Goal: Task Accomplishment & Management: Manage account settings

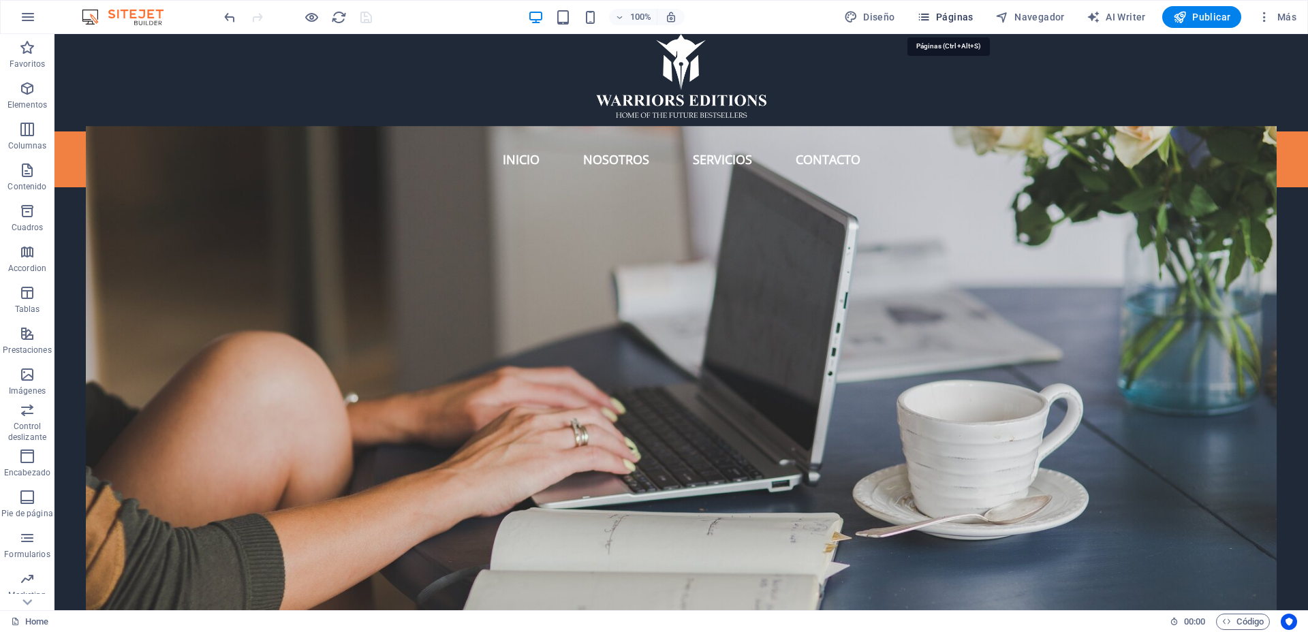
click at [931, 17] on icon "button" at bounding box center [924, 17] width 14 height 14
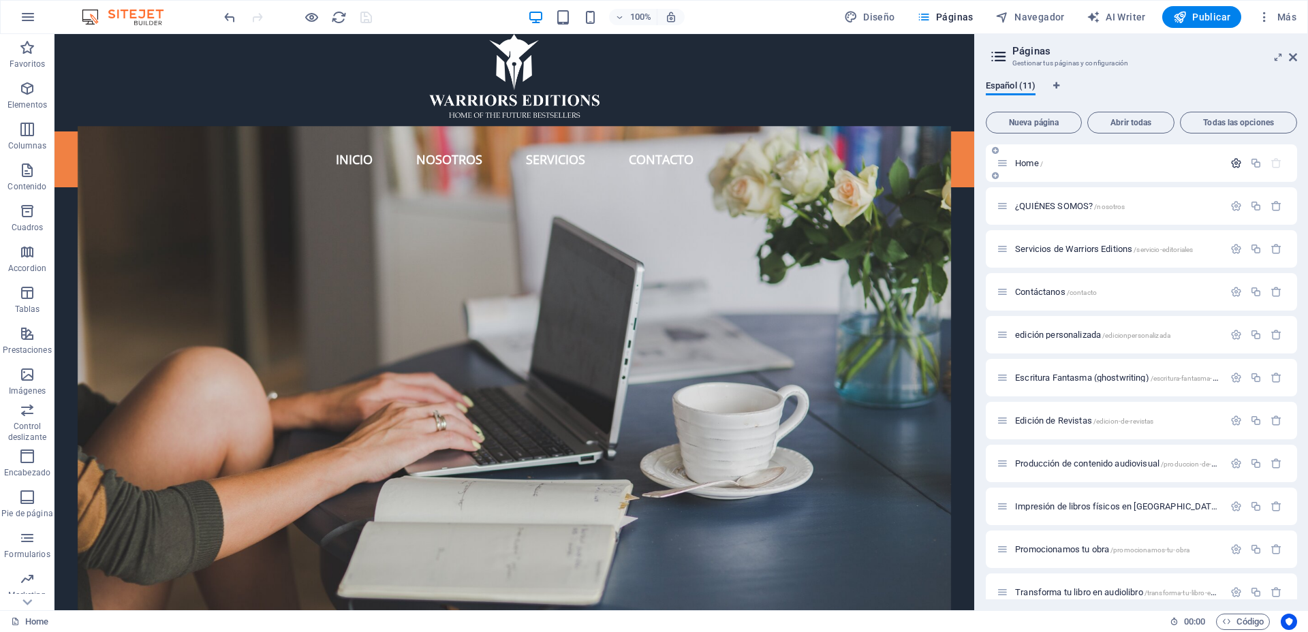
click at [1233, 161] on icon "button" at bounding box center [1236, 163] width 12 height 12
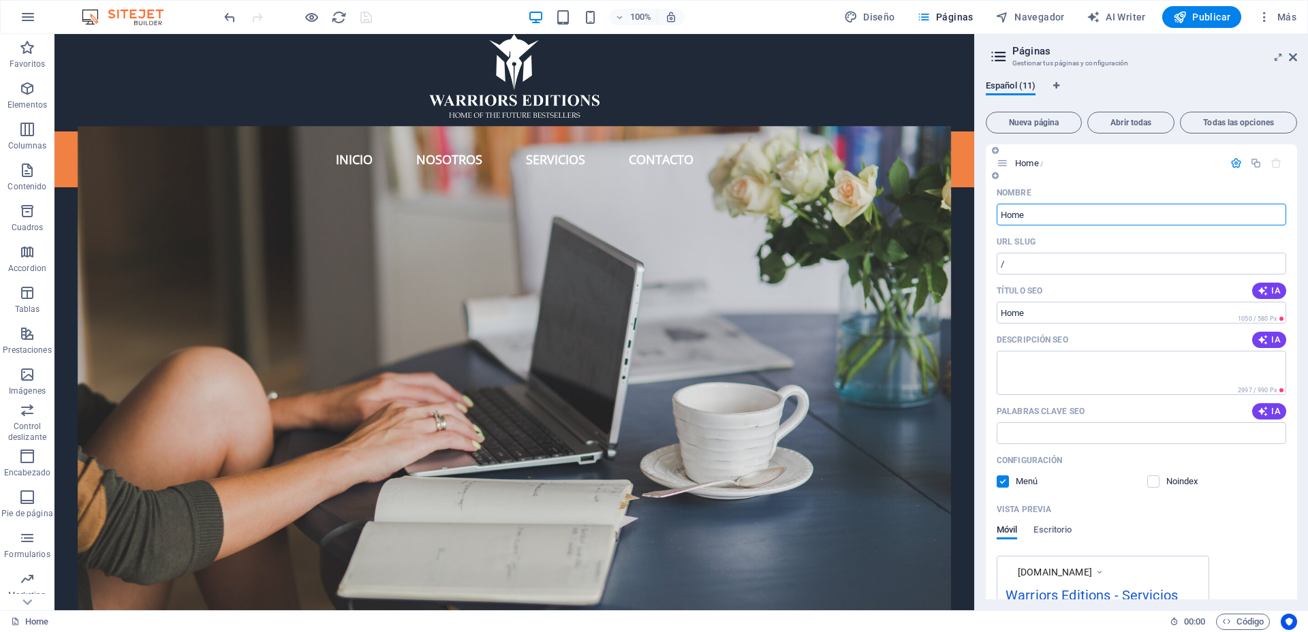
drag, startPoint x: 1098, startPoint y: 210, endPoint x: 995, endPoint y: 209, distance: 103.6
click at [995, 209] on div "Nombre Home ​ URL SLUG / ​ Título SEO IA ​ 1050 / 580 Px Descripción SEO IA ​ 2…" at bounding box center [1141, 491] width 311 height 619
type input "Warriors Editions"
click at [1084, 259] on input "/" at bounding box center [1142, 264] width 290 height 22
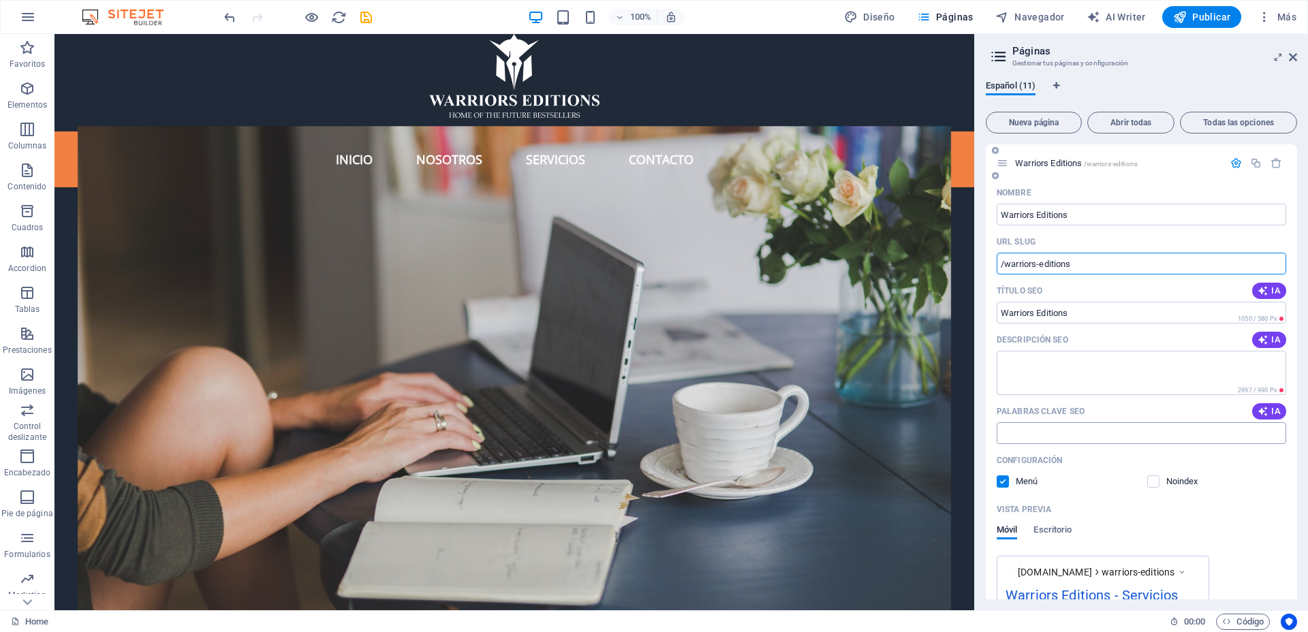
type input "/warriors-editions"
click at [1120, 433] on input "Palabras clave SEO" at bounding box center [1142, 433] width 290 height 22
paste input "editorial para publicar un libro"
paste input "autopublicación"
paste input "autopublicar un libro"
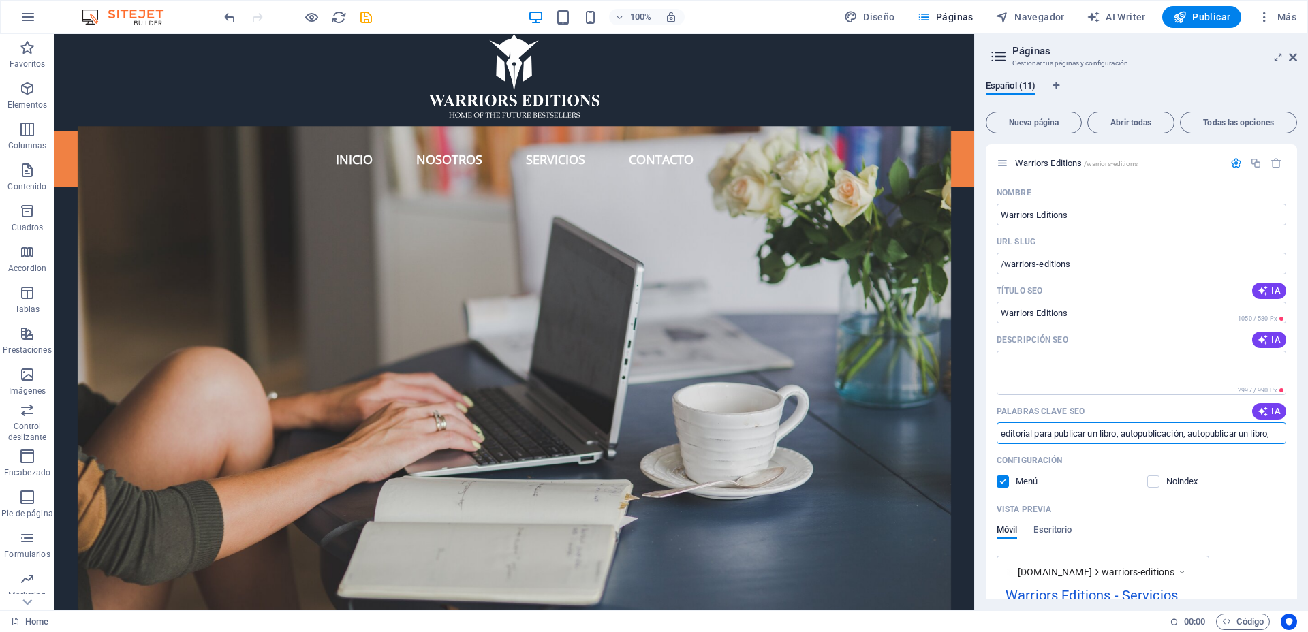
paste input "control creativo completo"
paste input "mayor proporción de regalías"
paste input "sin rechazos editoriales"
paste input "distribución global"
paste input "formato físico y digital"
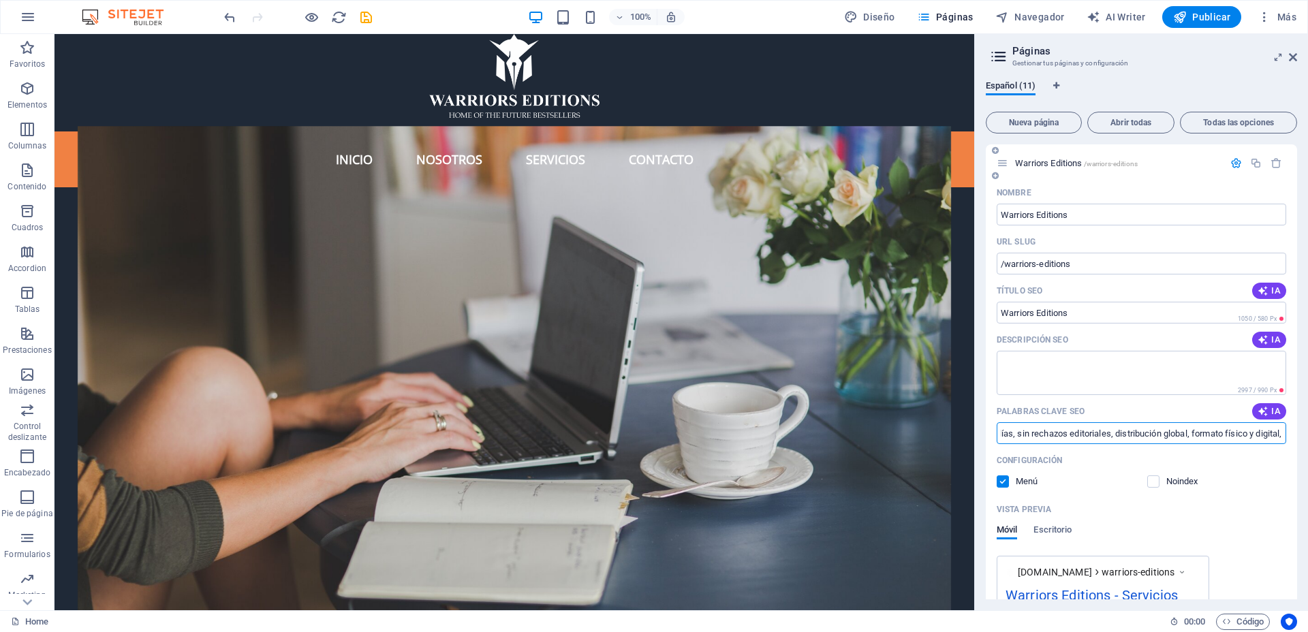
paste input "construir una marca personal"
type input "editorial para publicar un libro, autopublicación, autopublicar un libro, contr…"
click at [365, 18] on icon "save" at bounding box center [366, 18] width 16 height 16
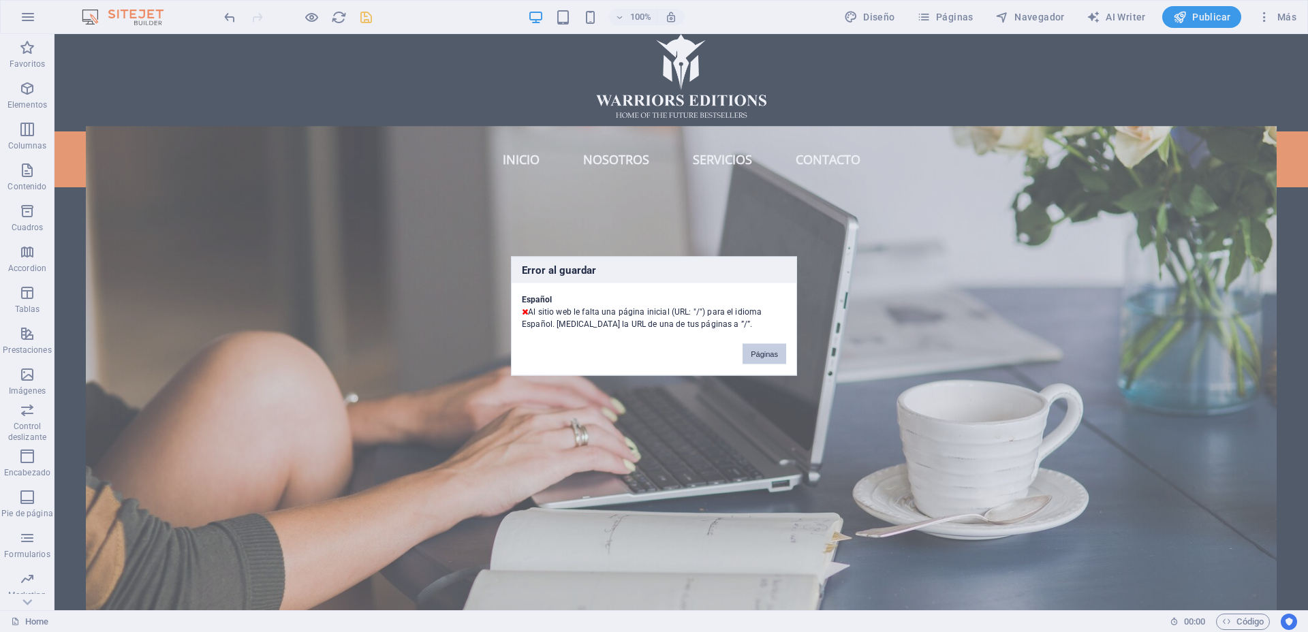
click at [769, 356] on button "Páginas" at bounding box center [765, 354] width 44 height 20
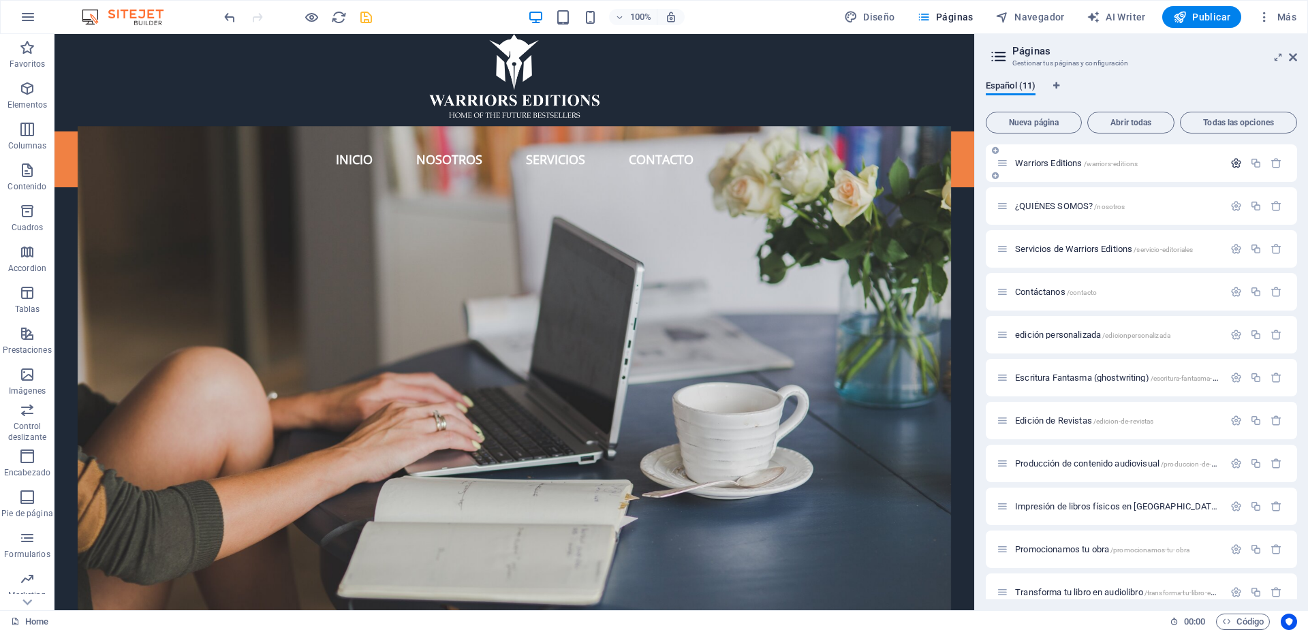
click at [1235, 164] on icon "button" at bounding box center [1236, 163] width 12 height 12
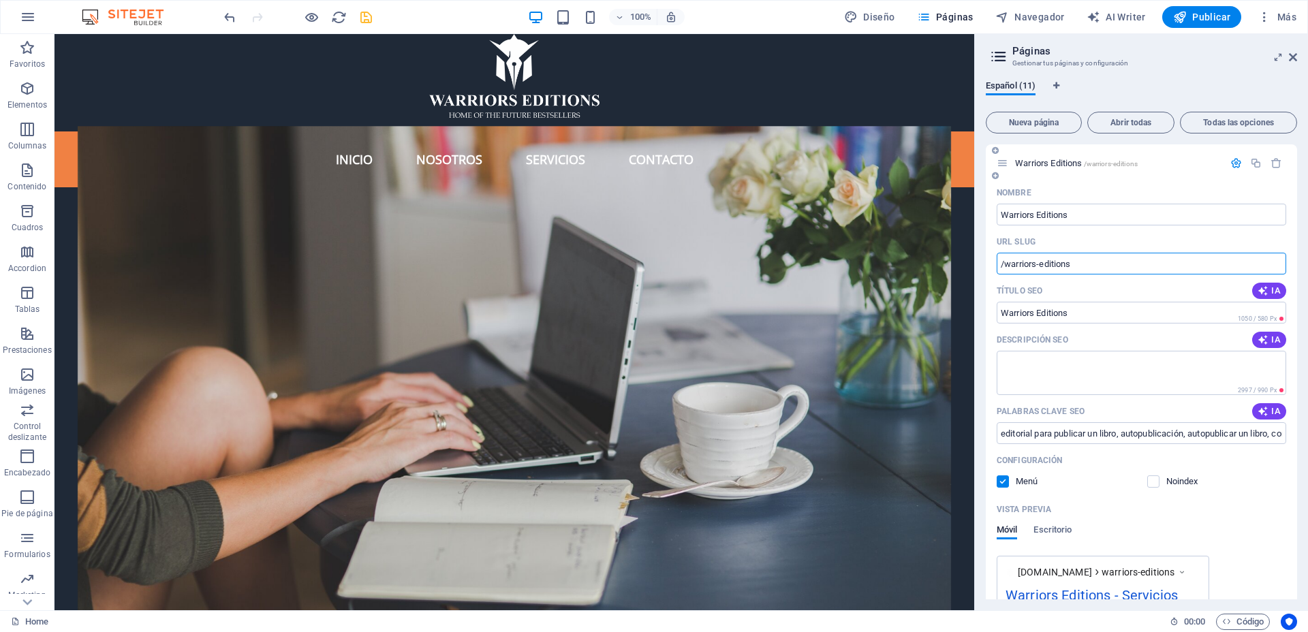
drag, startPoint x: 1103, startPoint y: 264, endPoint x: 1008, endPoint y: 273, distance: 95.8
click at [1008, 273] on input "/warriors-editions" at bounding box center [1142, 264] width 290 height 22
type input "/"
click at [356, 8] on div at bounding box center [297, 17] width 153 height 22
click at [369, 16] on icon "save" at bounding box center [366, 18] width 16 height 16
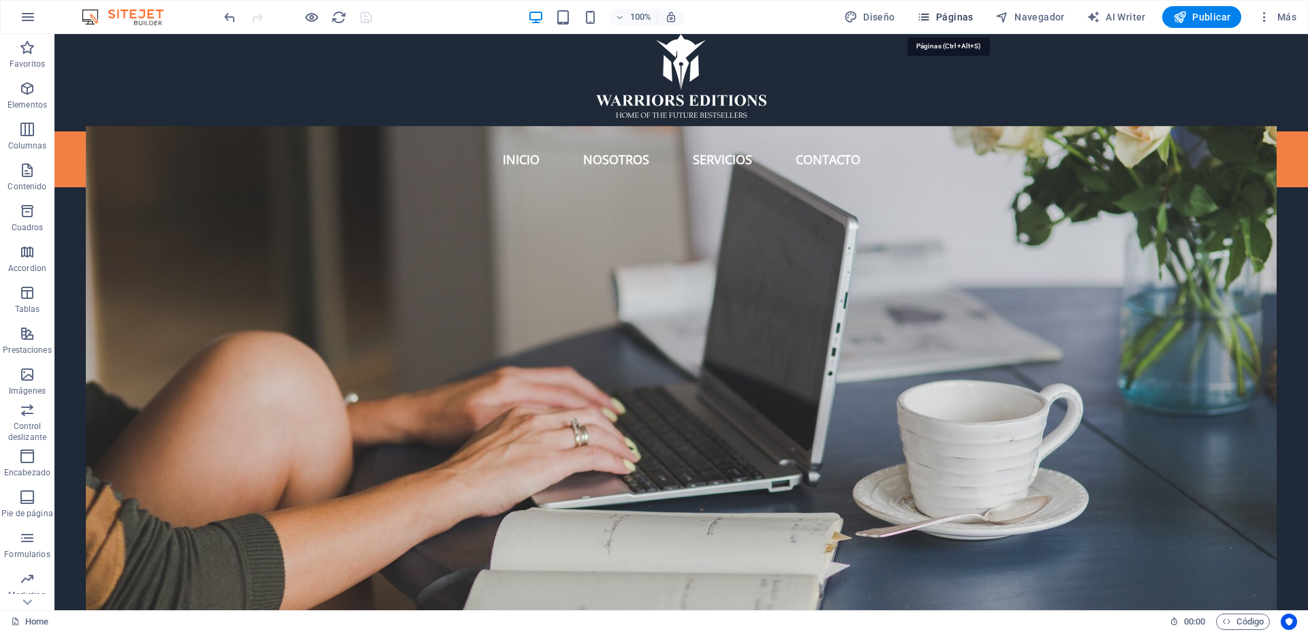
click at [940, 18] on span "Páginas" at bounding box center [945, 17] width 57 height 14
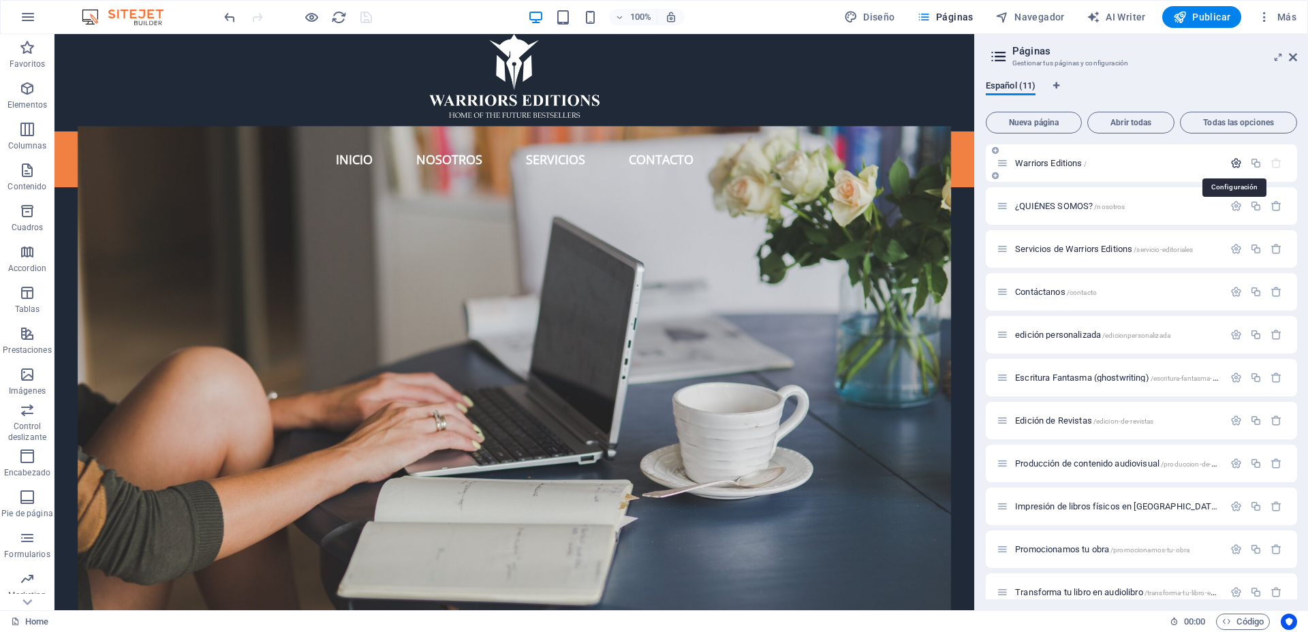
click at [1232, 164] on icon "button" at bounding box center [1236, 163] width 12 height 12
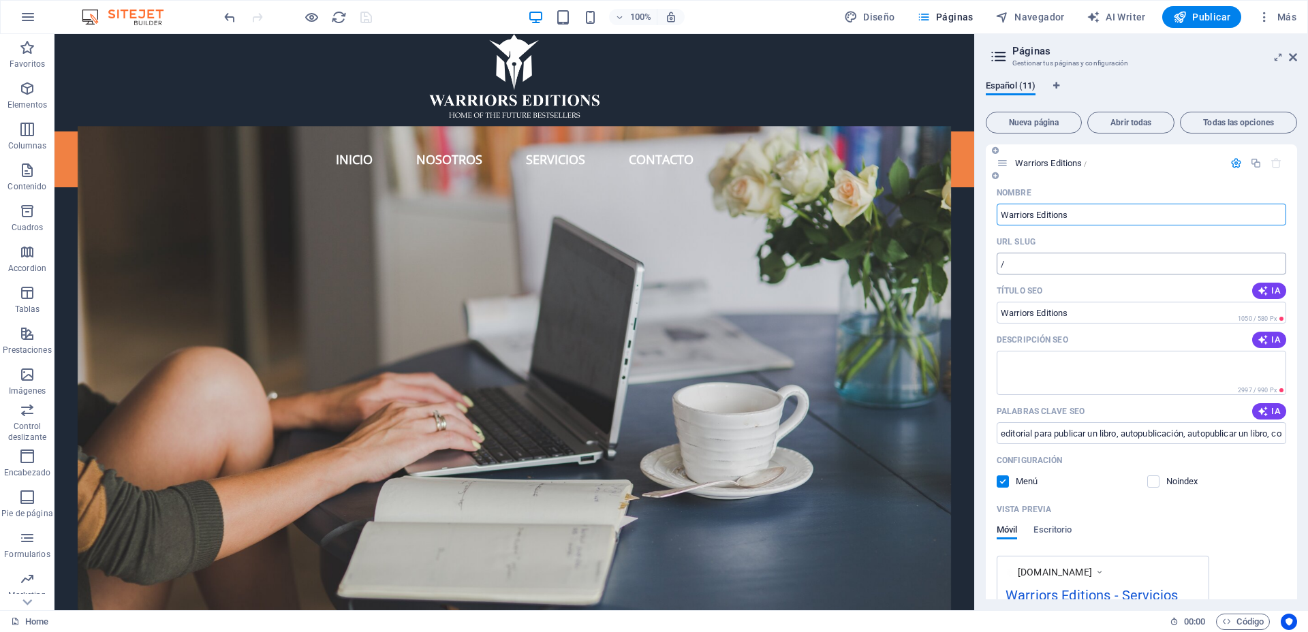
click at [1095, 255] on input "/" at bounding box center [1142, 264] width 290 height 22
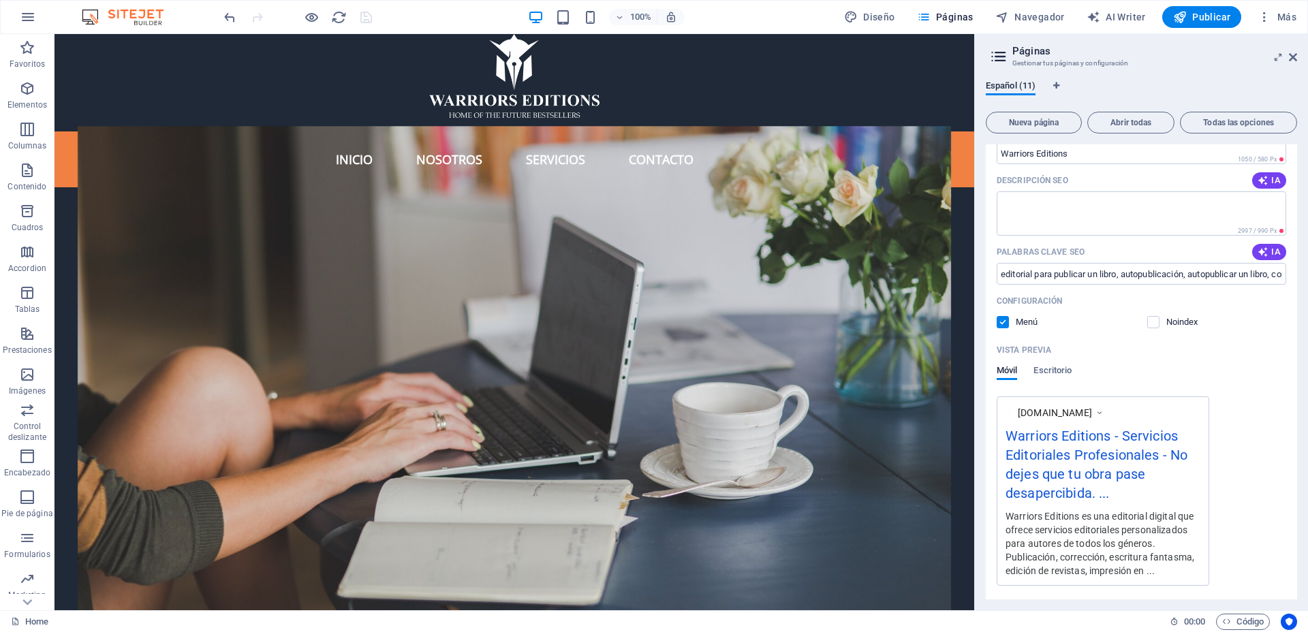
scroll to position [170, 0]
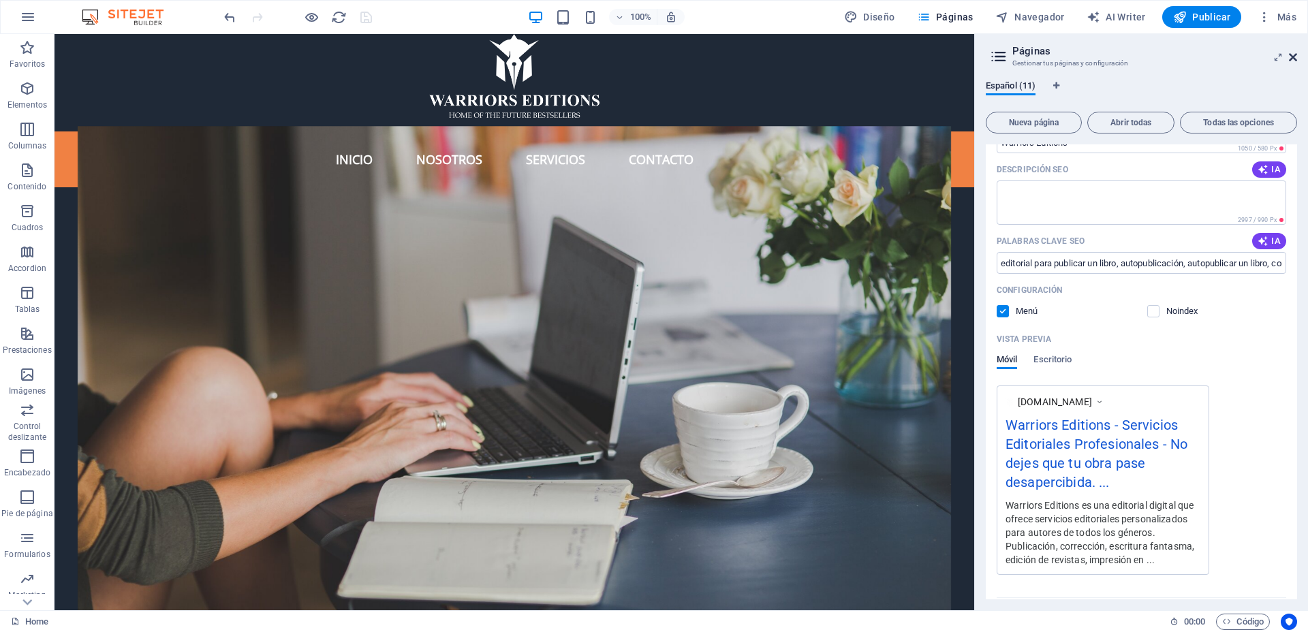
drag, startPoint x: 1294, startPoint y: 57, endPoint x: 1239, endPoint y: 22, distance: 65.4
click at [1294, 57] on icon at bounding box center [1293, 57] width 8 height 11
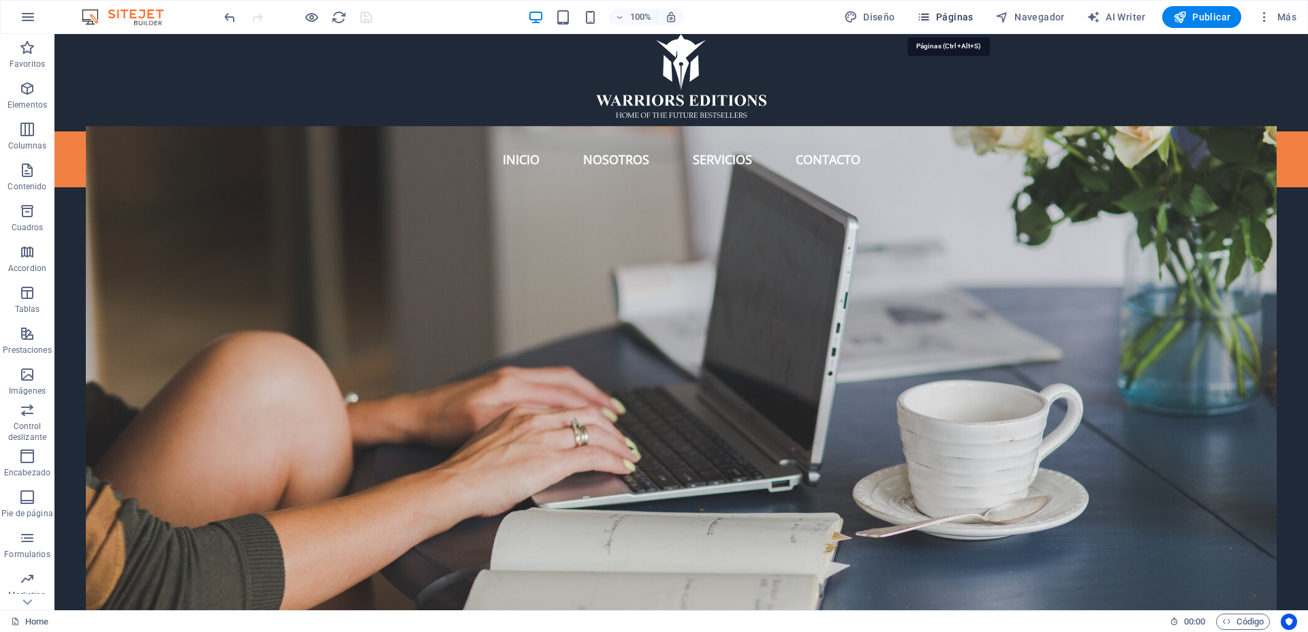
click at [931, 15] on icon "button" at bounding box center [924, 17] width 14 height 14
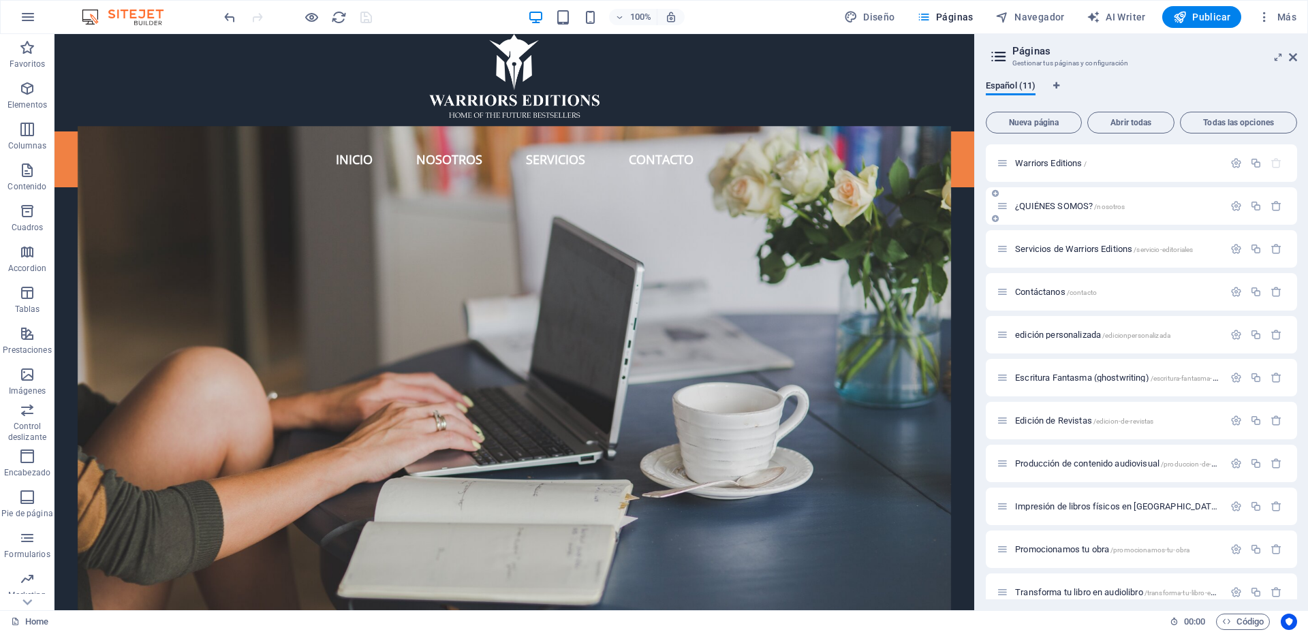
click at [1007, 207] on icon at bounding box center [1003, 206] width 12 height 12
click at [1052, 206] on span "¿QUIÉNES SOMOS? /nosotros" at bounding box center [1070, 206] width 110 height 10
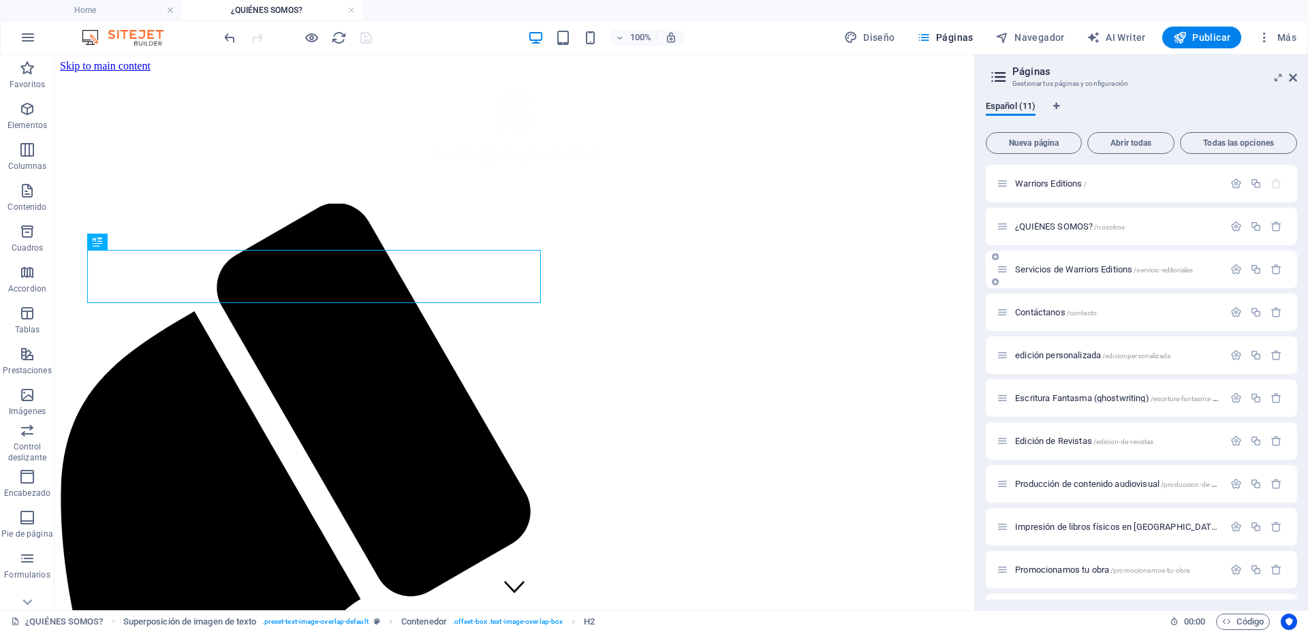
scroll to position [548, 0]
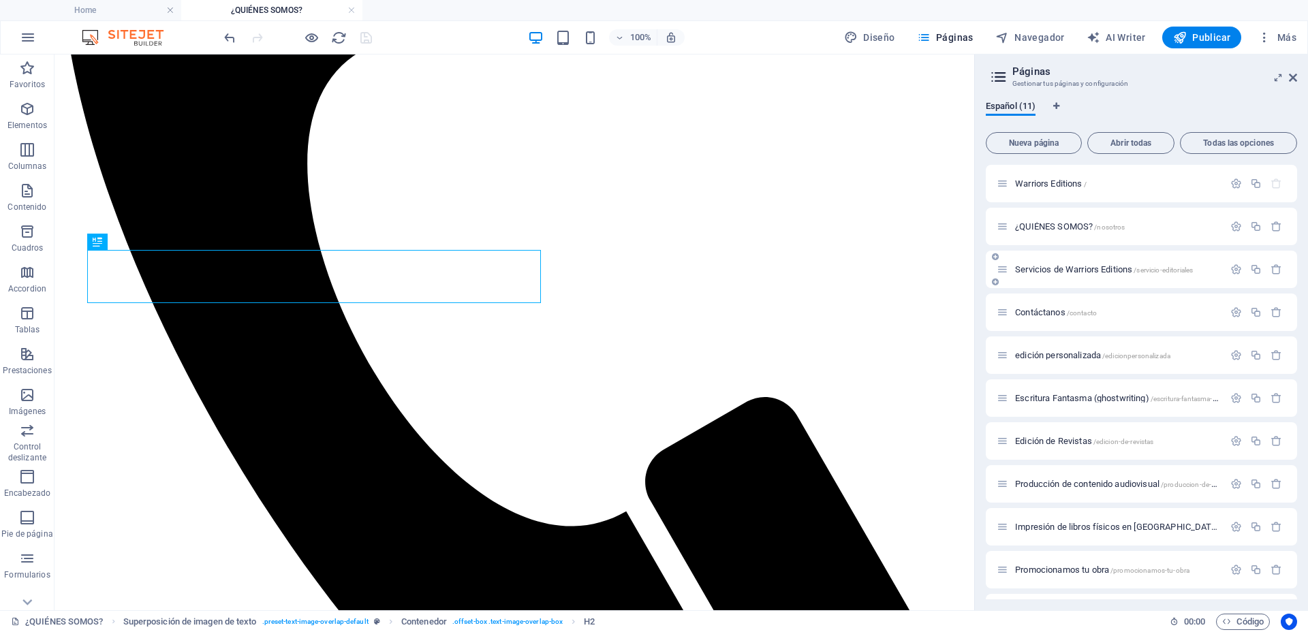
click at [1029, 268] on span "Servicios de Warriors Editions /servicio-editoriales" at bounding box center [1104, 269] width 178 height 10
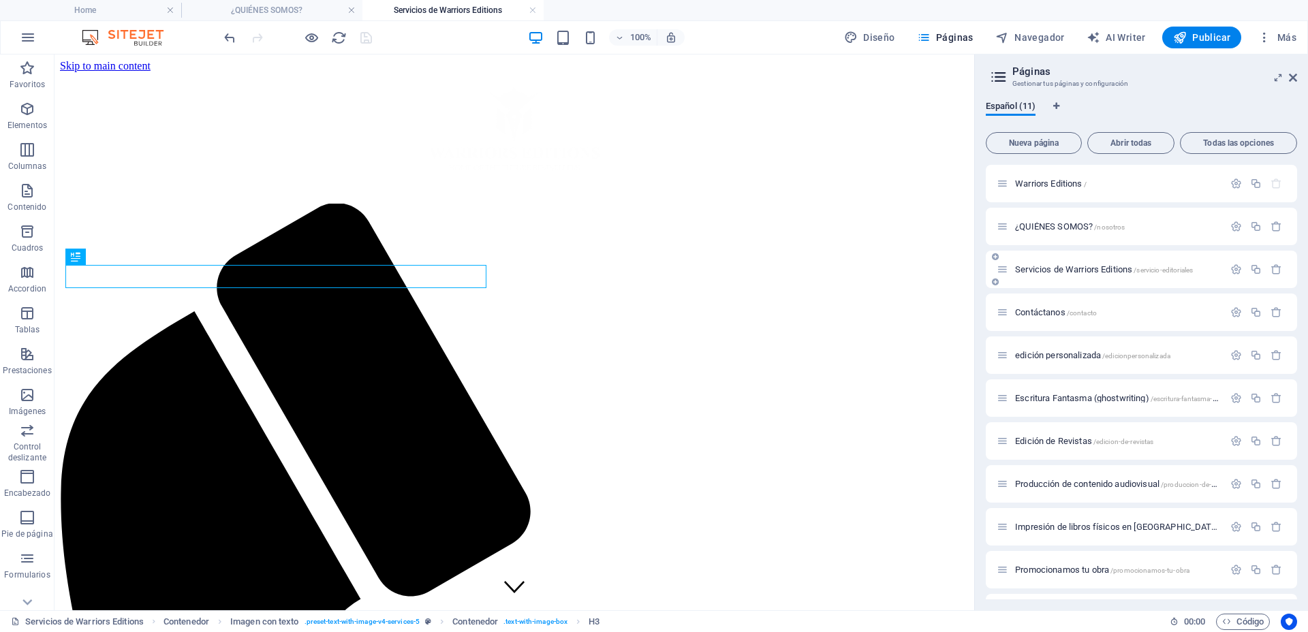
scroll to position [501, 0]
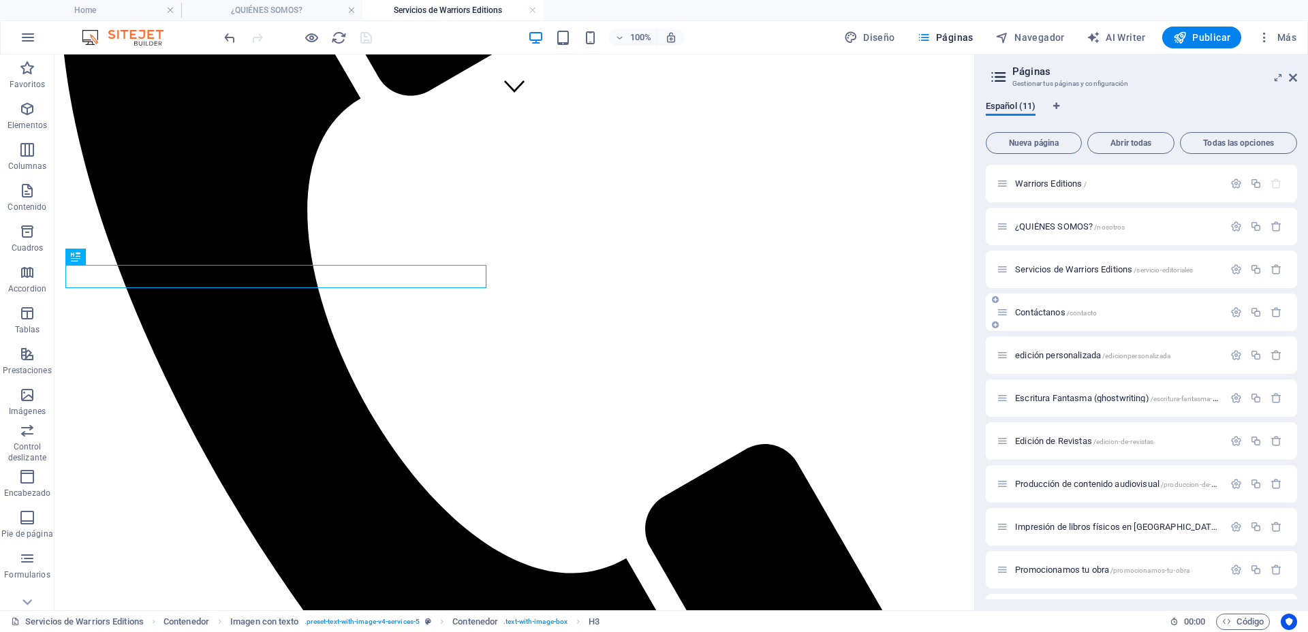
click at [1025, 313] on span "Contáctanos /contacto" at bounding box center [1056, 312] width 82 height 10
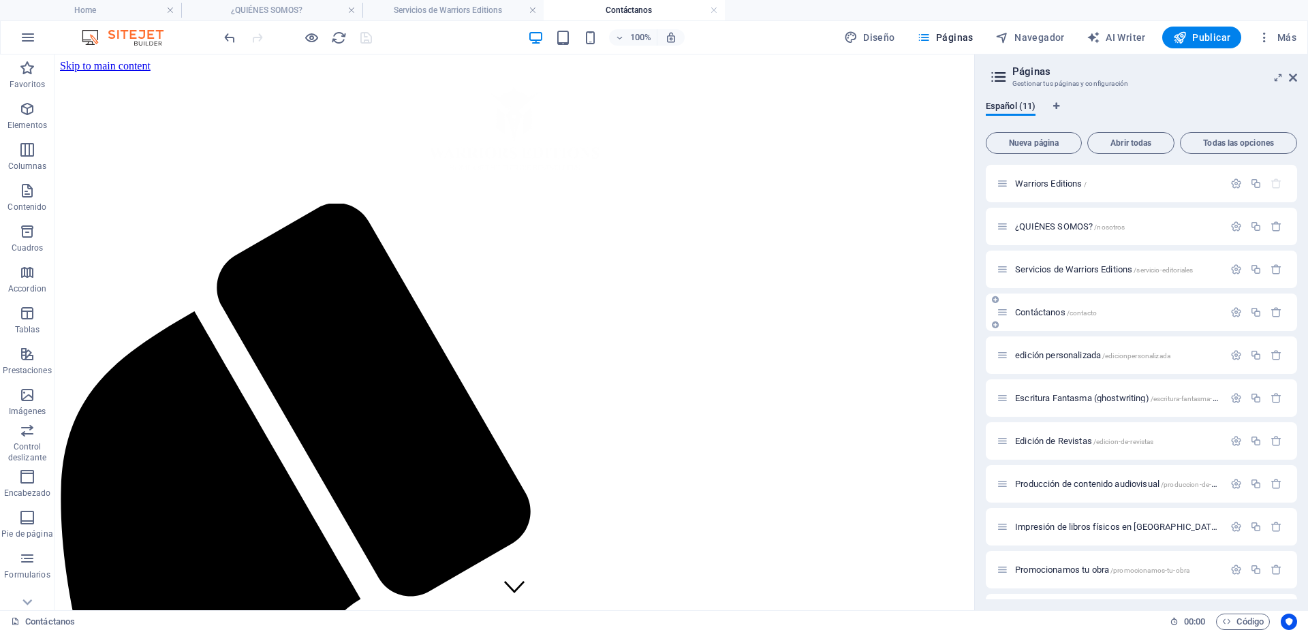
scroll to position [0, 0]
click at [287, 9] on h4 "¿QUIÉNES SOMOS?" at bounding box center [271, 10] width 181 height 15
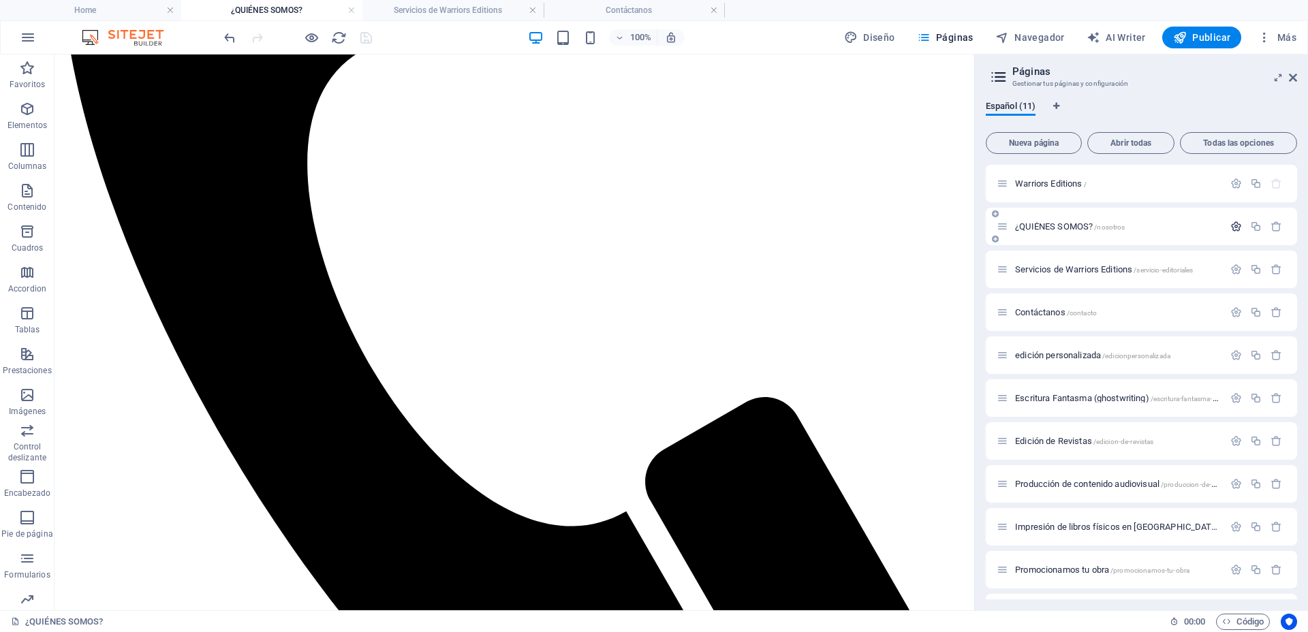
click at [1233, 224] on icon "button" at bounding box center [1236, 227] width 12 height 12
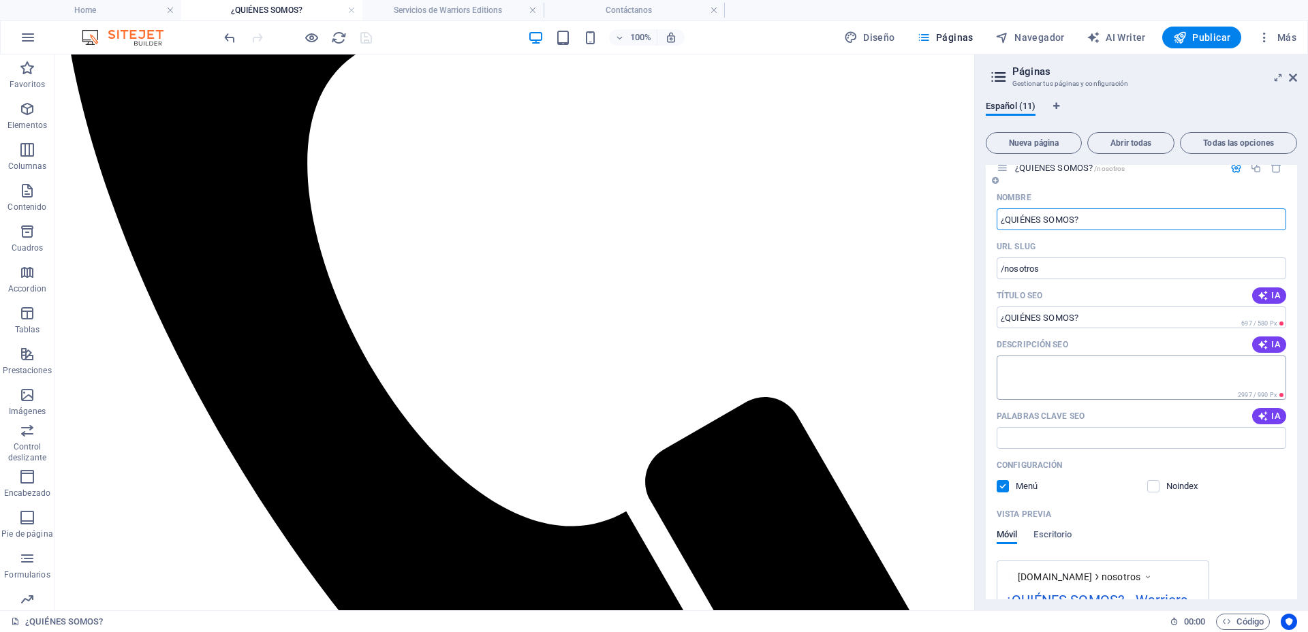
scroll to position [85, 0]
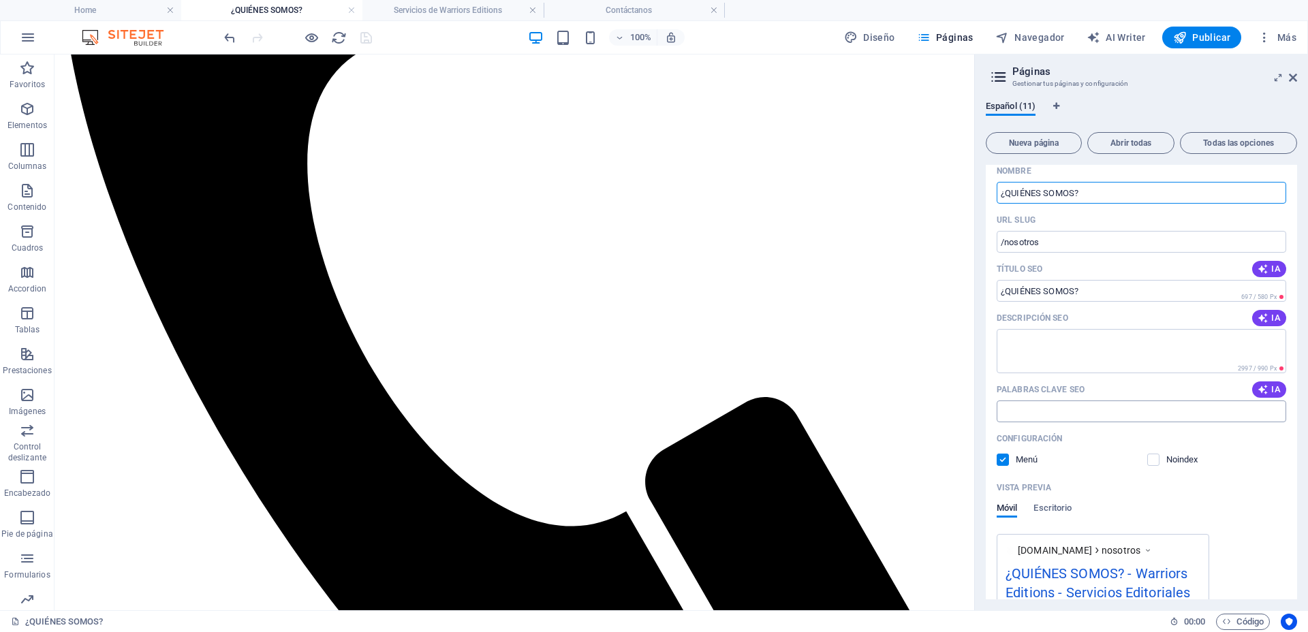
click at [1181, 412] on input "Palabras clave SEO" at bounding box center [1142, 412] width 290 height 22
click at [1039, 411] on input "Palabras clave SEO" at bounding box center [1142, 412] width 290 height 22
paste input "editoriales confiables"
paste input "editoriales recomendadas"
paste input "editoriales [DEMOGRAPHIC_DATA]"
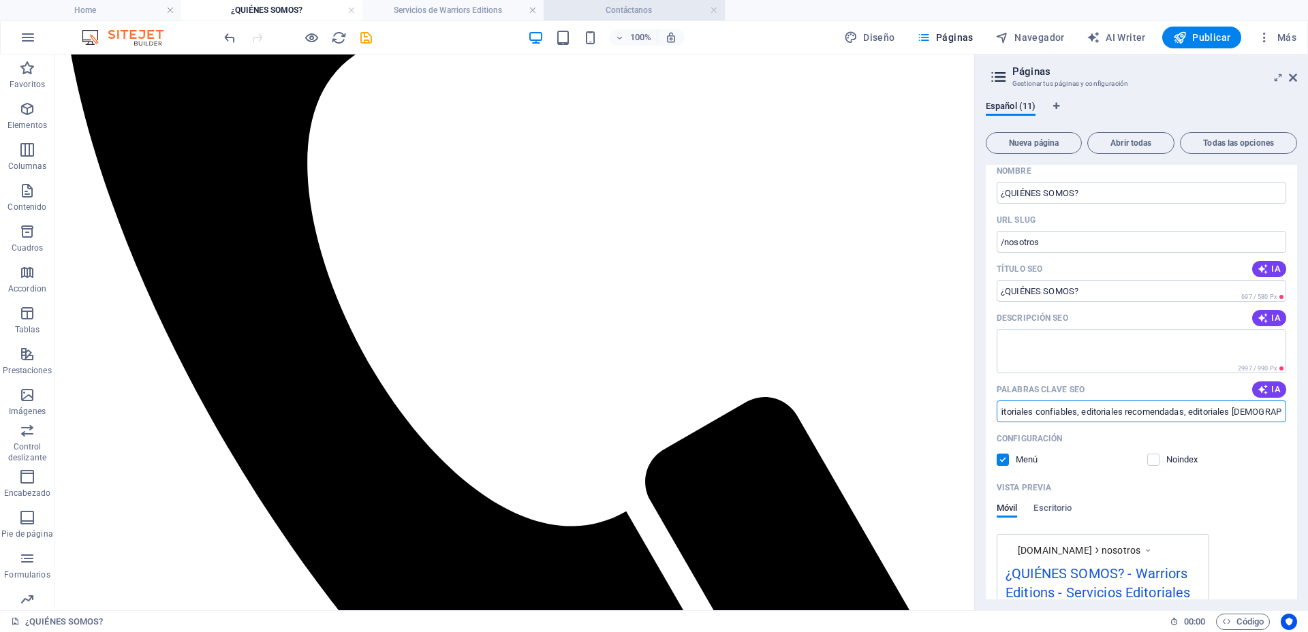
scroll to position [0, 0]
paste input "ediciones confiables"
paste input "como conseguir una editorial para mi libro"
paste input "editoriales buenas"
paste input "editoriales en español en [GEOGRAPHIC_DATA]"
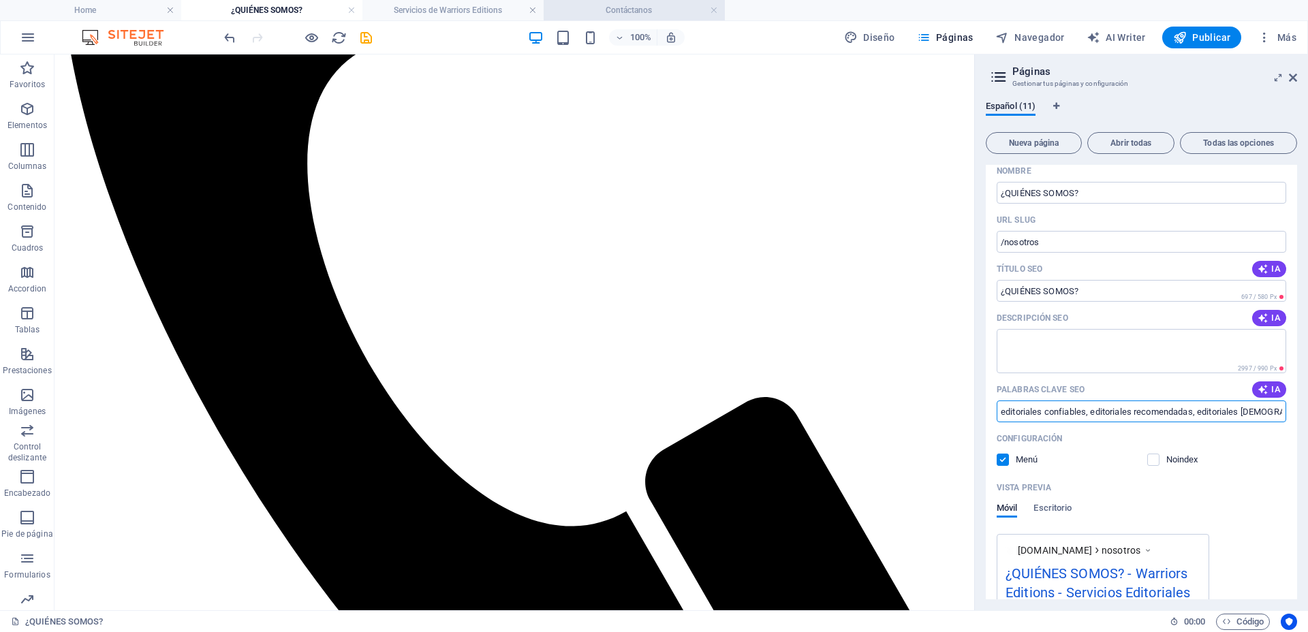
paste input "editoriales de libros en español en [GEOGRAPHIC_DATA]"
paste input "editoriales de libros"
paste input "ediciones"
paste input "editoriales que existen"
paste input "editoriales que publican libros"
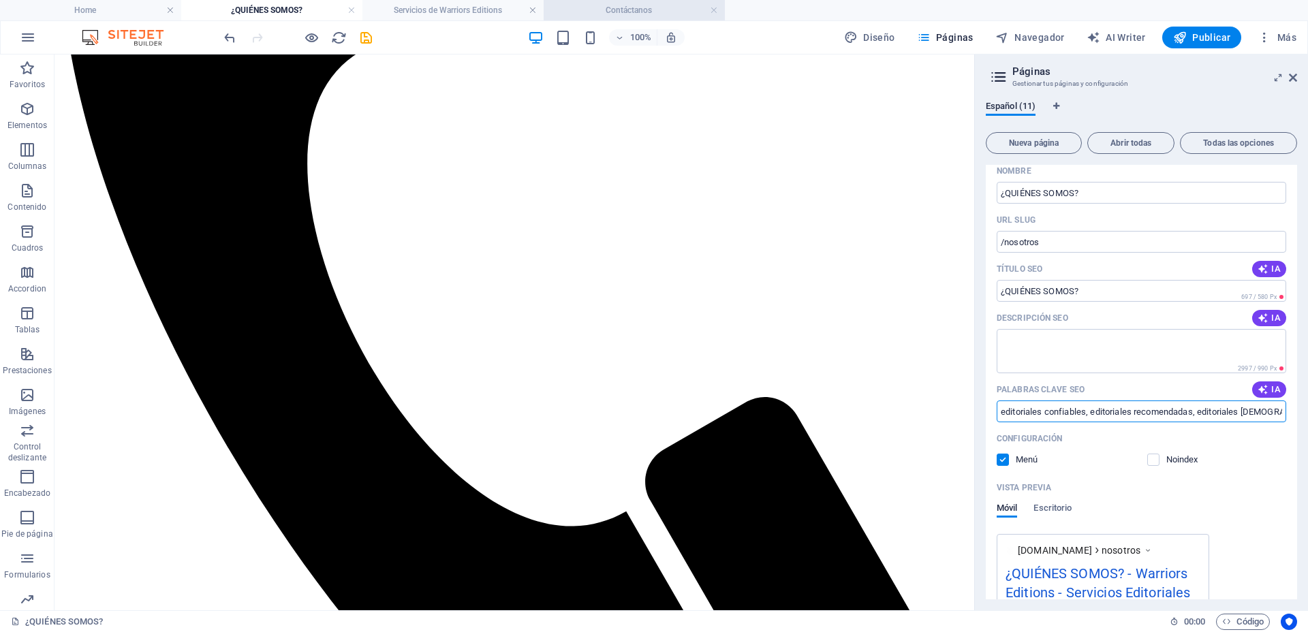
paste input "revistas con editorial"
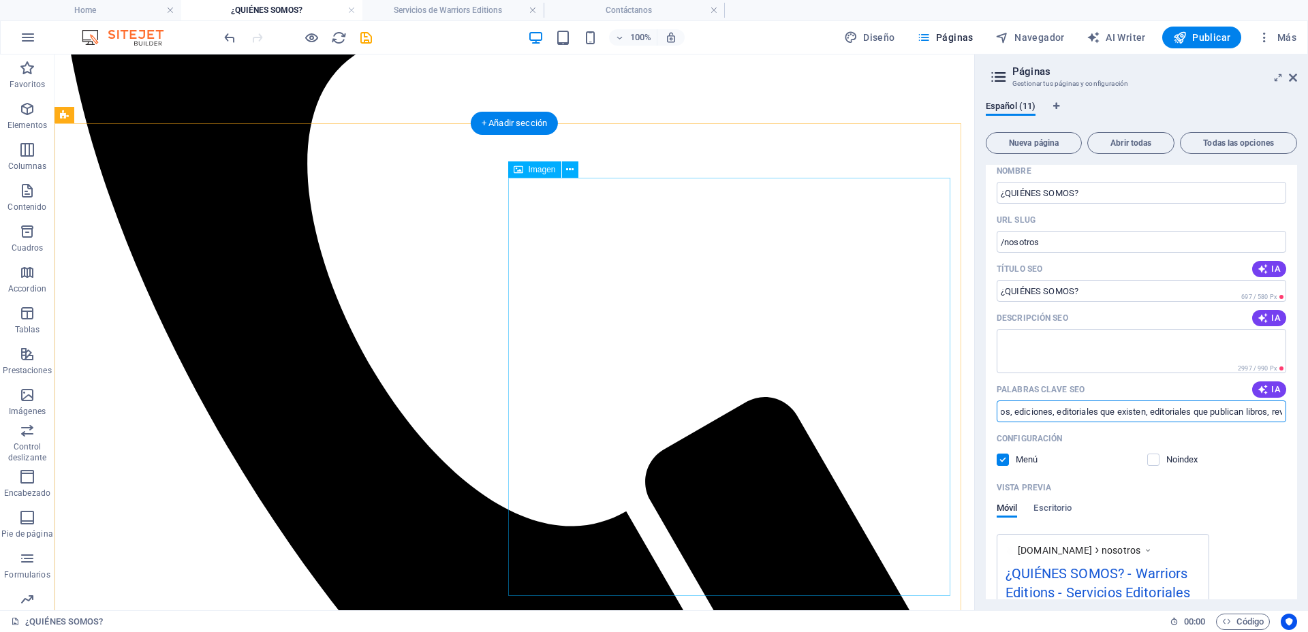
scroll to position [0, 1067]
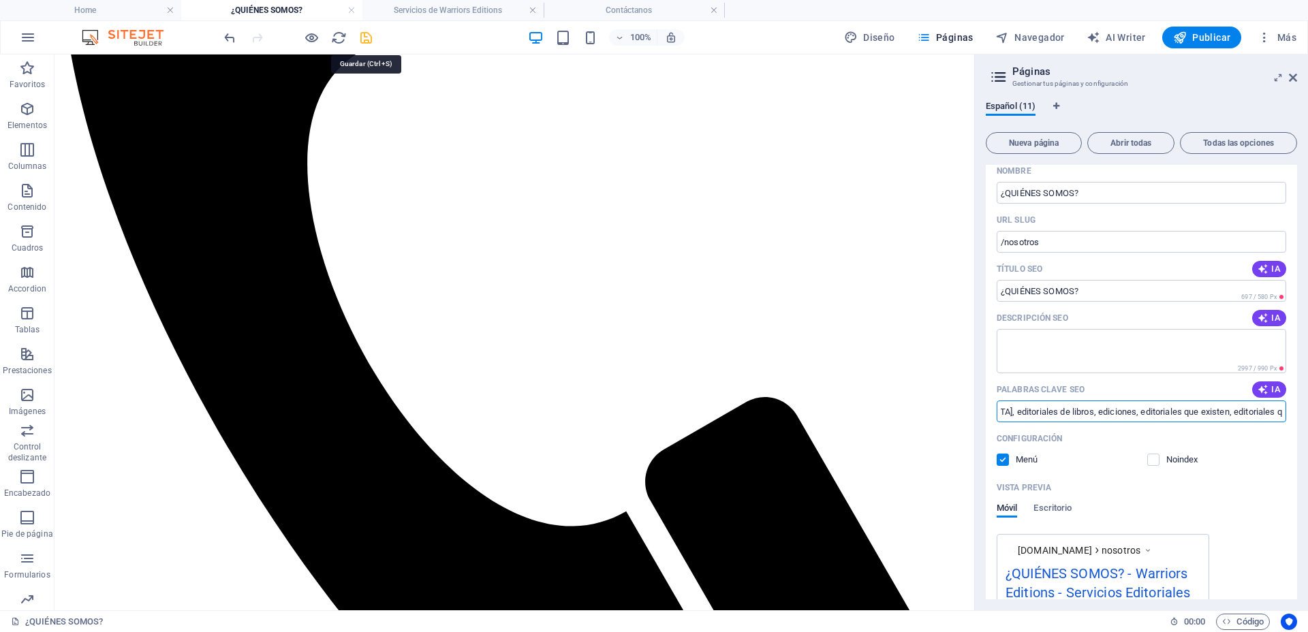
type input "editoriales confiables, editoriales recomendadas, editoriales [DEMOGRAPHIC_DATA…"
click at [369, 37] on icon "save" at bounding box center [366, 38] width 16 height 16
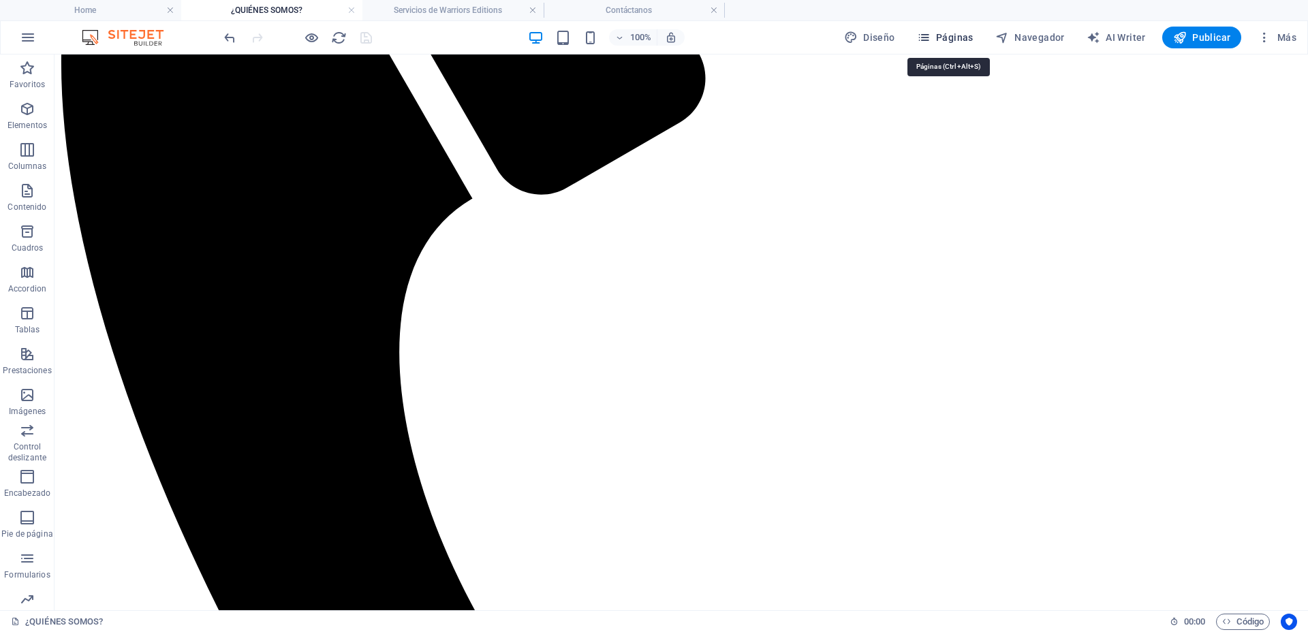
click at [939, 40] on span "Páginas" at bounding box center [945, 38] width 57 height 14
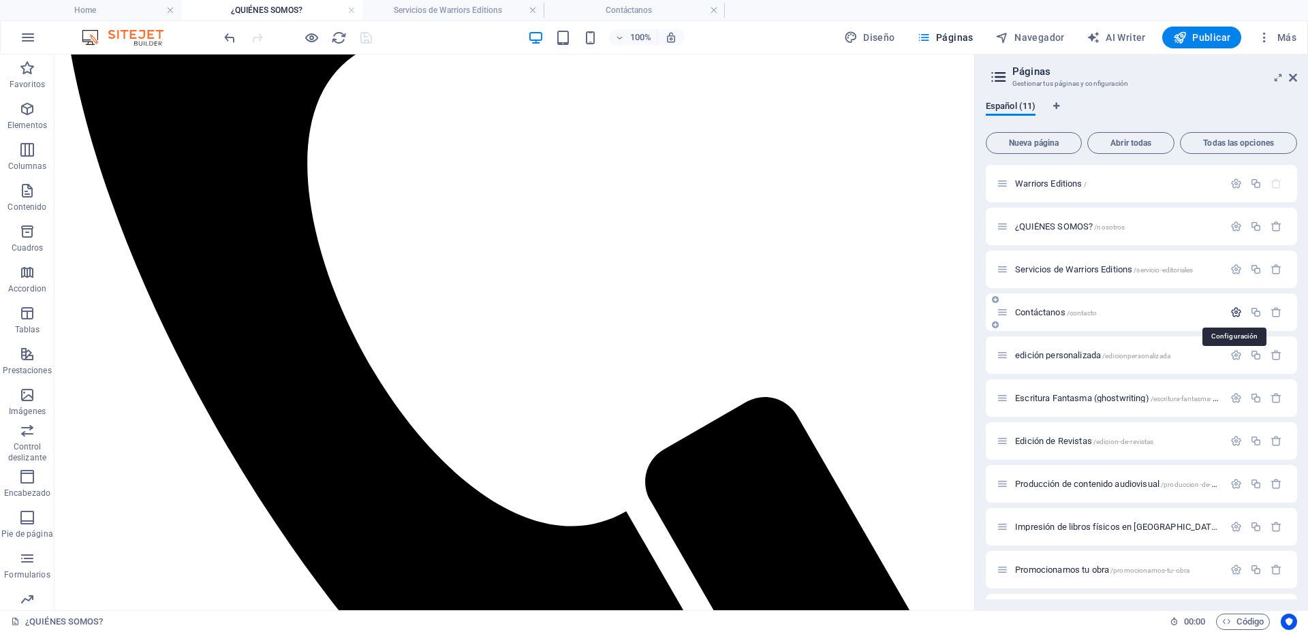
click at [1235, 311] on icon "button" at bounding box center [1236, 313] width 12 height 12
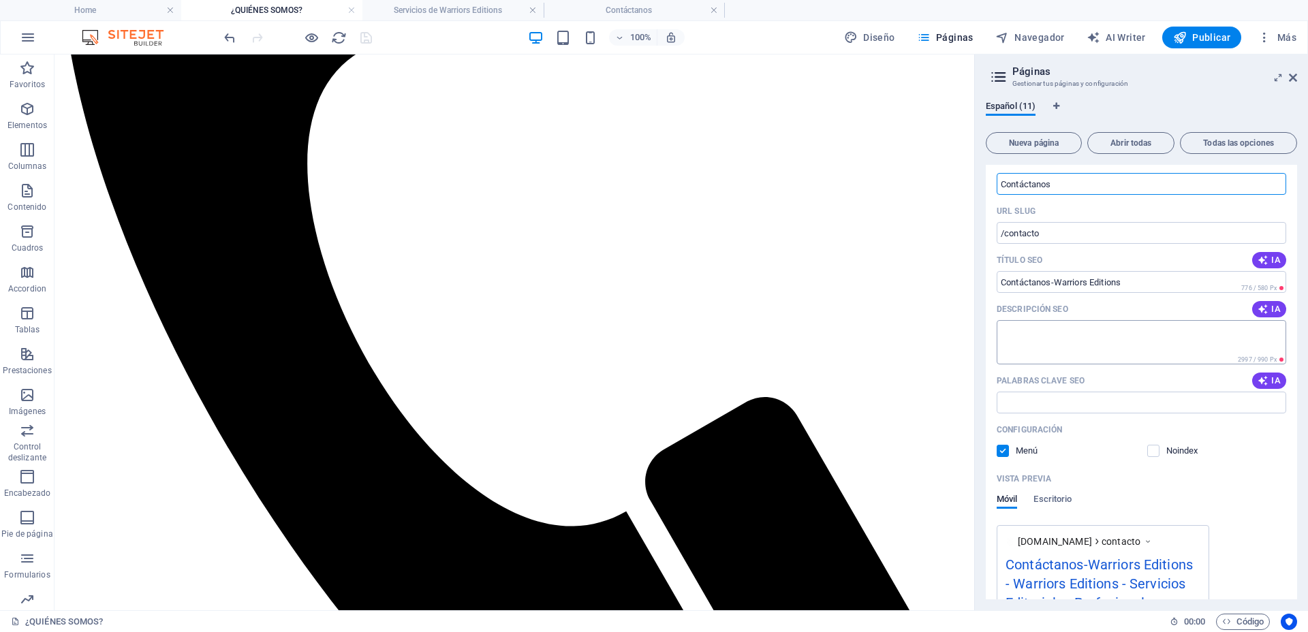
scroll to position [170, 0]
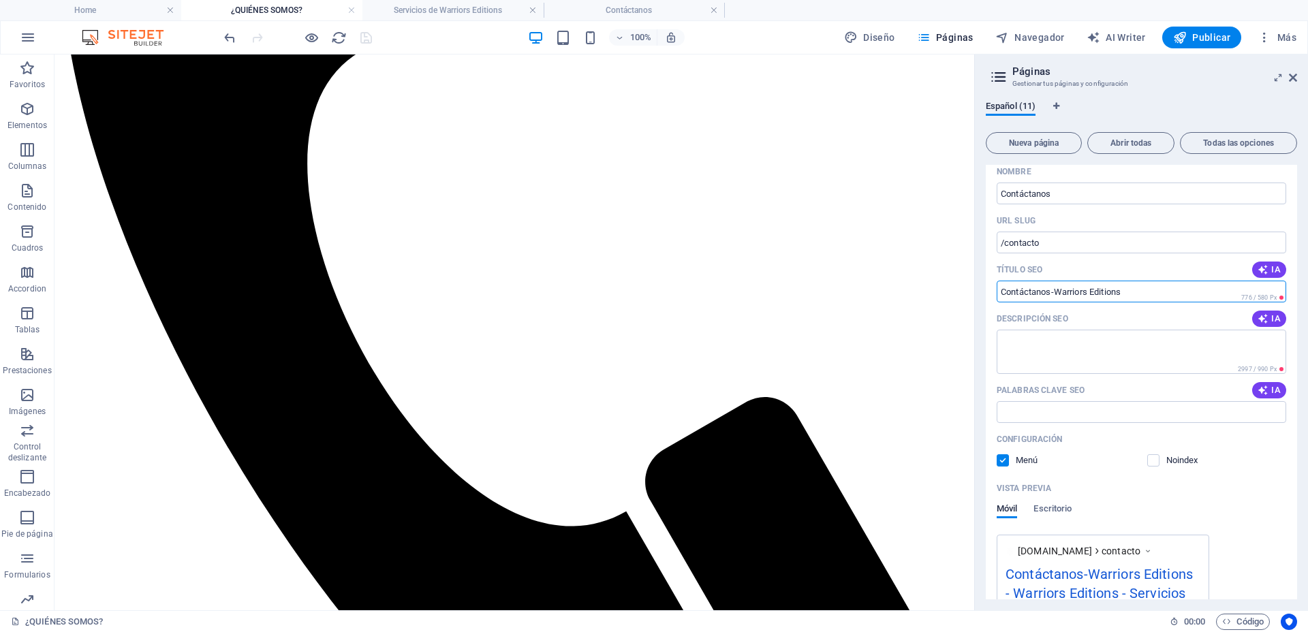
drag, startPoint x: 1139, startPoint y: 290, endPoint x: 1053, endPoint y: 285, distance: 86.0
click at [1053, 285] on input "Contáctanos-Warriors Editions" at bounding box center [1142, 292] width 290 height 22
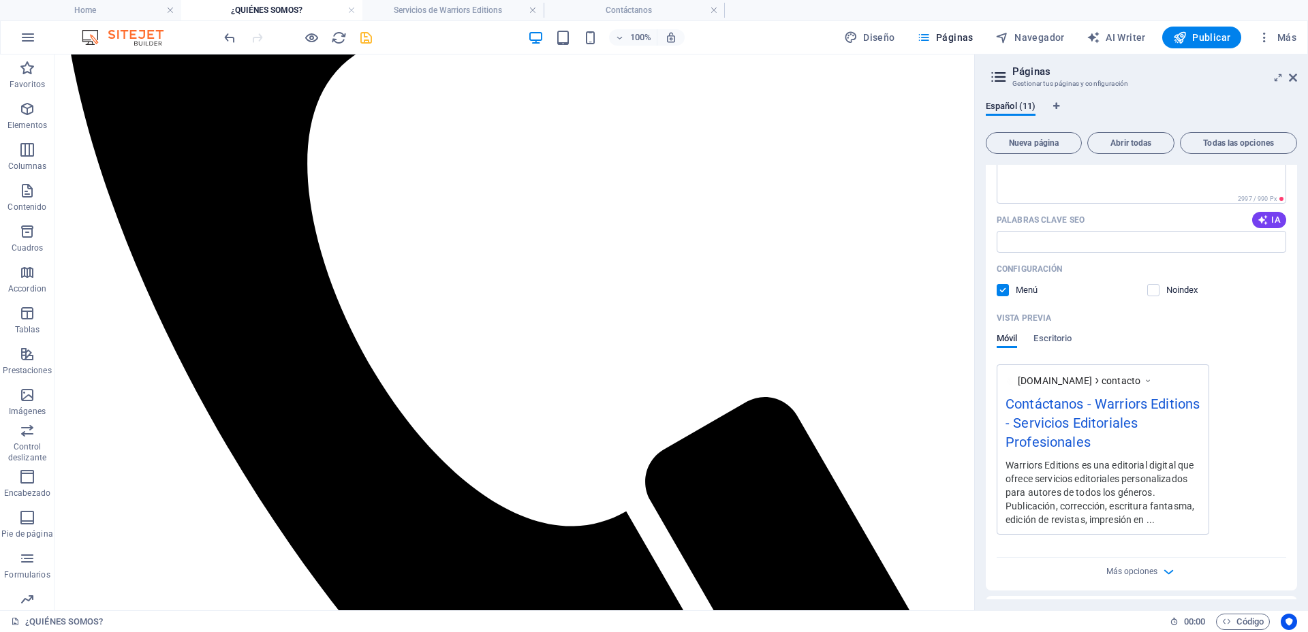
type input "Contáctanos"
click at [1252, 372] on div "[DOMAIN_NAME] contacto Contáctanos - Warriors Editions - Servicios Editoriales …" at bounding box center [1142, 449] width 290 height 170
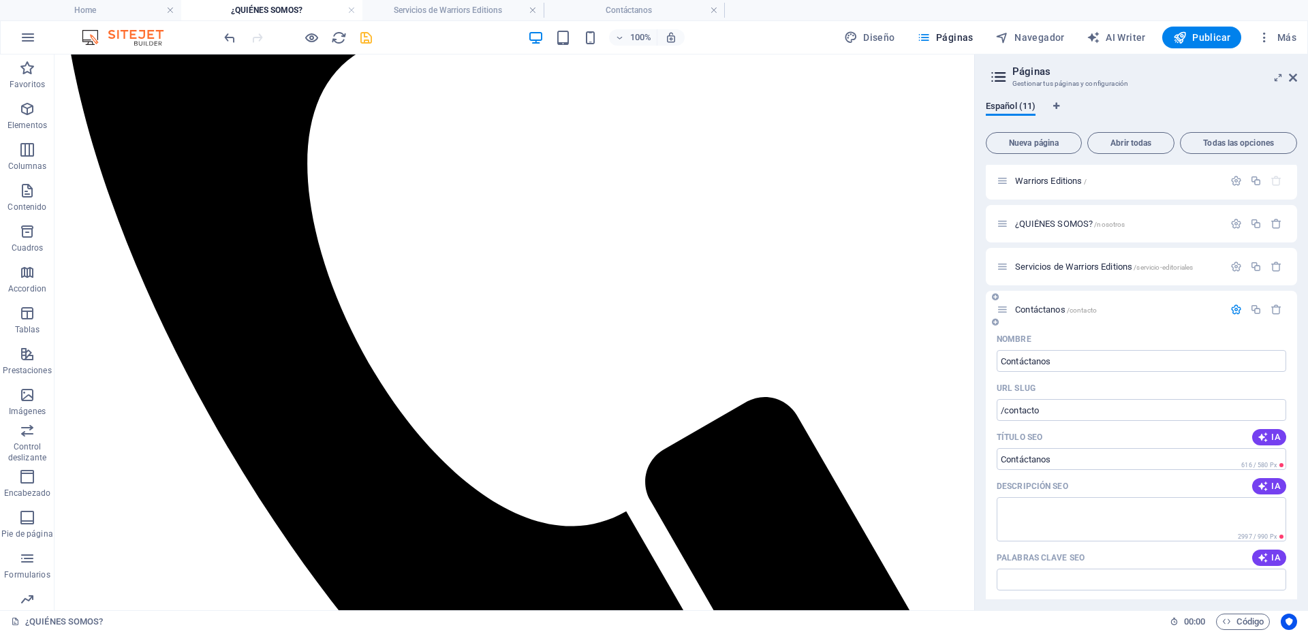
scroll to position [0, 0]
click at [361, 35] on icon "save" at bounding box center [366, 38] width 16 height 16
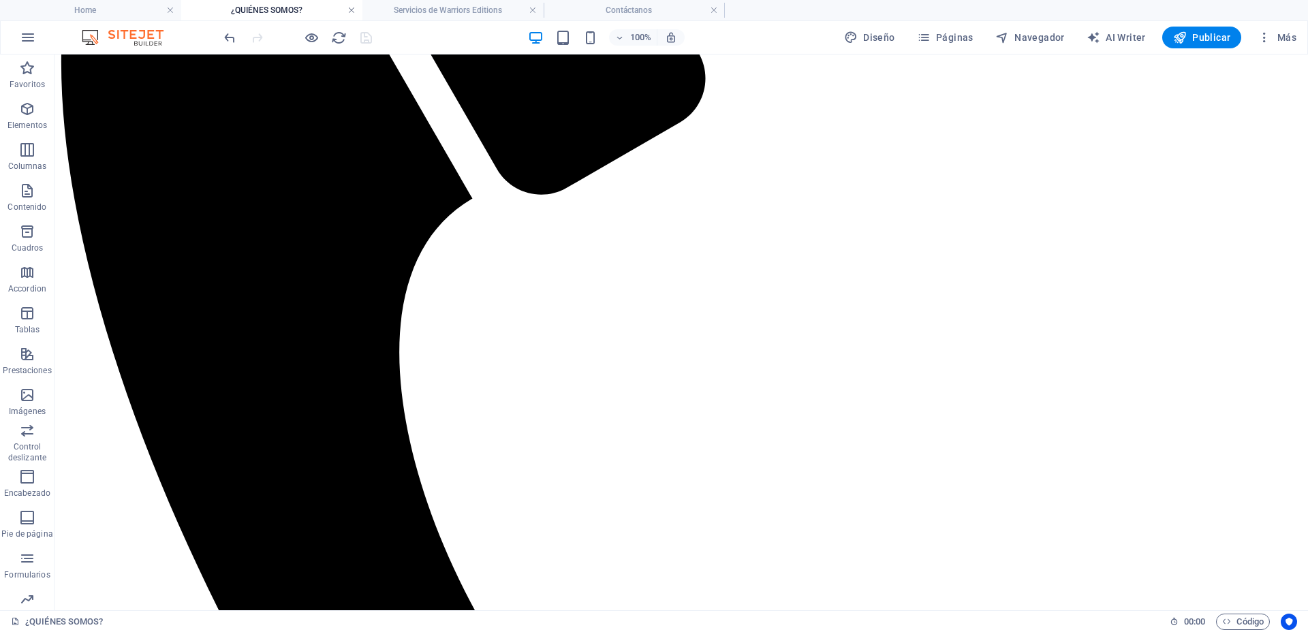
click at [352, 9] on link at bounding box center [351, 10] width 8 height 13
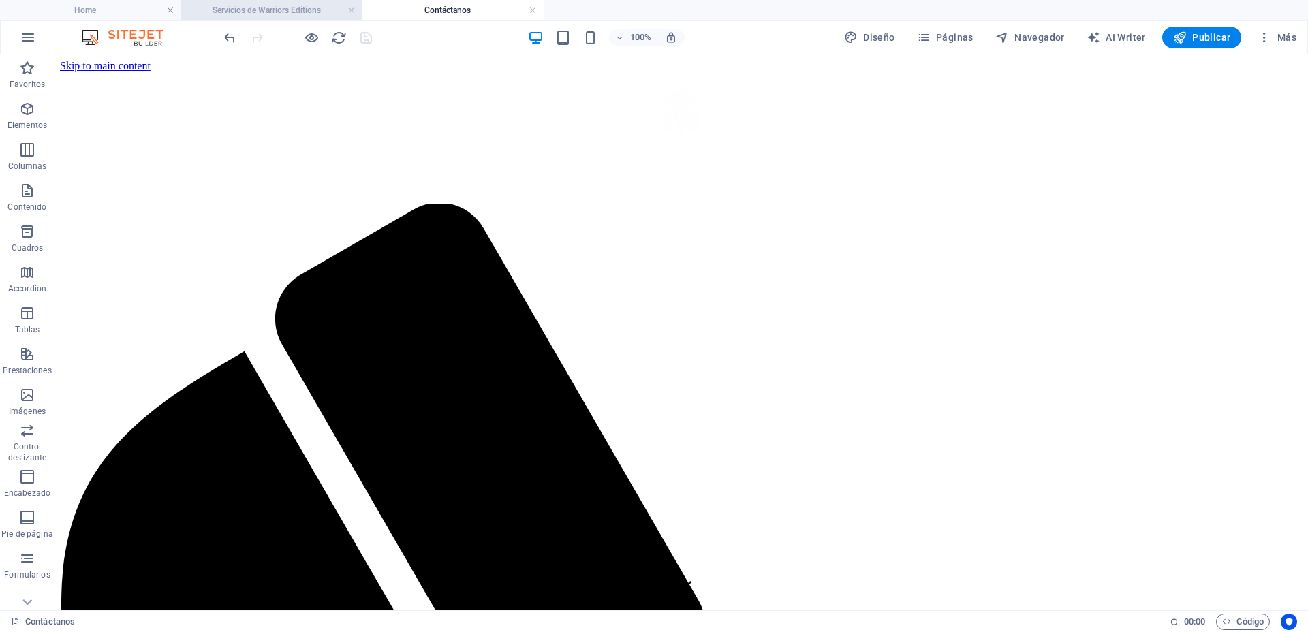
click at [248, 10] on h4 "Servicios de Warriors Editions" at bounding box center [271, 10] width 181 height 15
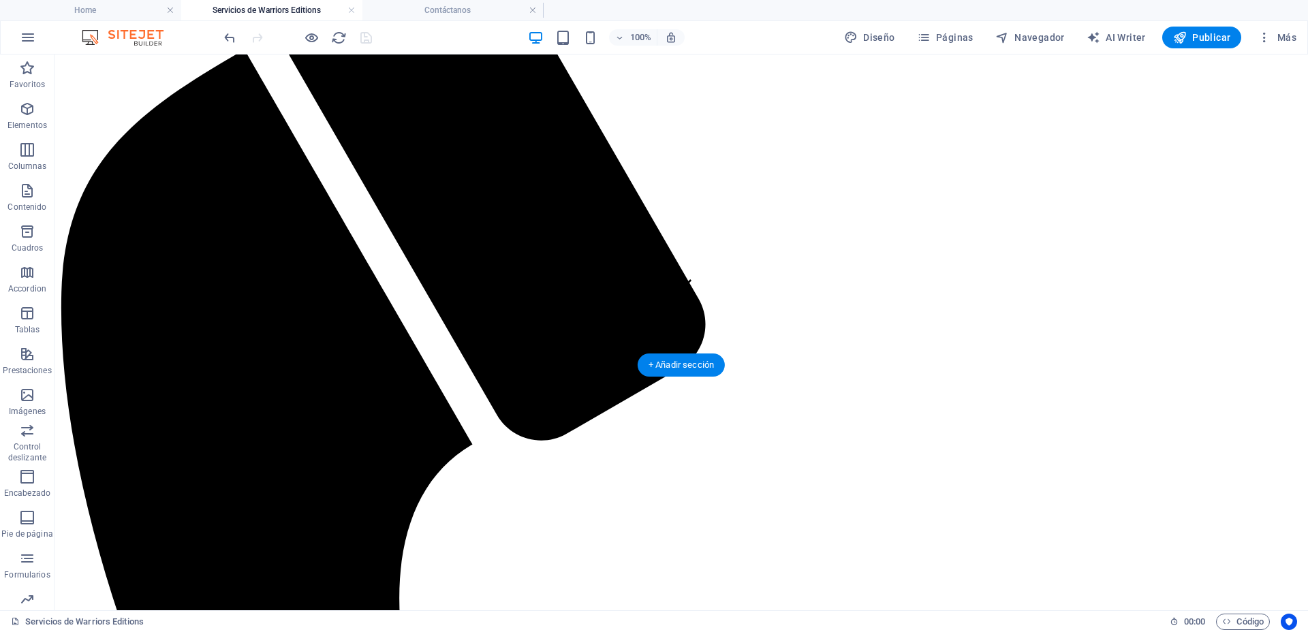
scroll to position [160, 0]
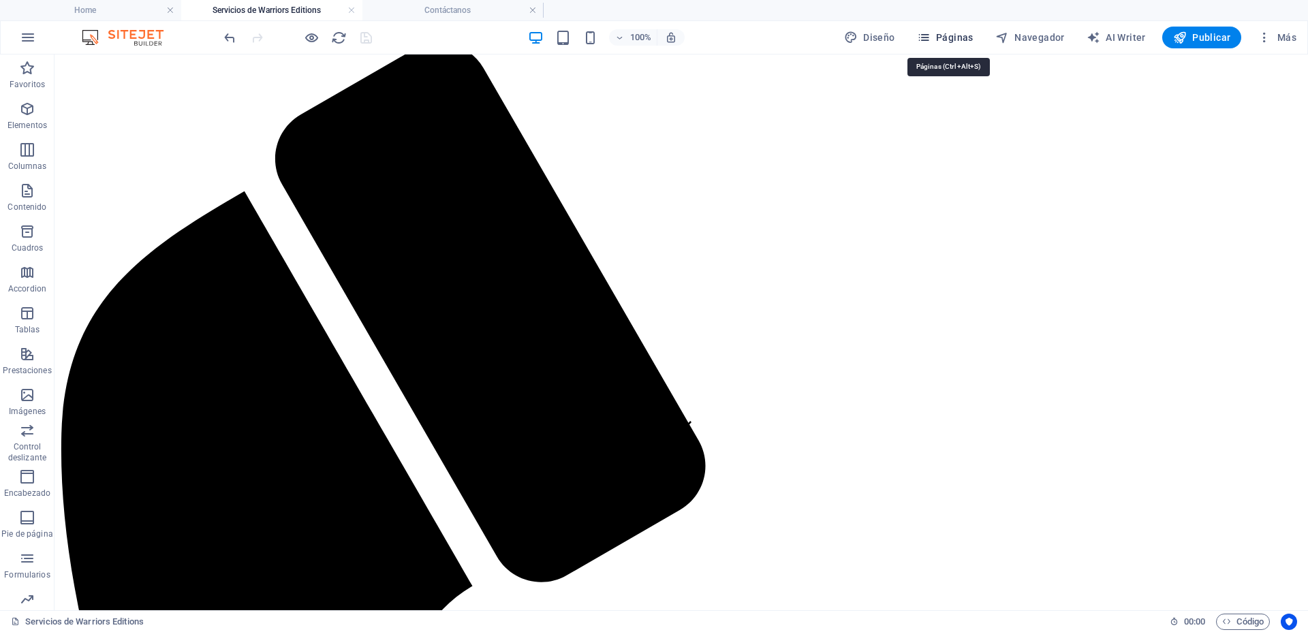
click at [956, 38] on span "Páginas" at bounding box center [945, 38] width 57 height 14
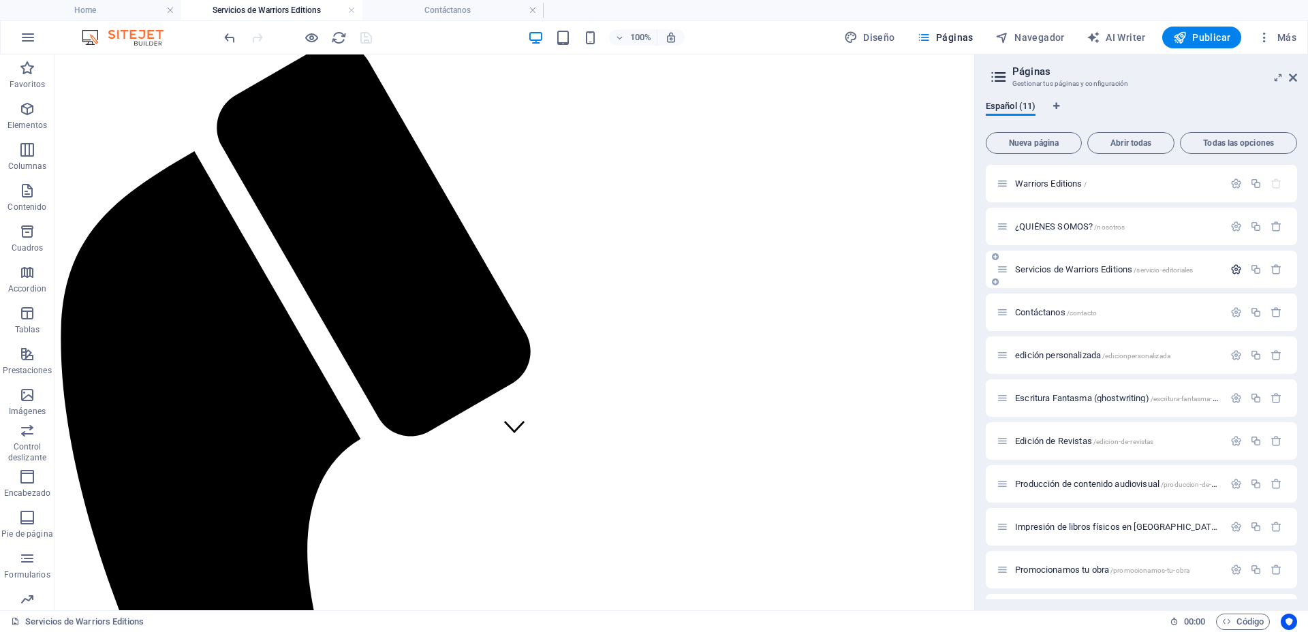
click at [1232, 267] on icon "button" at bounding box center [1236, 270] width 12 height 12
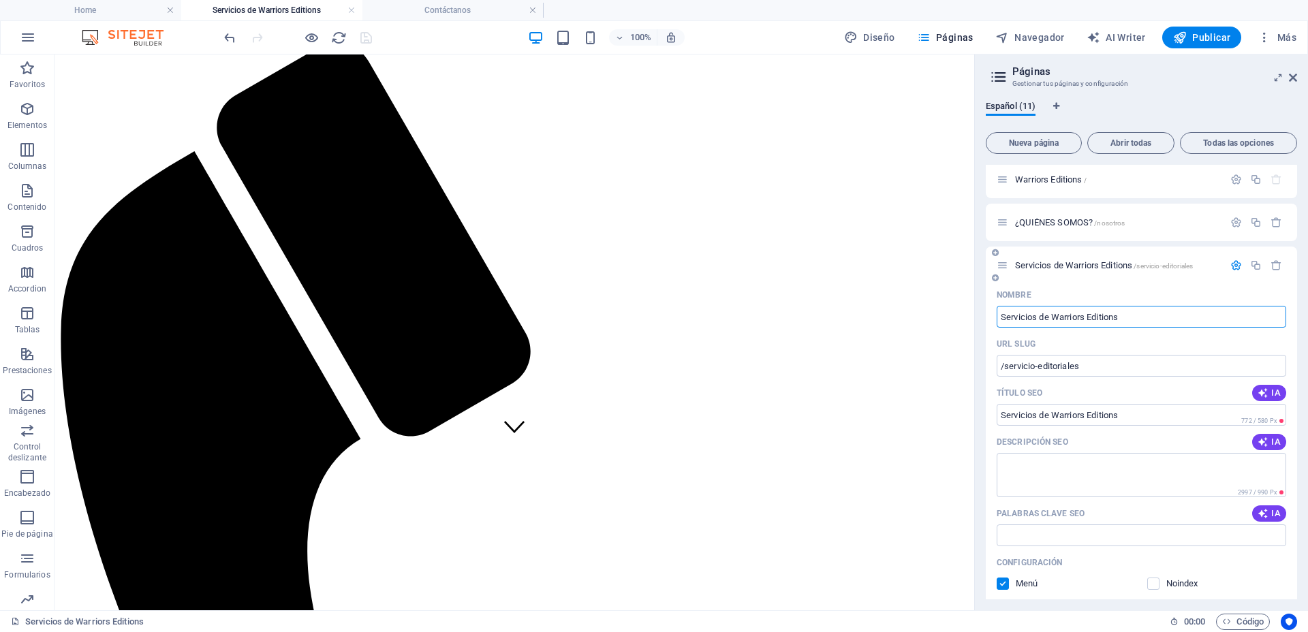
scroll to position [0, 0]
drag, startPoint x: 1140, startPoint y: 317, endPoint x: 1041, endPoint y: 321, distance: 98.9
click at [1041, 321] on input "Servicios de Warriors Editions" at bounding box center [1142, 321] width 290 height 22
type input "Servicios edi"
type input "Servicios"
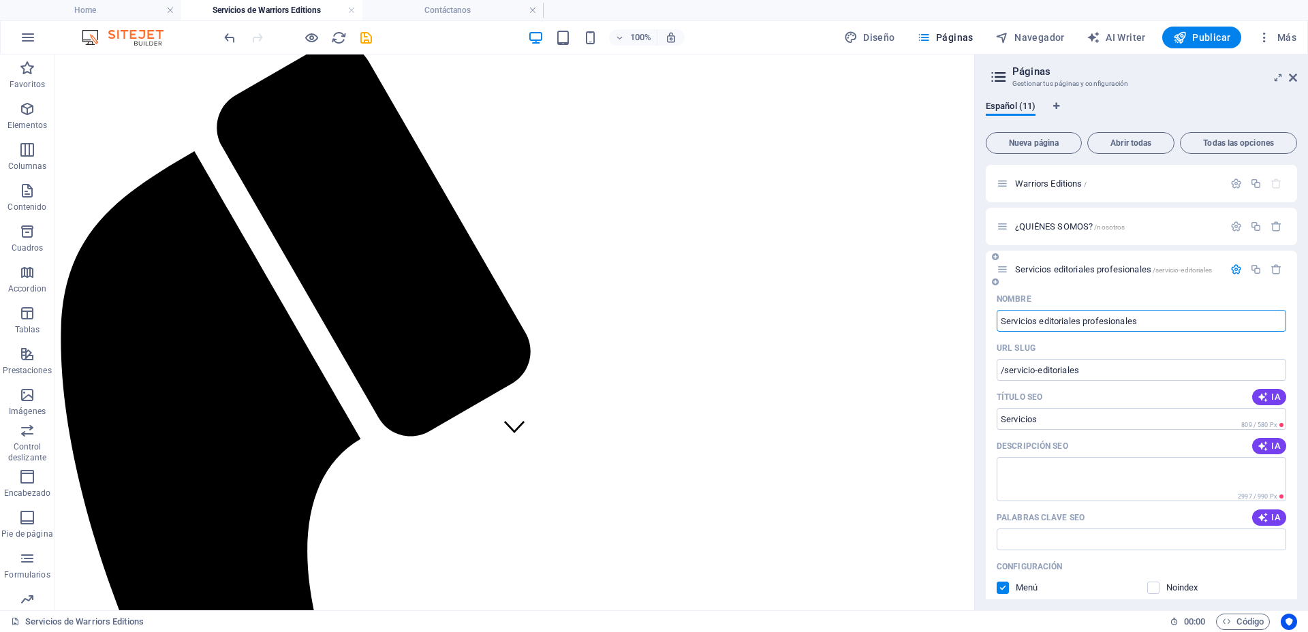
type input "Servicios editoriales profesionales"
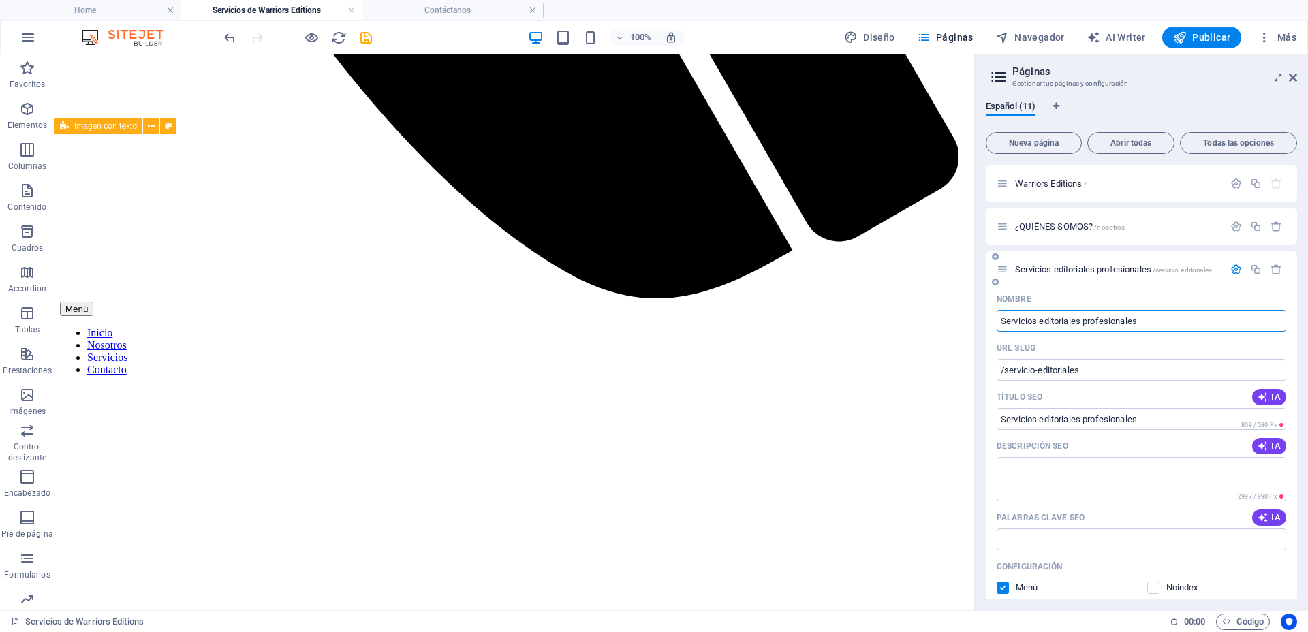
click at [1177, 322] on input "Servicios editoriales profesionales" at bounding box center [1142, 321] width 290 height 22
type input "Servicios de edición s"
type input "Servicios de edicis"
type input "Servicios de edición s"
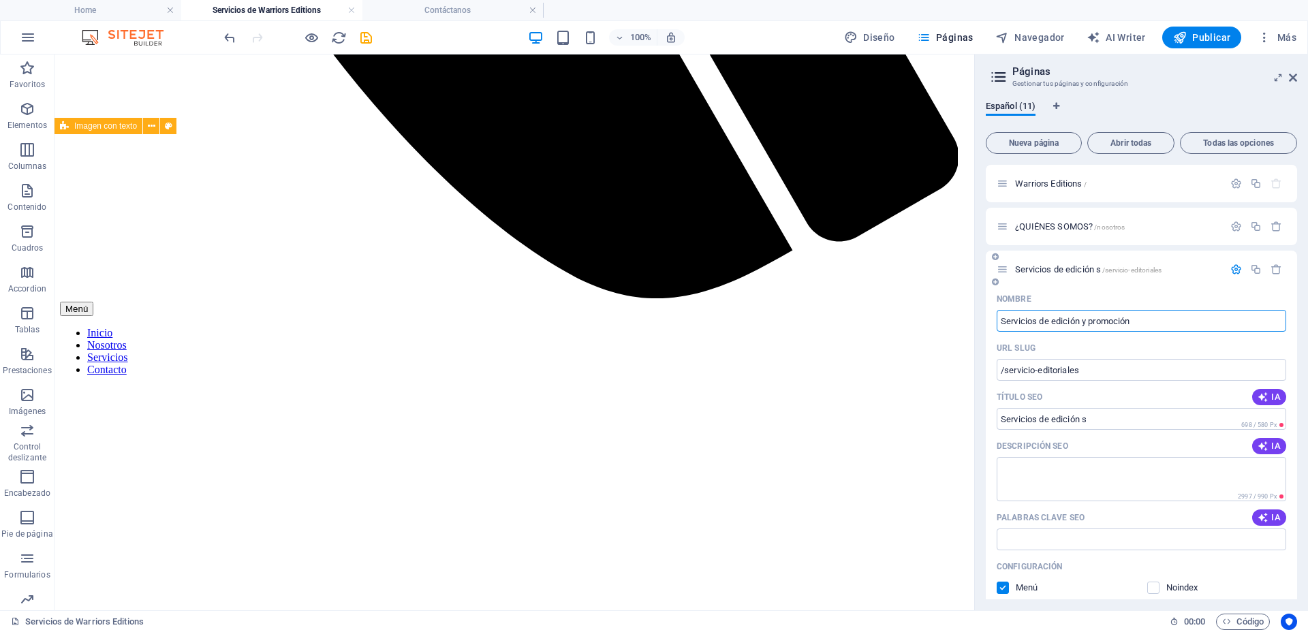
type input "Servicios de edición y promoción"
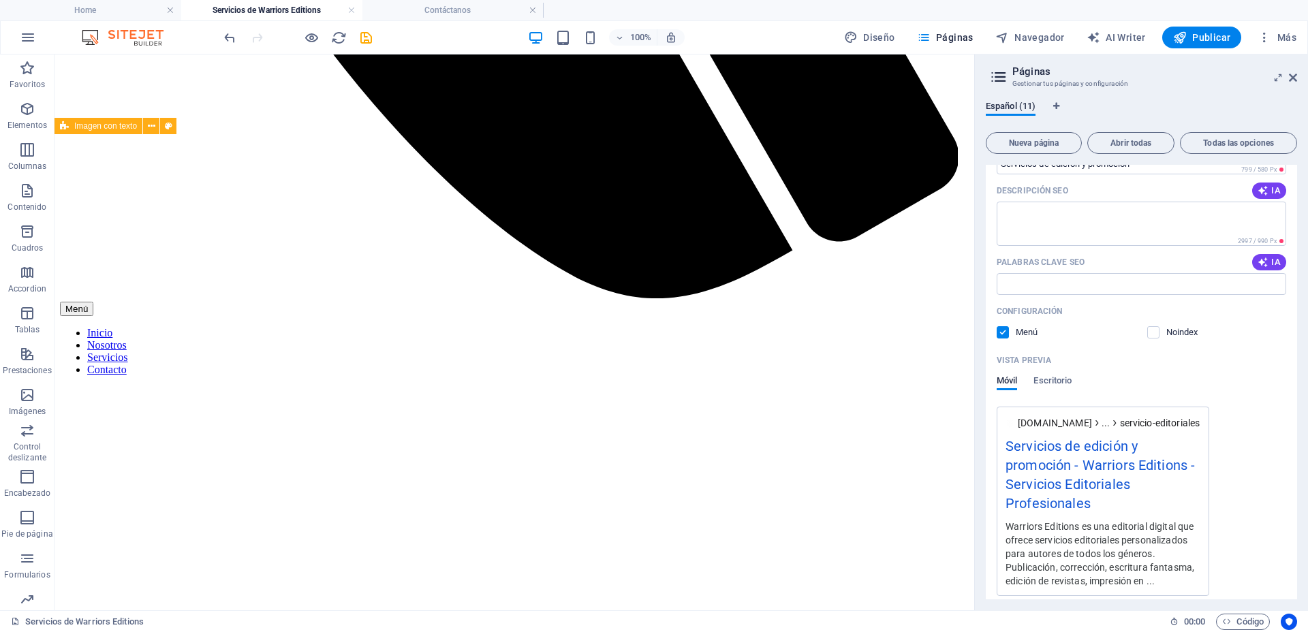
scroll to position [85, 0]
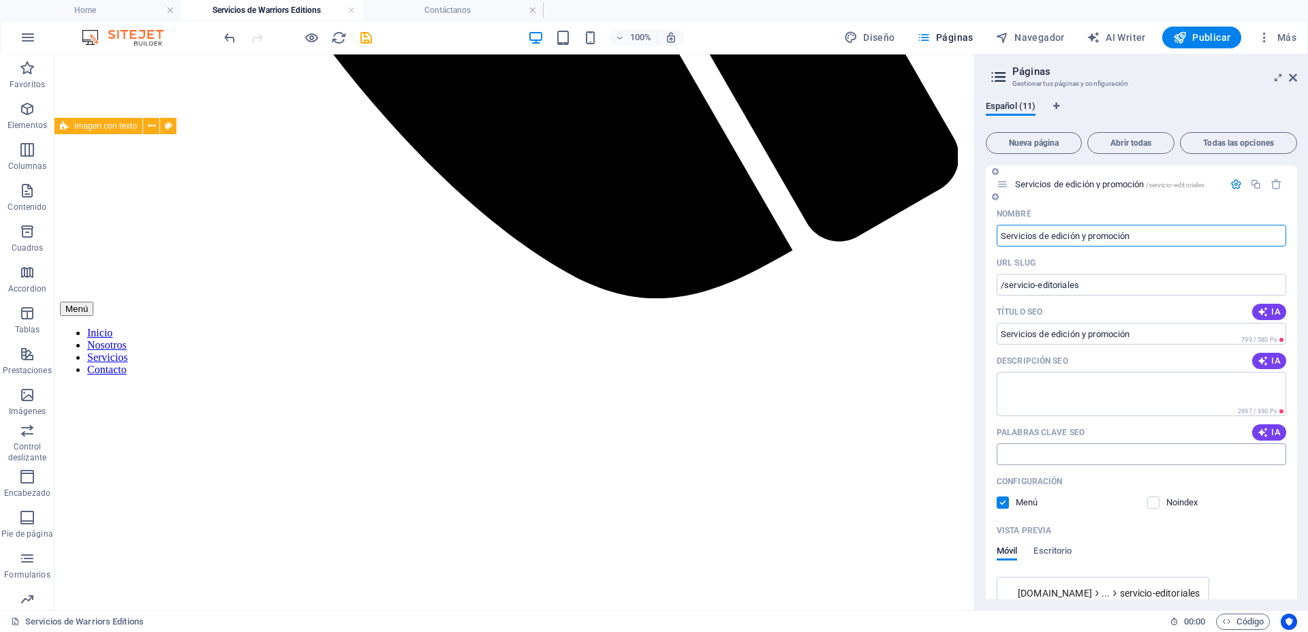
type input "Servicios de edición y promoción"
click at [1098, 450] on input "Palabras clave SEO" at bounding box center [1142, 455] width 290 height 22
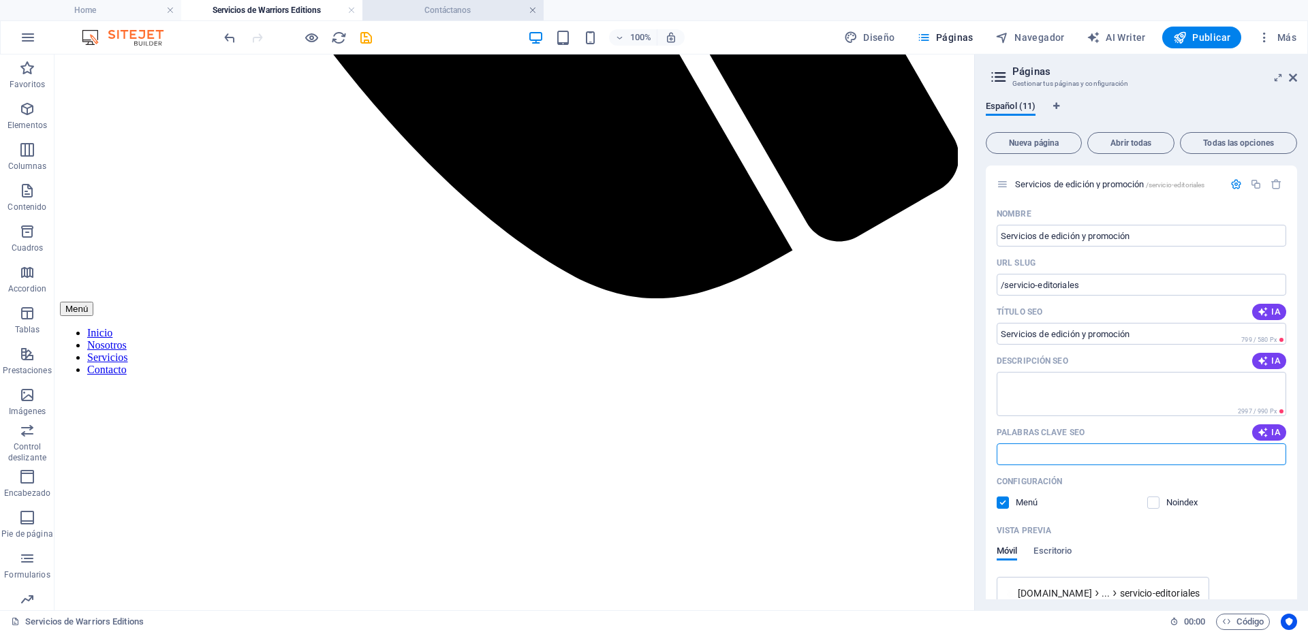
paste input "servicios editoriales profesionales"
paste input "servicios editoriales ejemplos"
paste input "servicios que ofrece una editorial"
paste input "servicios editoriales que es"
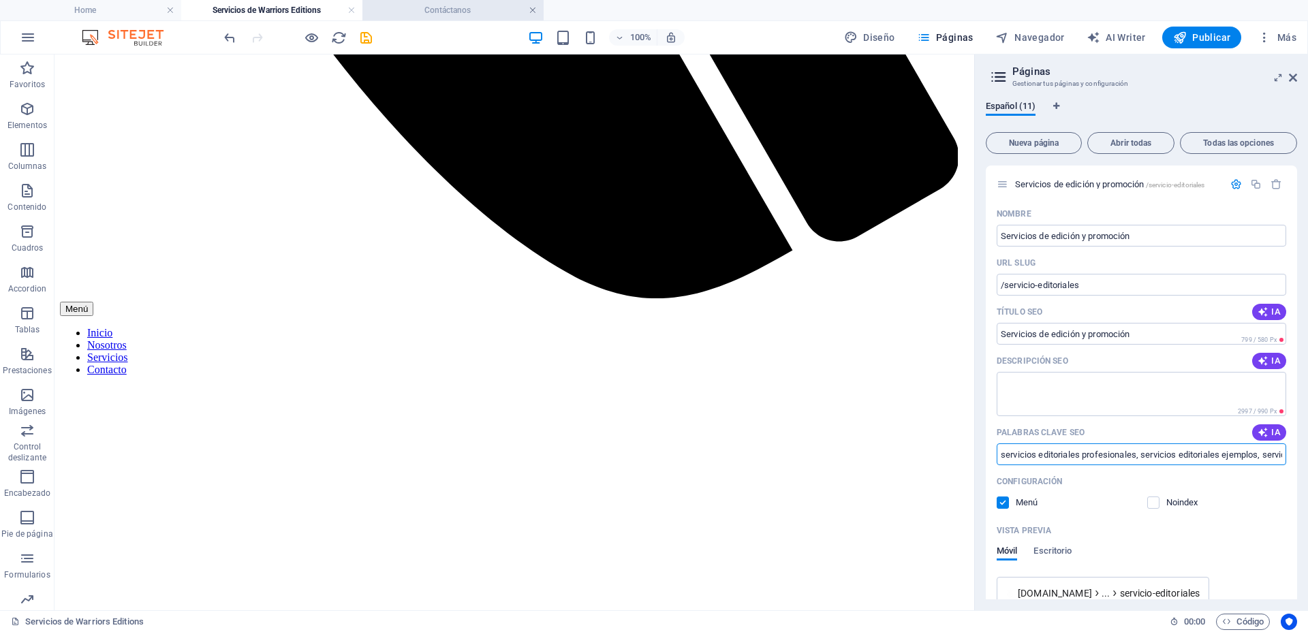
paste input "servicios editoriales"
paste input "¿qué servicios ofrece una editorial de autoedición"
paste input "editoriales recomendadas"
paste input "empresa servicios editoriales"
paste input "editores de libros"
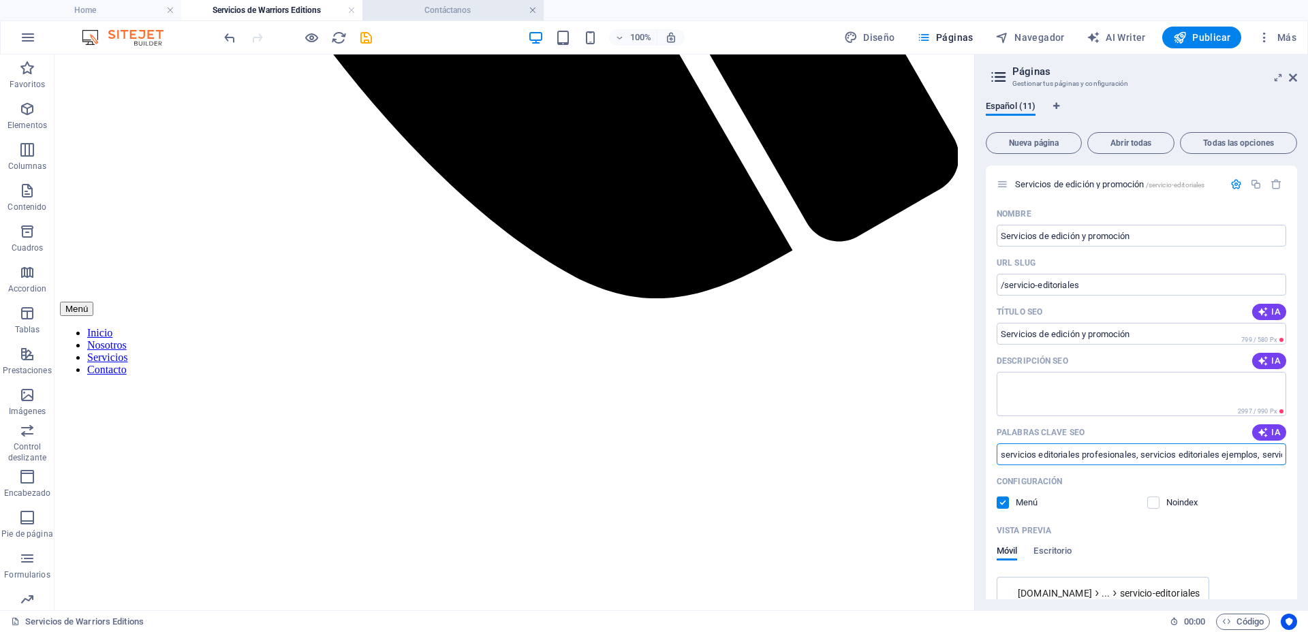
paste input "editoriales en [GEOGRAPHIC_DATA] [US_STATE]"
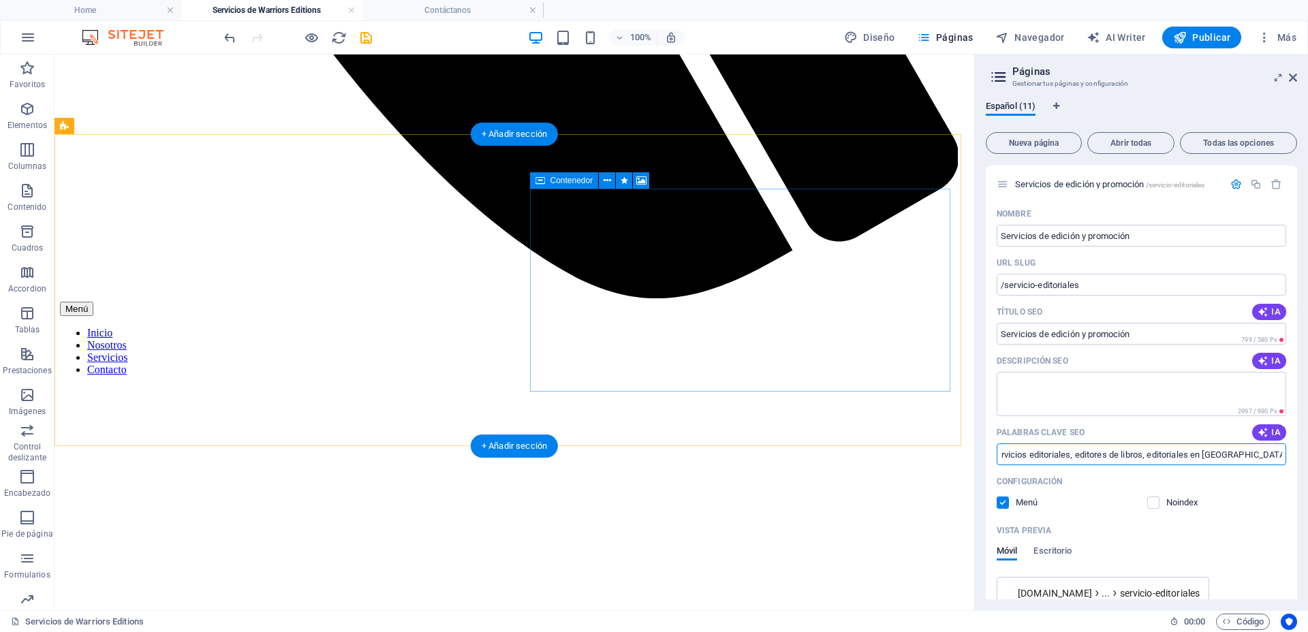
scroll to position [0, 830]
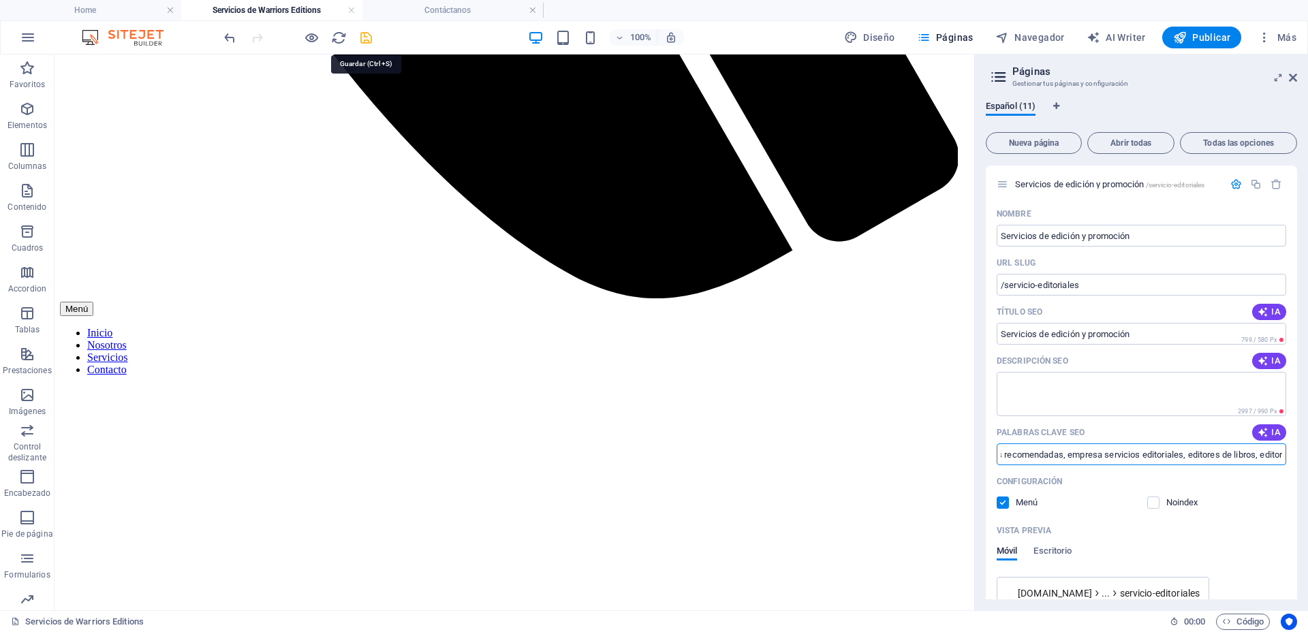
type input "servicios editoriales profesionales, servicios editoriales ejemplos, servicios …"
click at [363, 33] on icon "save" at bounding box center [366, 38] width 16 height 16
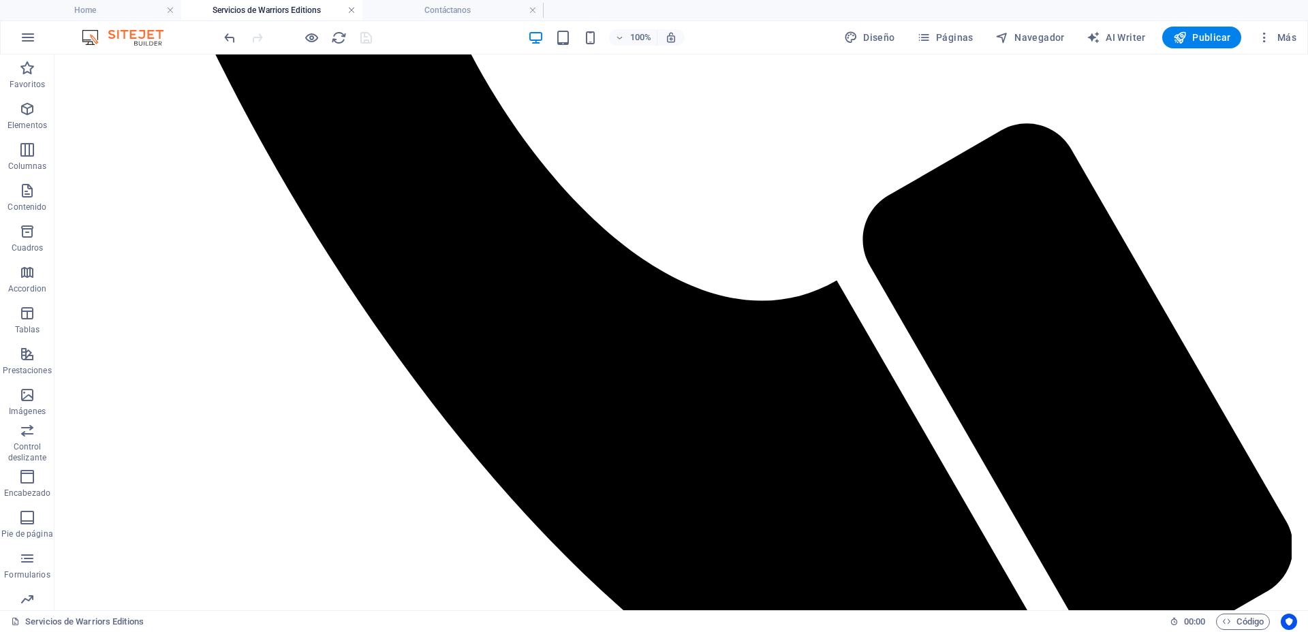
click at [351, 10] on link at bounding box center [351, 10] width 8 height 13
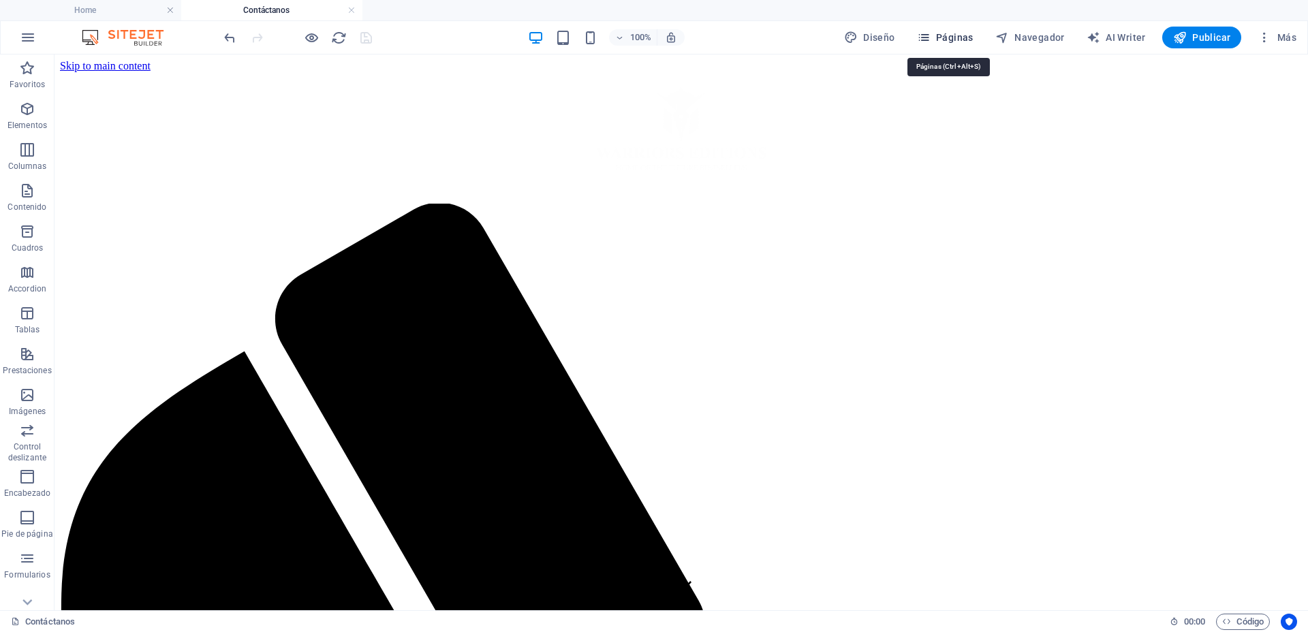
click at [940, 39] on span "Páginas" at bounding box center [945, 38] width 57 height 14
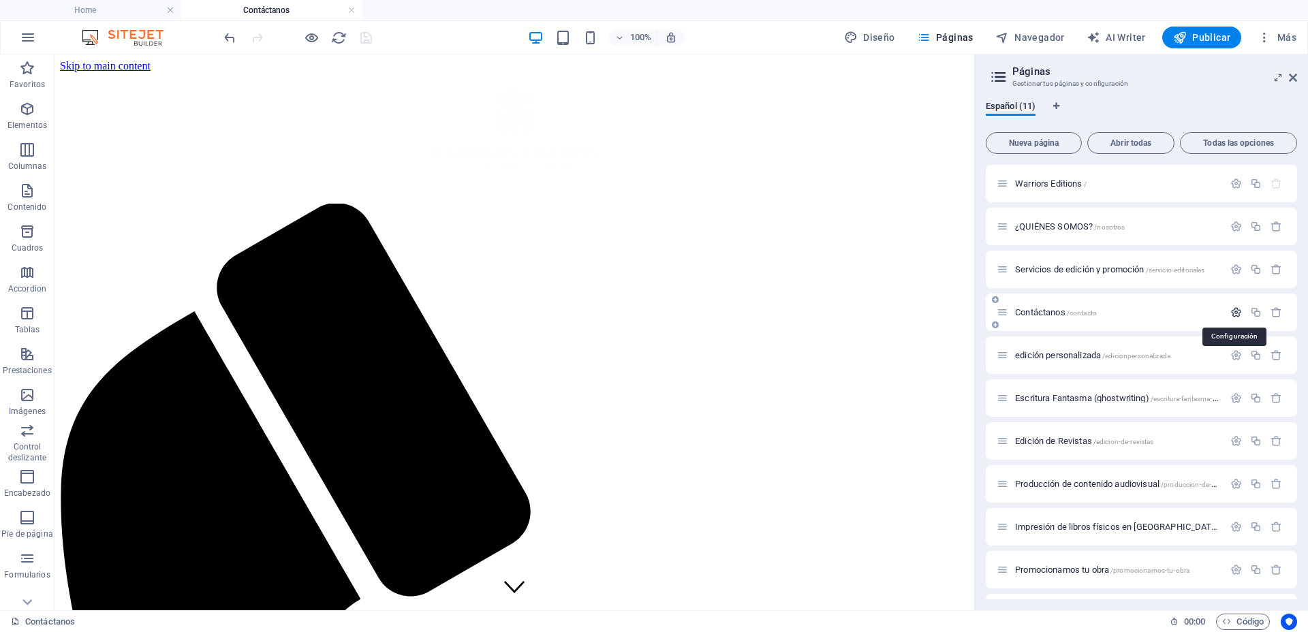
click at [1233, 311] on icon "button" at bounding box center [1236, 313] width 12 height 12
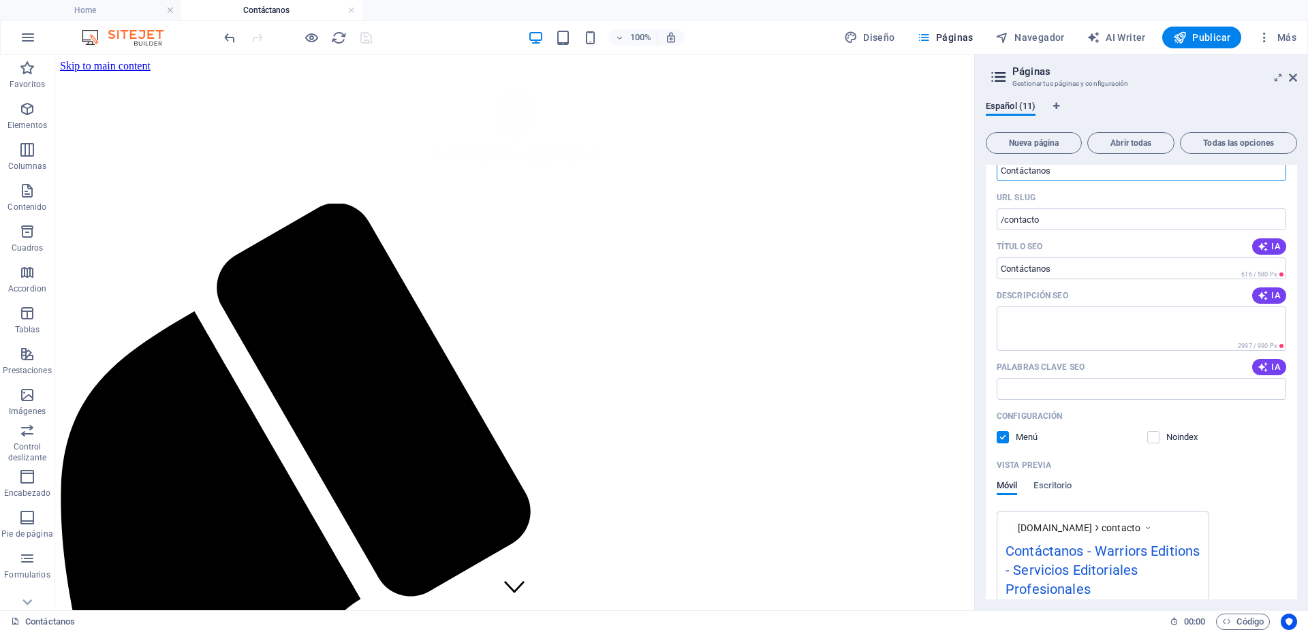
scroll to position [170, 0]
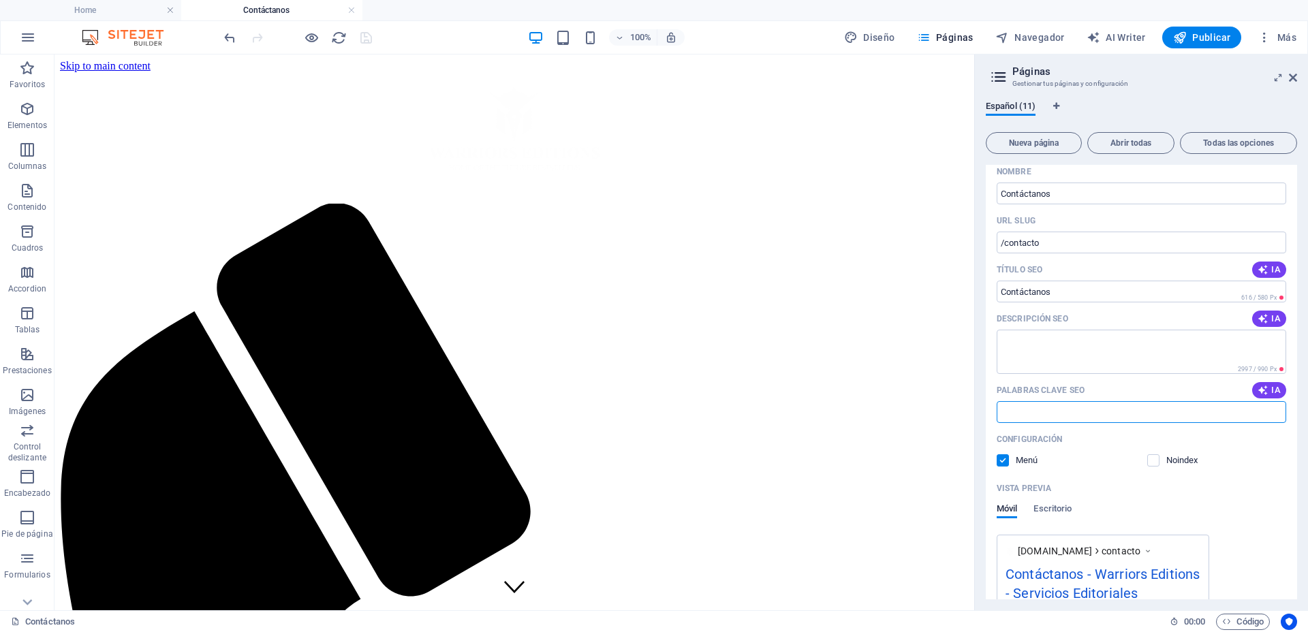
click at [1070, 409] on input "Palabras clave SEO" at bounding box center [1142, 412] width 290 height 22
paste input "cómo publicar mi libro"
paste input "cómo publicar mi libro en amazon"
paste input "cómo puedo publicar mi primer libro"
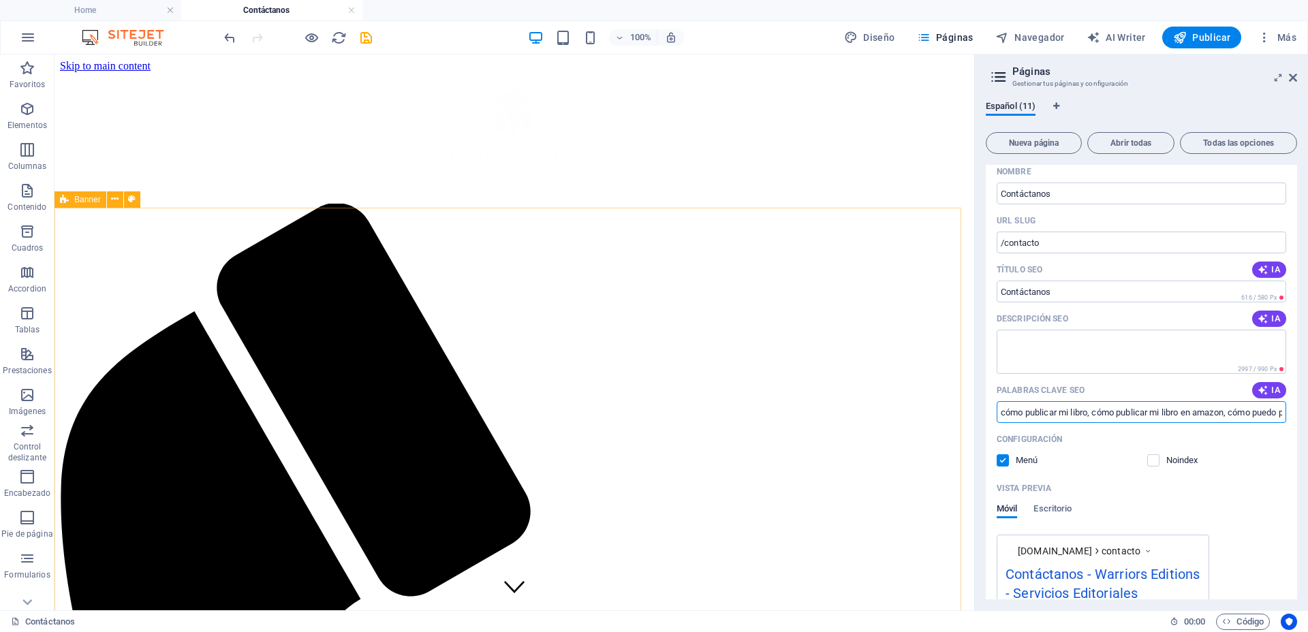
paste input "cómo puedo publicar mi libro"
paste input "cómo publicar mi propio libro en amazon"
paste input "como publicar un libro y ganar dinero"
paste input "como publicar mi libro en una editorial"
paste input "como publicar mi libro en amazon"
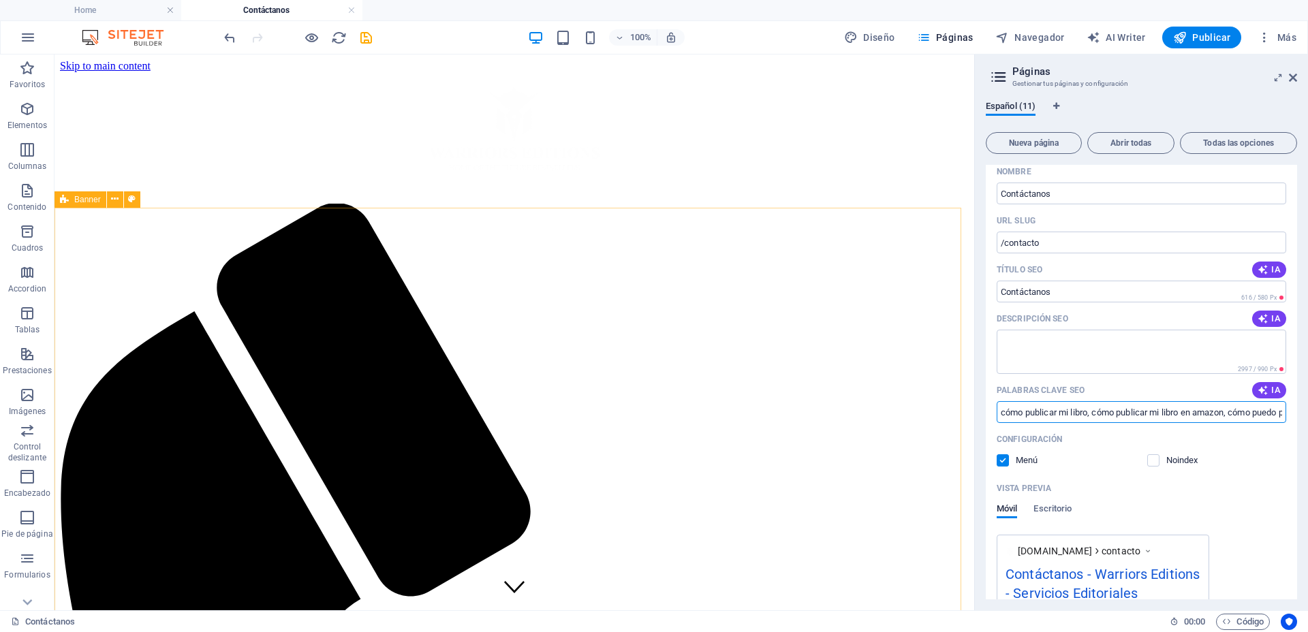
paste input "como publicar y vender mi libro en amazon"
paste input "como puedo llegar a publicar mi libro"
type input "cómo publicar mi libro, cómo publicar mi libro en amazon, cómo puedo publicar m…"
click at [363, 40] on icon "save" at bounding box center [366, 38] width 16 height 16
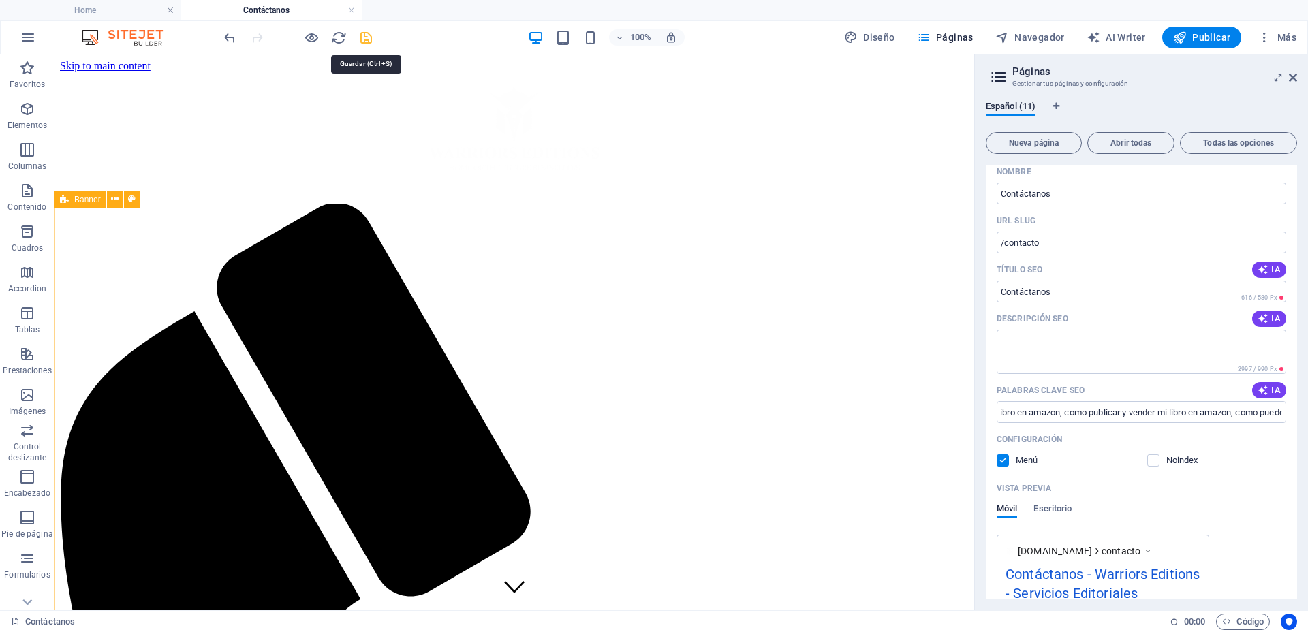
scroll to position [0, 0]
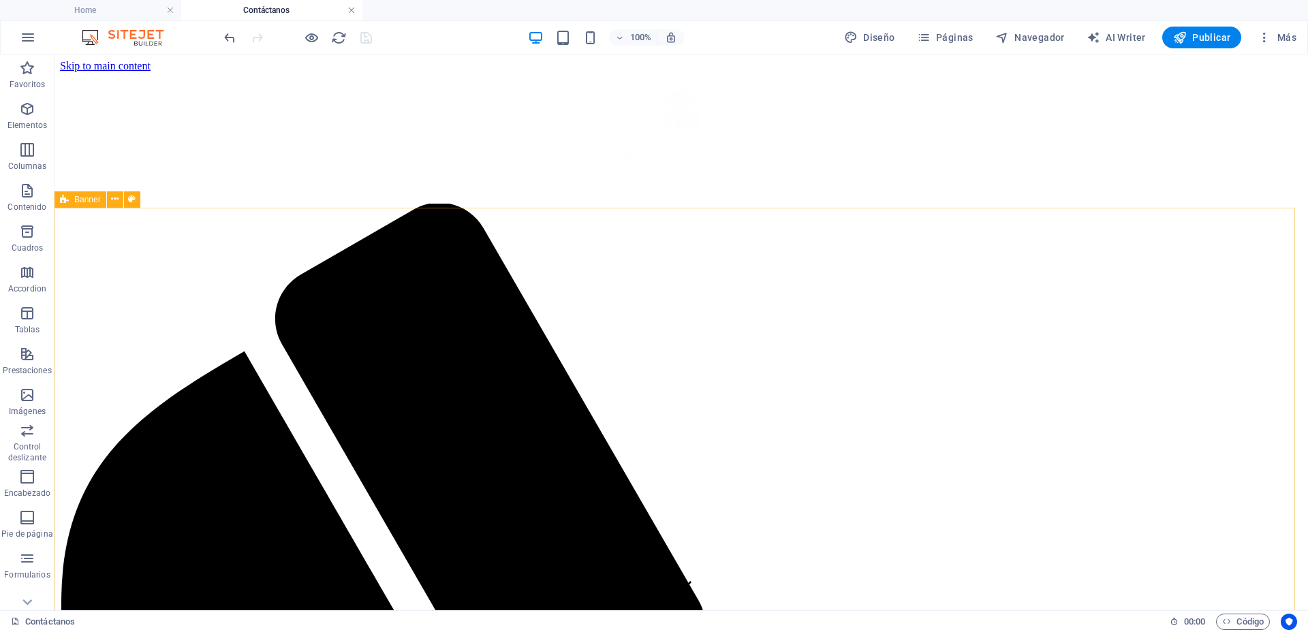
click at [351, 10] on link at bounding box center [351, 10] width 8 height 13
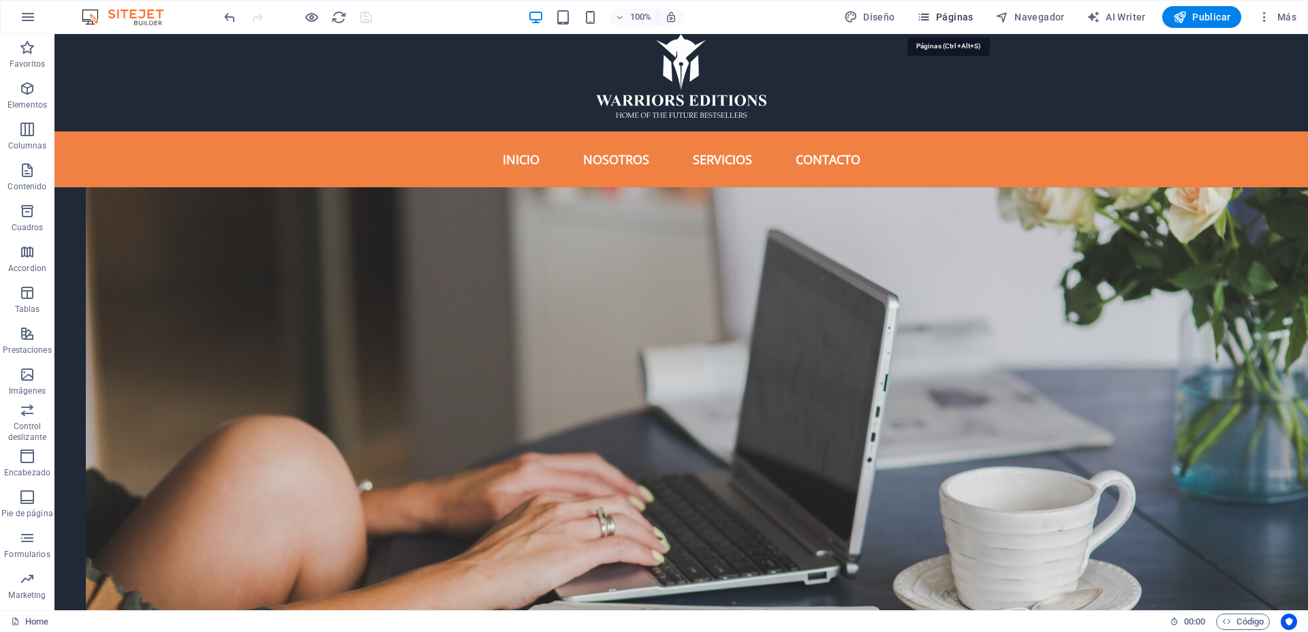
click at [929, 13] on icon "button" at bounding box center [924, 17] width 14 height 14
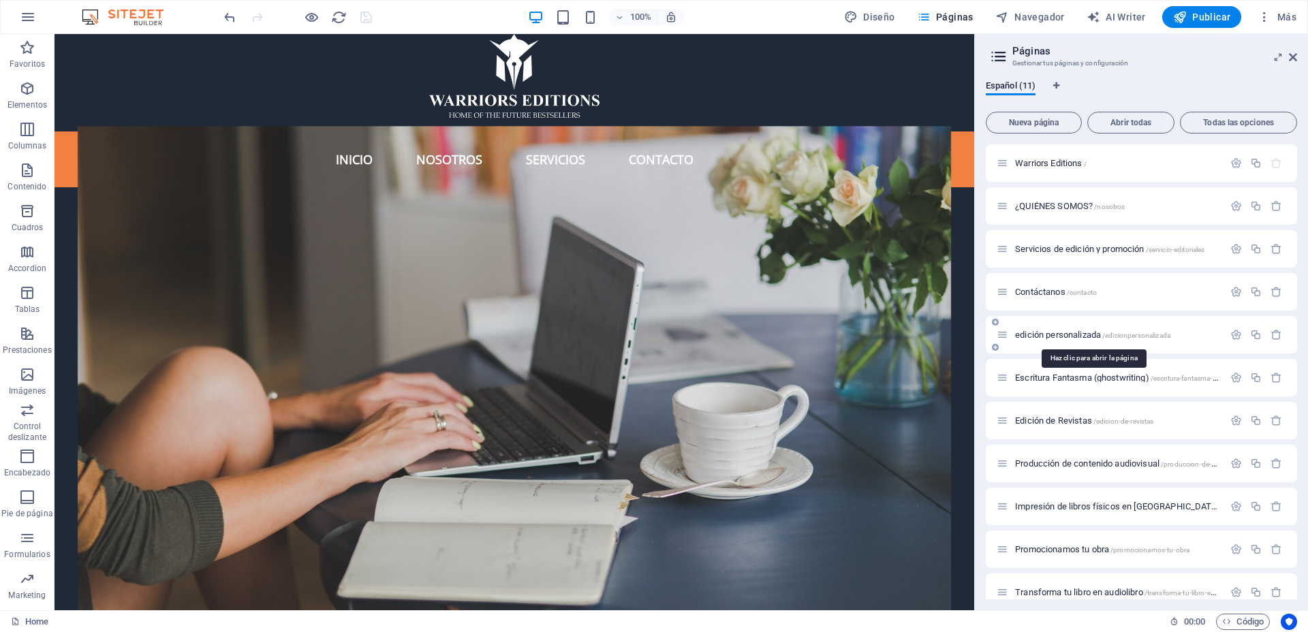
click at [1048, 335] on span "edición personalizada /edicionpersonalizada" at bounding box center [1092, 335] width 155 height 10
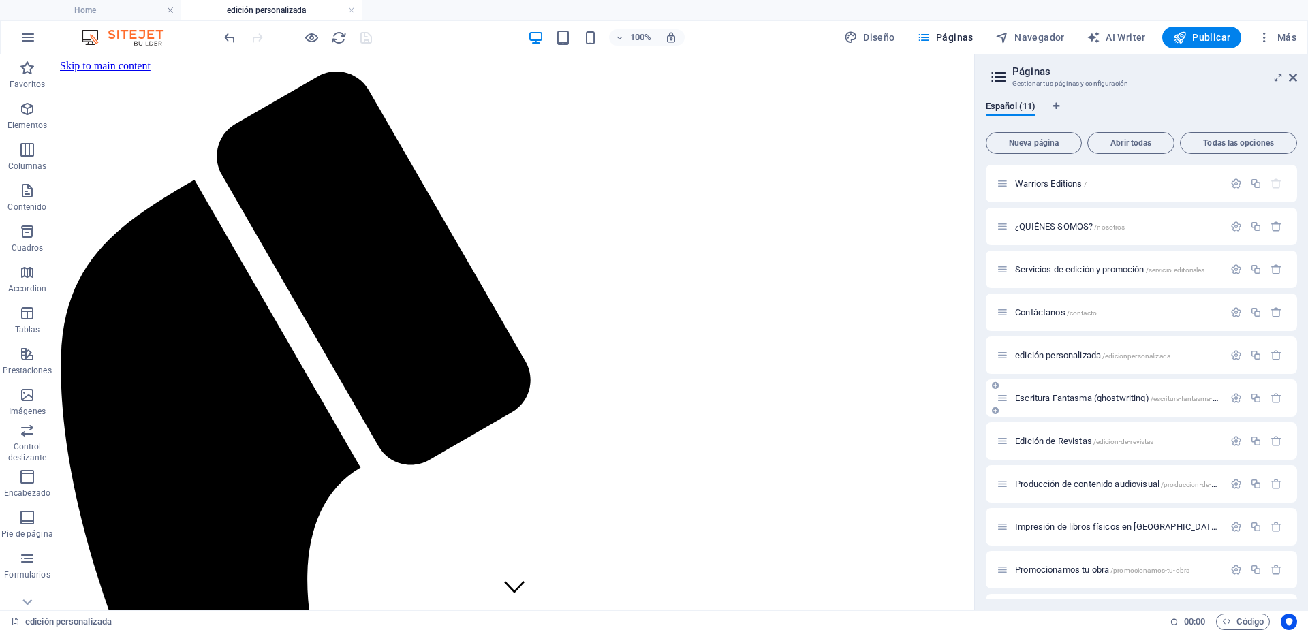
click at [1062, 398] on span "Escritura Fantasma (ghostwriting) /escritura-fantasma-ghostwriting" at bounding box center [1133, 398] width 236 height 10
click at [1071, 441] on span "Edición de Revistas /edicion-de-revistas" at bounding box center [1084, 441] width 138 height 10
click at [1081, 483] on span "Producción de contenido audiovisual /produccion-de-contenido-audiovisual" at bounding box center [1147, 484] width 265 height 10
click at [1089, 527] on span "Impresión de libros físicos en [GEOGRAPHIC_DATA] /impresion-de-libros-fisicos-e…" at bounding box center [1200, 527] width 371 height 10
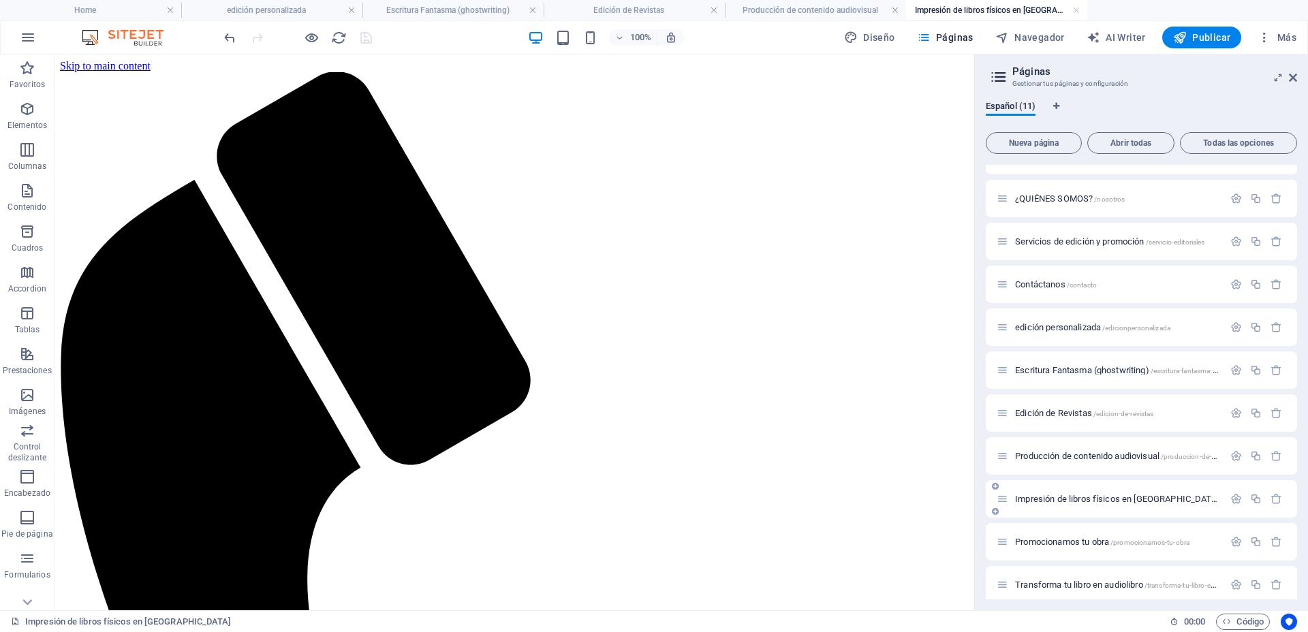
scroll to position [37, 0]
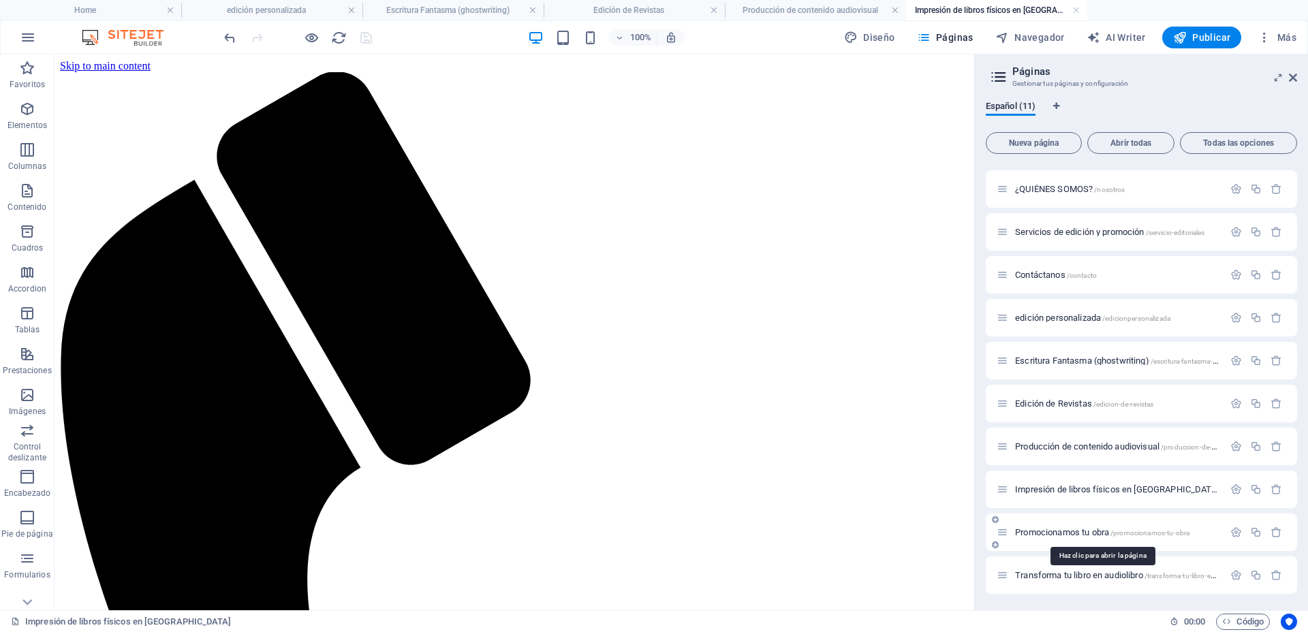
click at [1091, 534] on span "Promocionamos tu obra /promocionamos-tu-obra" at bounding box center [1102, 532] width 174 height 10
click at [1027, 568] on div "Transforma tu libro en audiolibro /transforma-tu-libro-en-audiolibro" at bounding box center [1110, 576] width 227 height 16
click at [1031, 574] on span "Transforma tu libro en audiolibro /transforma-tu-libro-en-audiolibro" at bounding box center [1131, 575] width 232 height 10
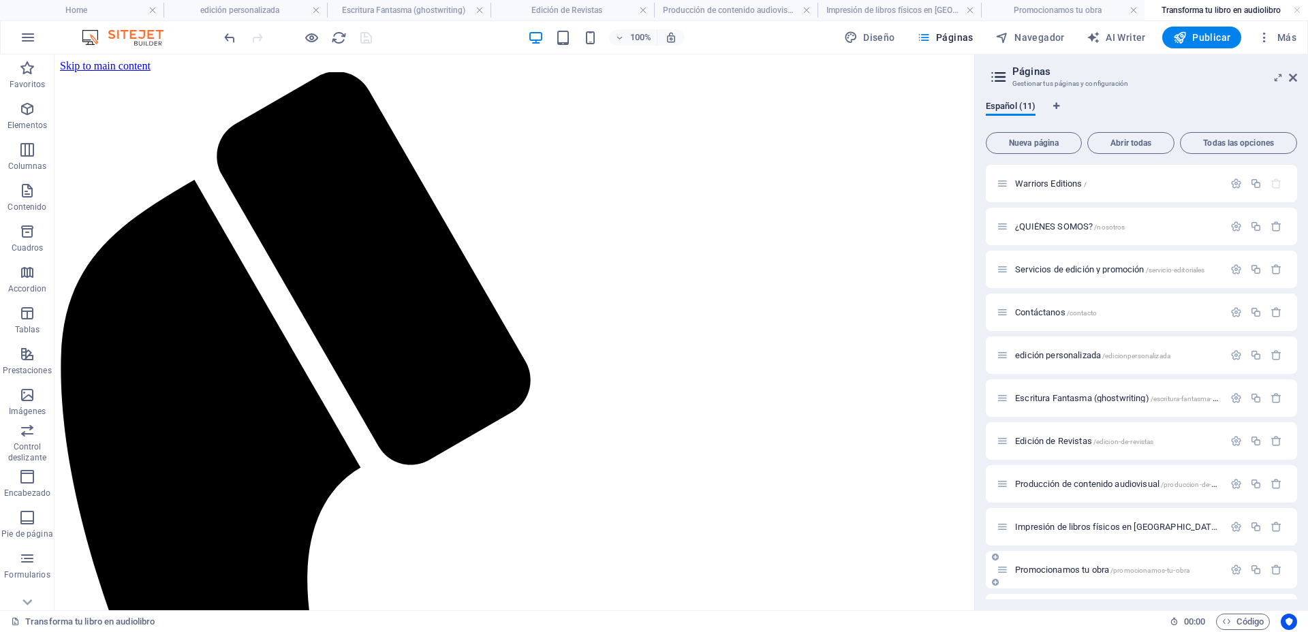
scroll to position [0, 0]
click at [1232, 567] on icon "button" at bounding box center [1236, 570] width 12 height 12
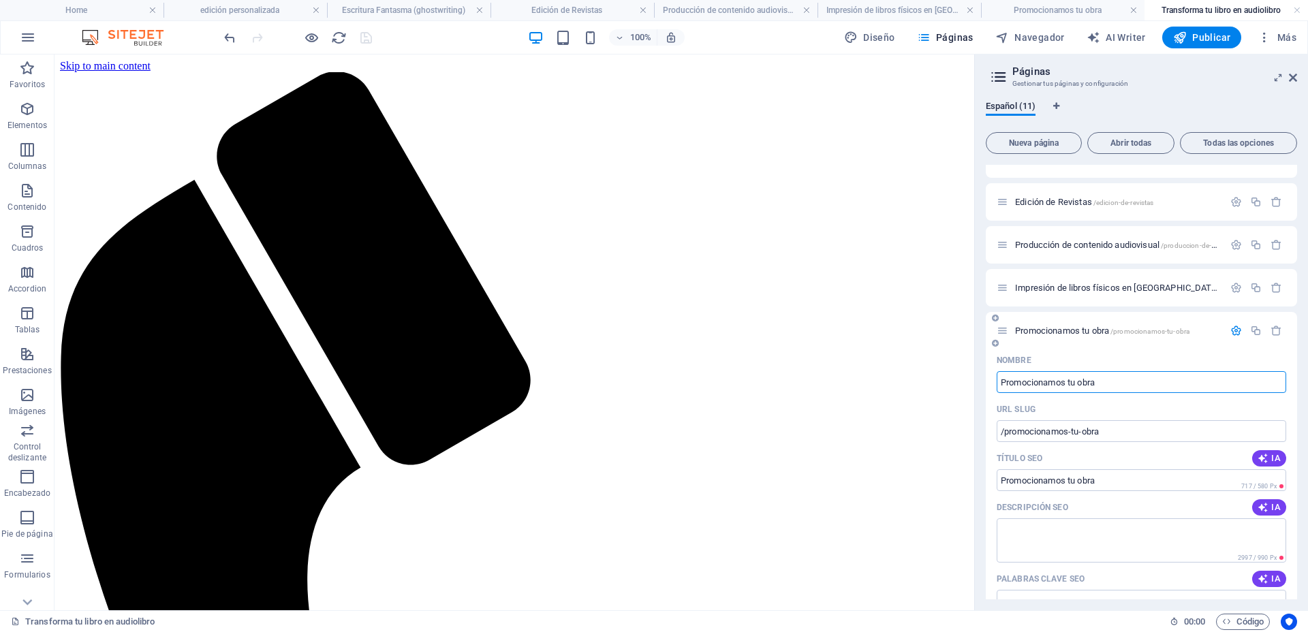
click at [1232, 329] on icon "button" at bounding box center [1236, 331] width 12 height 12
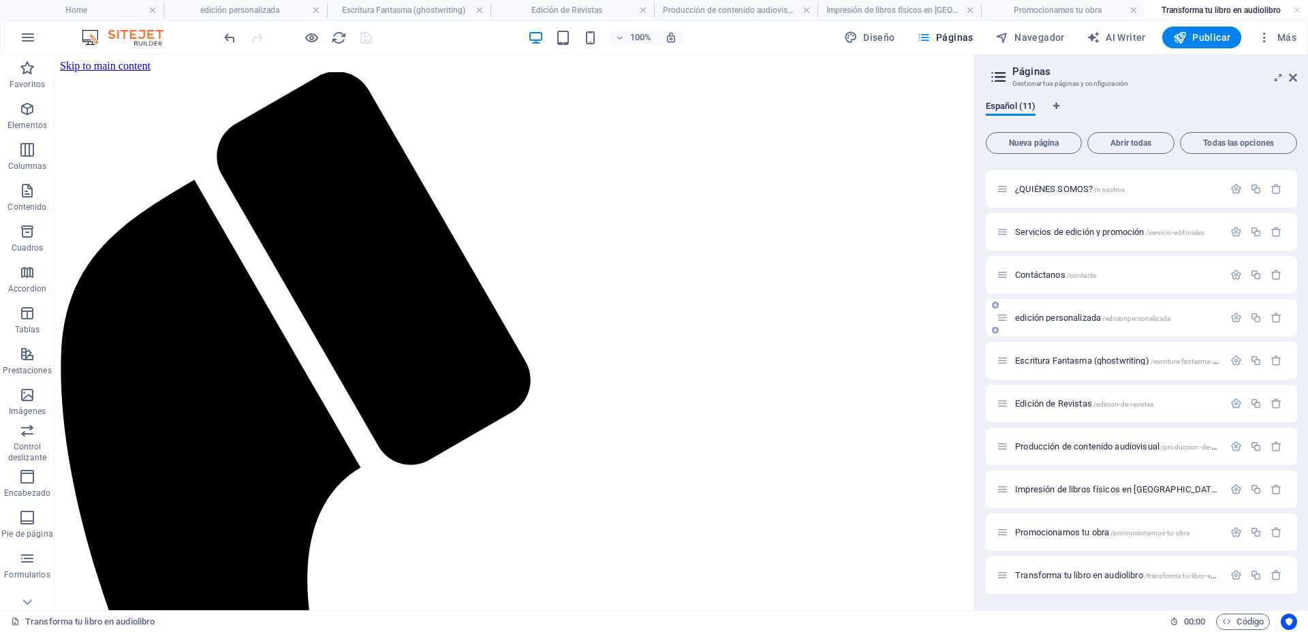
scroll to position [37, 0]
click at [1235, 574] on icon "button" at bounding box center [1236, 576] width 12 height 12
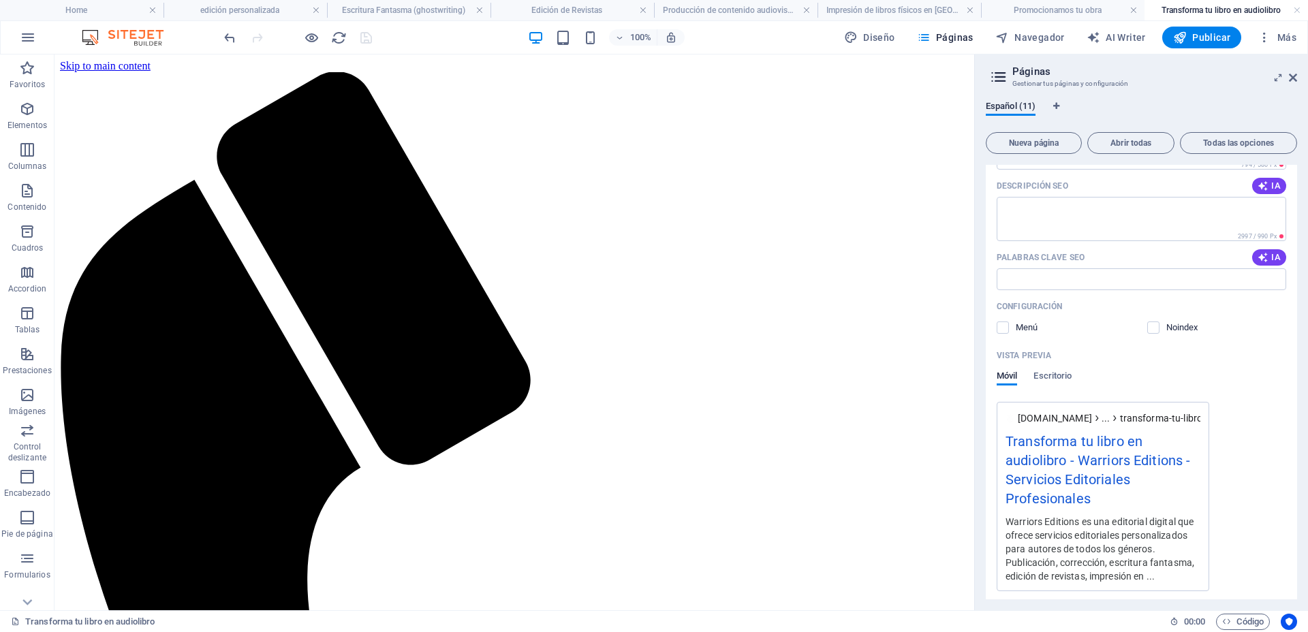
scroll to position [623, 0]
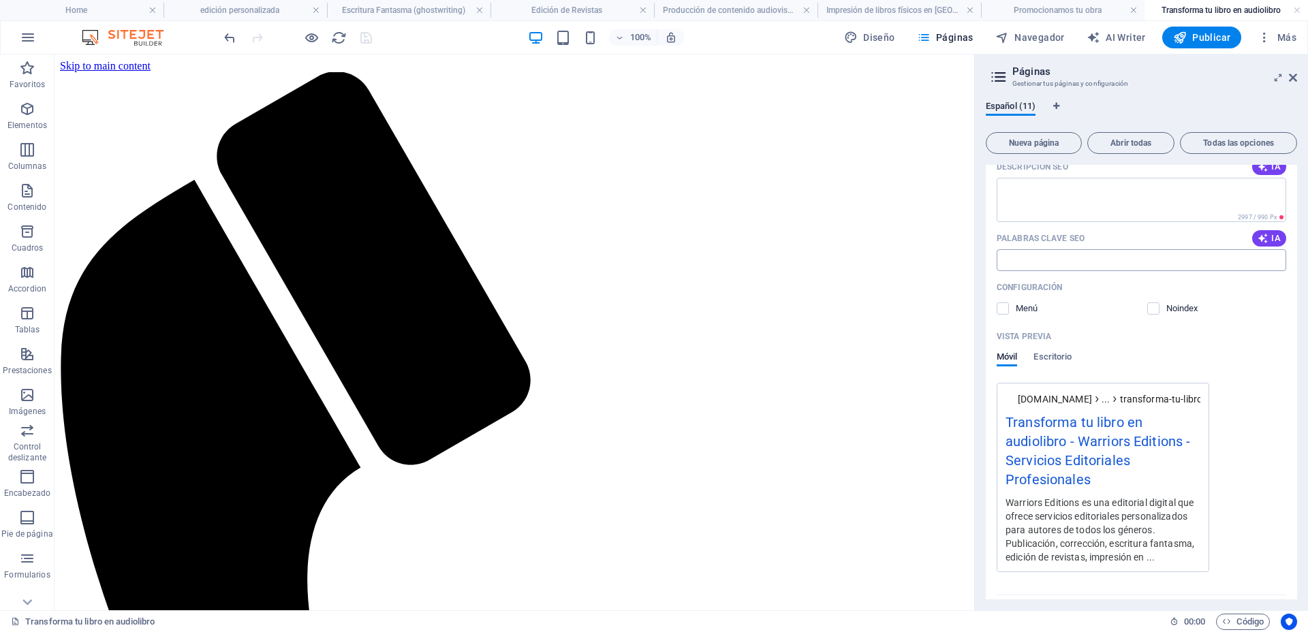
click at [1096, 265] on input "Palabras clave SEO" at bounding box center [1142, 260] width 290 height 22
paste input "cómo hacer un audiolibro"
paste input "cómo se puede hacer un audiolibro"
paste input "cómo tener un audiolibro"
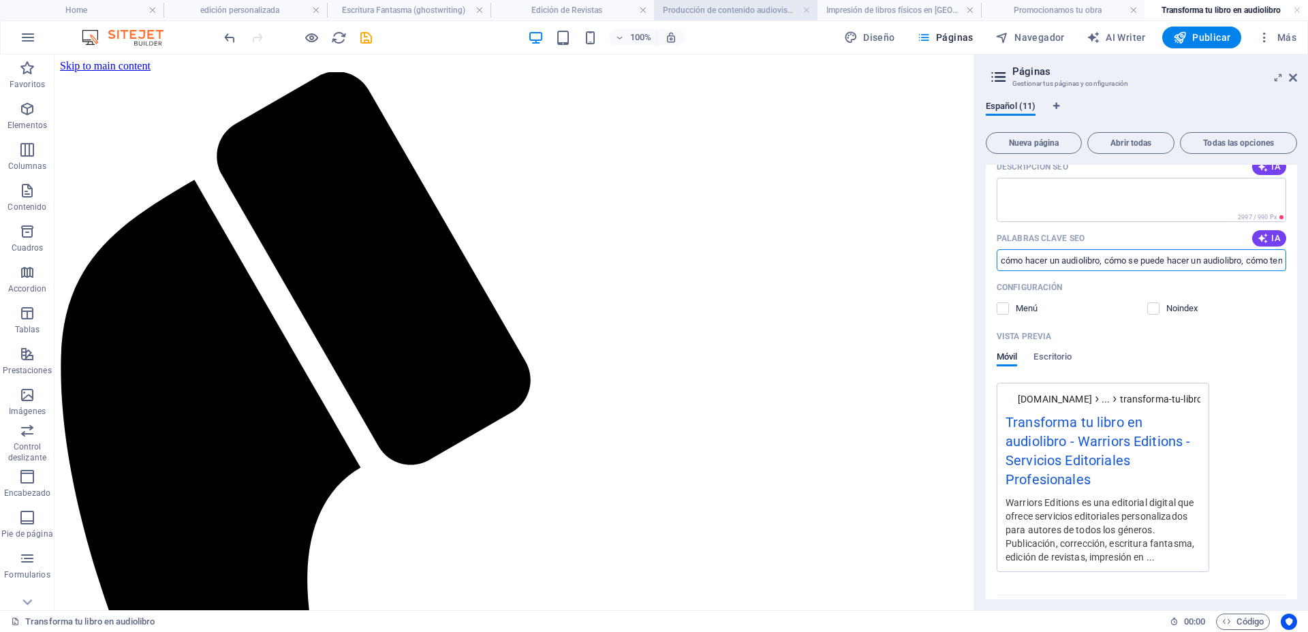
paste input "cómo crear un audiolibro"
paste input "como crear un audiolibro"
paste input "los mejores audiolibros de la historia"
paste input "mejores audiolibros en español"
paste input "editoriales recomendadas"
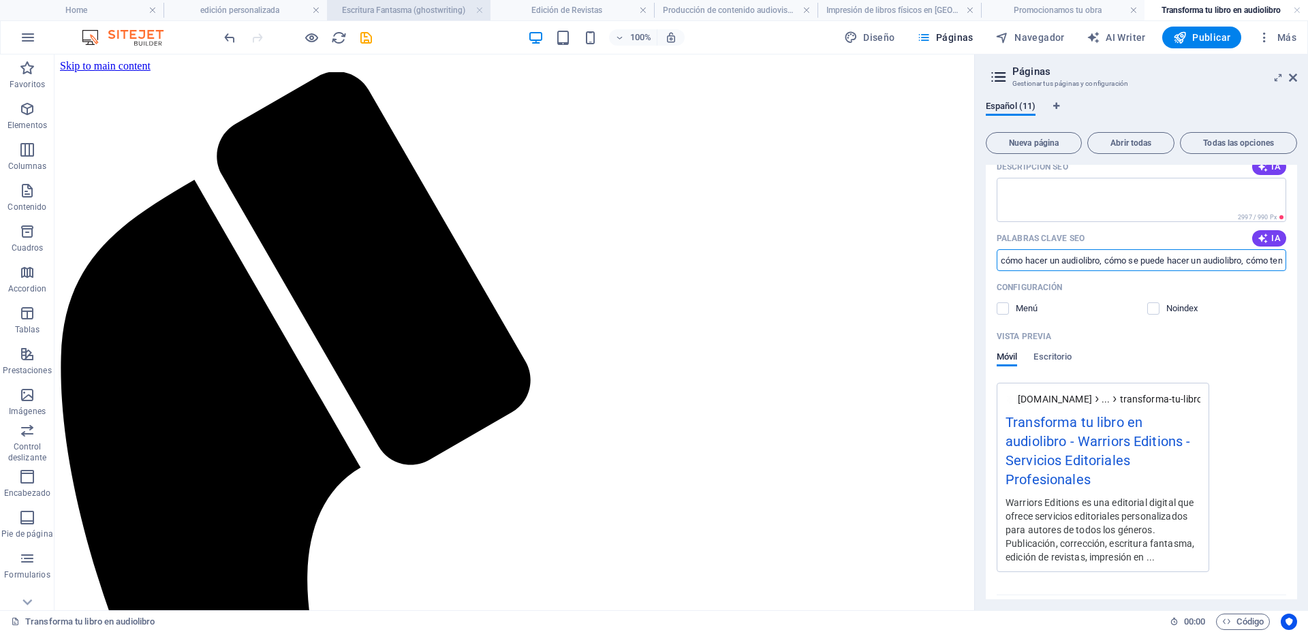
paste input "los mejores audiolibros en español"
paste input "mejores libros audiolibros"
type input "cómo hacer un audiolibro, cómo se puede hacer un audiolibro, cómo tener un audi…"
click at [365, 37] on icon "save" at bounding box center [366, 38] width 16 height 16
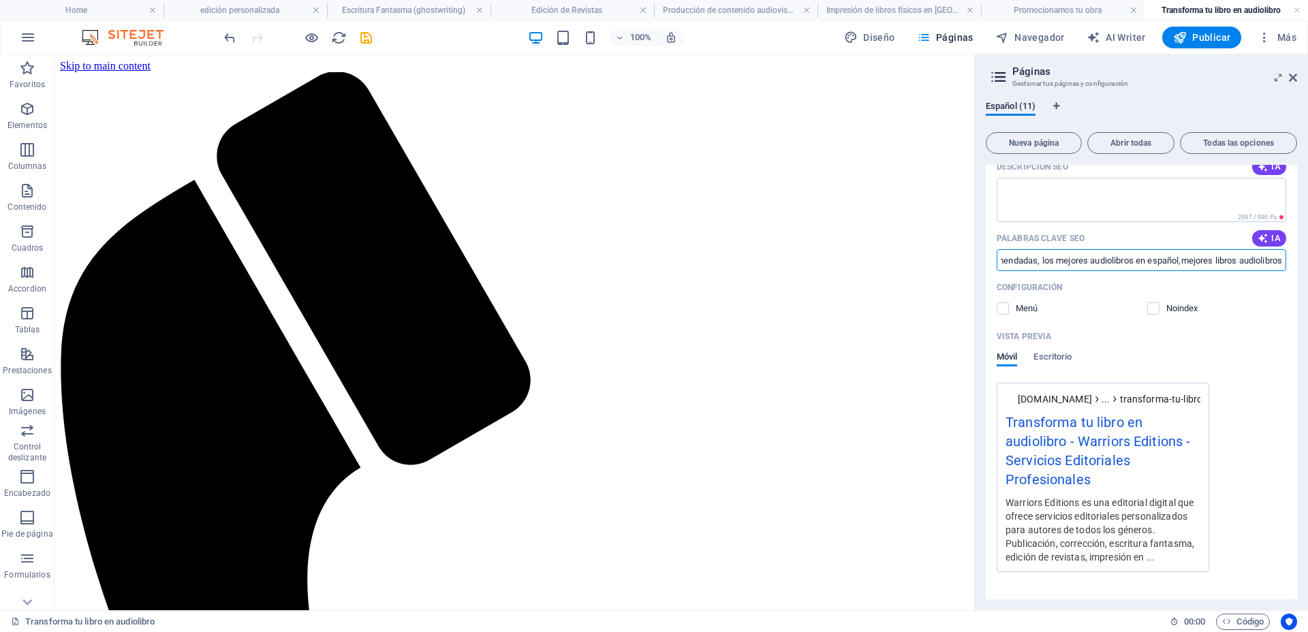
click at [364, 45] on div at bounding box center [297, 38] width 153 height 22
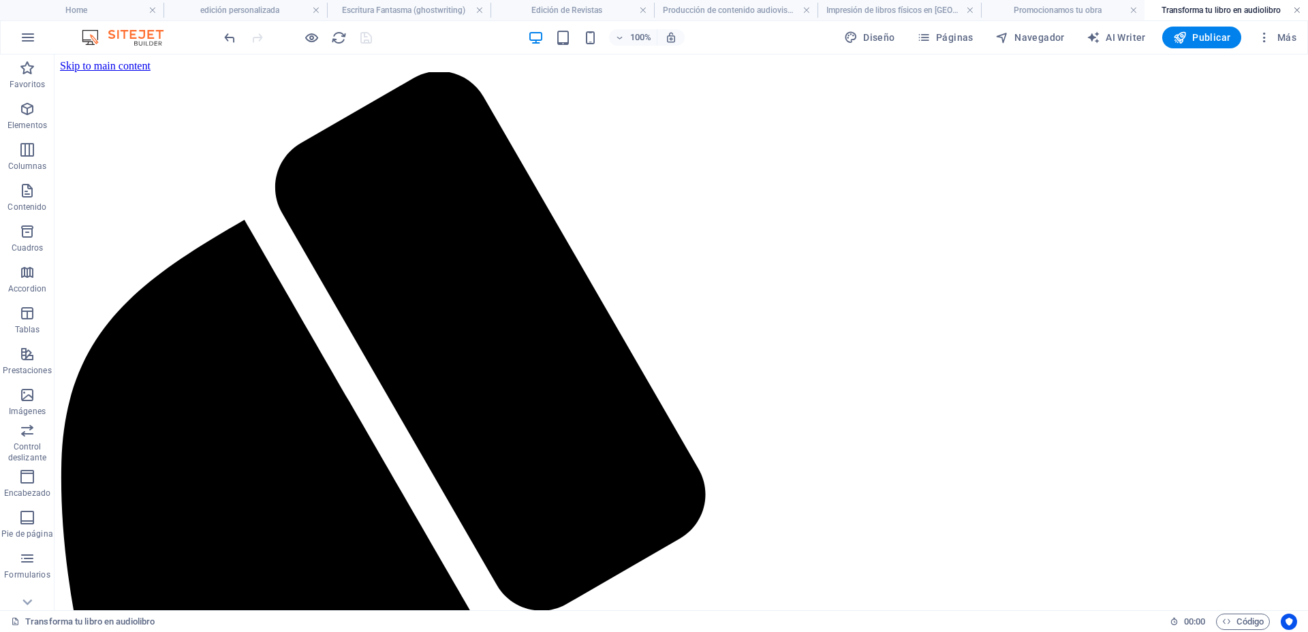
click at [1297, 10] on link at bounding box center [1297, 10] width 8 height 13
click at [923, 34] on icon "button" at bounding box center [924, 38] width 14 height 14
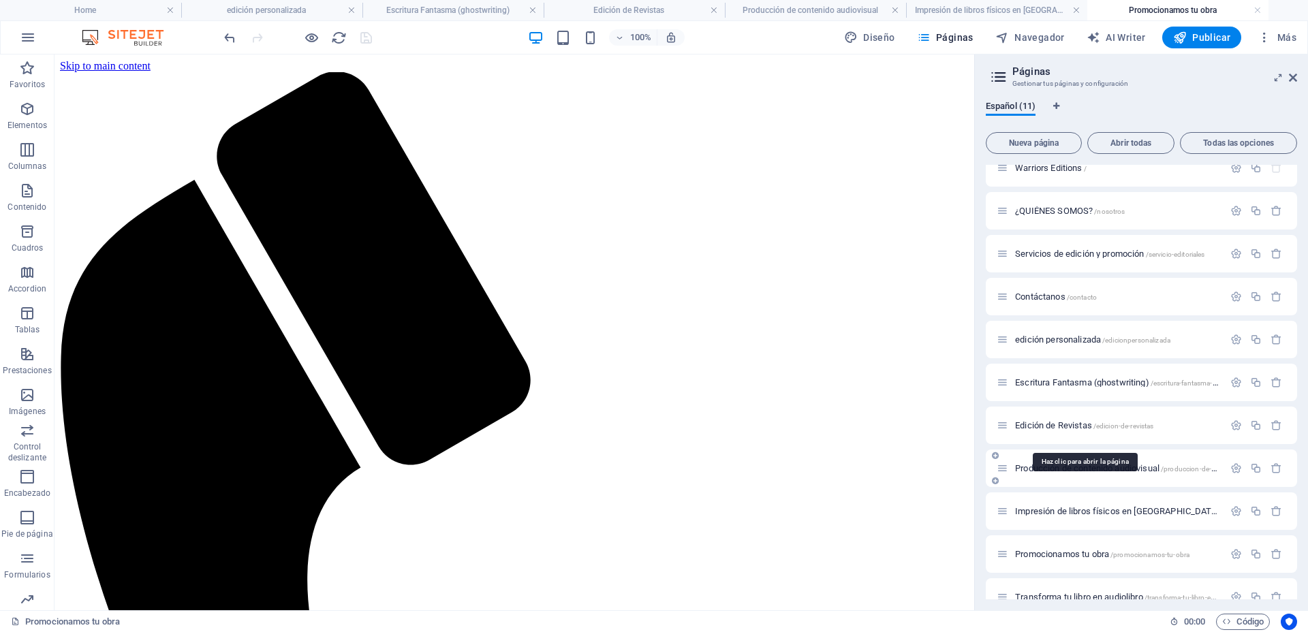
scroll to position [37, 0]
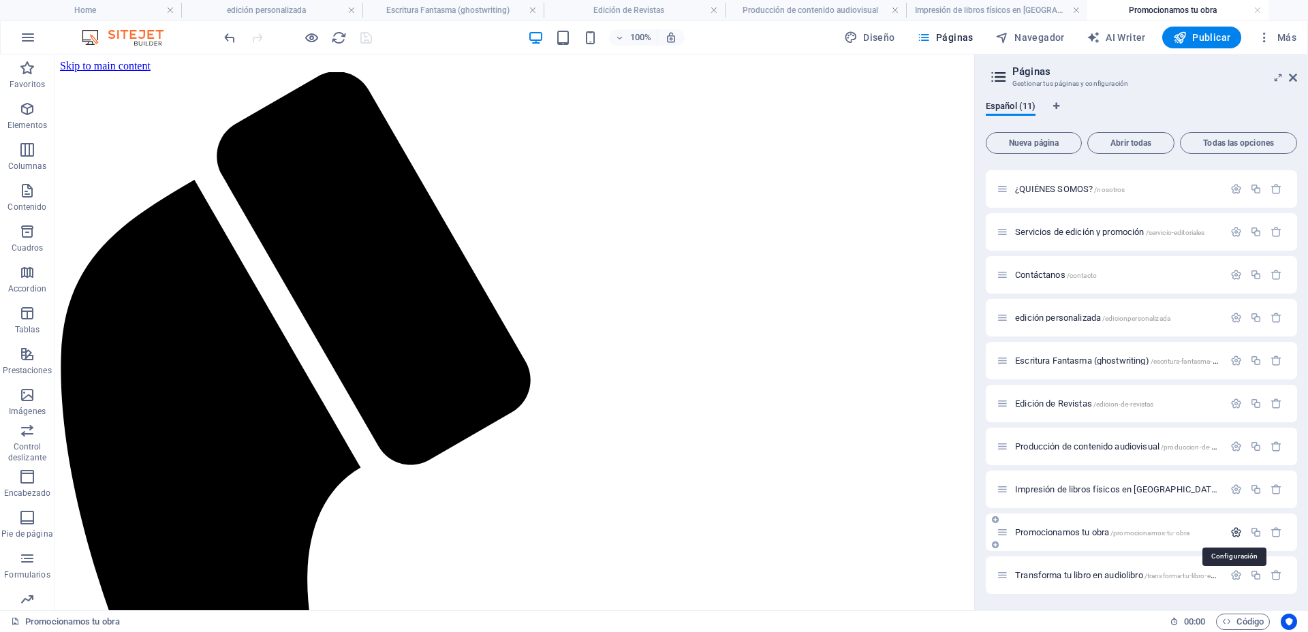
click at [1236, 533] on icon "button" at bounding box center [1236, 533] width 12 height 12
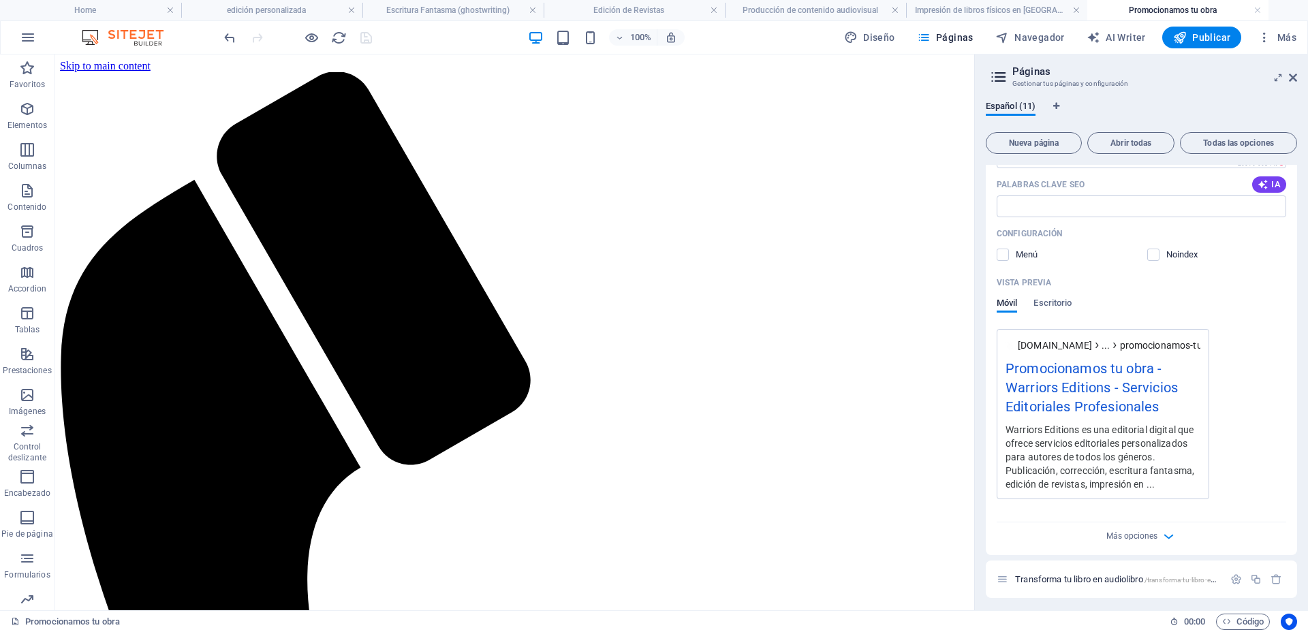
scroll to position [548, 0]
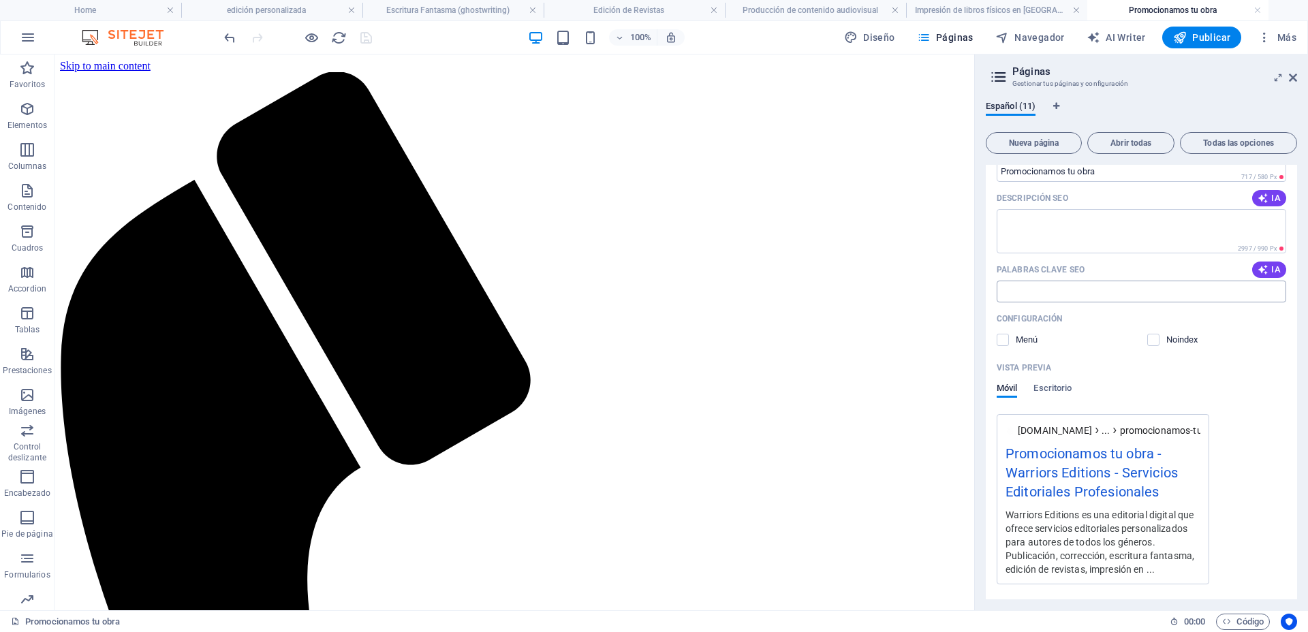
click at [1104, 290] on input "Palabras clave SEO" at bounding box center [1142, 292] width 290 height 22
paste input "promoción para escritores"
paste input "promocion de un libro"
paste input "promoção para atrair clientes"
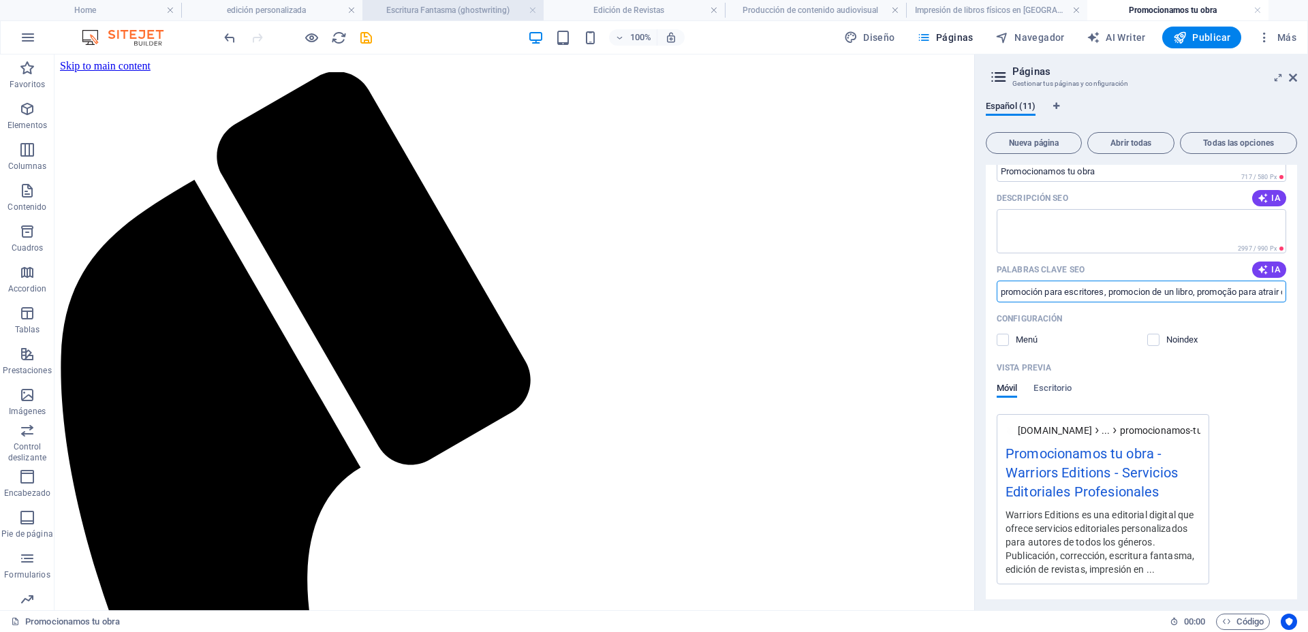
scroll to position [0, 42]
type input "promoción para escritores, promocion de un libro, promoção para atrair clientes,"
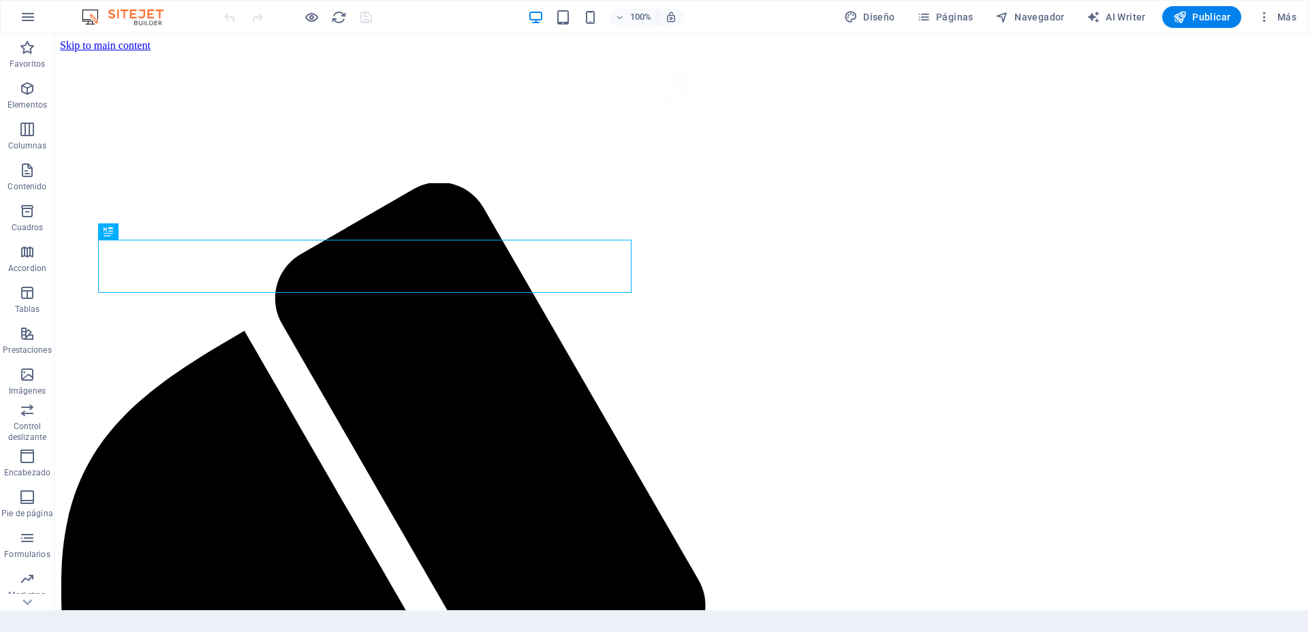
scroll to position [482, 0]
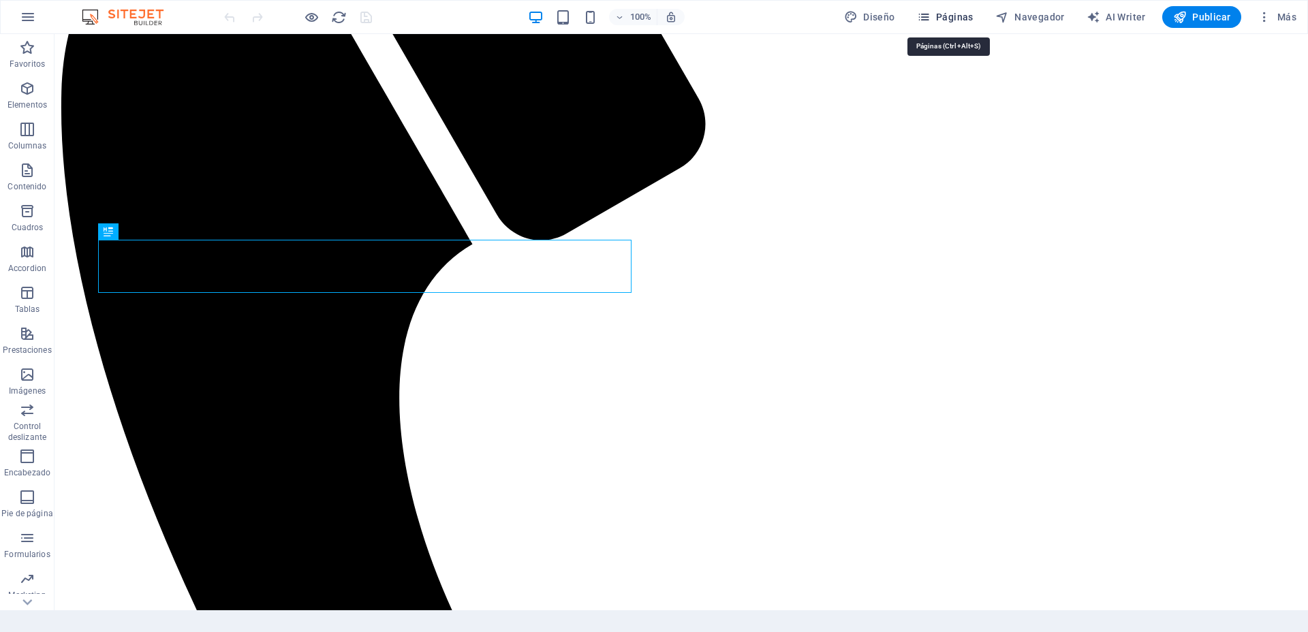
click at [927, 14] on icon "button" at bounding box center [924, 17] width 14 height 14
click at [944, 13] on span "Páginas" at bounding box center [945, 17] width 57 height 14
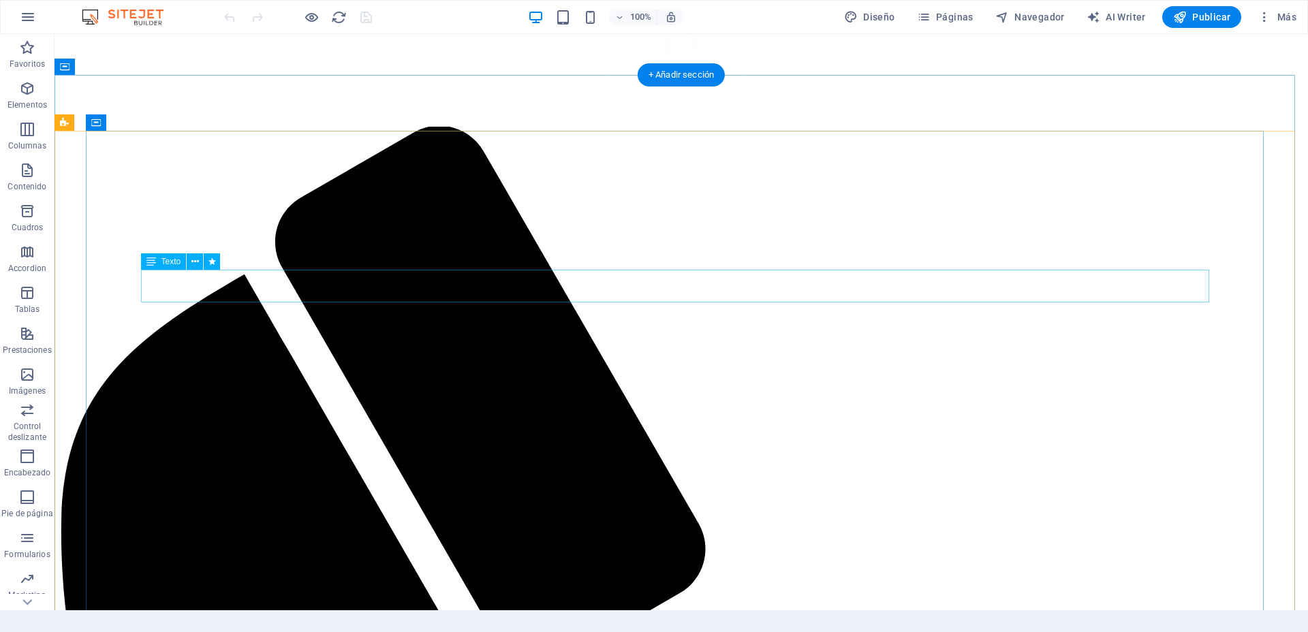
scroll to position [56, 0]
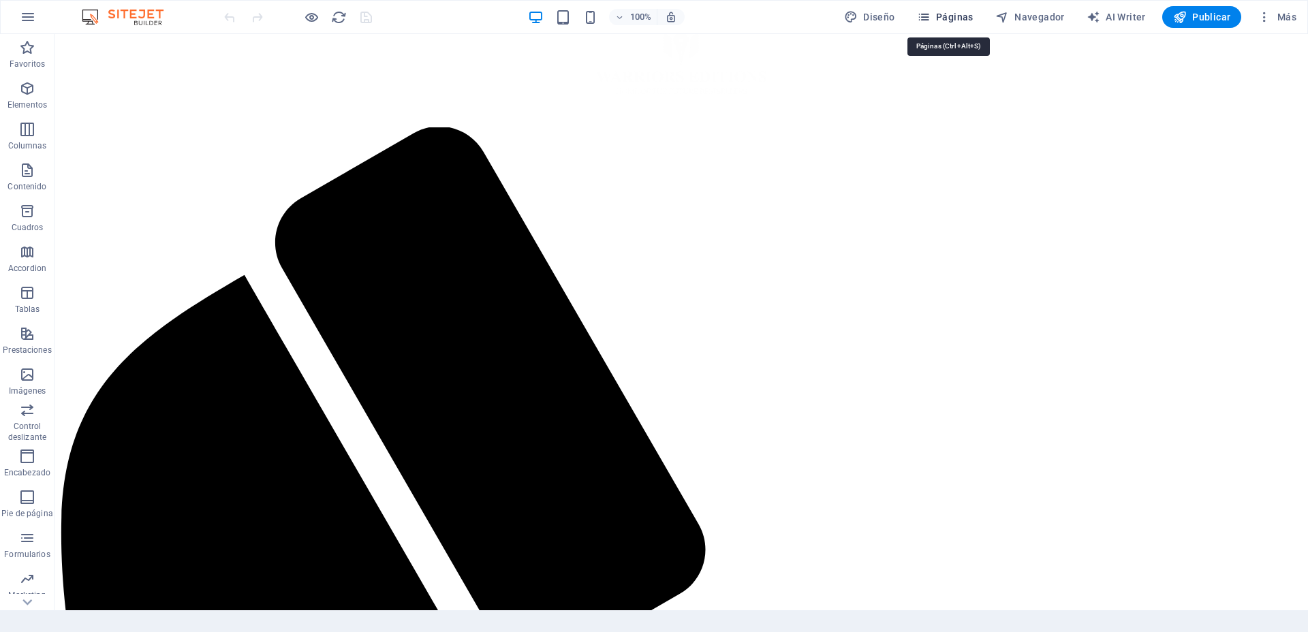
click at [922, 14] on icon "button" at bounding box center [924, 17] width 14 height 14
click at [928, 18] on icon "button" at bounding box center [924, 17] width 14 height 14
click at [929, 16] on icon "button" at bounding box center [924, 17] width 14 height 14
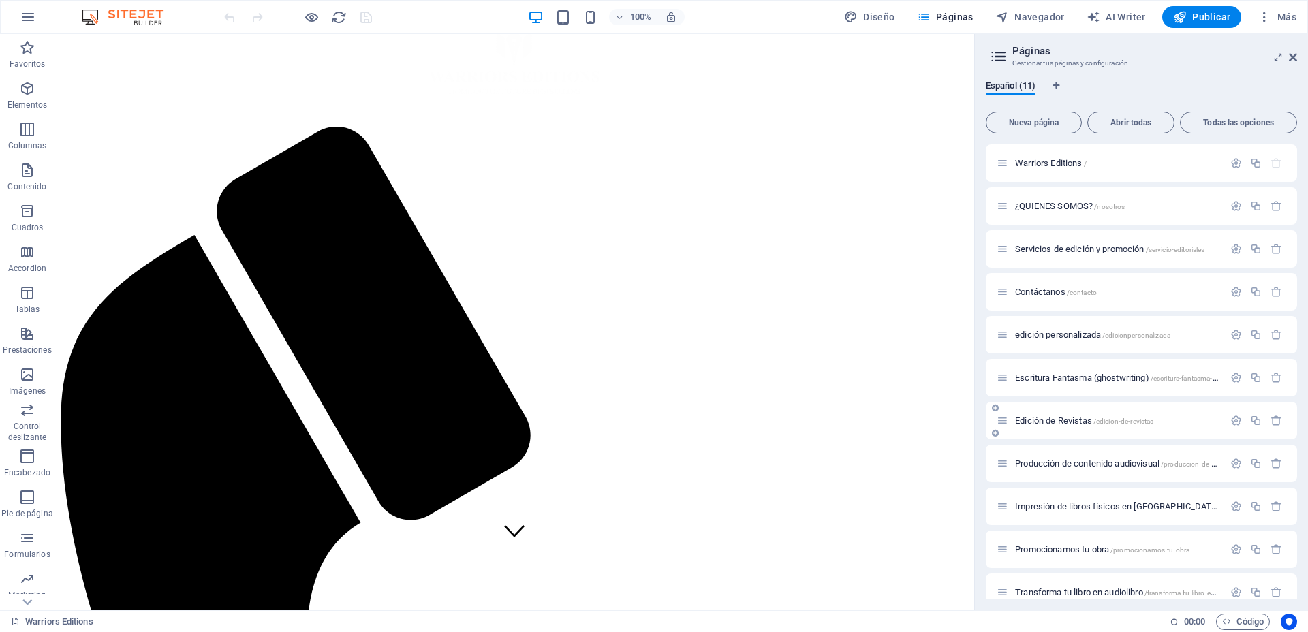
scroll to position [17, 0]
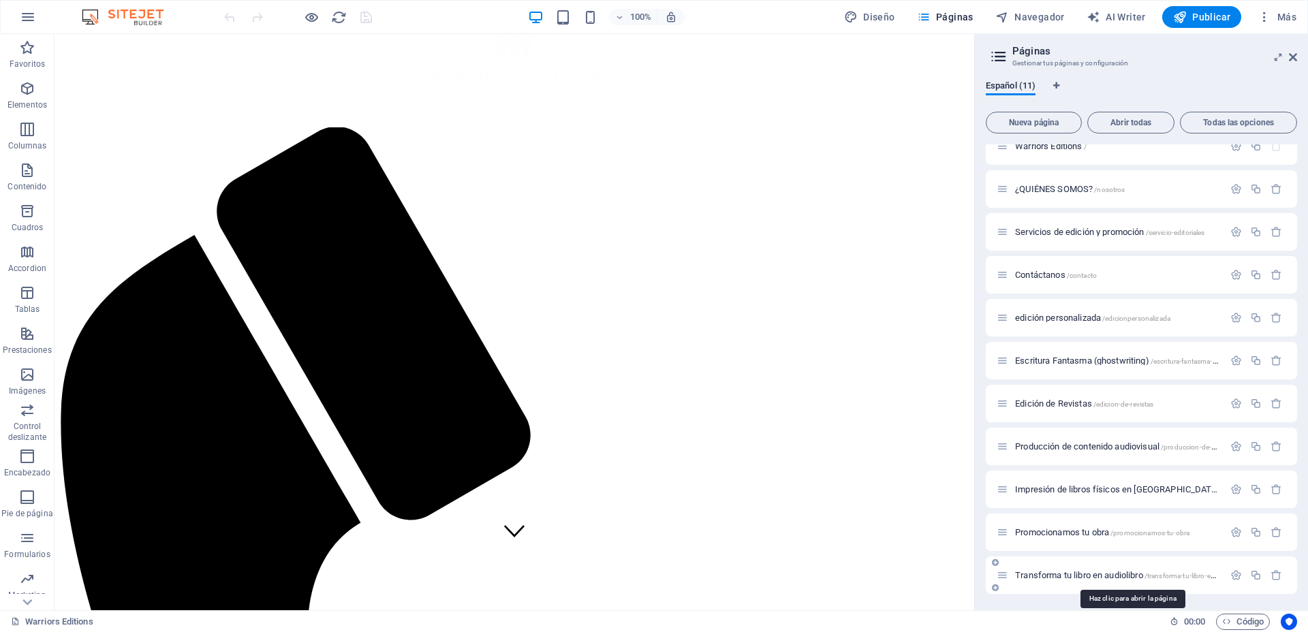
click at [1022, 576] on span "Transforma tu libro en audiolibro /transforma-tu-libro-en-audiolibro" at bounding box center [1131, 575] width 232 height 10
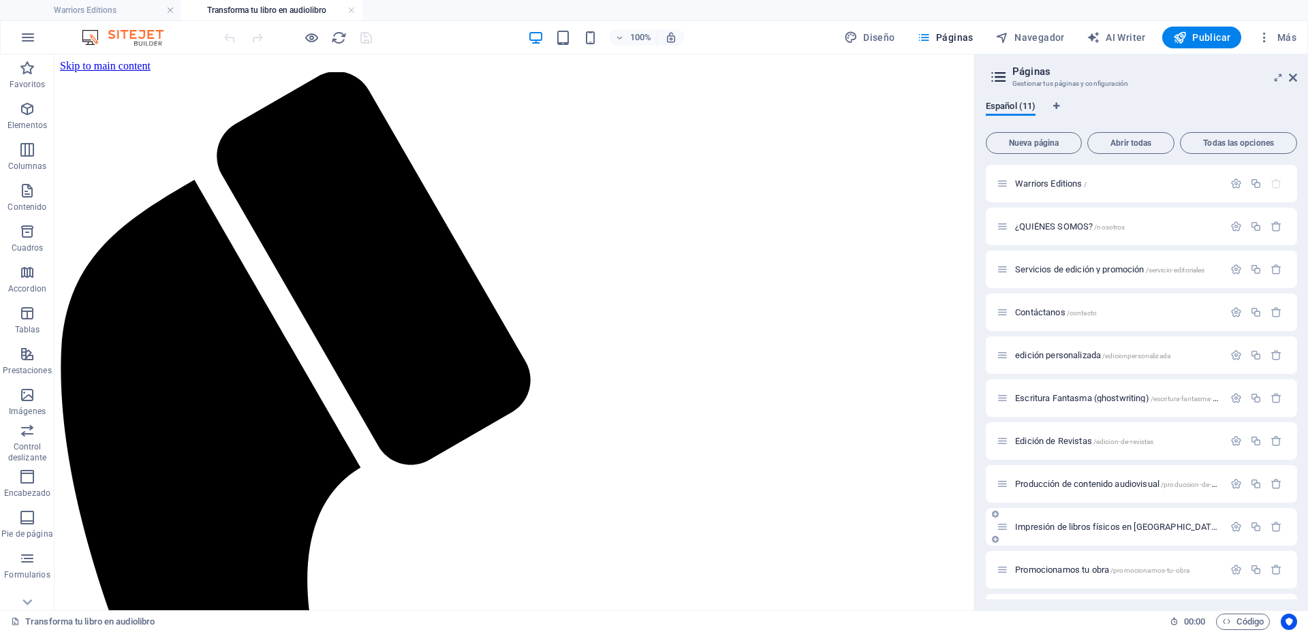
scroll to position [0, 0]
click at [1237, 568] on icon "button" at bounding box center [1236, 570] width 12 height 12
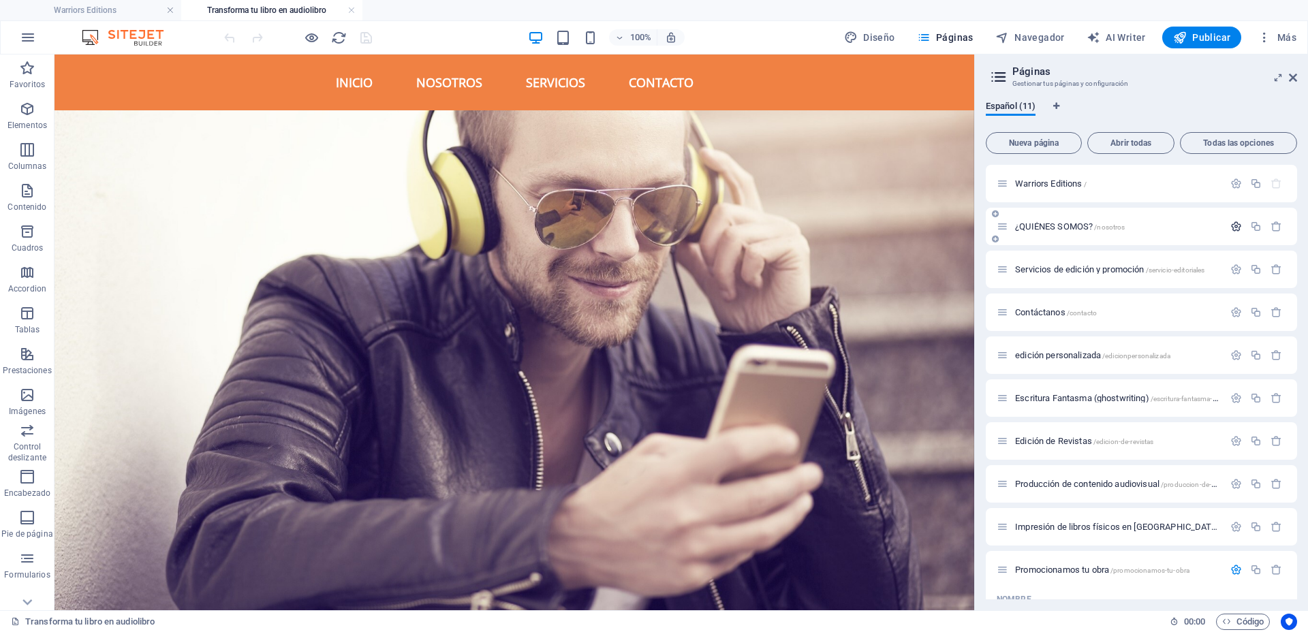
click at [1231, 226] on icon "button" at bounding box center [1236, 227] width 12 height 12
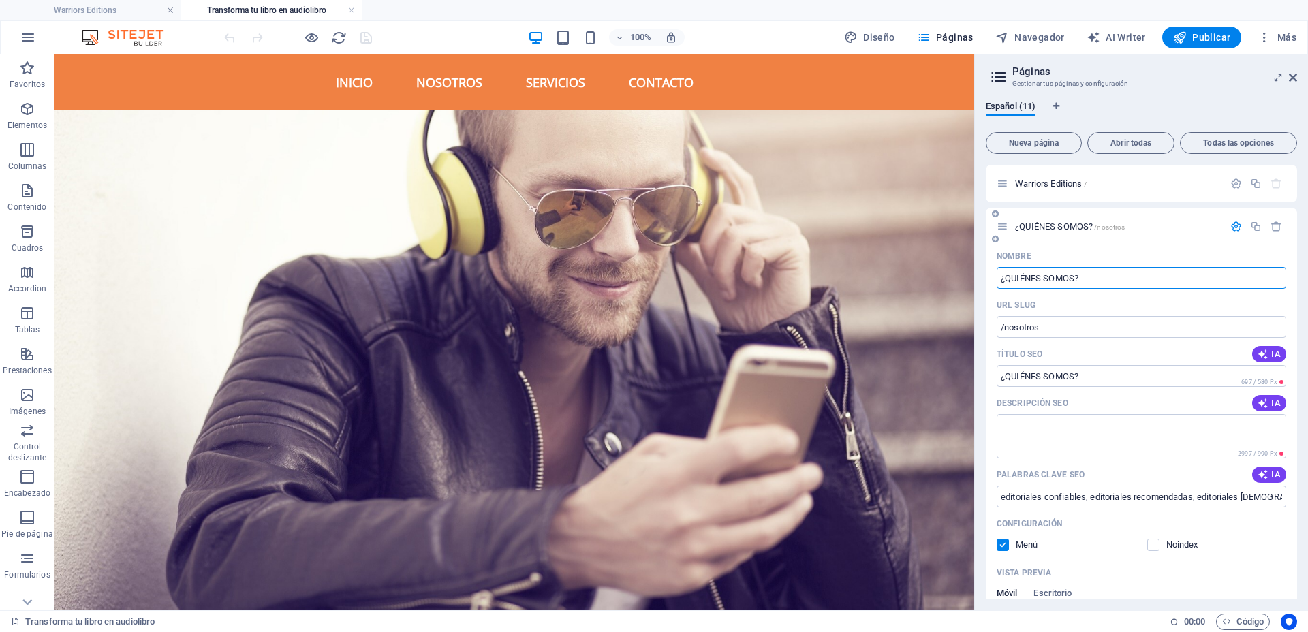
click at [1237, 223] on icon "button" at bounding box center [1236, 227] width 12 height 12
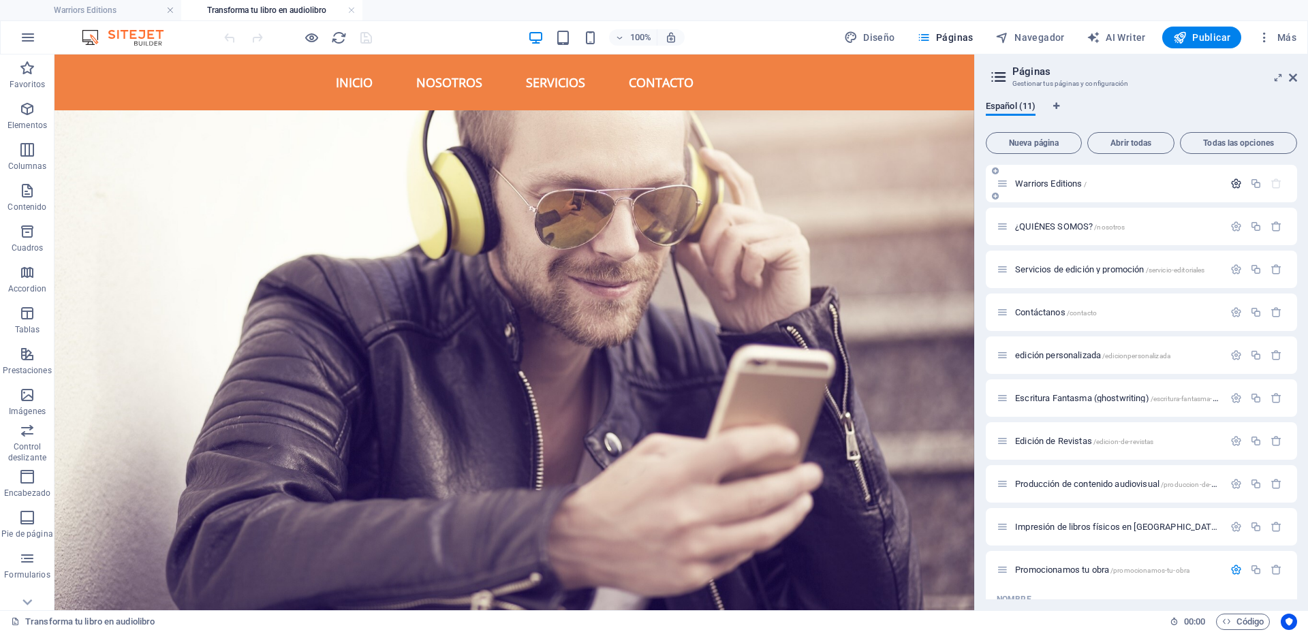
click at [1236, 185] on icon "button" at bounding box center [1236, 184] width 12 height 12
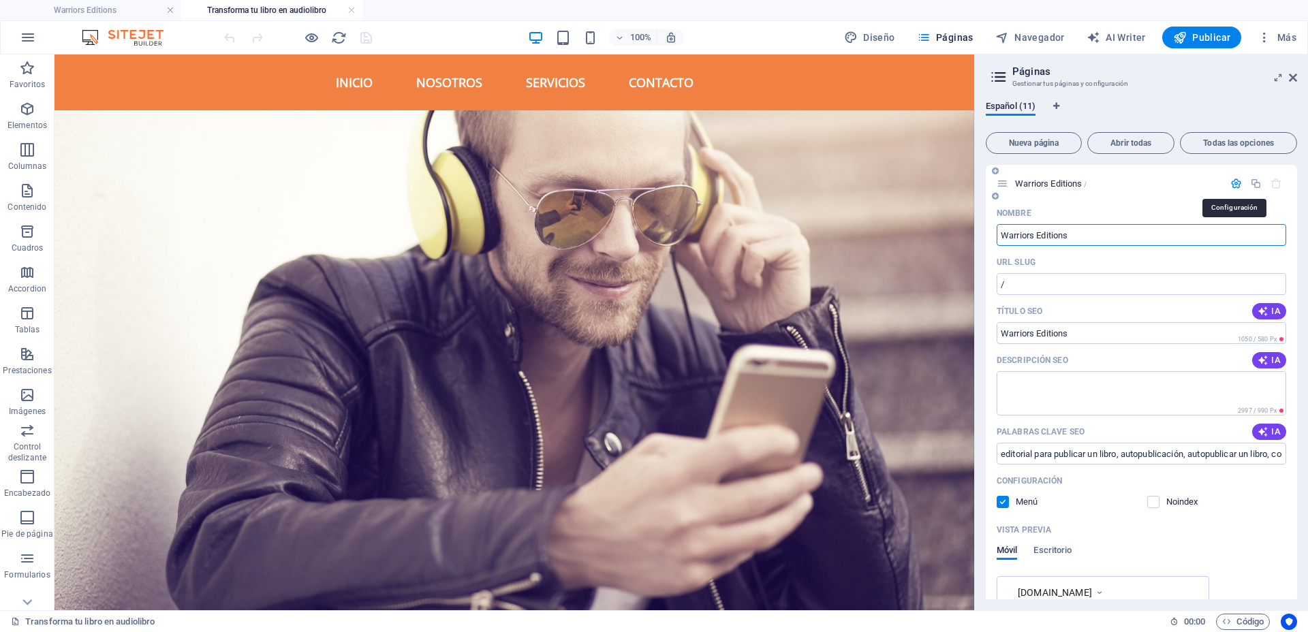
click at [1236, 185] on icon "button" at bounding box center [1236, 184] width 12 height 12
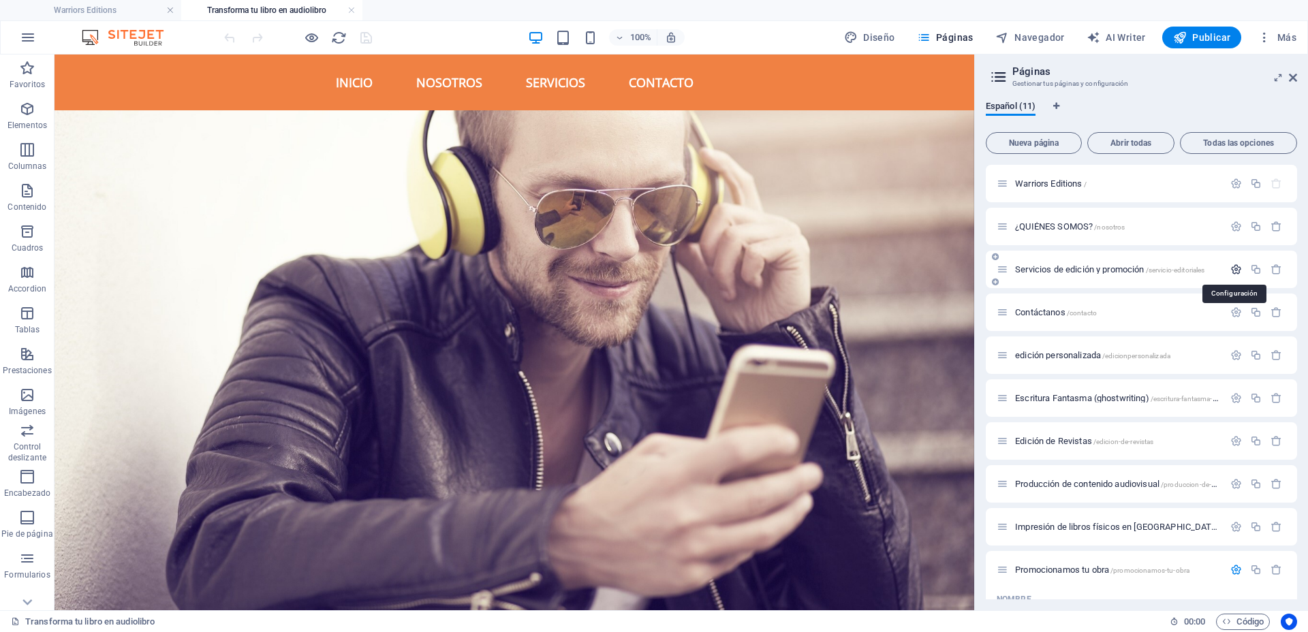
click at [1234, 273] on icon "button" at bounding box center [1236, 270] width 12 height 12
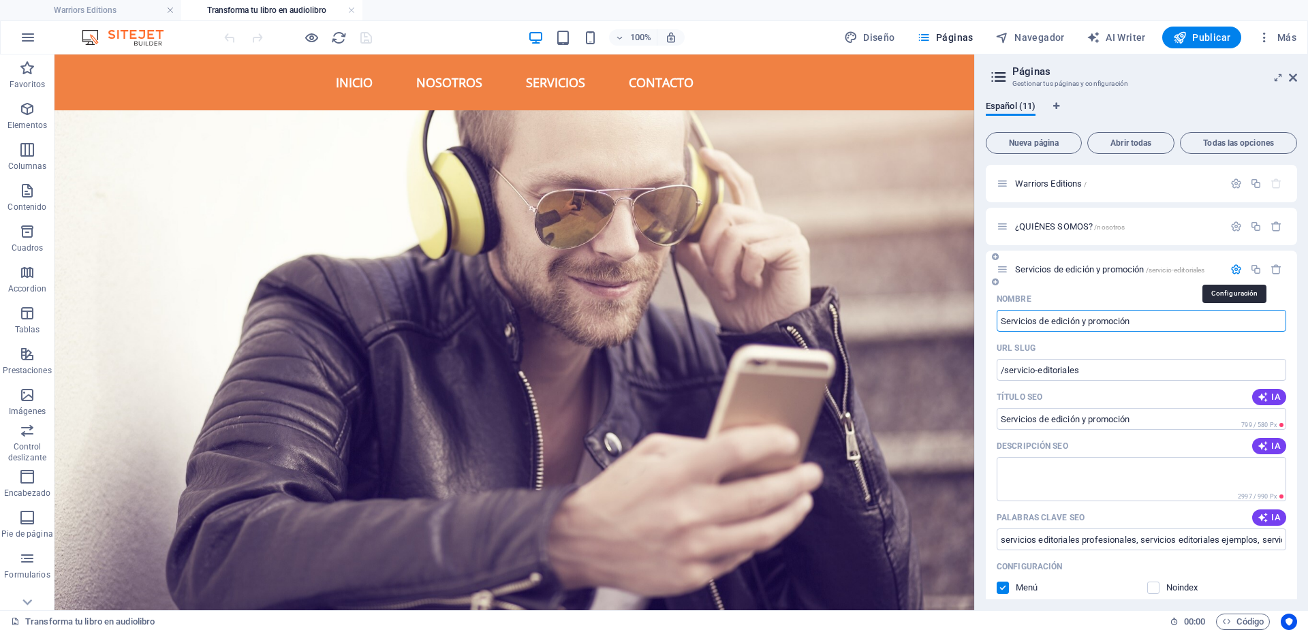
click at [1235, 273] on icon "button" at bounding box center [1236, 270] width 12 height 12
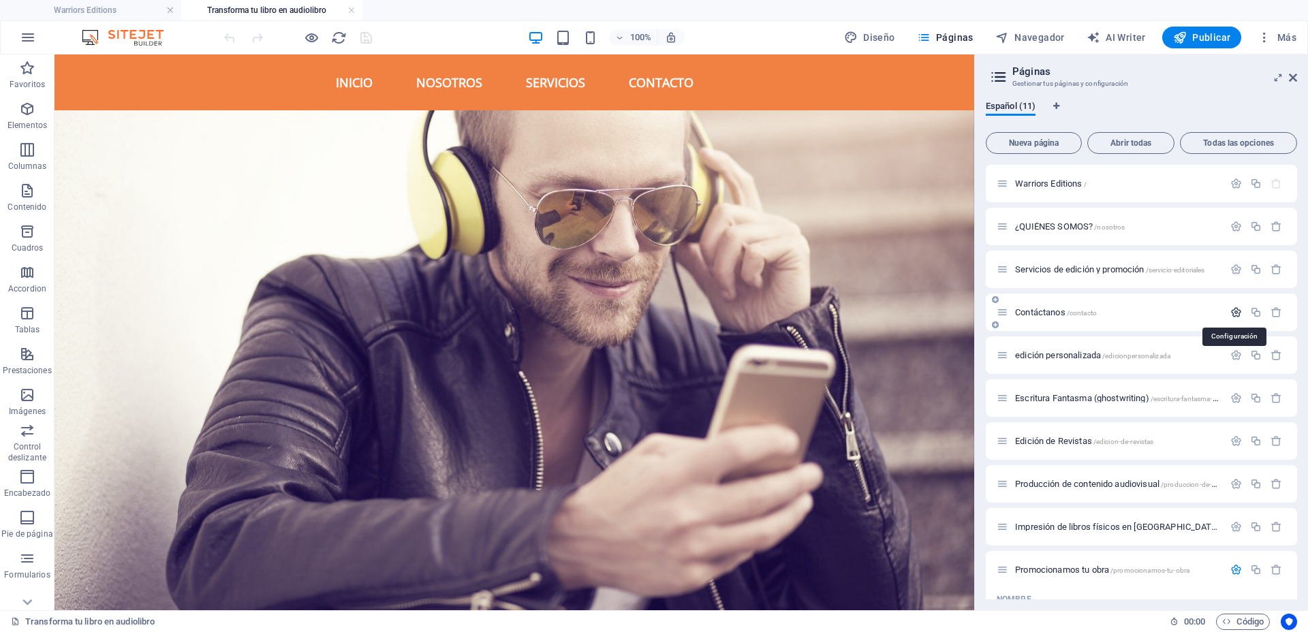
click at [1235, 313] on icon "button" at bounding box center [1236, 313] width 12 height 12
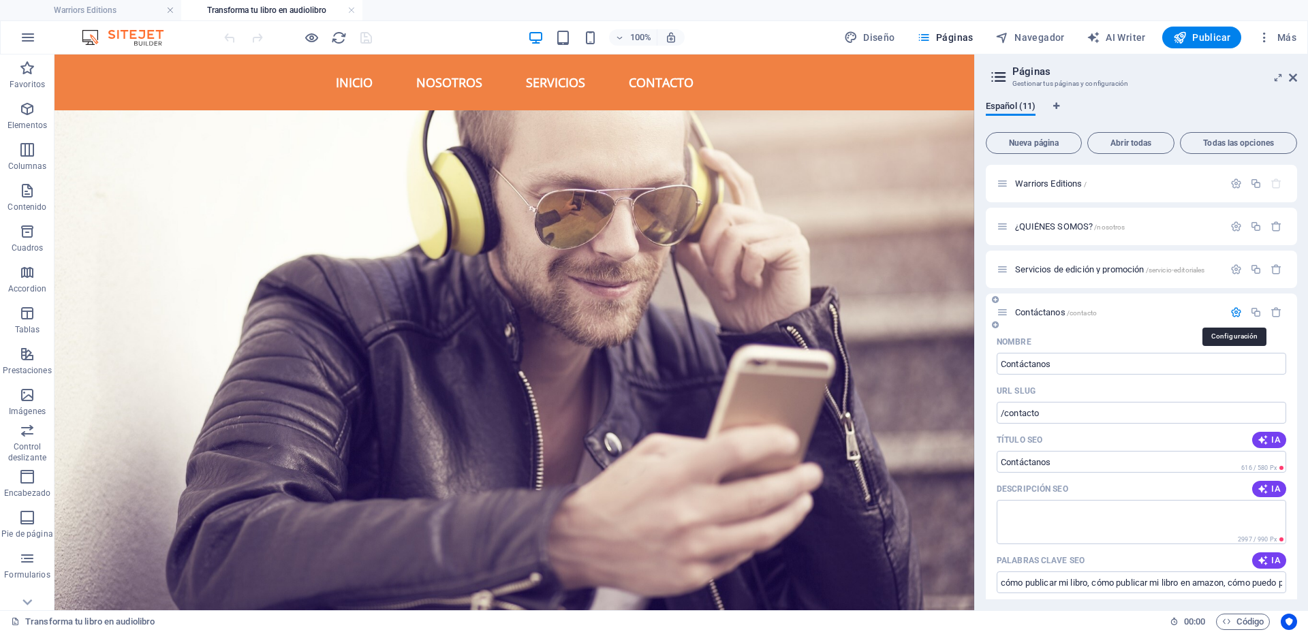
click at [1235, 311] on icon "button" at bounding box center [1236, 313] width 12 height 12
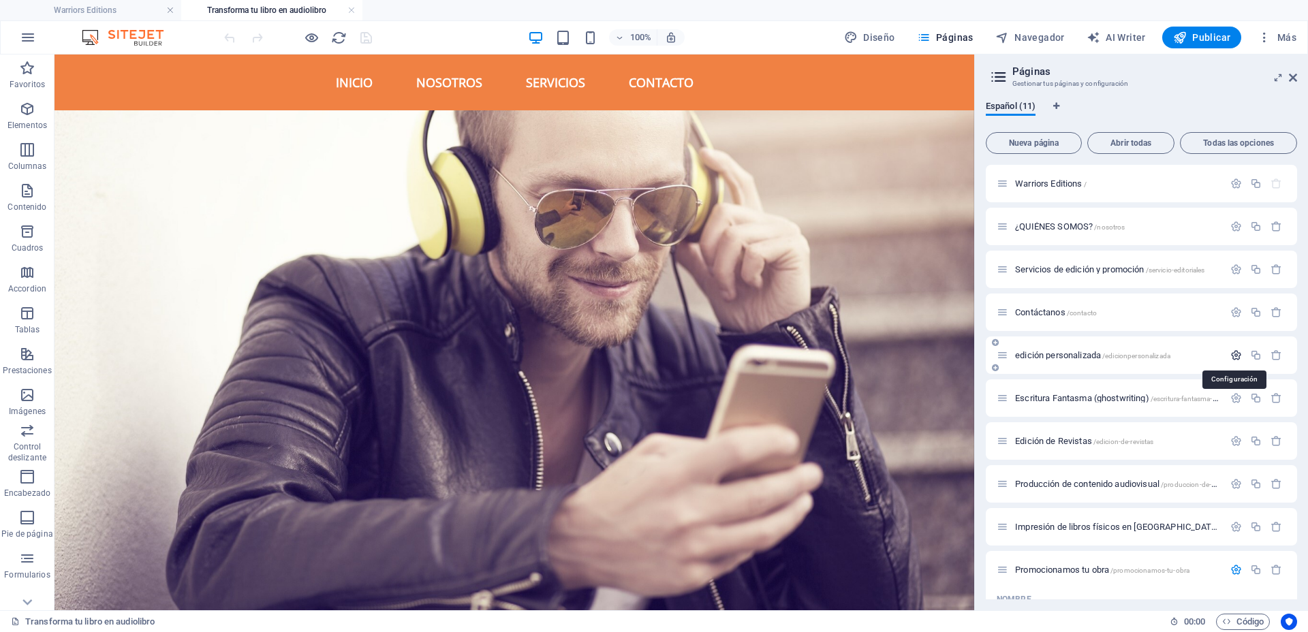
click at [1233, 357] on icon "button" at bounding box center [1236, 356] width 12 height 12
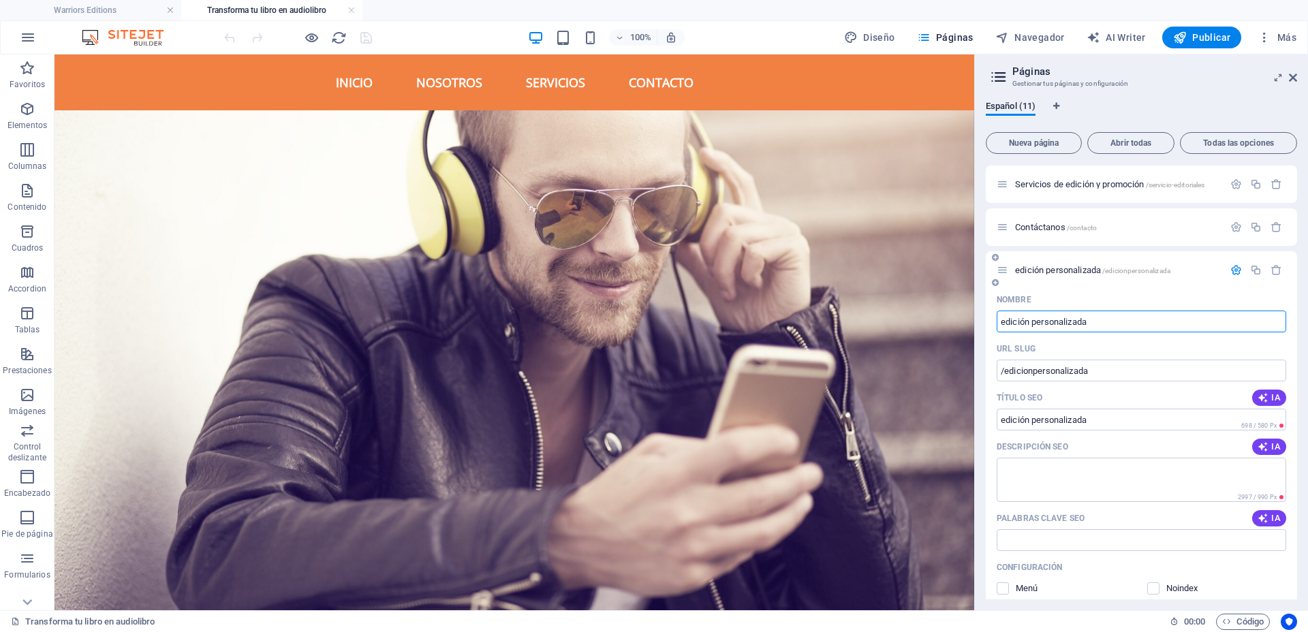
scroll to position [170, 0]
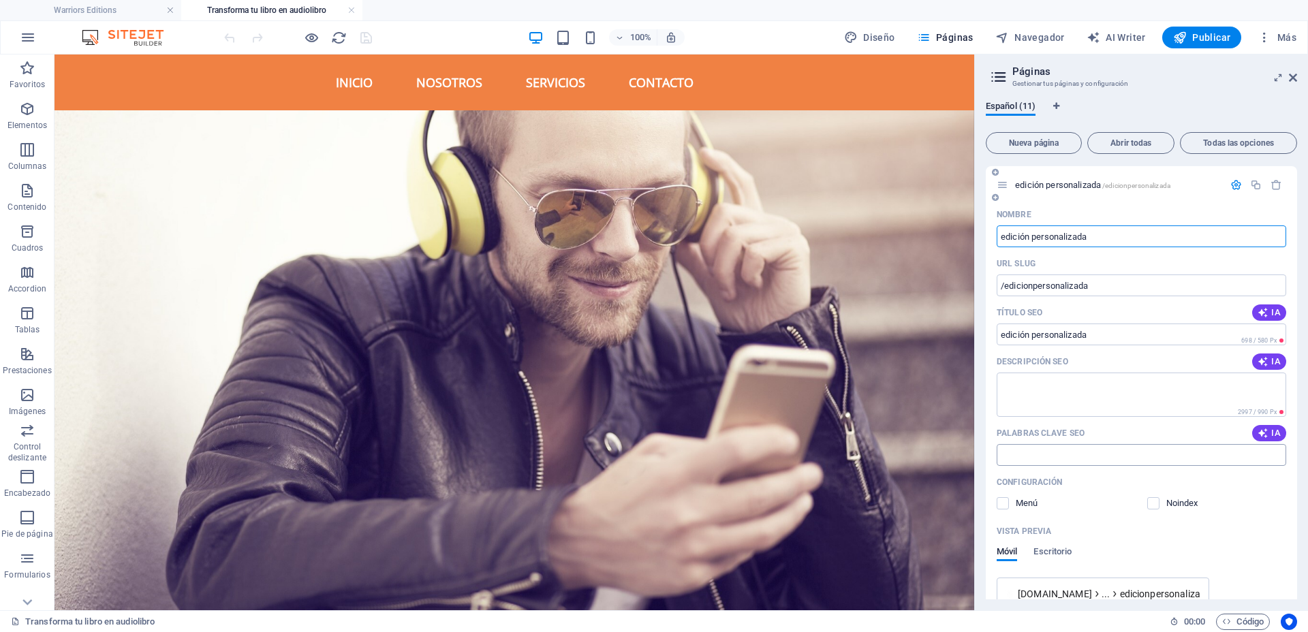
click at [1160, 459] on input "Palabras clave SEO" at bounding box center [1142, 455] width 290 height 22
paste input "quiero publicar mi libro en amazon"
paste input "quiero publicar mi libro gratis"
paste input "quiero publicar mi primer libro"
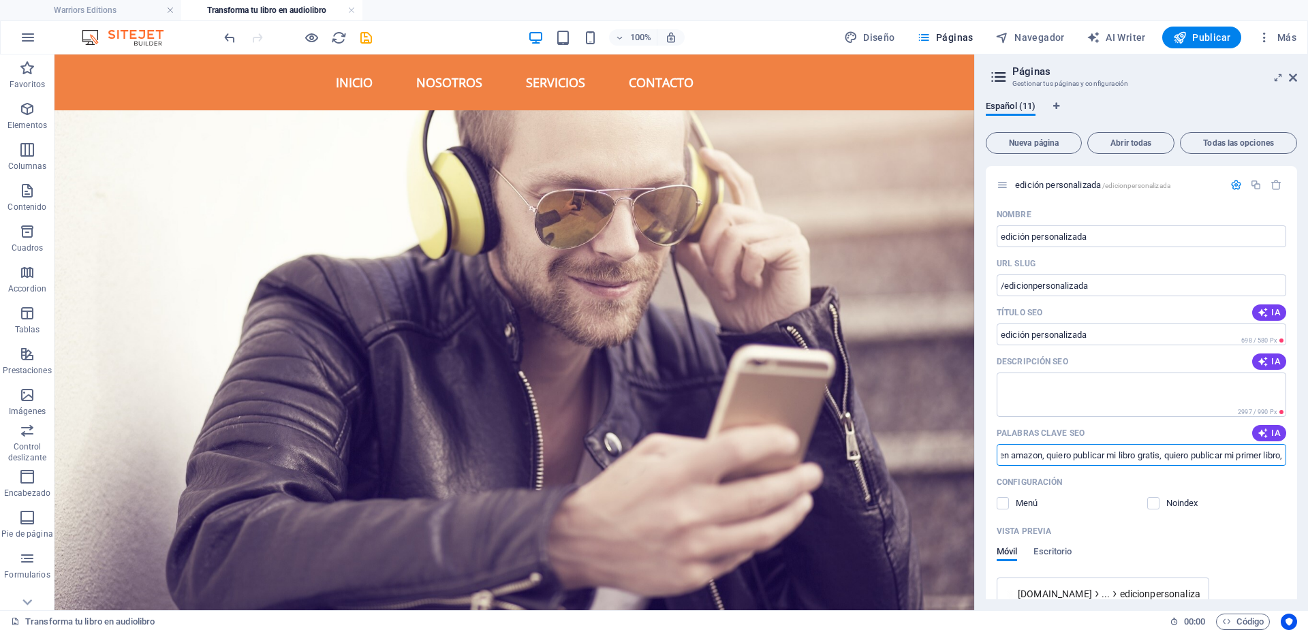
scroll to position [0, 0]
paste input "publico mi libro"
paste input "como publicar un libro y ganar dinero"
paste input "quiero publicar un libro"
paste input "publicar mi libro"
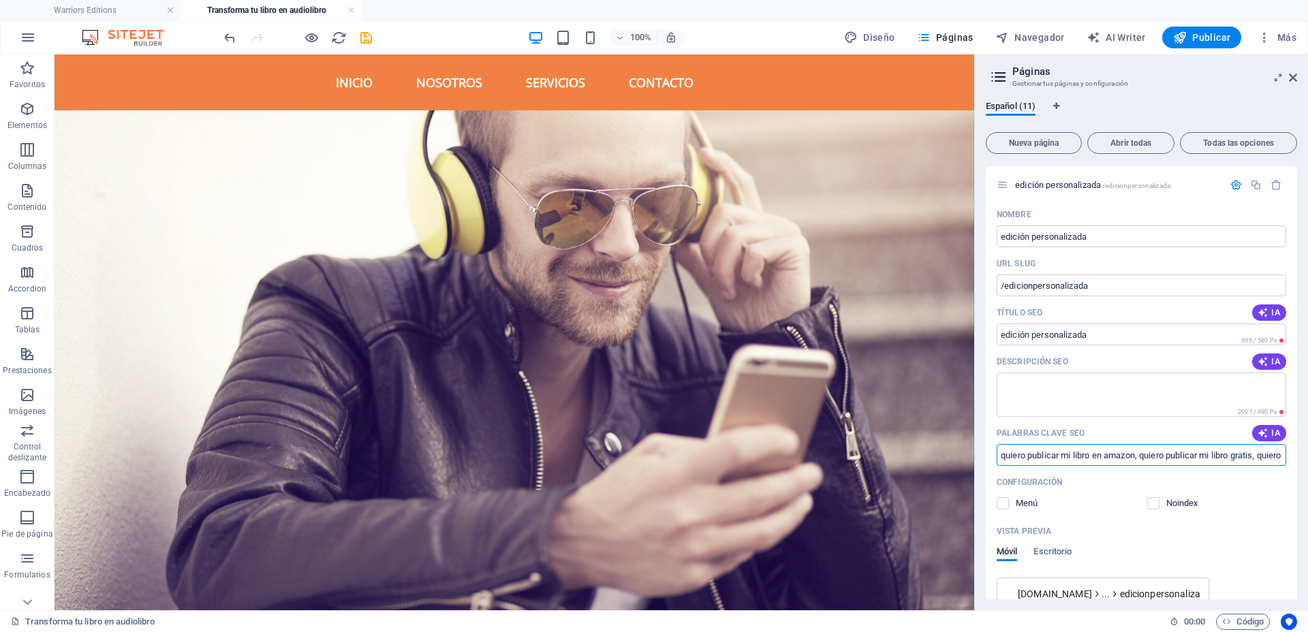
paste input "como puedo escribir un libro de mi vida y publicarlo"
paste input "publicar mi libro cristiano"
paste input "publicar mi libro digital"
paste input "publicar mi libro en una editorial"
paste input "publicar mi libro mexico"
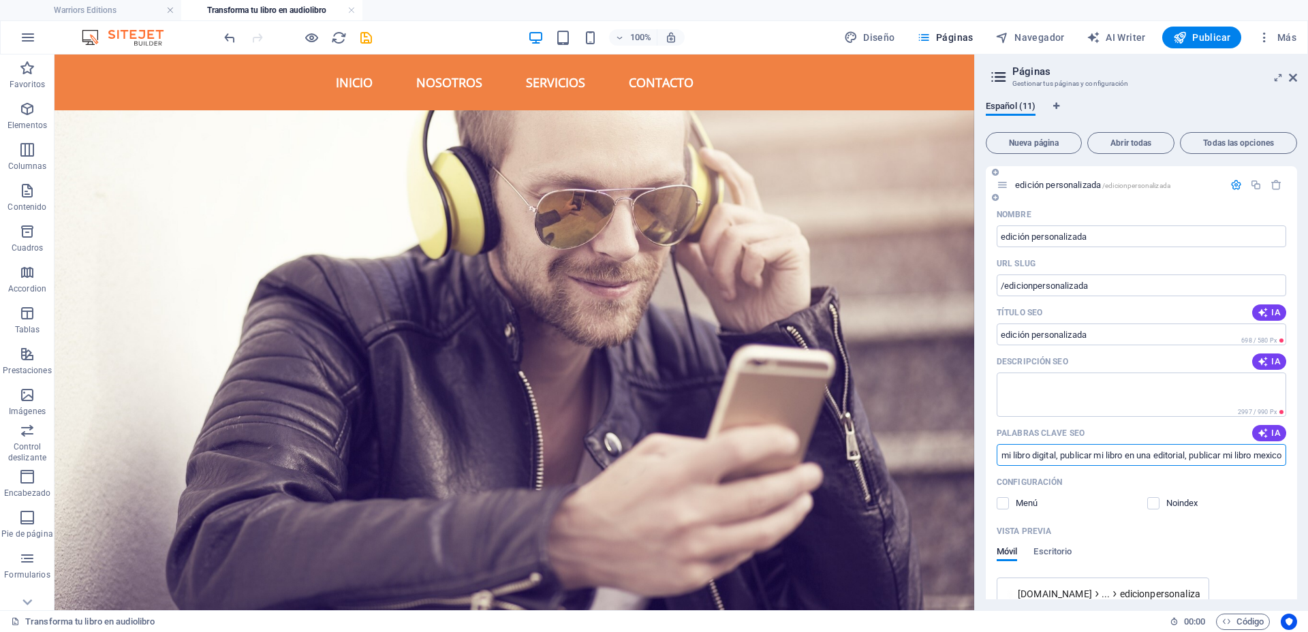
scroll to position [0, 1042]
type input "quiero publicar mi libro en amazon, quiero publicar mi libro gratis, quiero pub…"
click at [1233, 186] on icon "button" at bounding box center [1236, 185] width 12 height 12
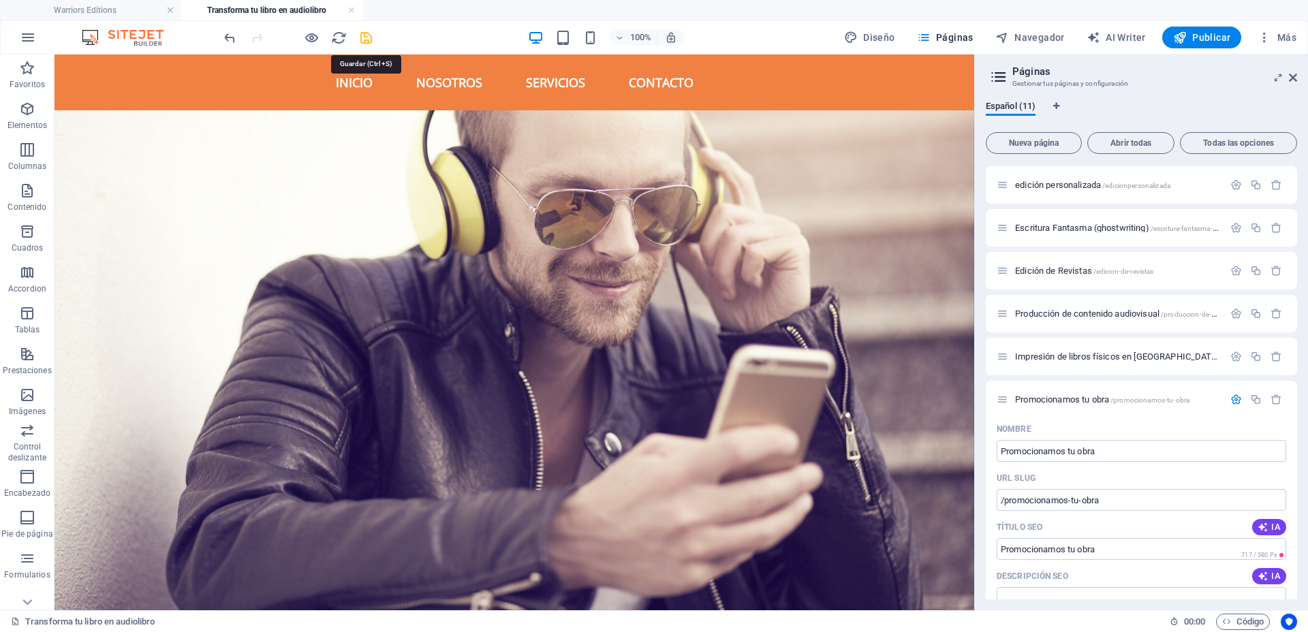
click at [361, 40] on icon "save" at bounding box center [366, 38] width 16 height 16
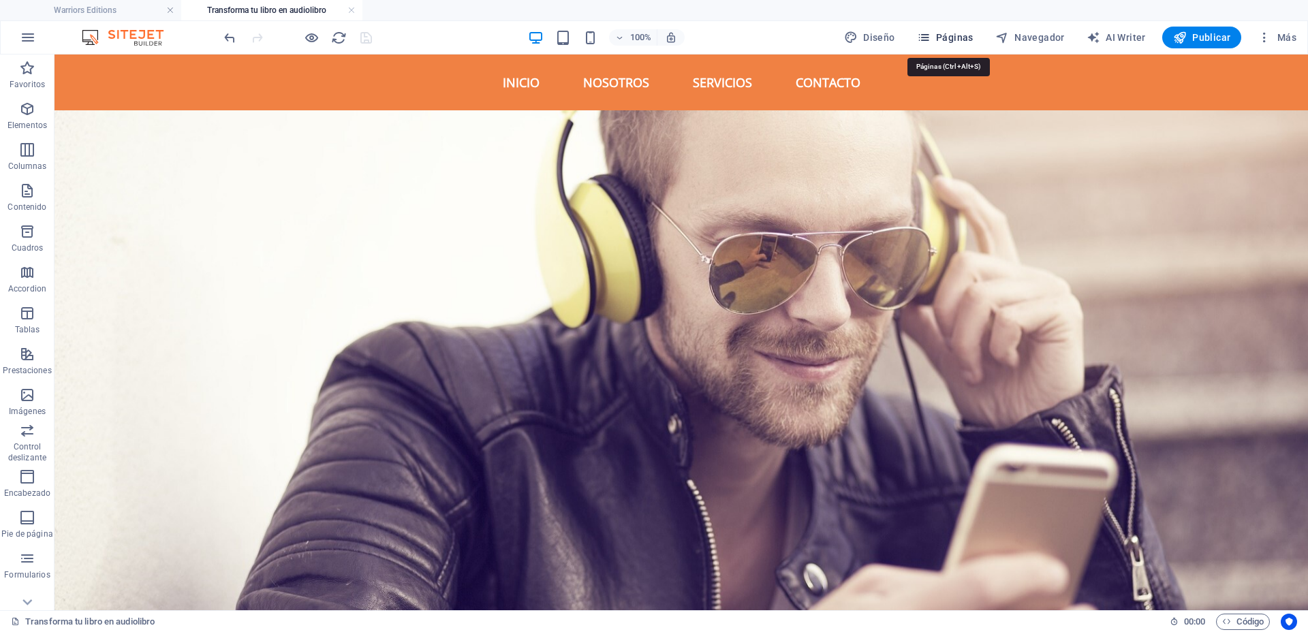
click at [960, 33] on span "Páginas" at bounding box center [945, 38] width 57 height 14
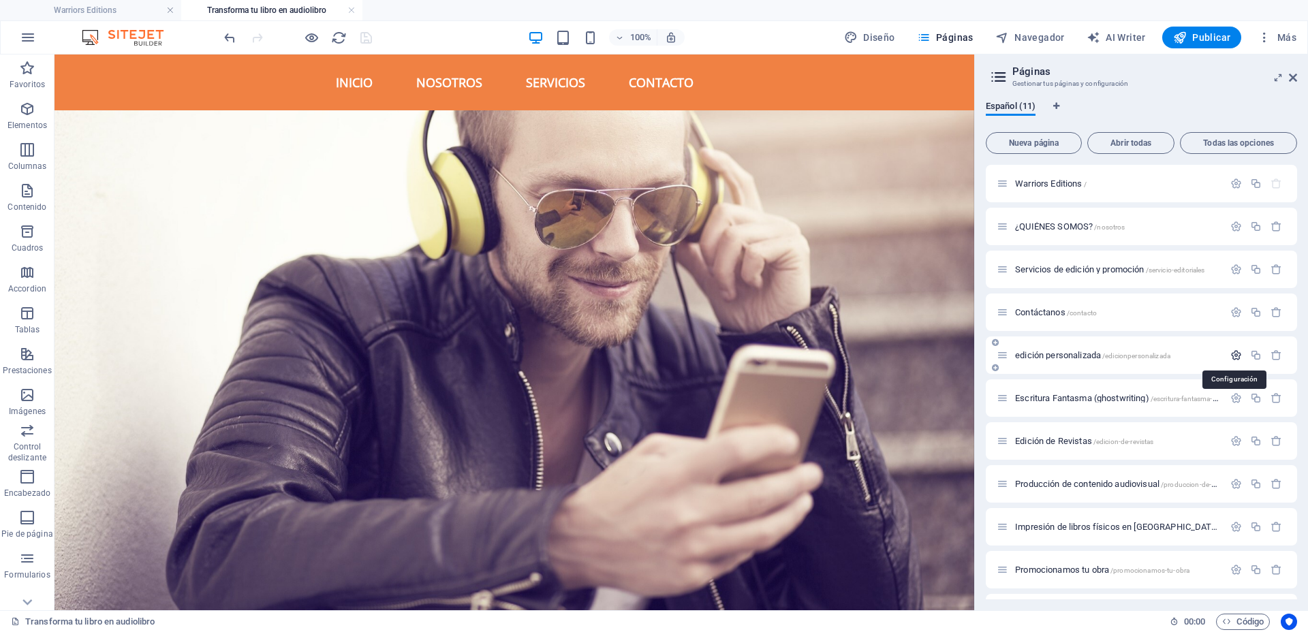
click at [1236, 357] on icon "button" at bounding box center [1236, 356] width 12 height 12
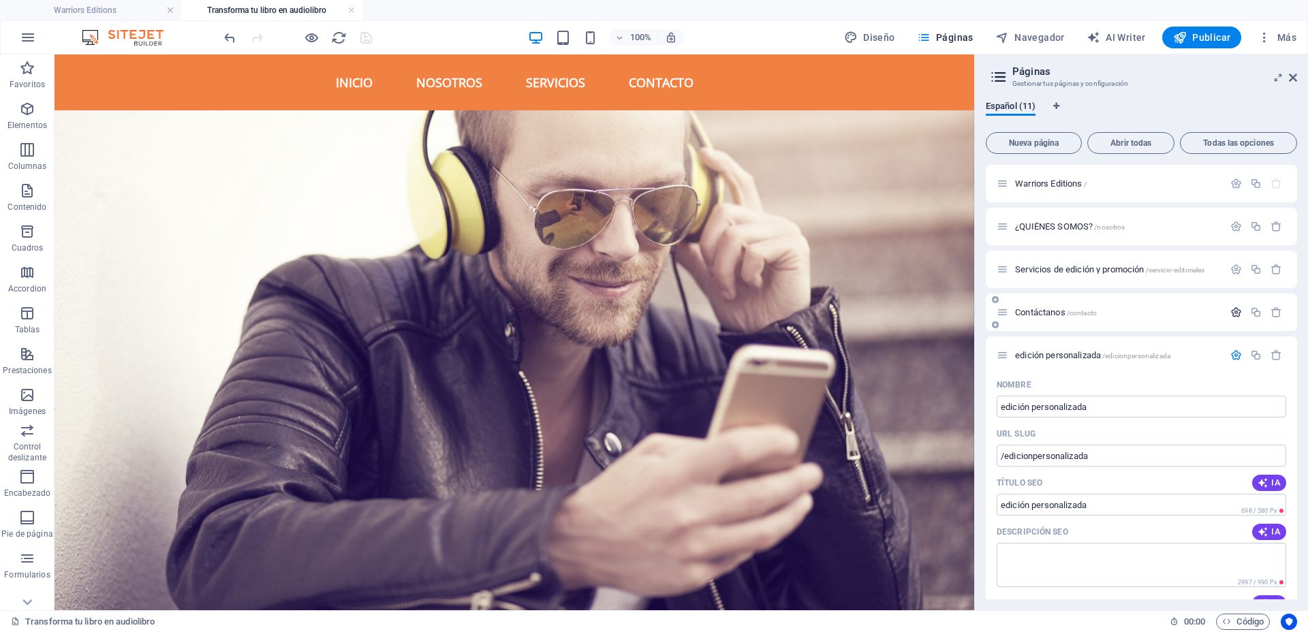
click at [1234, 315] on icon "button" at bounding box center [1236, 313] width 12 height 12
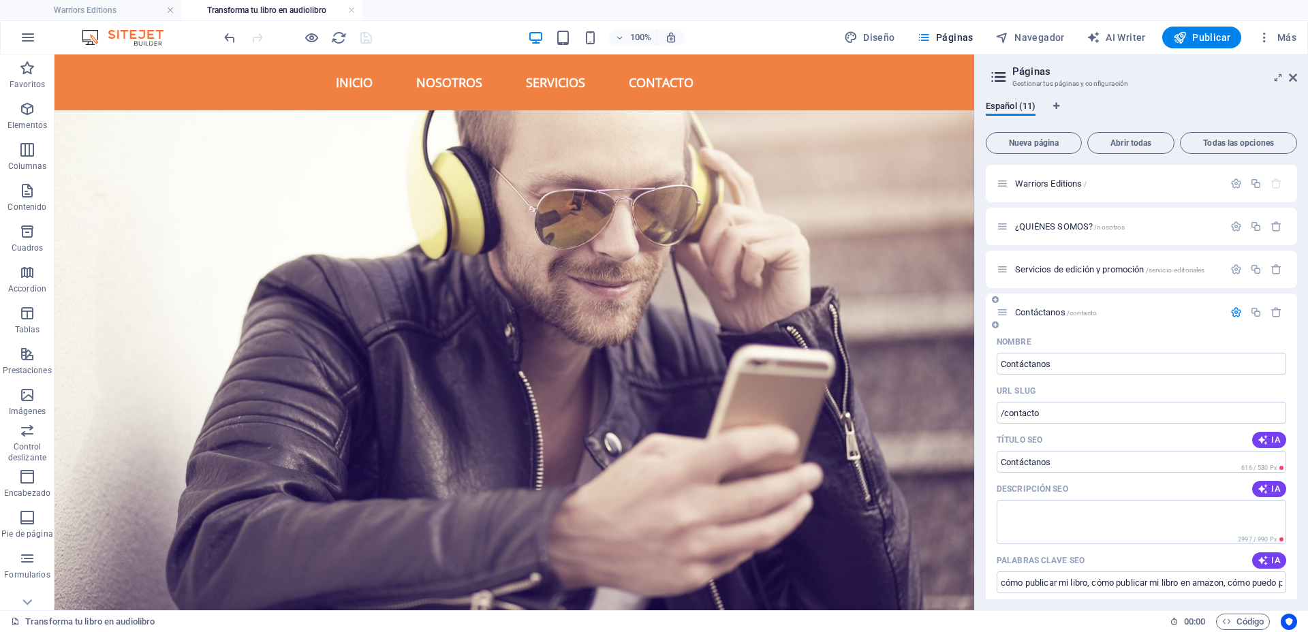
click at [1233, 314] on icon "button" at bounding box center [1236, 313] width 12 height 12
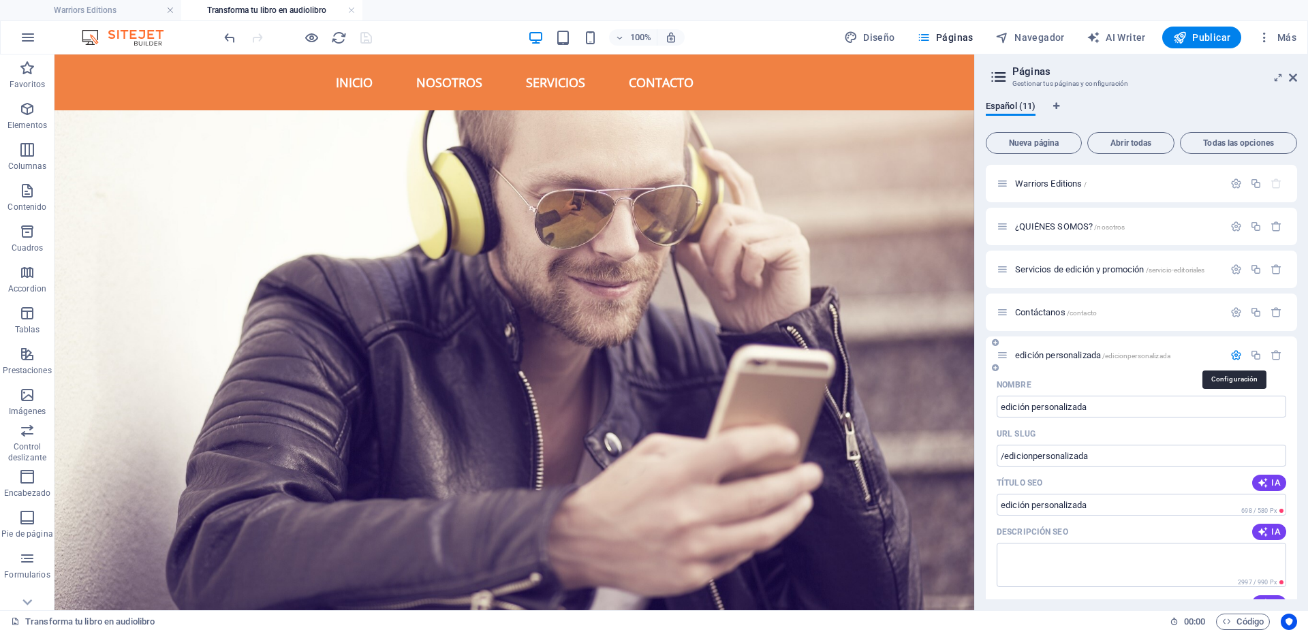
click at [1235, 352] on icon "button" at bounding box center [1236, 356] width 12 height 12
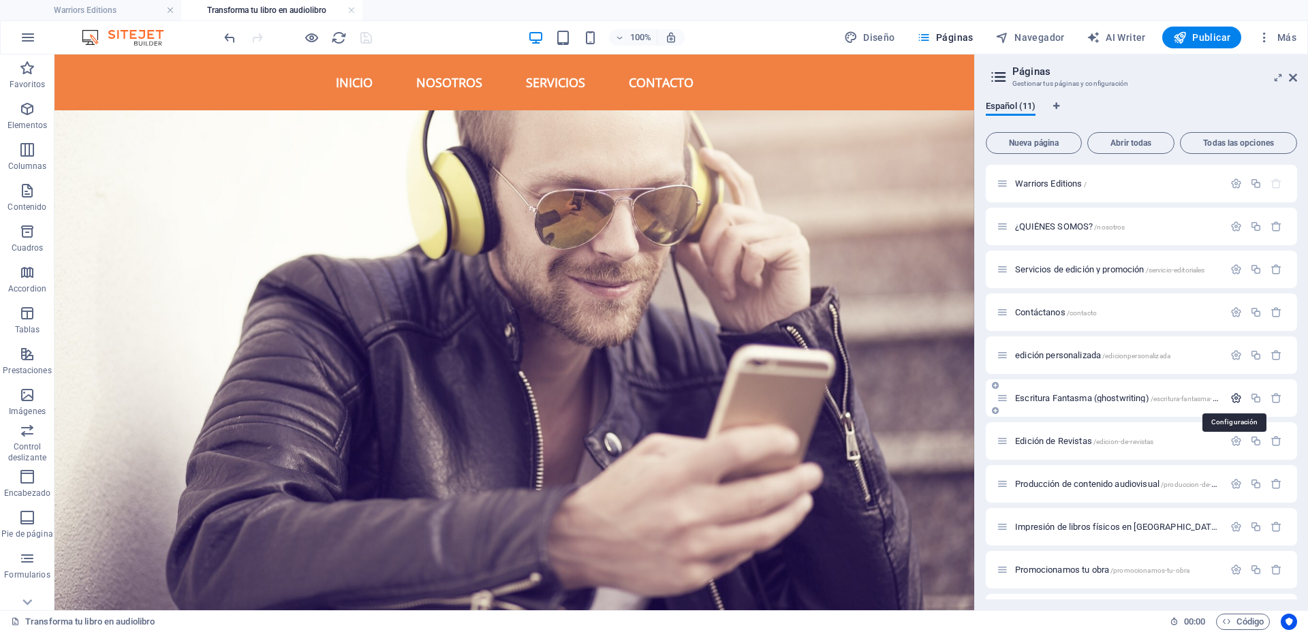
click at [1233, 395] on icon "button" at bounding box center [1236, 398] width 12 height 12
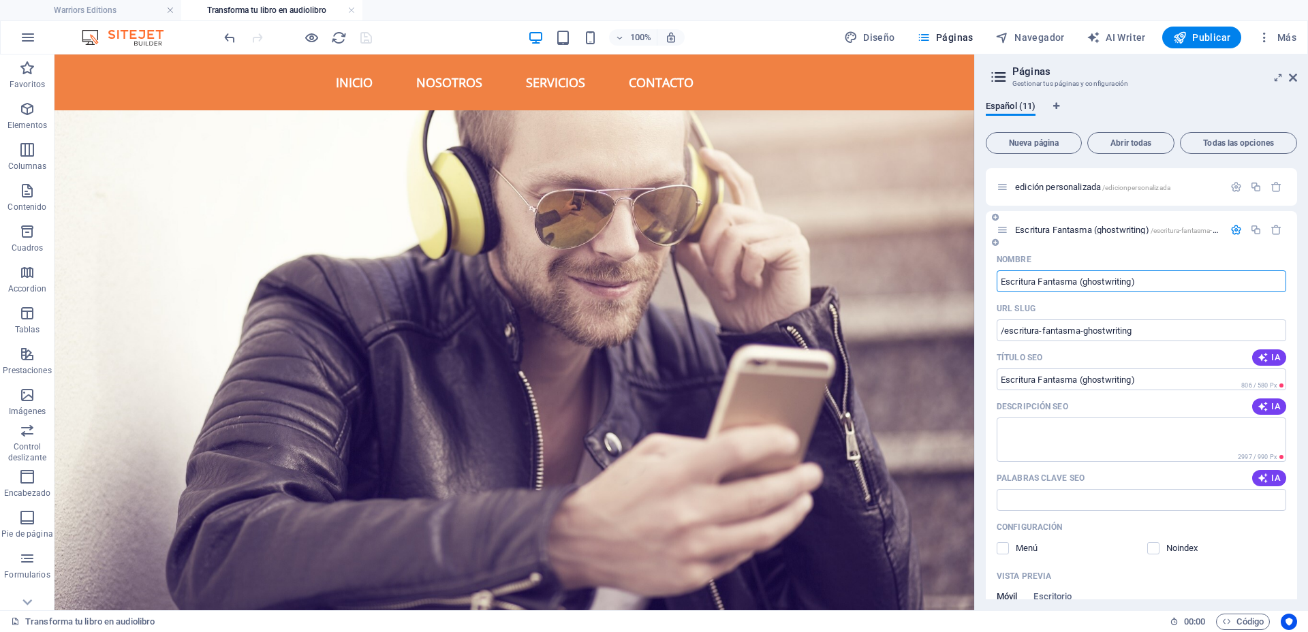
scroll to position [255, 0]
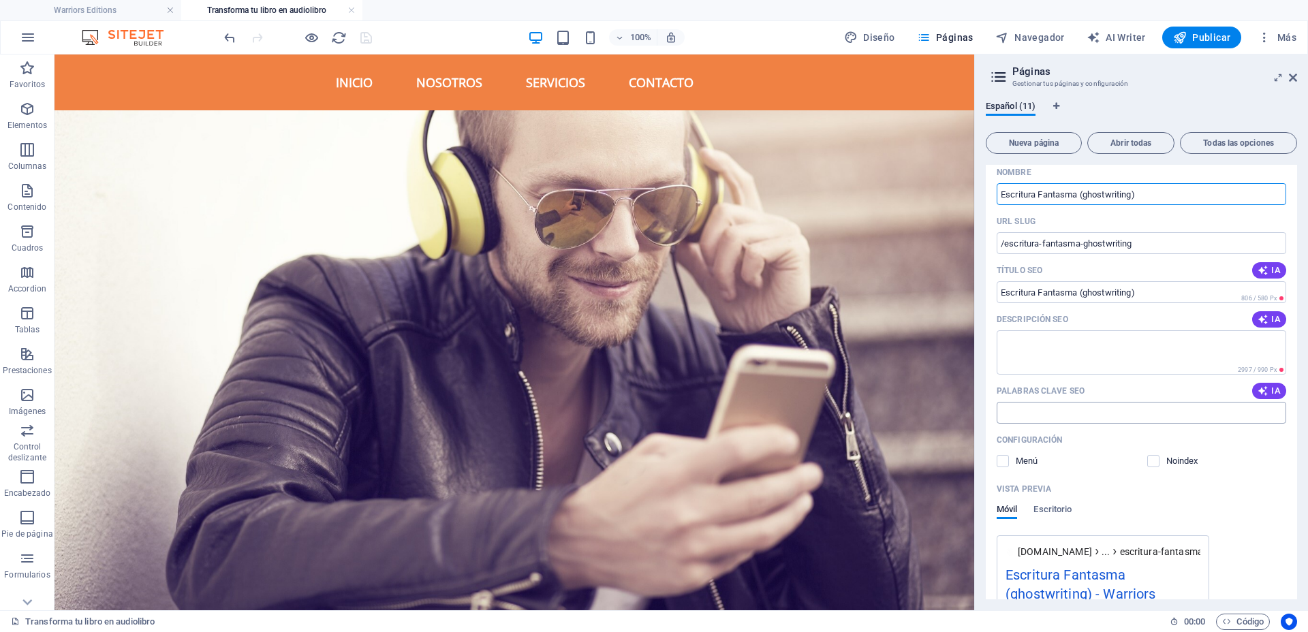
click at [1070, 410] on input "Palabras clave SEO" at bounding box center [1142, 413] width 290 height 22
paste input "ghostwriting a book"
paste input "ghostwriting a memoir"
drag, startPoint x: 1187, startPoint y: 413, endPoint x: 1132, endPoint y: 406, distance: 55.6
click at [1132, 406] on input "ghostwriting a book, ghostwriting a memoir," at bounding box center [1142, 413] width 290 height 22
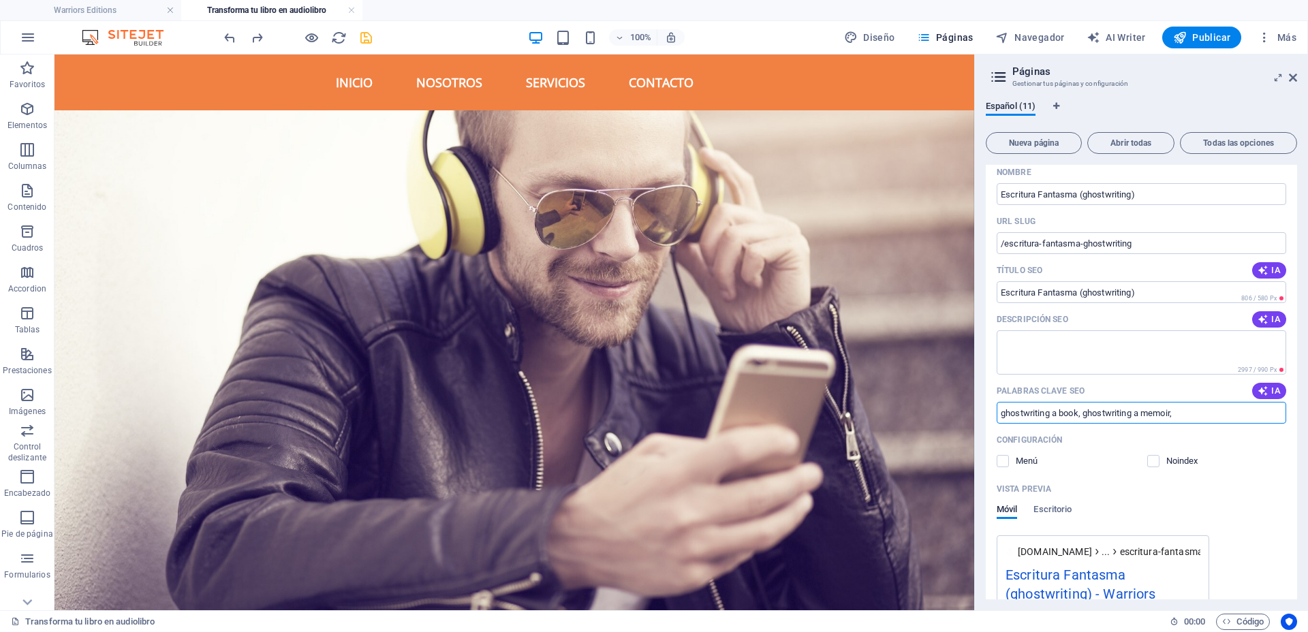
click at [1212, 407] on input "ghostwriting a book, ghostwriting a memoir," at bounding box center [1142, 413] width 290 height 22
drag, startPoint x: 1203, startPoint y: 412, endPoint x: 1091, endPoint y: 410, distance: 112.4
click at [1091, 410] on input "ghostwriting a book, ghostwriting a memoir," at bounding box center [1142, 413] width 290 height 22
click at [1200, 409] on input "ghostwriting a book, ghostwriting a memoir," at bounding box center [1142, 413] width 290 height 22
drag, startPoint x: 1206, startPoint y: 409, endPoint x: 997, endPoint y: 396, distance: 209.6
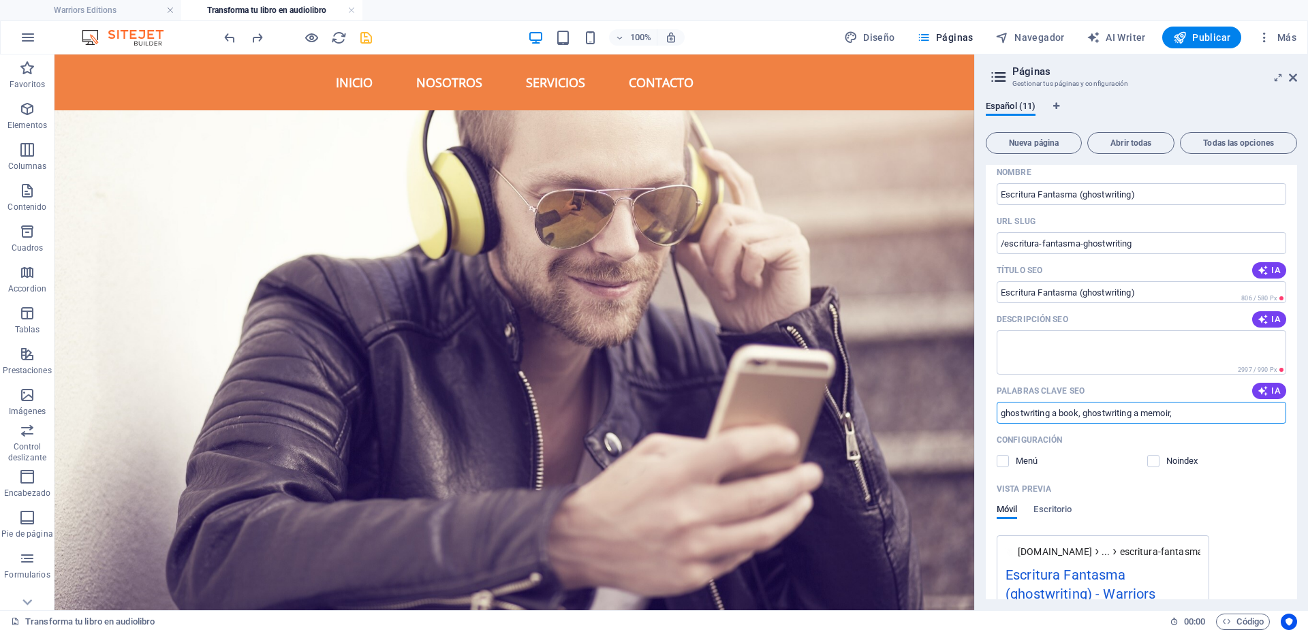
click at [997, 396] on div "Palabras clave SEO IA ghostwriting a book, ghostwriting a memoir, ​" at bounding box center [1142, 402] width 290 height 44
paste input "text"
drag, startPoint x: 1168, startPoint y: 465, endPoint x: 928, endPoint y: 406, distance: 247.7
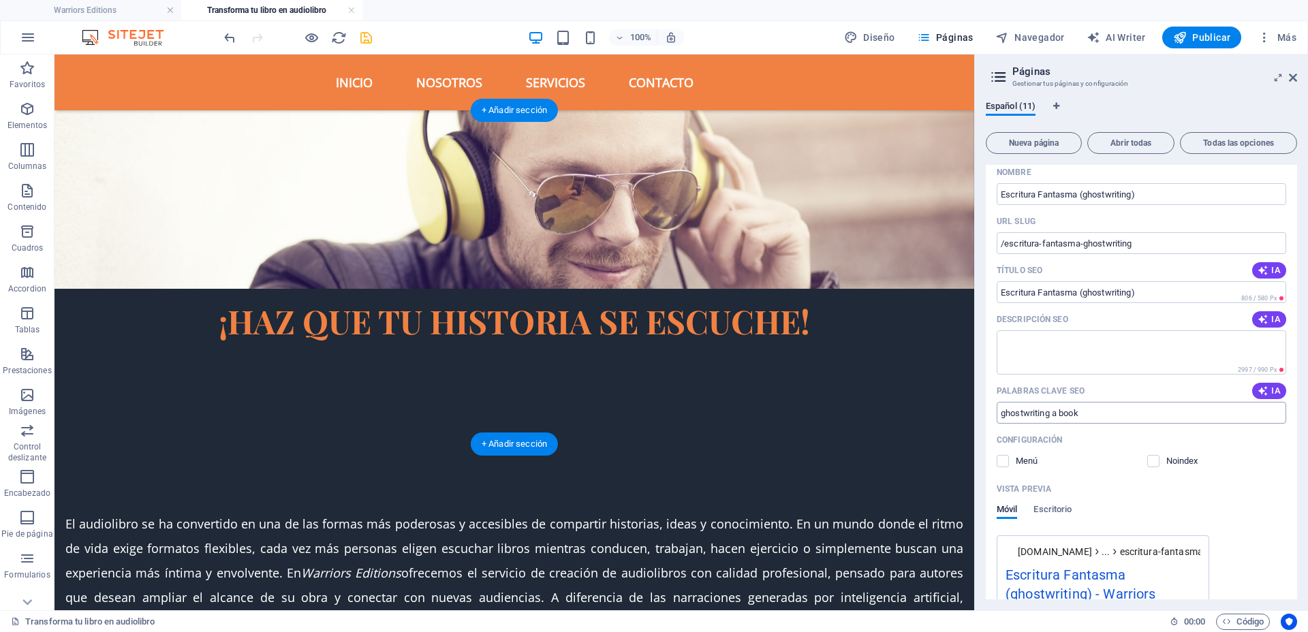
scroll to position [826, 0]
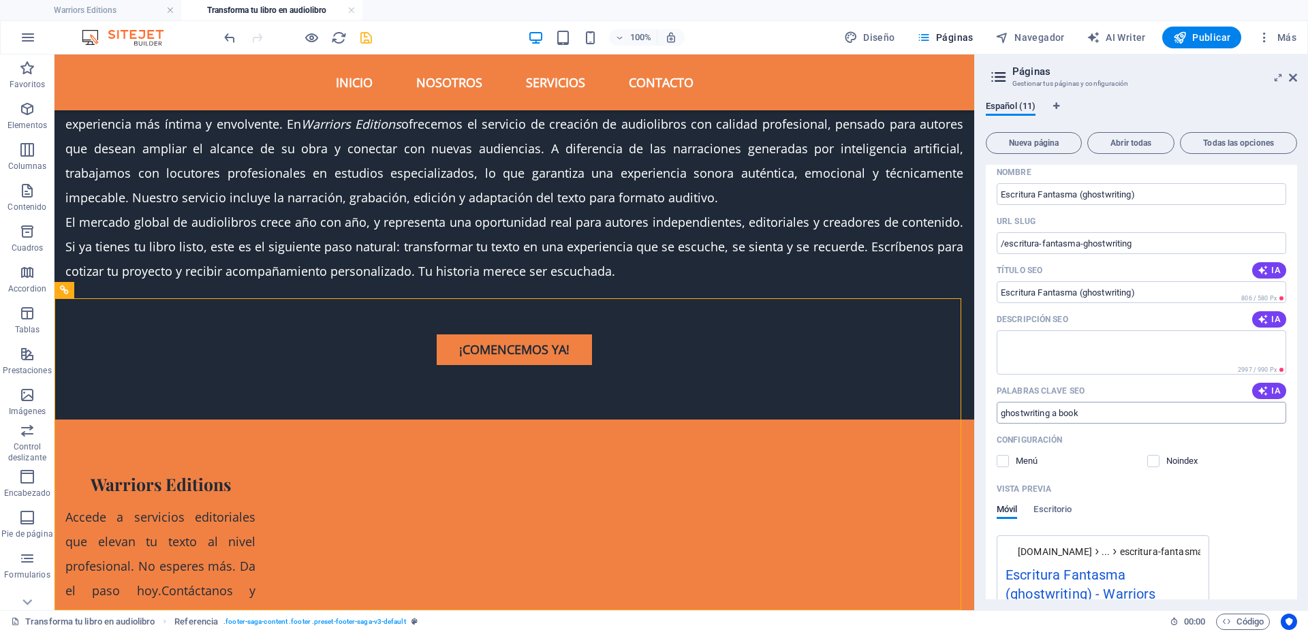
click at [1108, 417] on input "ghostwriting a book" at bounding box center [1142, 413] width 290 height 22
paste input "servicios de escritura fantasma"
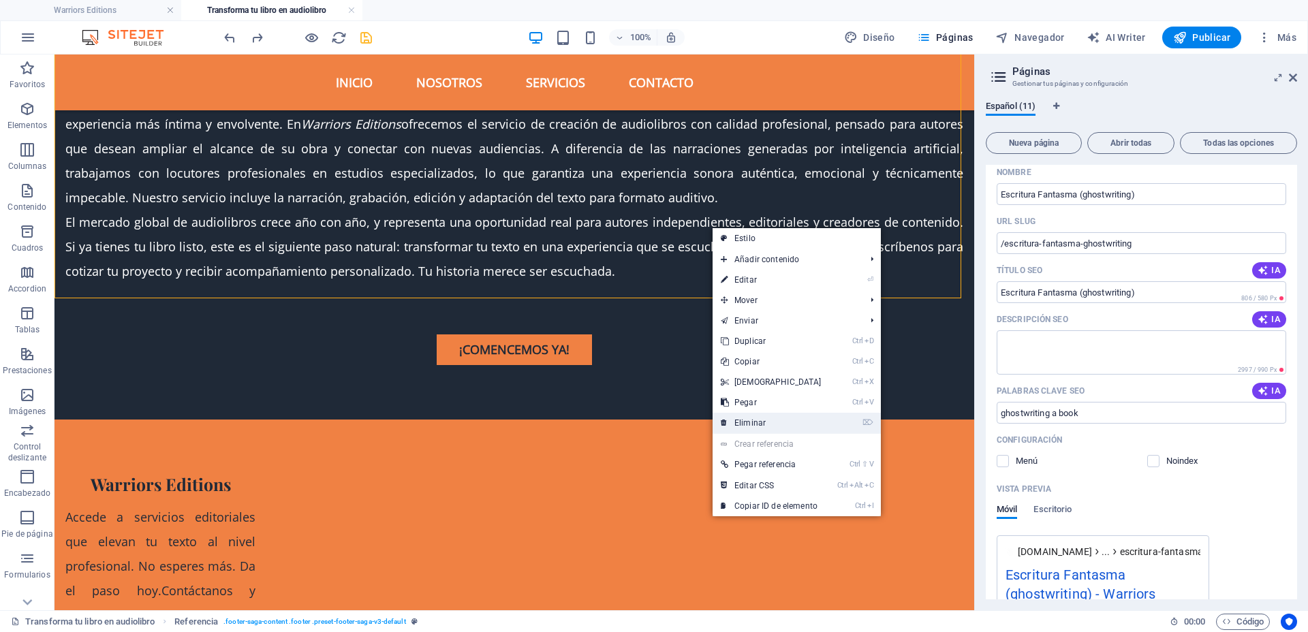
click at [788, 418] on link "⌦ Eliminar" at bounding box center [771, 423] width 117 height 20
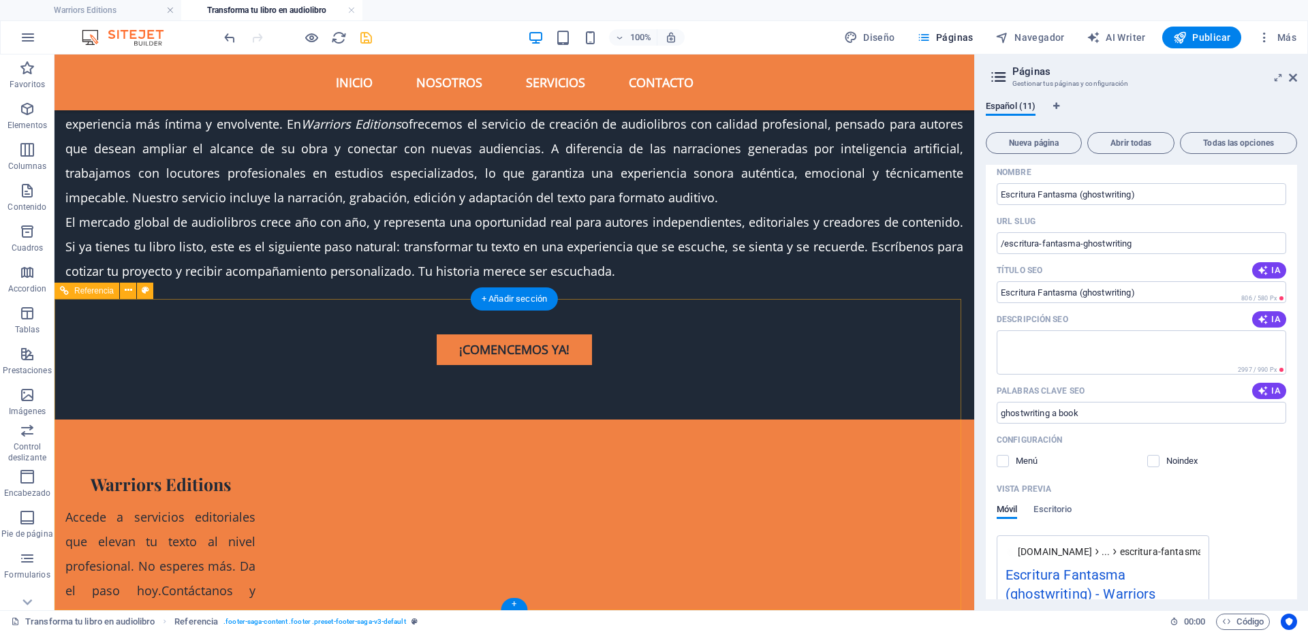
scroll to position [514, 0]
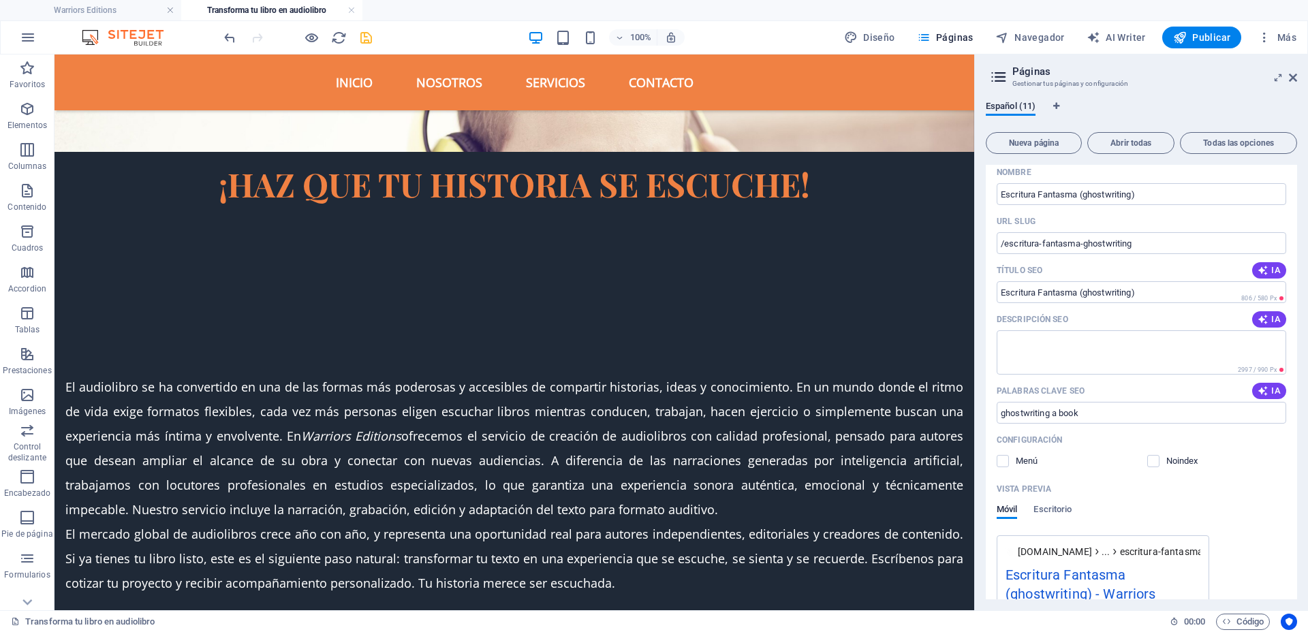
click at [1136, 398] on div "Palabras clave SEO IA" at bounding box center [1142, 391] width 290 height 22
drag, startPoint x: 1134, startPoint y: 409, endPoint x: 1001, endPoint y: 411, distance: 133.5
click at [1001, 411] on input "ghostwriting a book" at bounding box center [1142, 413] width 290 height 22
paste input "servicios de escritura fantasma"
click at [1165, 403] on input "servicios de escritura fantasma," at bounding box center [1142, 413] width 290 height 22
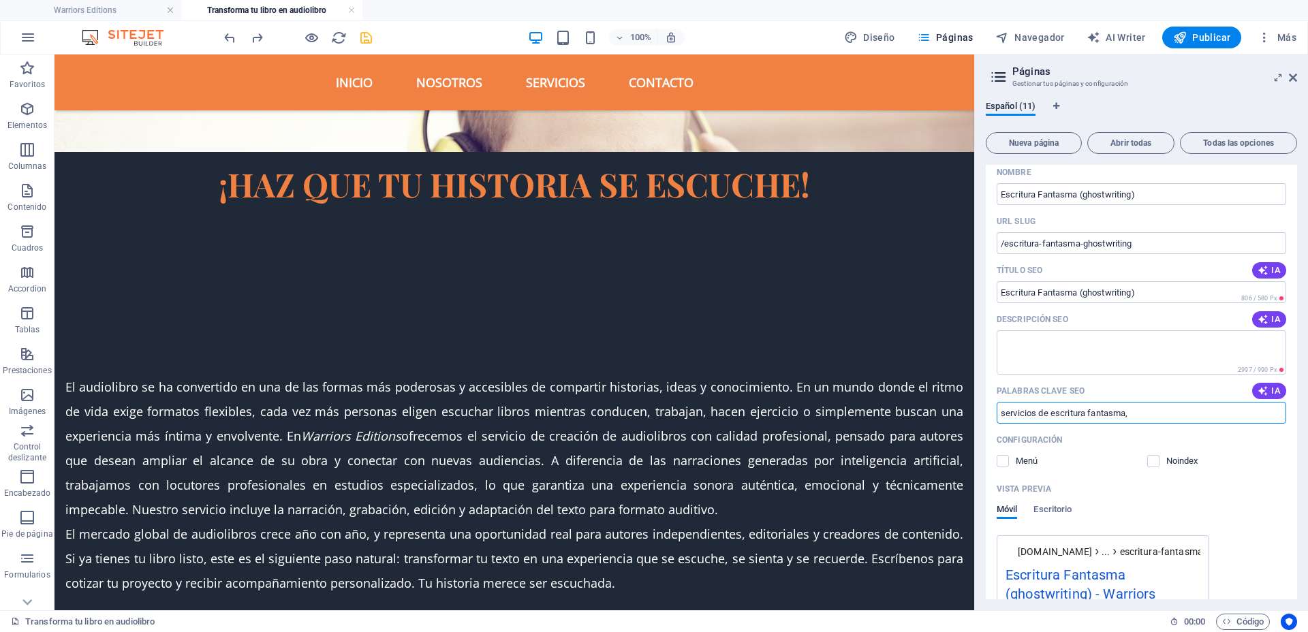
paste input "escritura fantasma en ingles"
paste input "libro de escritura fantasmal"
paste input "cómo empezar a escribir un libro sin ser escritor"
paste input "como escribir un libro correctamente"
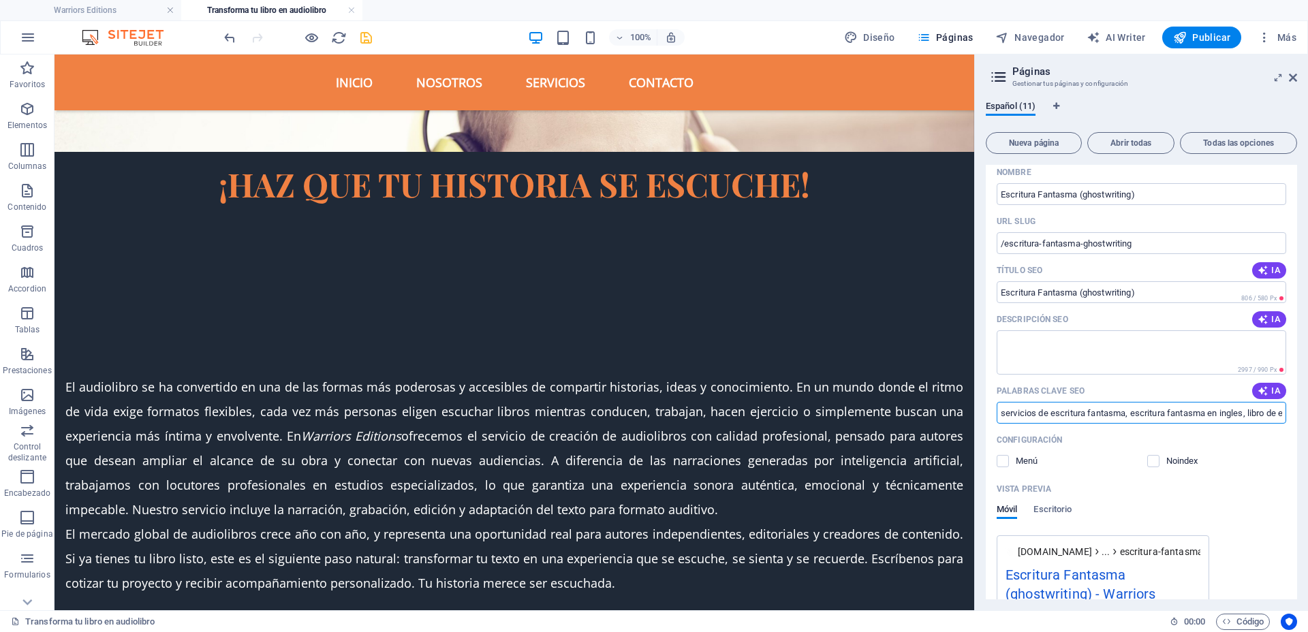
paste input "¿cómo escribir un libro sin ser escritor"
paste input "escribir un libro sin ser escritor"
paste input "como escribir un libro de mi vida sin ser escritor"
paste input "como escribír un libro"
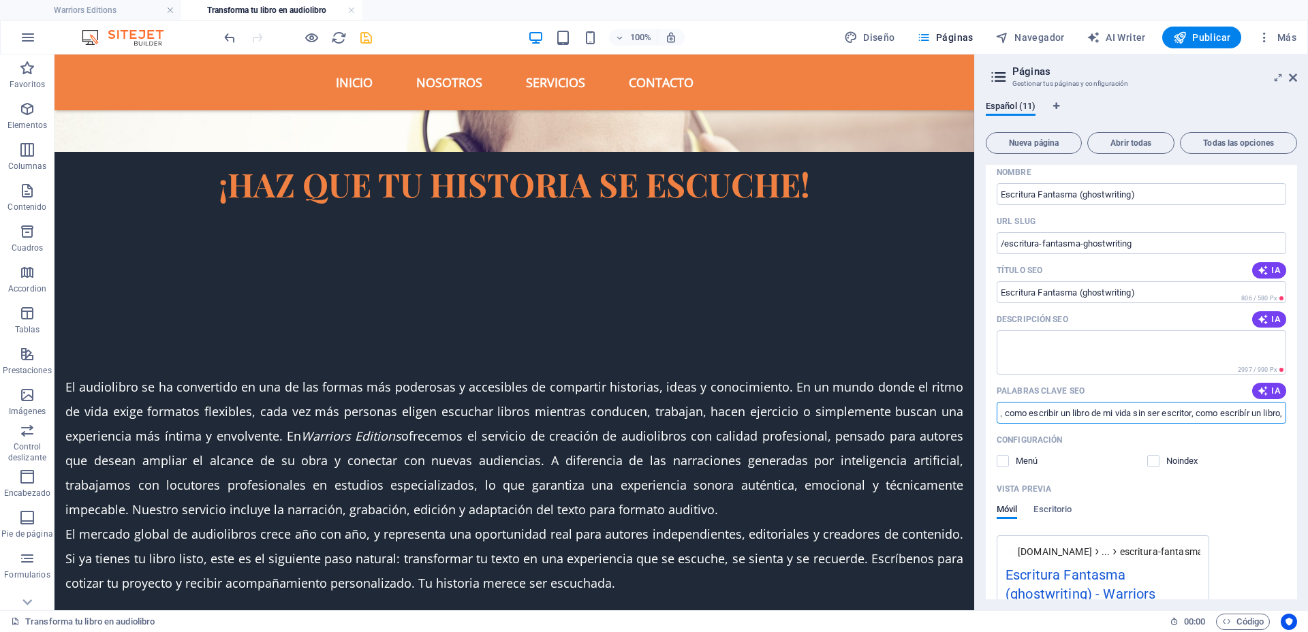
type input "servicios de escritura fantasma, escritura fantasma en ingles, libro de escritu…"
click at [364, 35] on icon "save" at bounding box center [366, 38] width 16 height 16
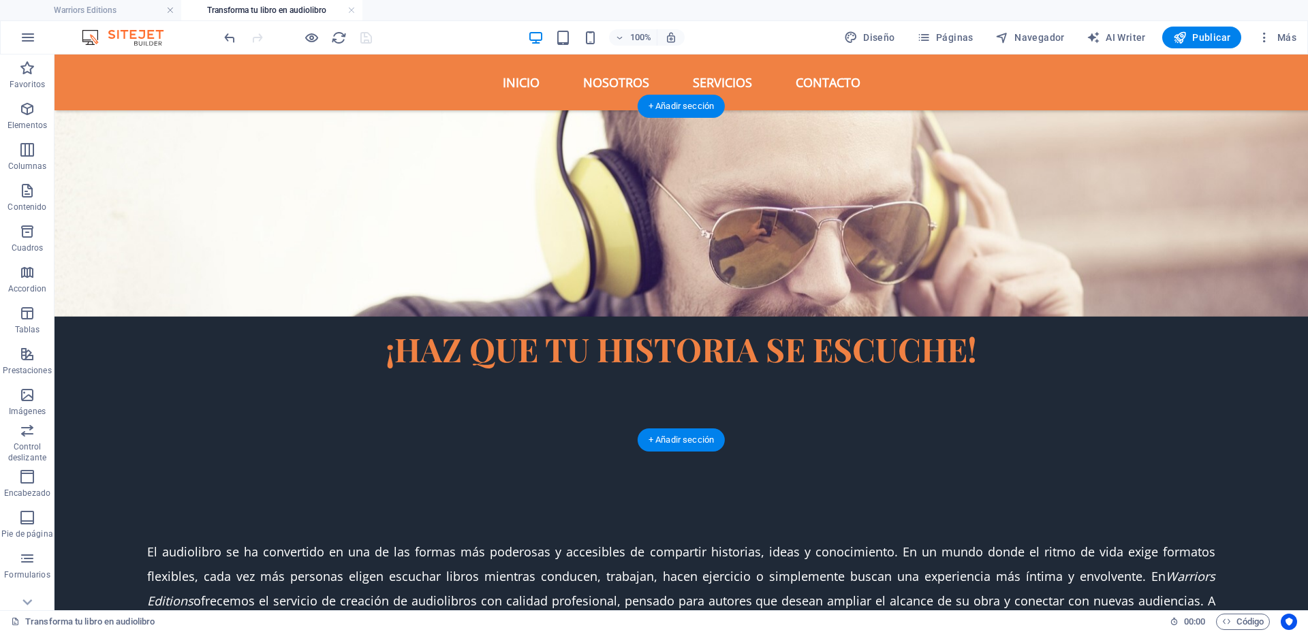
scroll to position [468, 0]
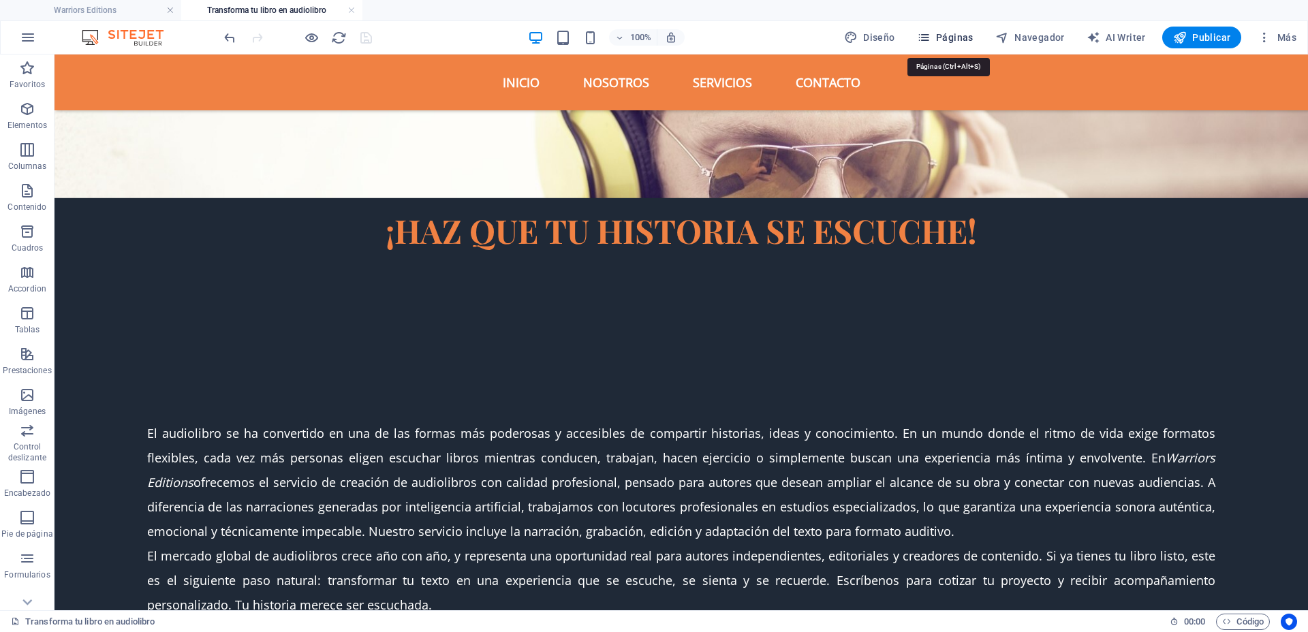
click at [931, 37] on icon "button" at bounding box center [924, 38] width 14 height 14
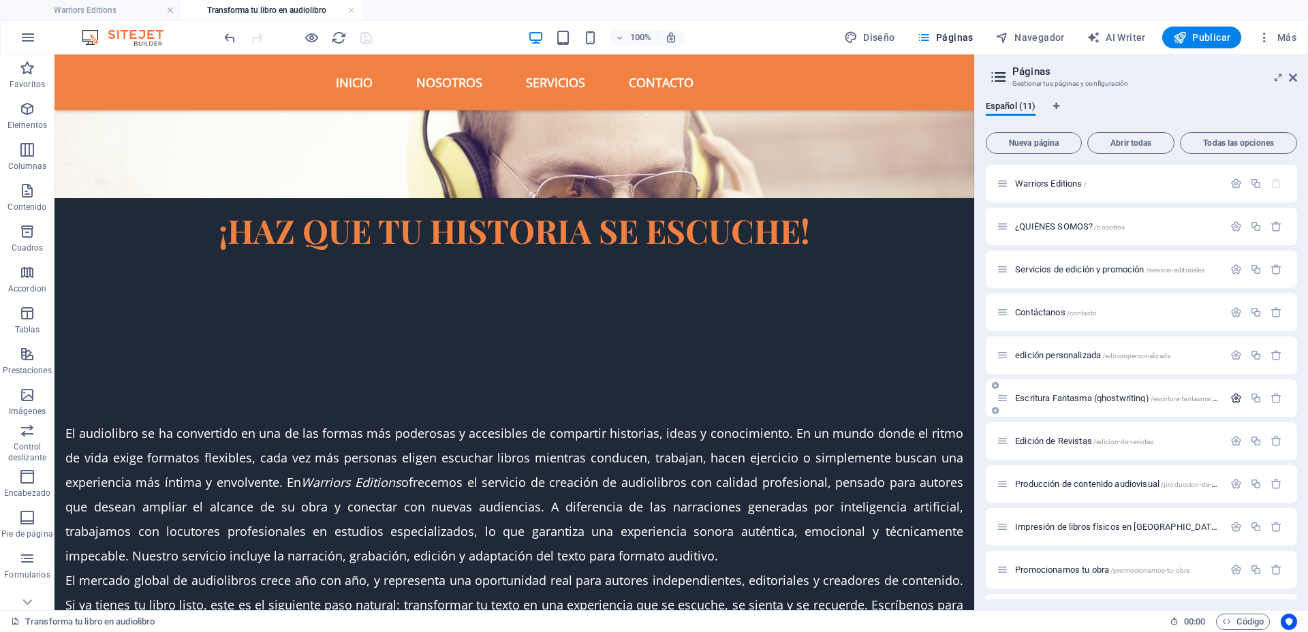
click at [1233, 402] on icon "button" at bounding box center [1236, 398] width 12 height 12
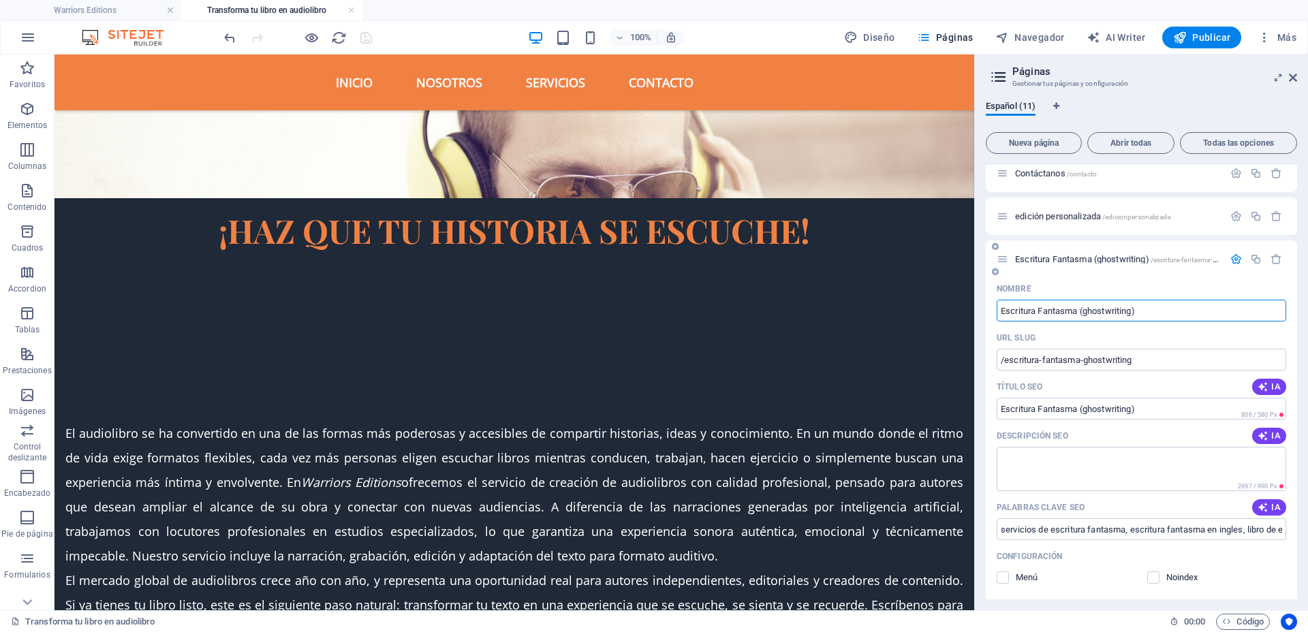
scroll to position [0, 0]
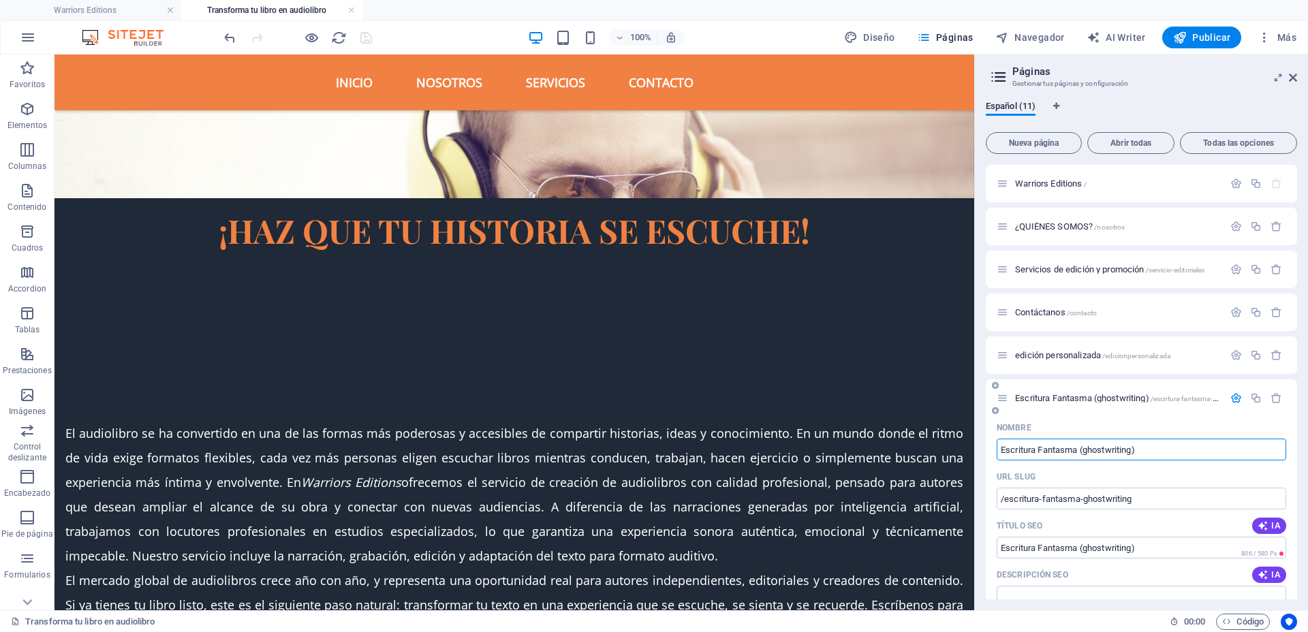
click at [1236, 399] on icon "button" at bounding box center [1236, 398] width 12 height 12
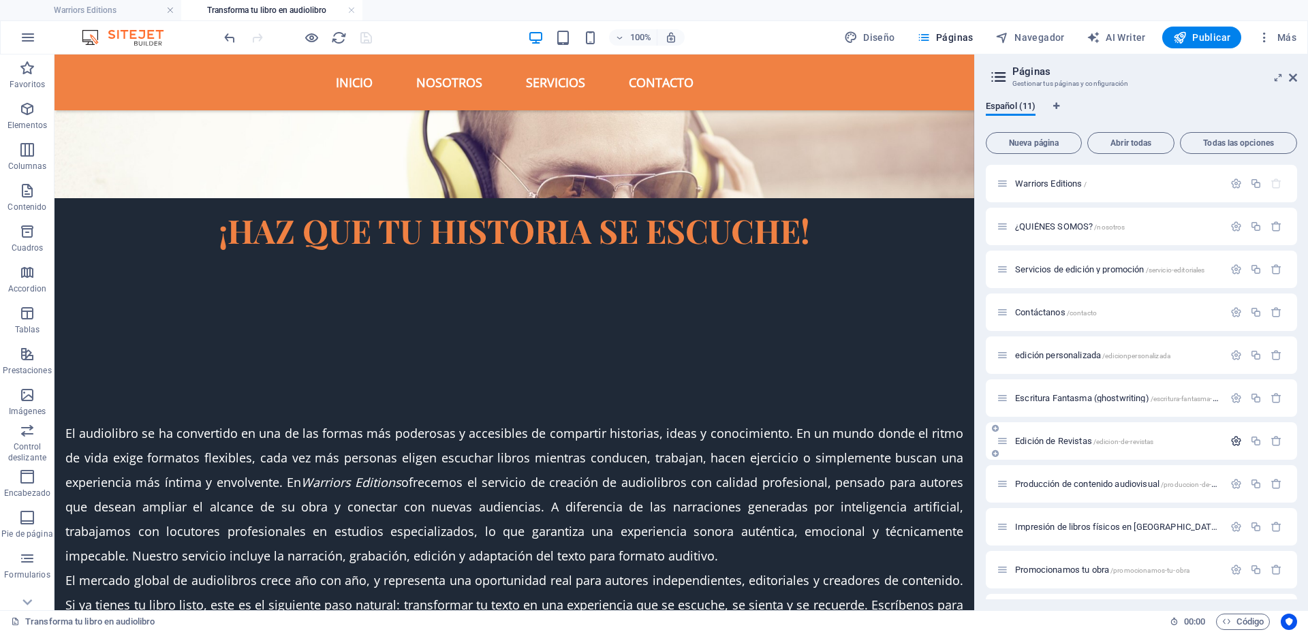
click at [1231, 440] on icon "button" at bounding box center [1236, 441] width 12 height 12
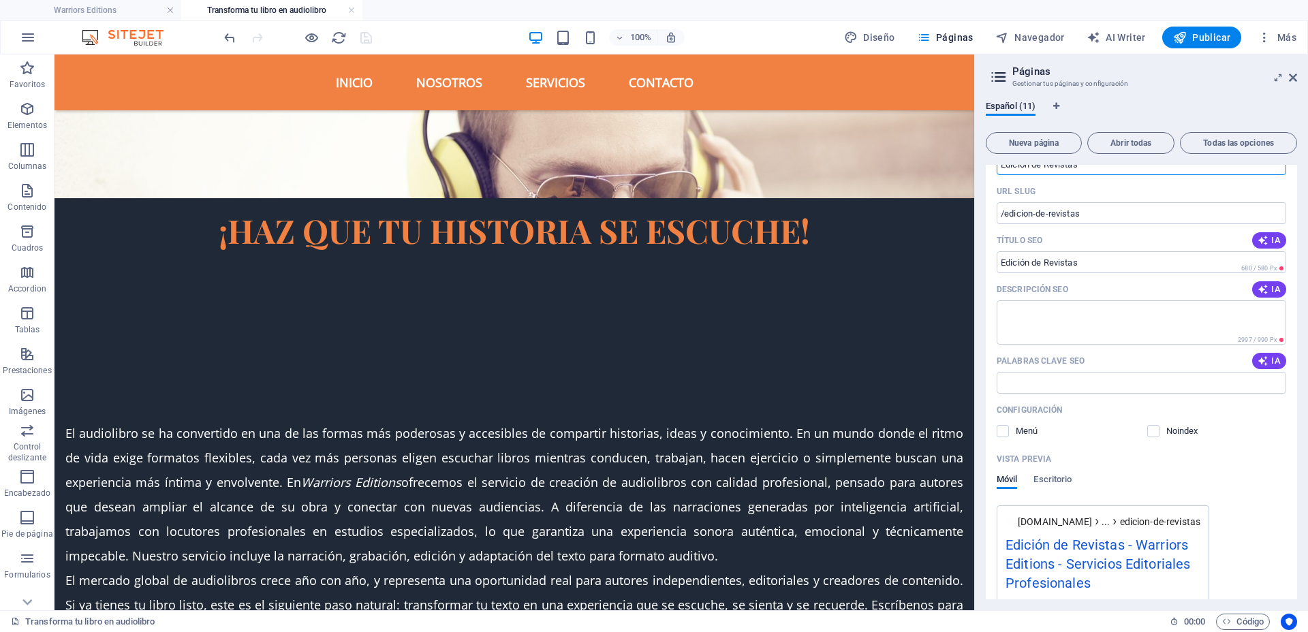
scroll to position [341, 0]
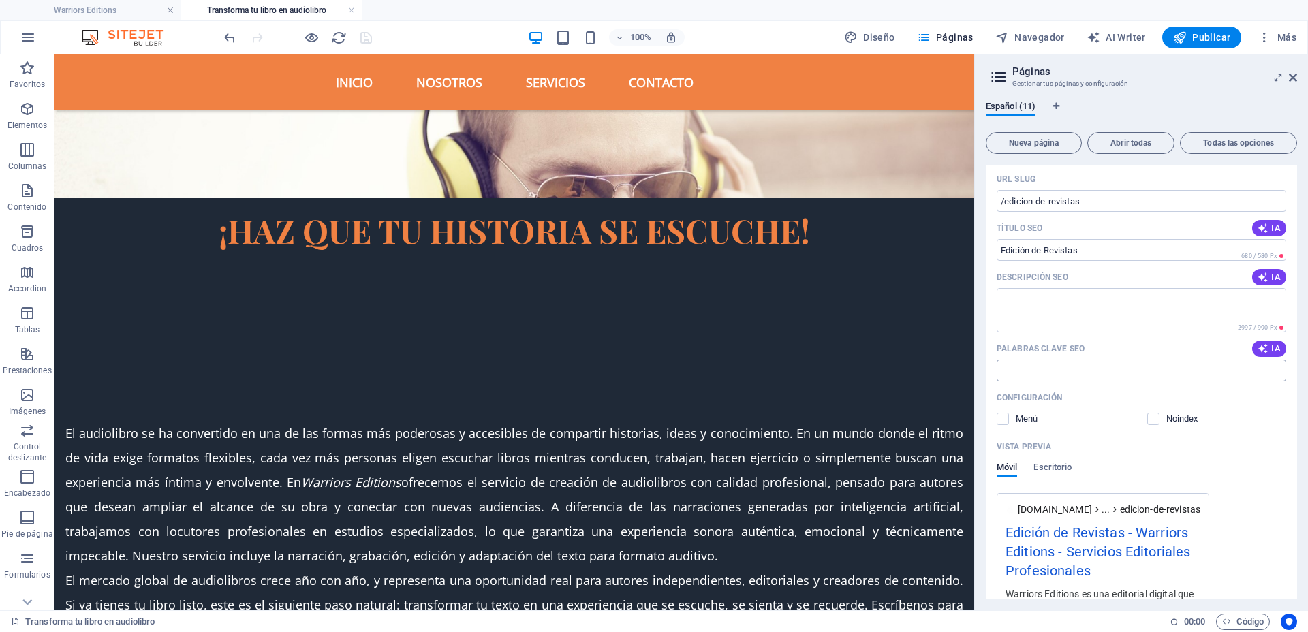
click at [1111, 371] on input "Palabras clave SEO" at bounding box center [1142, 371] width 290 height 22
paste input "como hacer tu propia revista"
paste input "como hacer una revista digital paso a paso"
paste input "como crear mi propia revista digital"
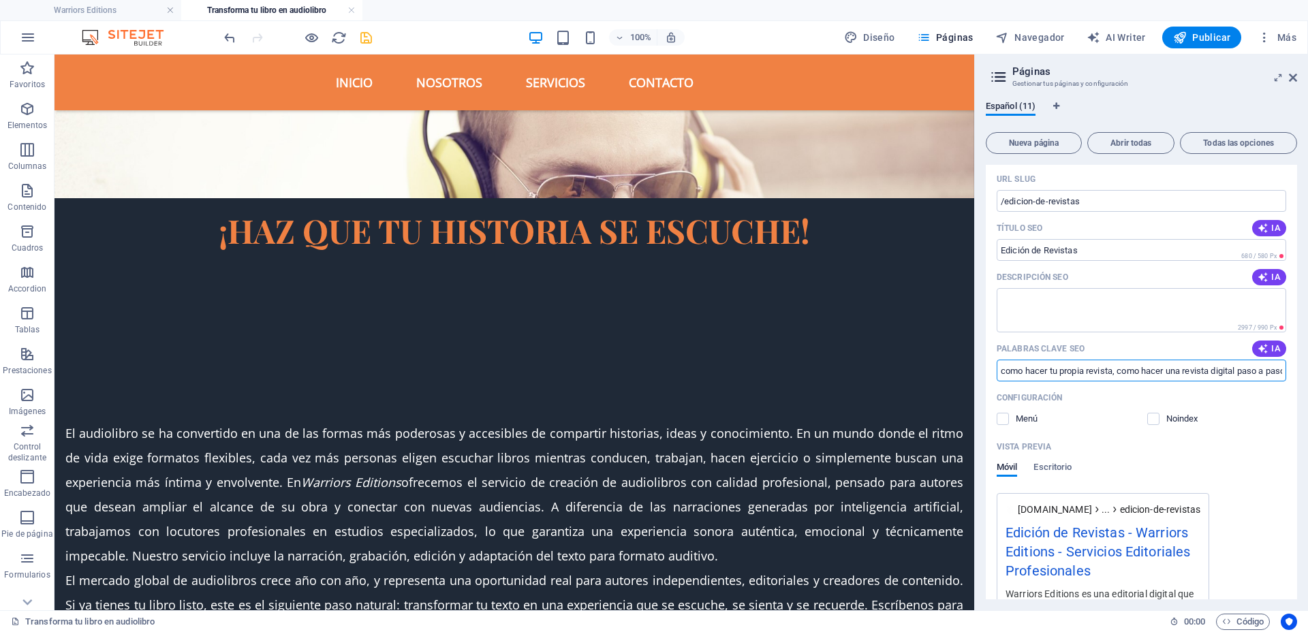
paste input "revistas literarias en español"
paste input "revista literaria"
paste input "revistas literarias mexicanas"
paste input "realizar una revista"
paste input "como hacer el contenido de una revista"
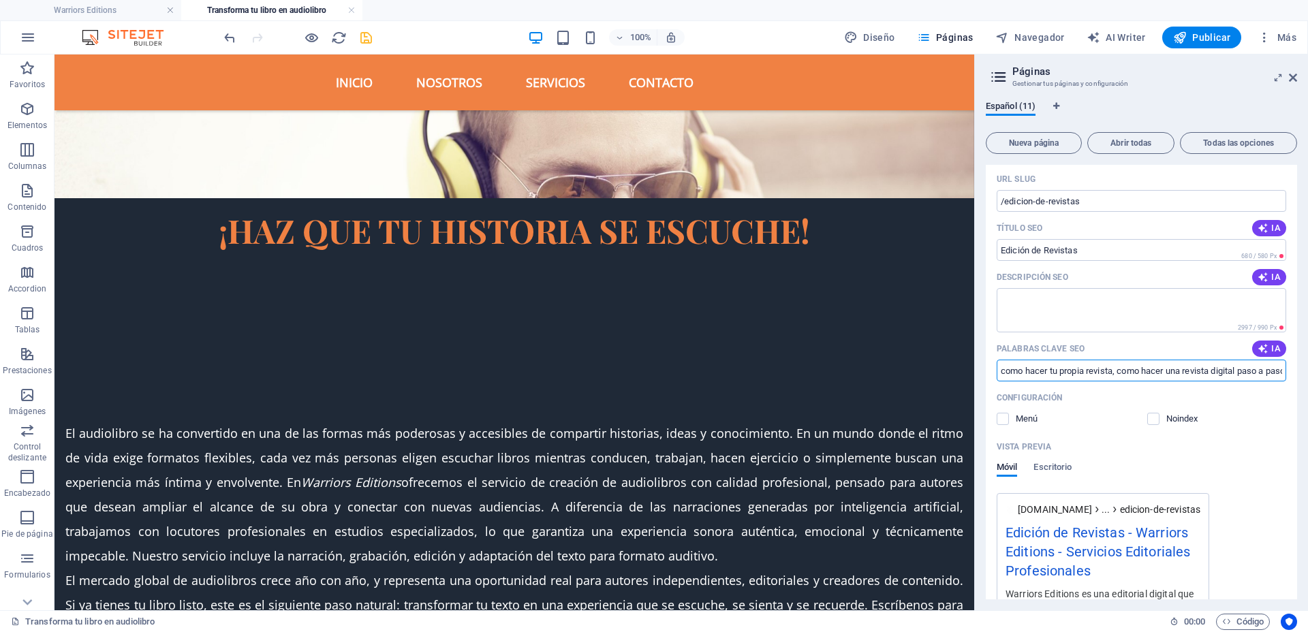
paste input "como diseñar una revista digital"
paste input "como hago una revista"
type input "como hacer tu propia revista, como hacer una revista digital paso a paso, como …"
click at [369, 37] on icon "save" at bounding box center [366, 38] width 16 height 16
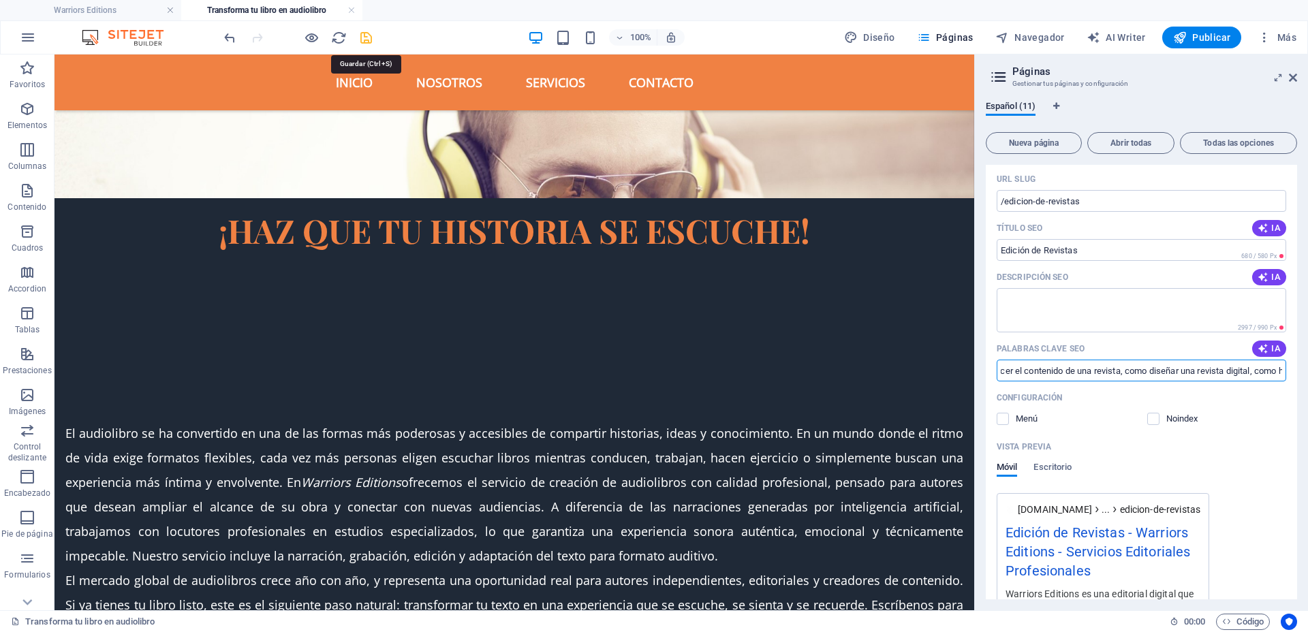
scroll to position [0, 0]
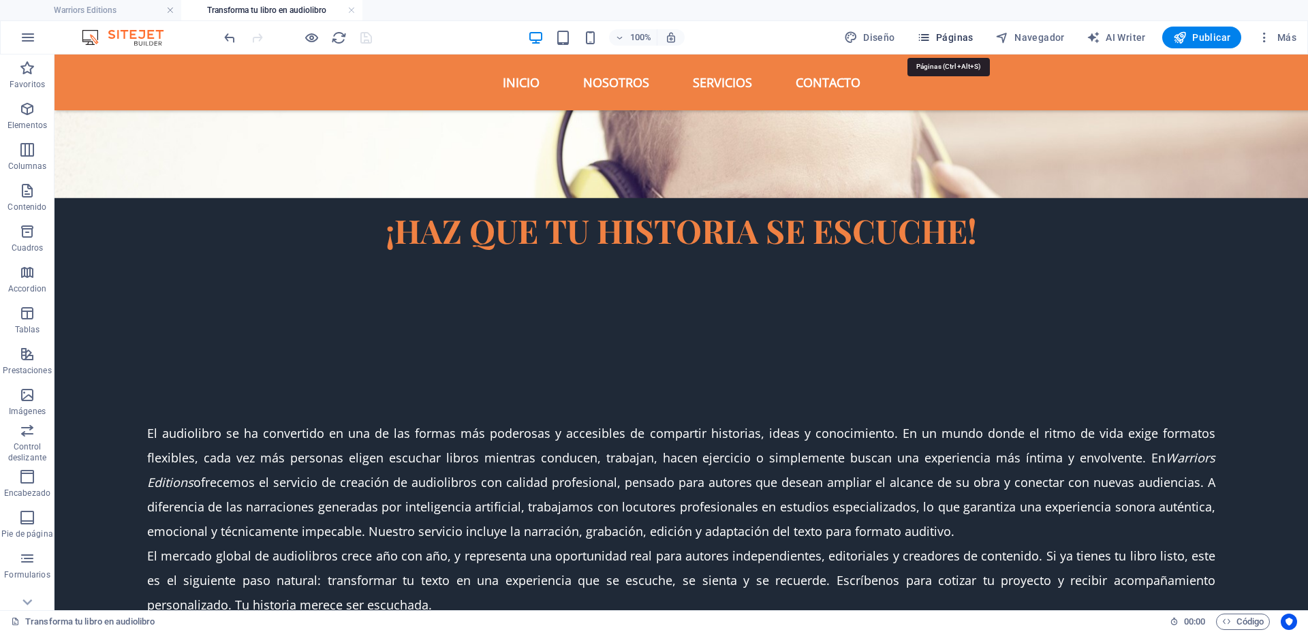
click at [951, 29] on button "Páginas" at bounding box center [945, 38] width 67 height 22
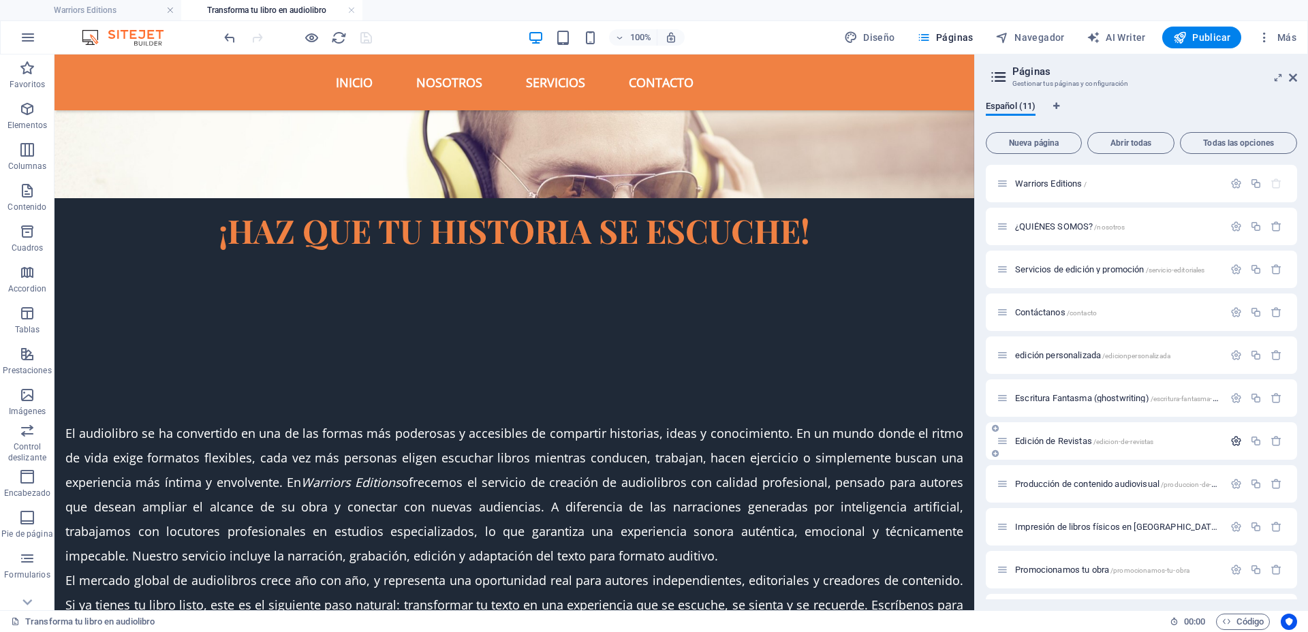
click at [1232, 436] on icon "button" at bounding box center [1236, 441] width 12 height 12
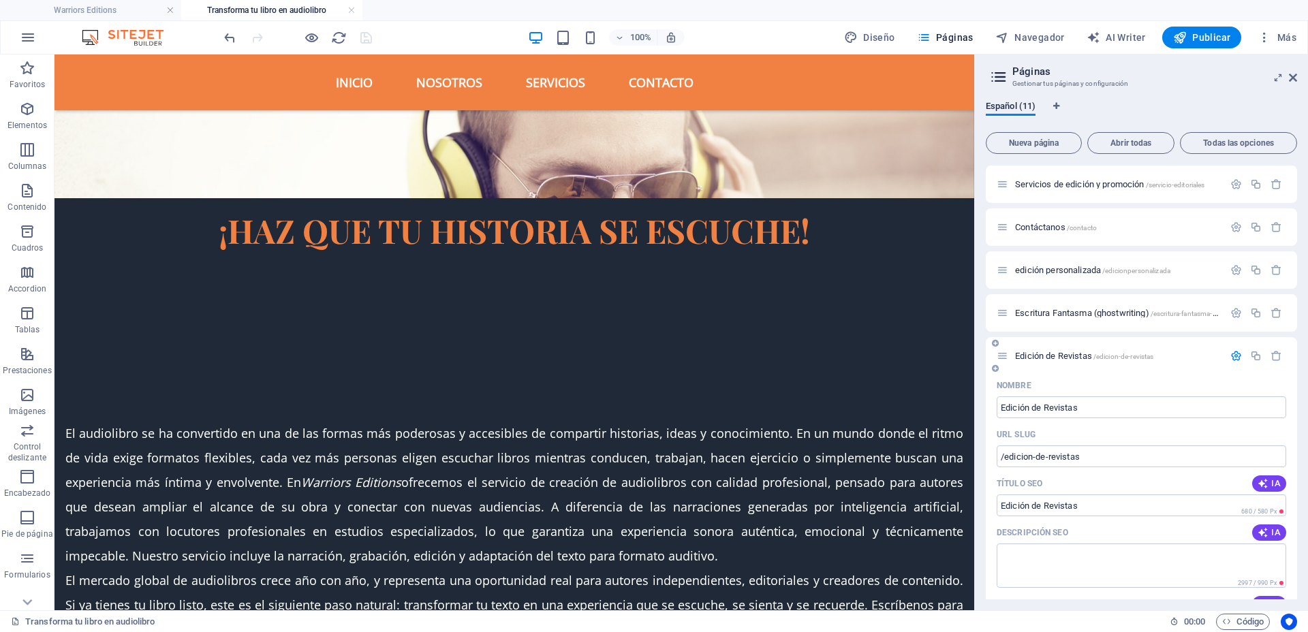
click at [1232, 354] on icon "button" at bounding box center [1236, 356] width 12 height 12
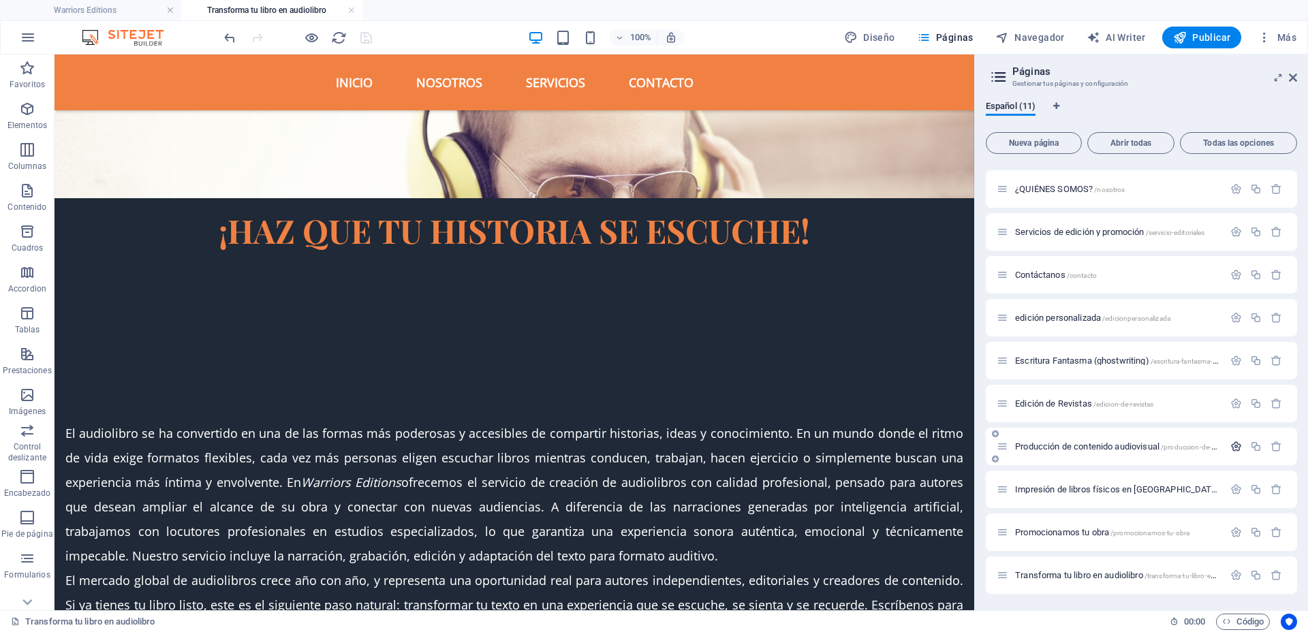
click at [1232, 446] on icon "button" at bounding box center [1236, 447] width 12 height 12
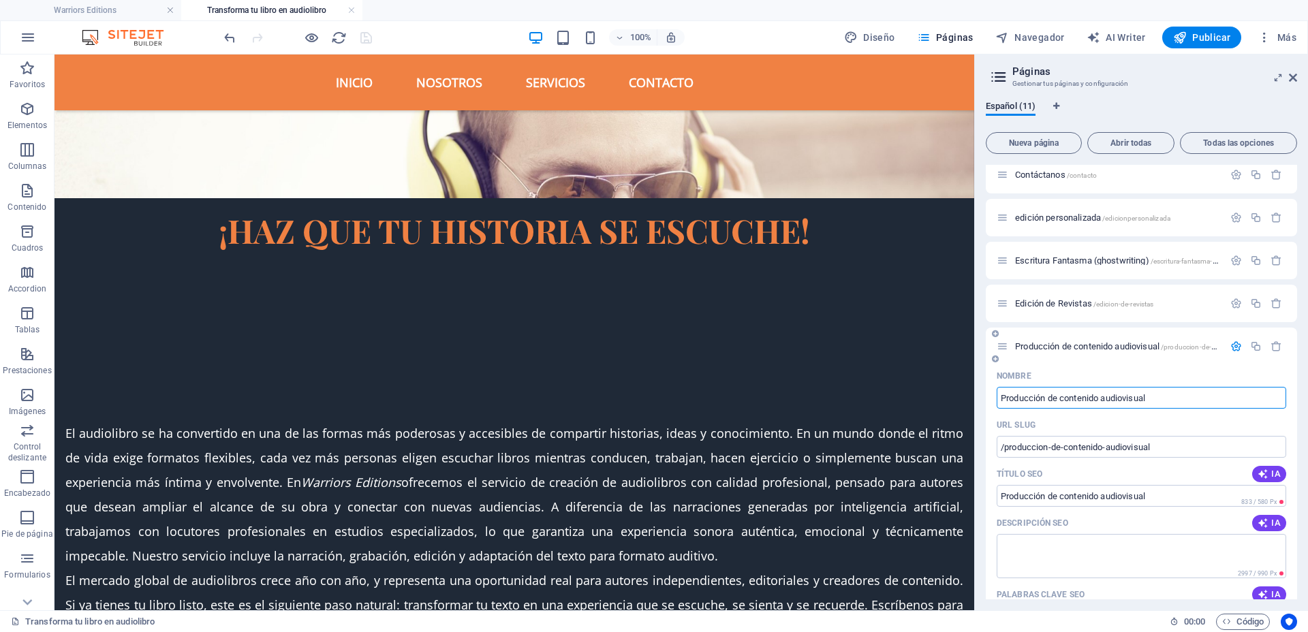
scroll to position [293, 0]
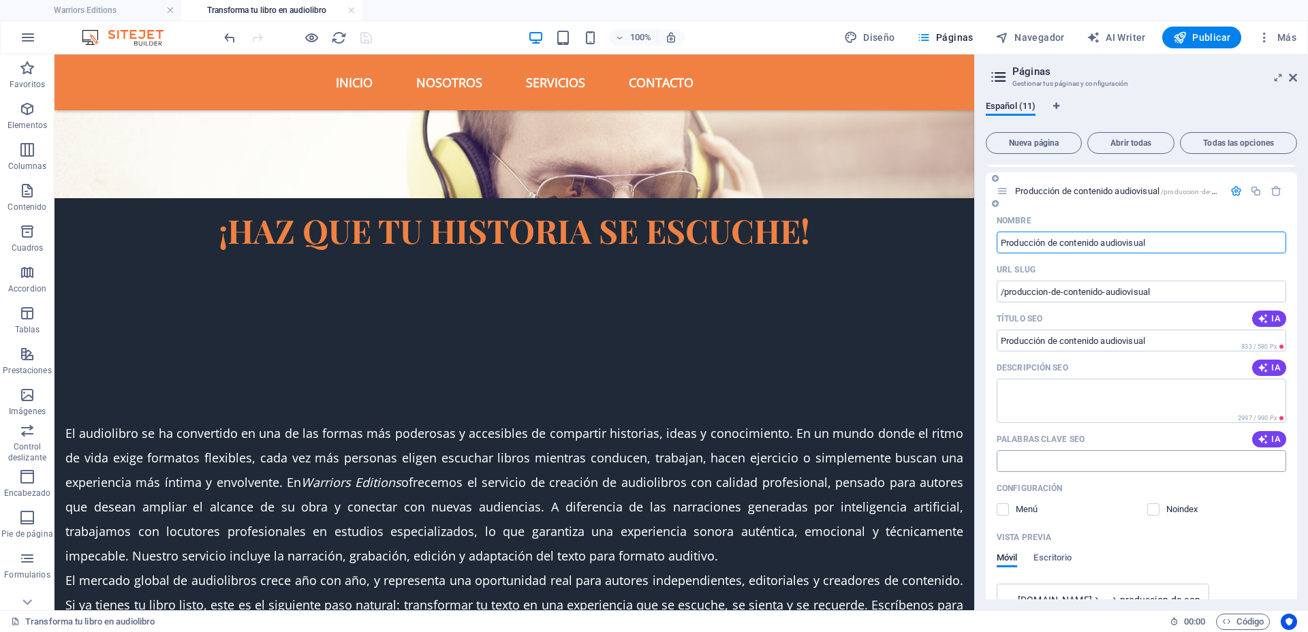
click at [1091, 461] on input "Palabras clave SEO" at bounding box center [1142, 461] width 290 height 22
click at [1072, 447] on div "Palabras clave SEO IA" at bounding box center [1142, 440] width 290 height 22
click at [1080, 471] on input "Palabras clave SEO" at bounding box center [1142, 461] width 290 height 22
paste input "promo redes sociales"
paste input "promoción en instagram"
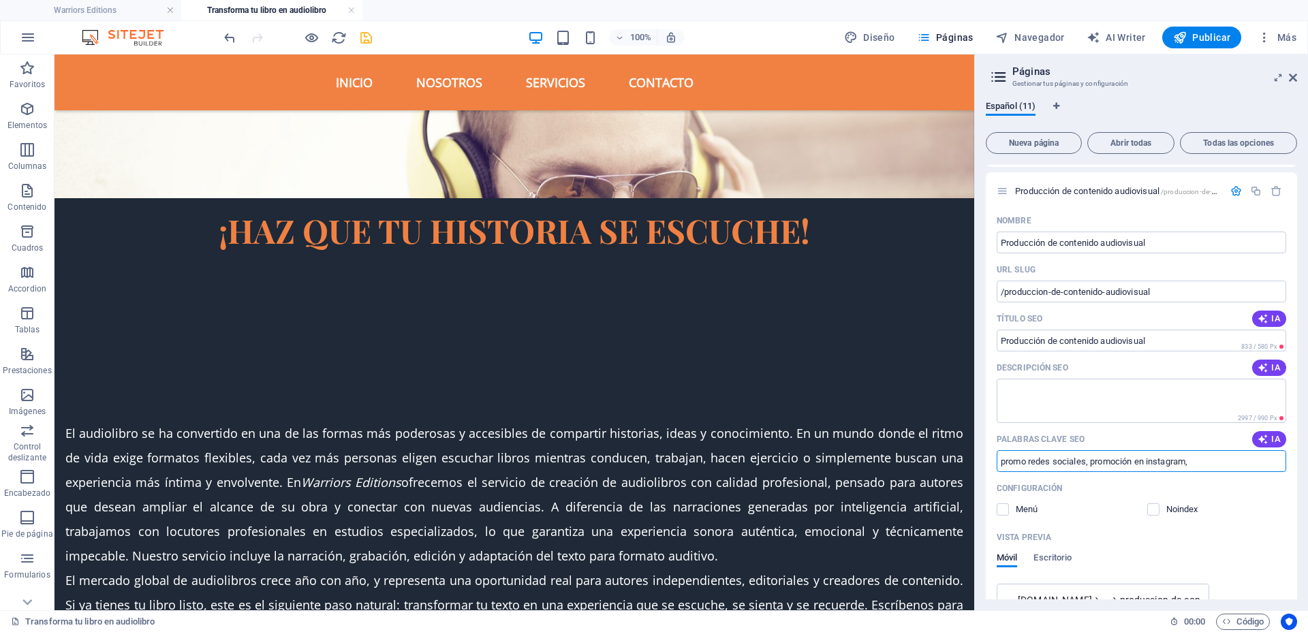
paste input "cómo promocionar mi libro en amazon"
paste input "como promocionar un libro en redes sociales"
paste input "como promocionar mi libro en redes sociales"
paste input "como promocionar mi libro en instagram"
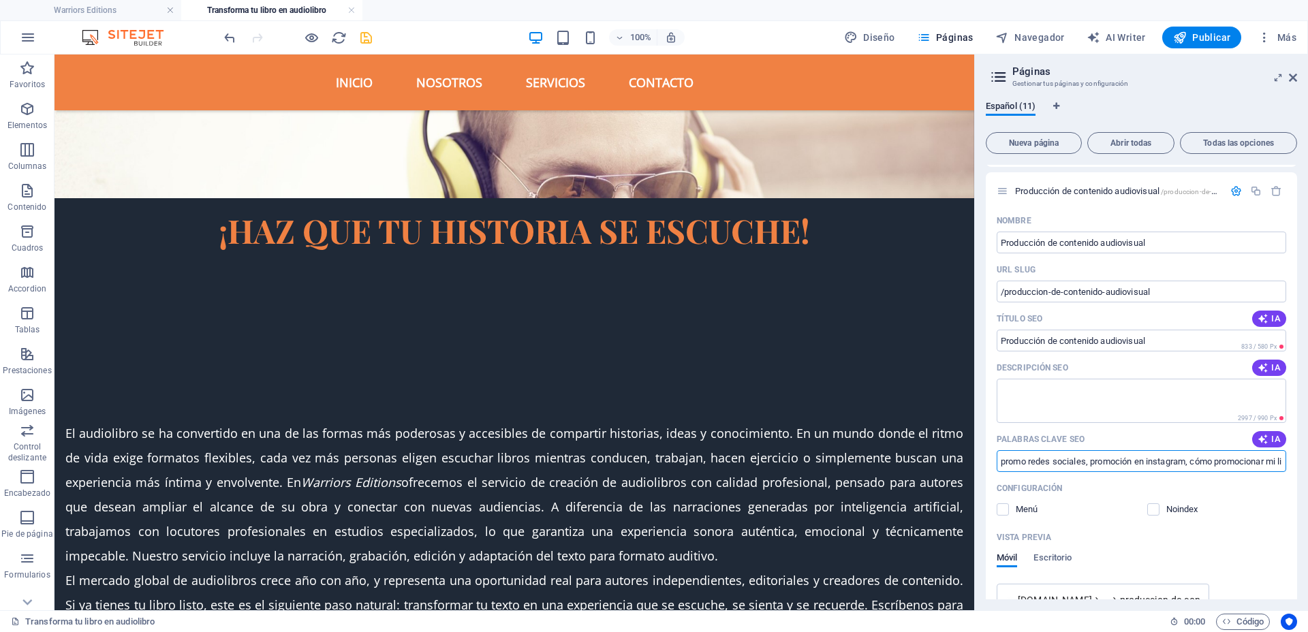
paste input "promocionar mi libro gratis"
paste input "como puedo promocionar mi libro"
paste input "promocionar tu libro"
paste input "como promocionar mi libro"
paste input "promocion de un libro"
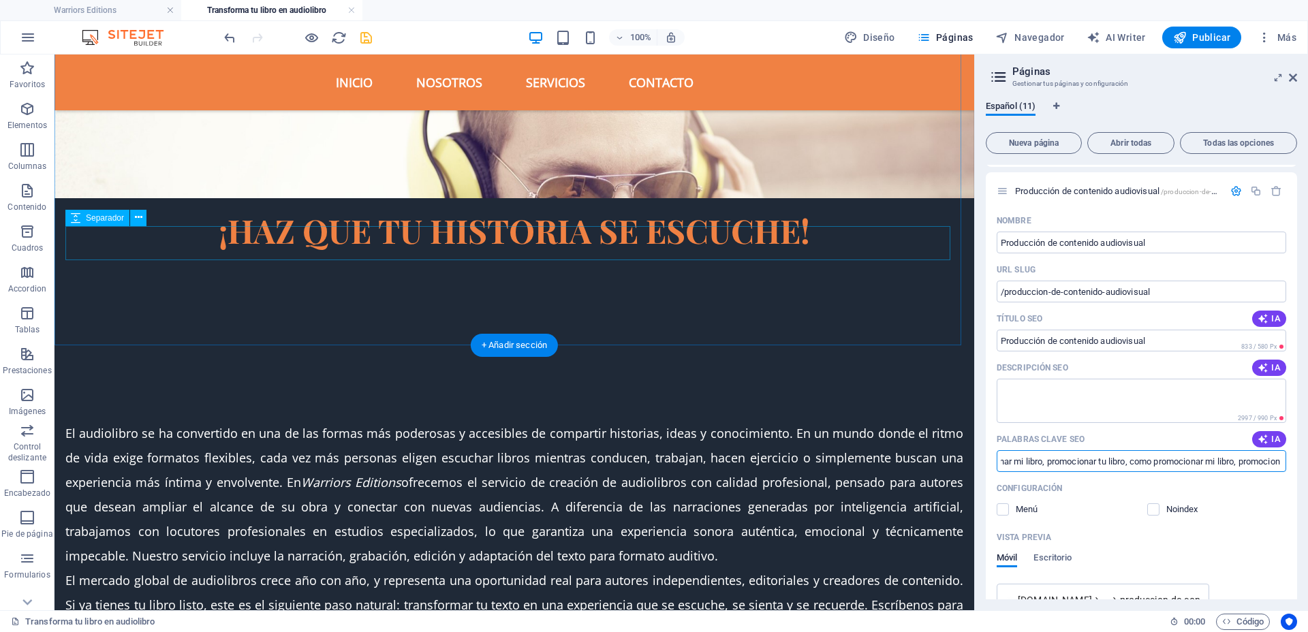
scroll to position [0, 1155]
type input "promo redes sociales, promoción en instagram, cómo promocionar mi libro en amaz…"
click at [367, 35] on icon "save" at bounding box center [366, 38] width 16 height 16
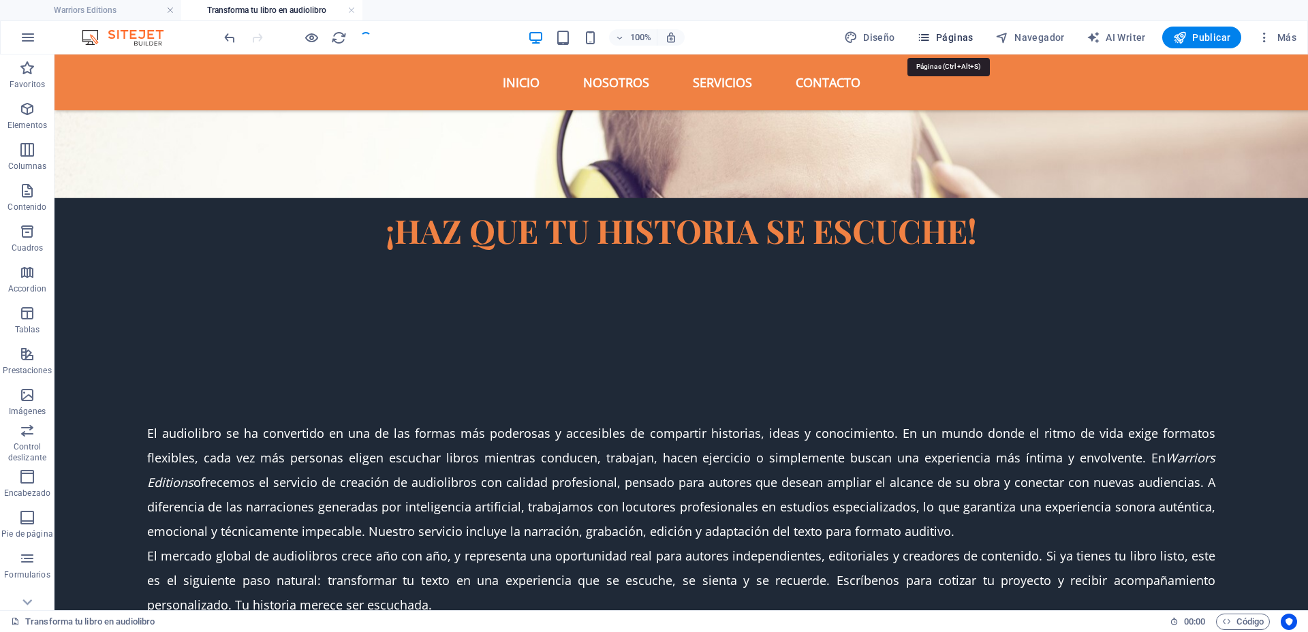
click at [936, 29] on button "Páginas" at bounding box center [945, 38] width 67 height 22
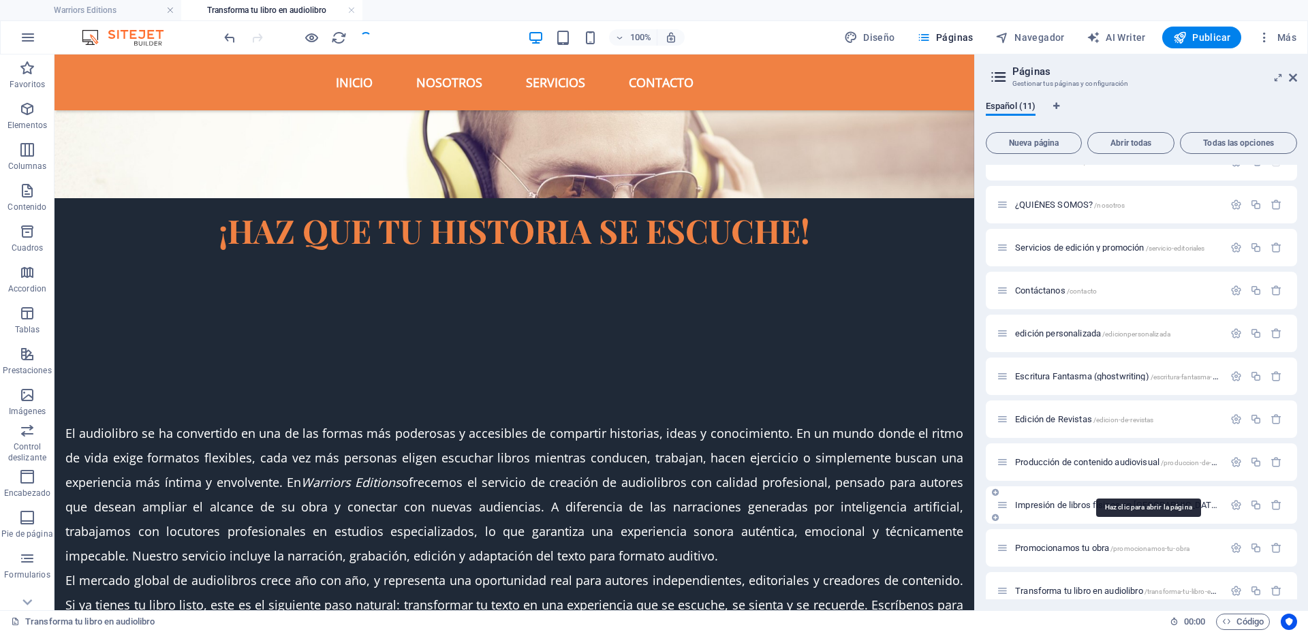
scroll to position [37, 0]
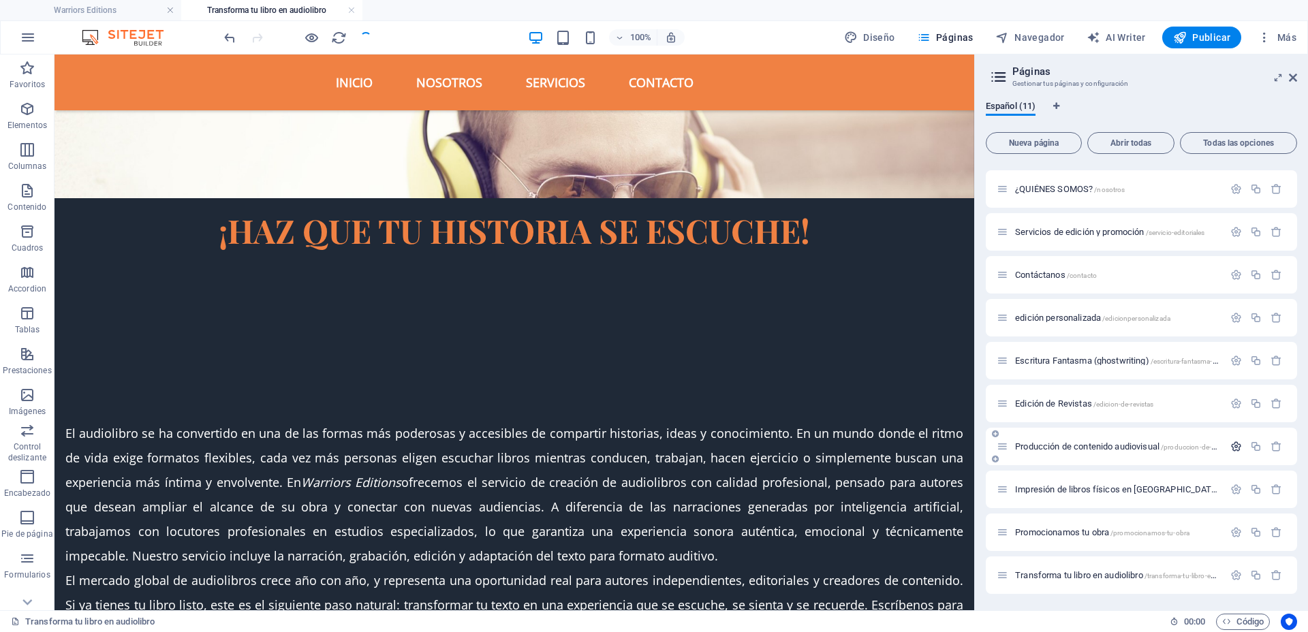
click at [1226, 446] on button "button" at bounding box center [1236, 447] width 20 height 12
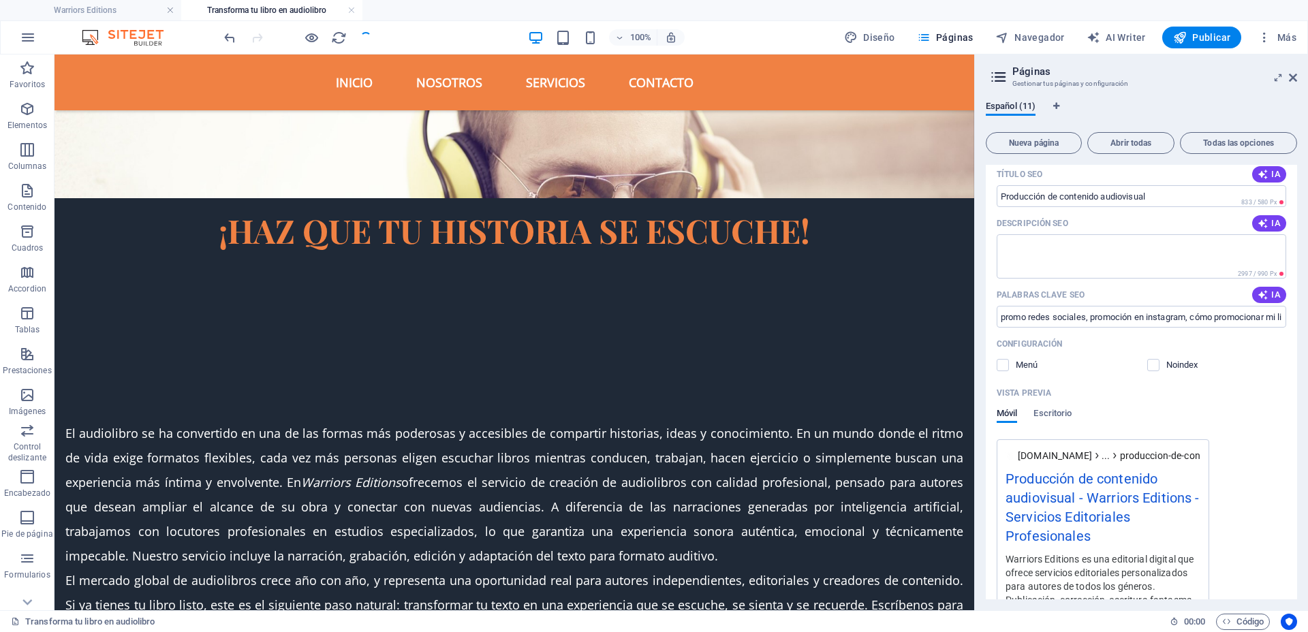
scroll to position [463, 0]
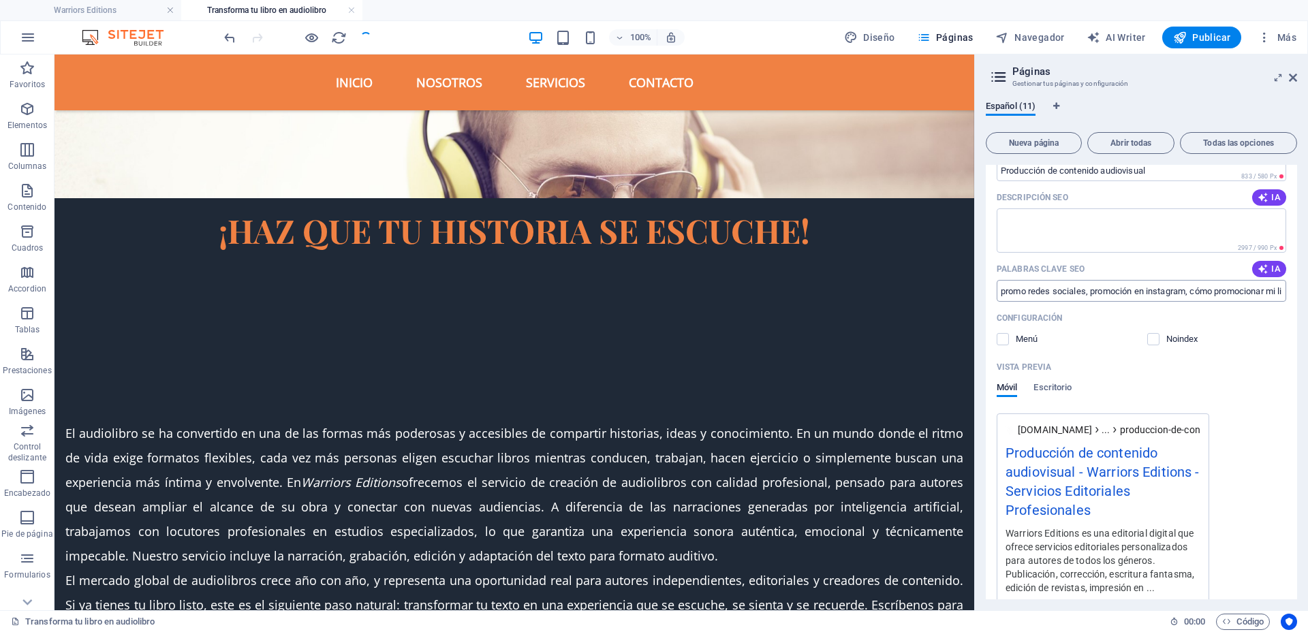
click at [1215, 294] on input "promo redes sociales, promoción en instagram, cómo promocionar mi libro en amaz…" at bounding box center [1142, 291] width 290 height 22
paste input "como crear libros y venderlos en amazon"
type input "promo redes sociales, promoción en instagram, cómo promocionar mi libro en amaz…"
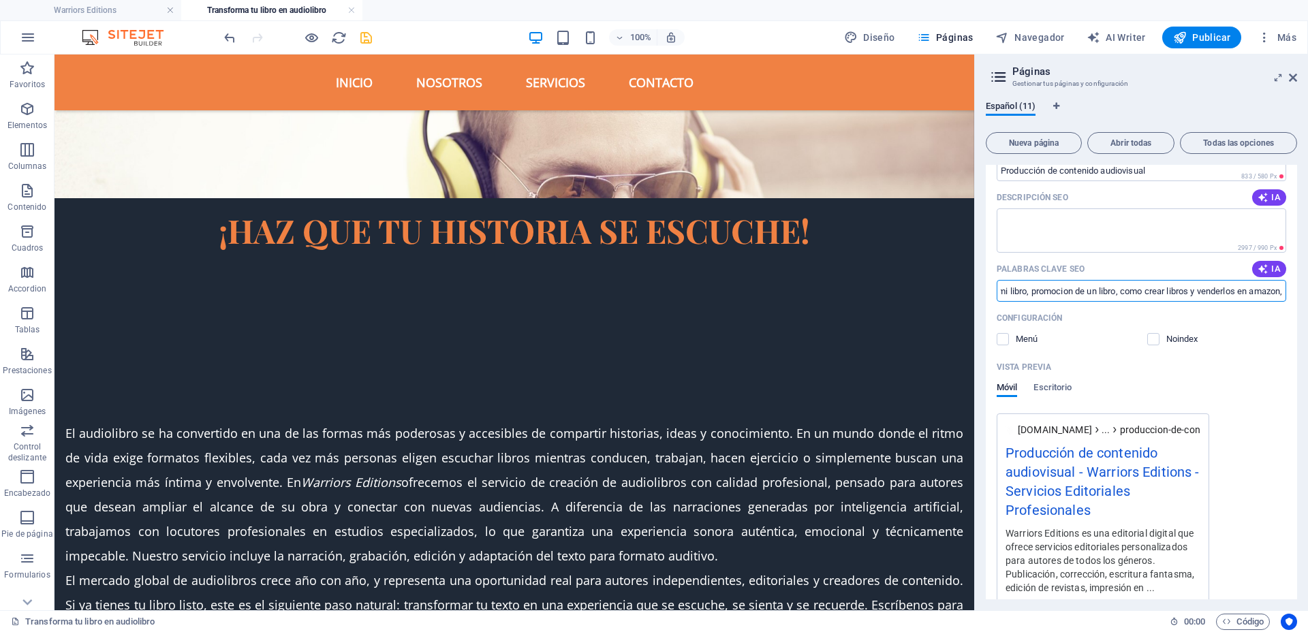
scroll to position [0, 0]
click at [367, 36] on icon "save" at bounding box center [366, 38] width 16 height 16
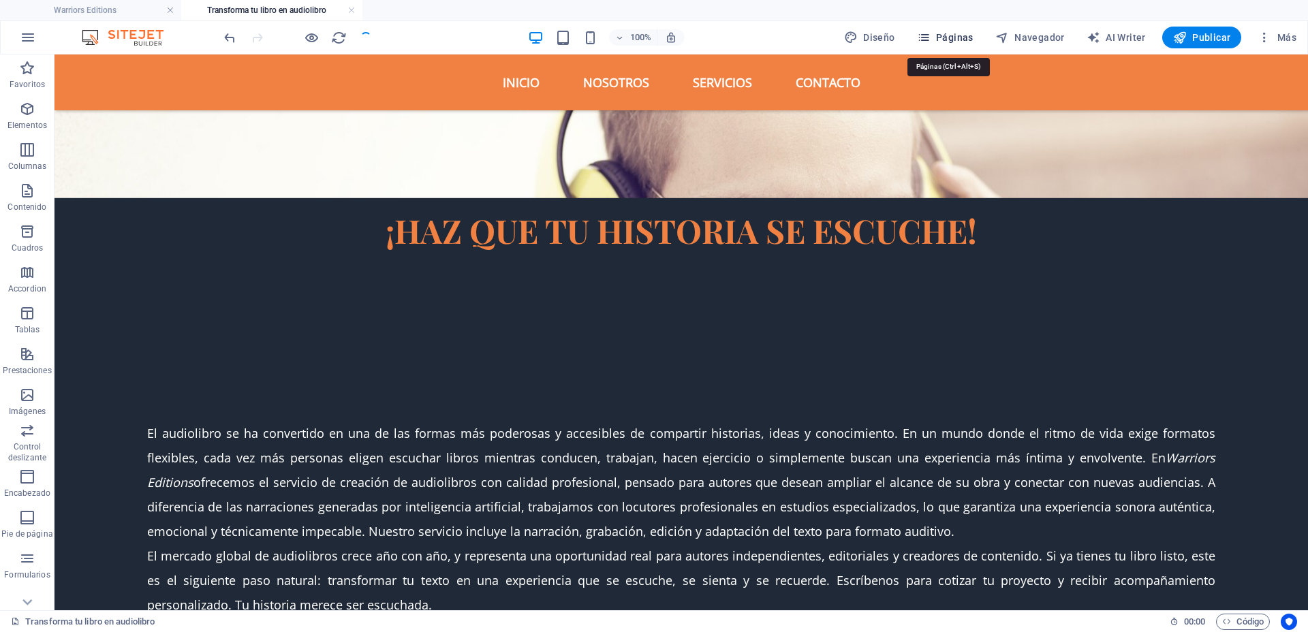
click at [968, 42] on span "Páginas" at bounding box center [945, 38] width 57 height 14
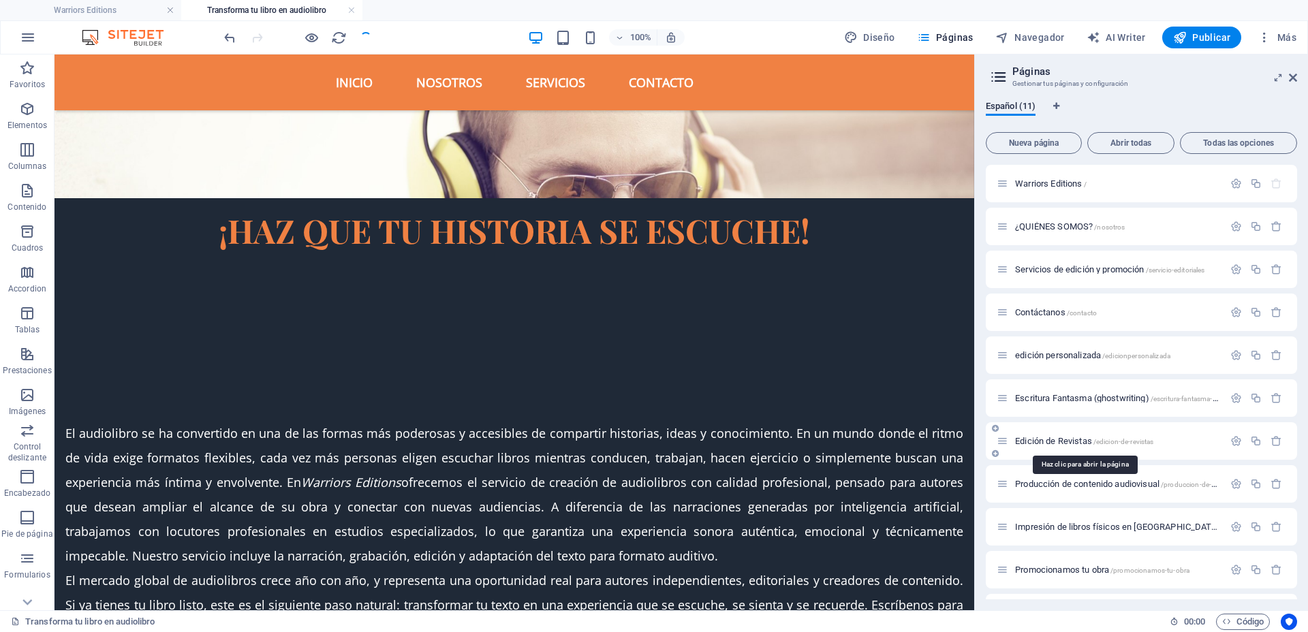
scroll to position [37, 0]
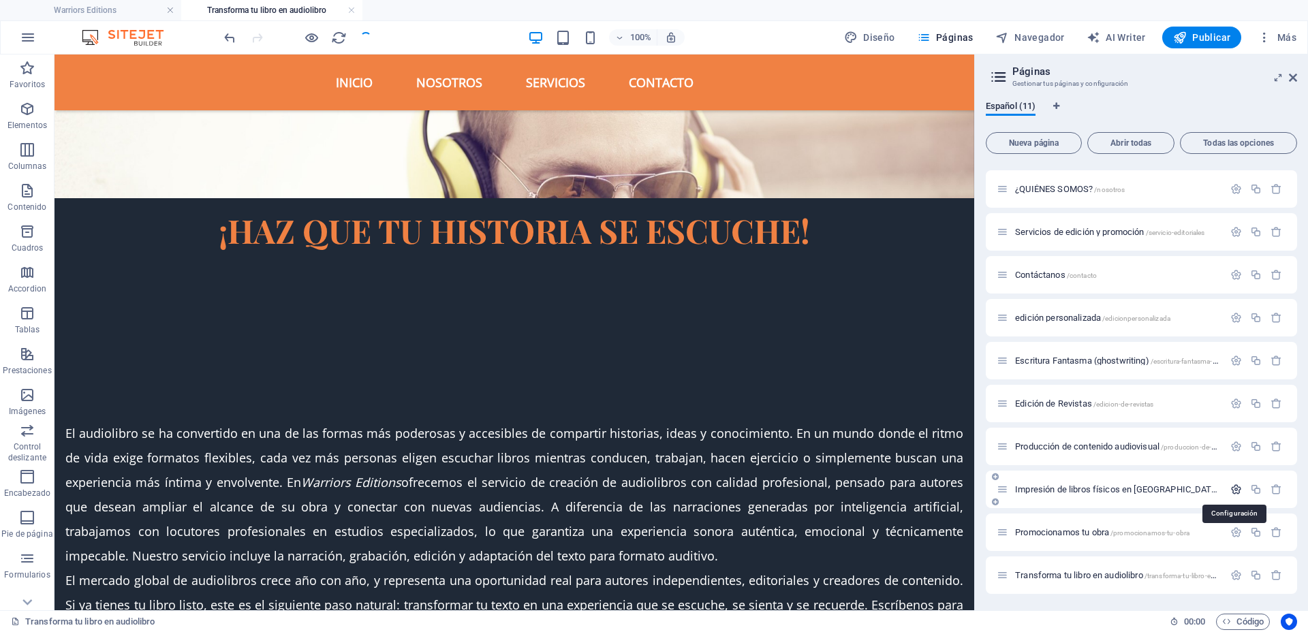
click at [1230, 491] on icon "button" at bounding box center [1236, 490] width 12 height 12
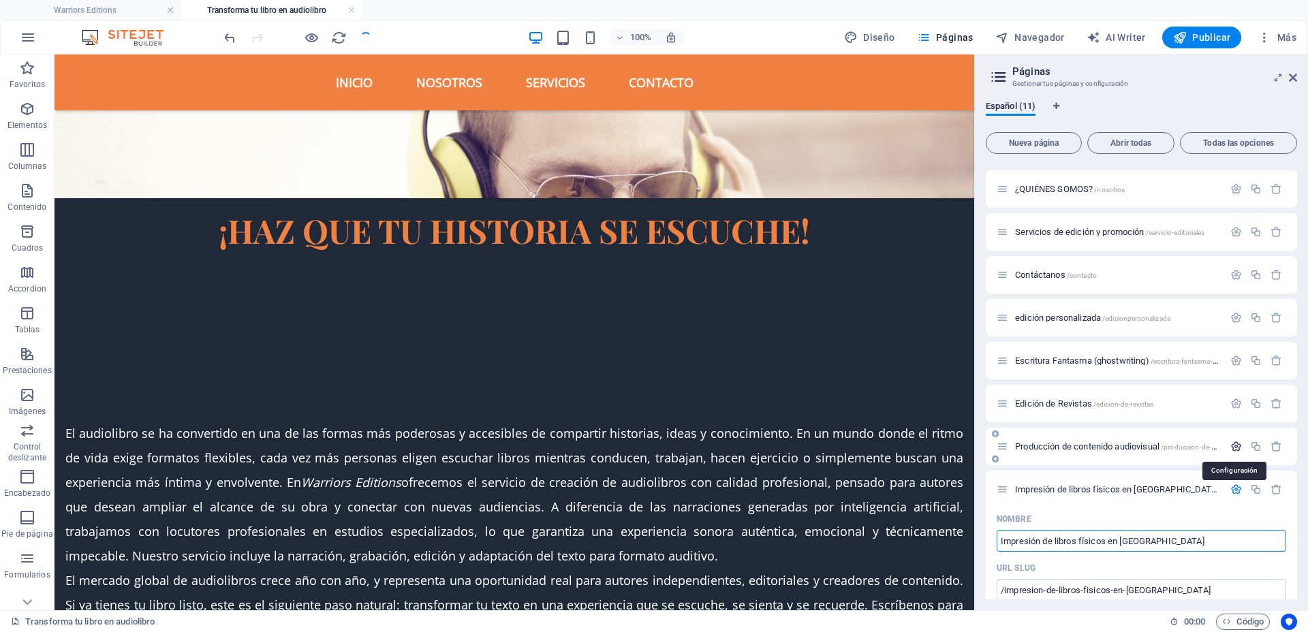
click at [1237, 446] on icon "button" at bounding box center [1236, 447] width 12 height 12
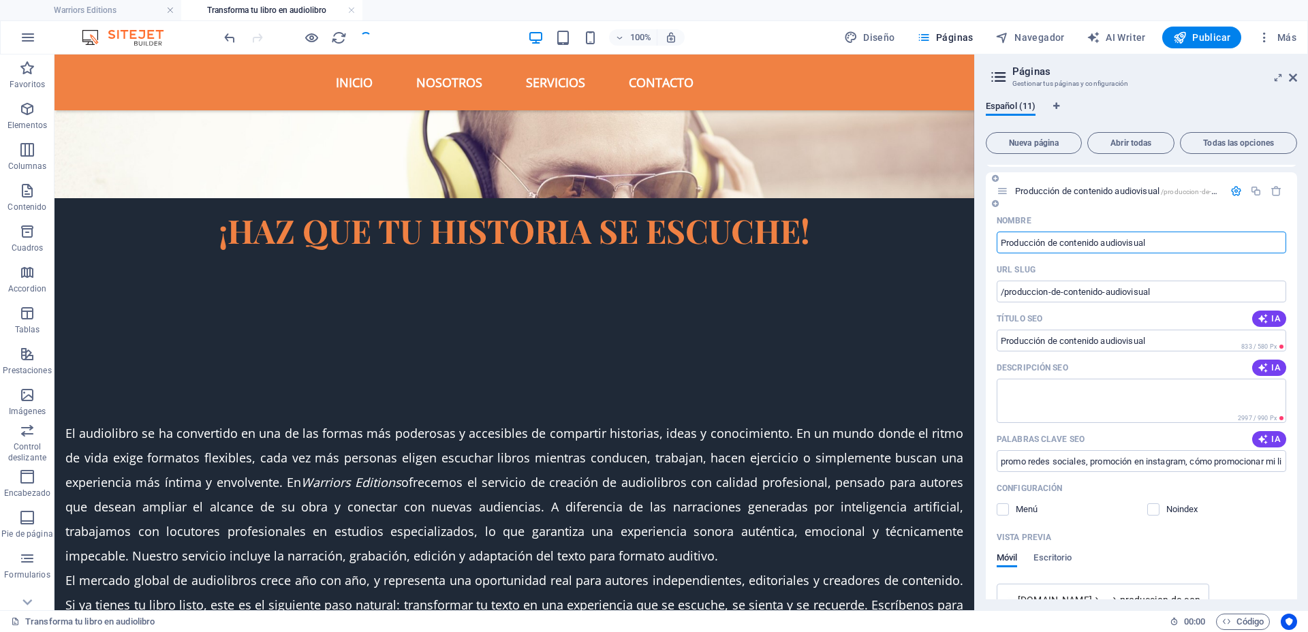
scroll to position [208, 0]
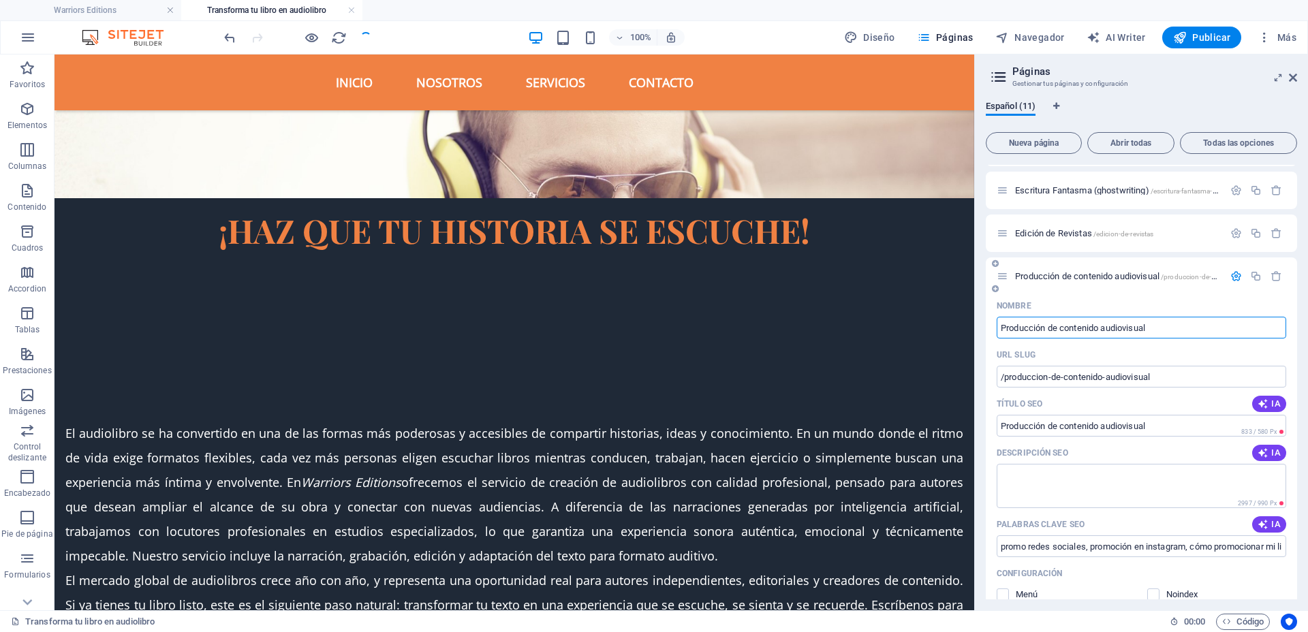
click at [1232, 273] on icon "button" at bounding box center [1236, 276] width 12 height 12
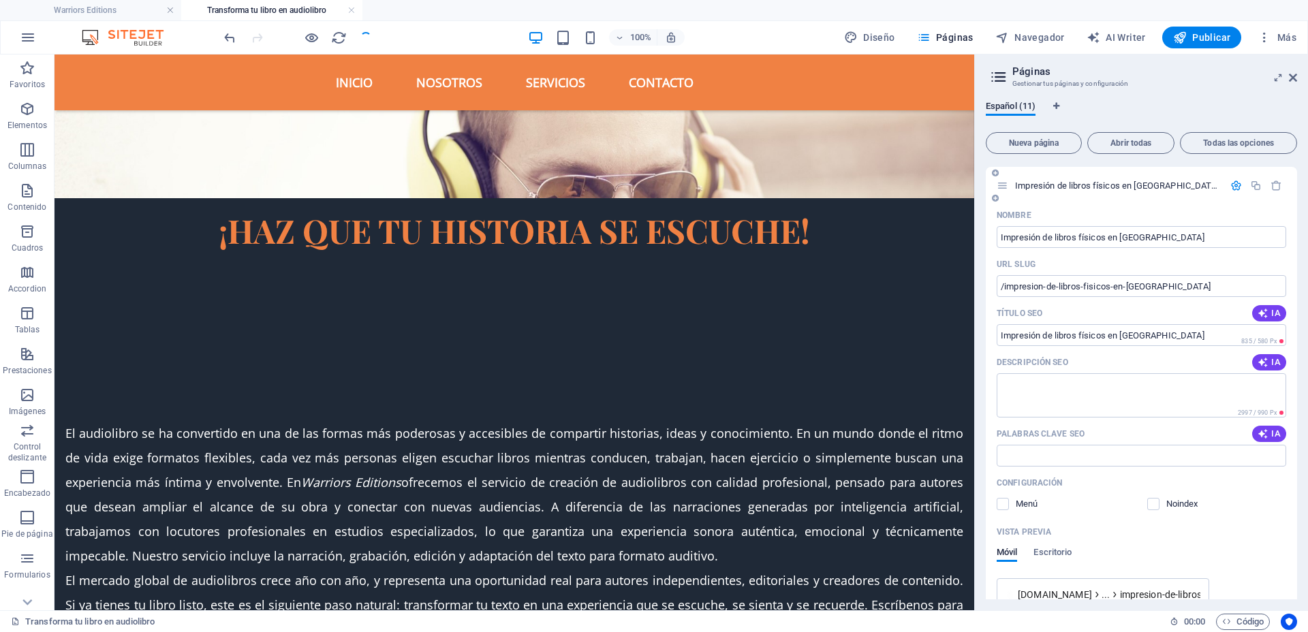
scroll to position [378, 0]
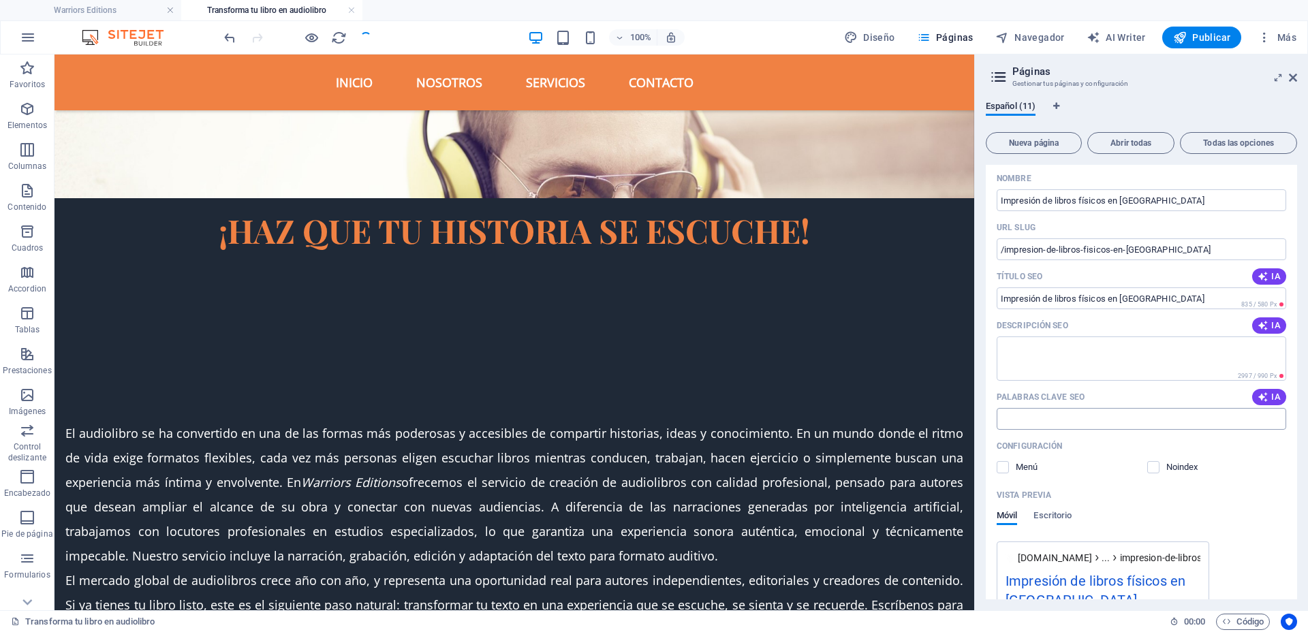
click at [1145, 418] on input "Palabras clave SEO" at bounding box center [1142, 419] width 290 height 22
paste input "cómo imprimir libros"
paste input "imprimir libros mexico"
paste input "donde imprimir libros en pdf cdmx"
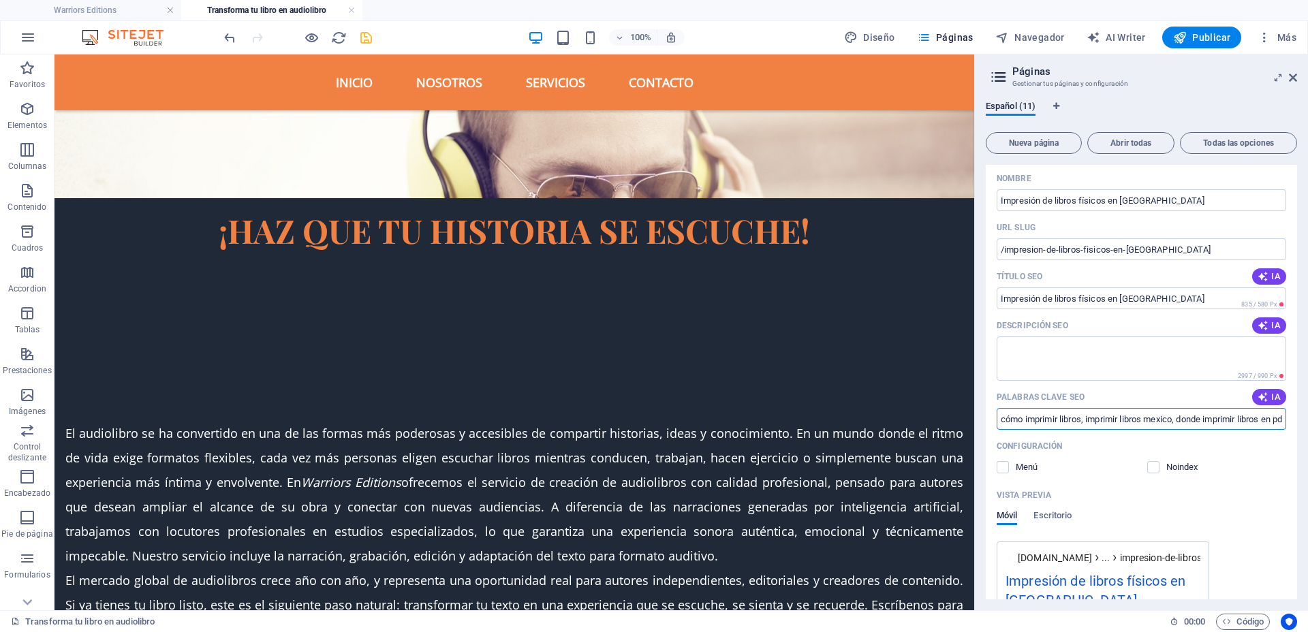
paste input "donde imprimir un libro cdmx"
paste input "libro impreso"
paste input "como imprimir libros en pdf"
paste input "mejores editoriales de libros en méxico"
paste input "editoriales recomendadas"
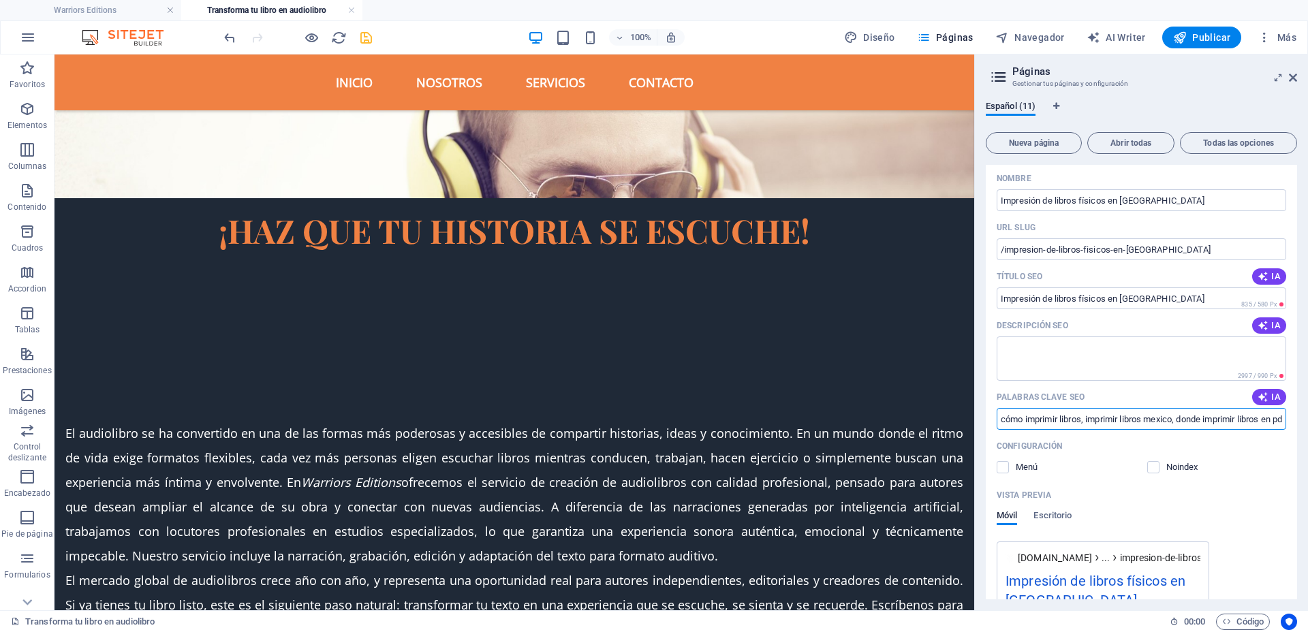
paste input "editoriales mexico mas importantes"
paste input "las mejores editoriales de libros en mexico"
paste input "mejores imprentas en mexico"
paste input "imprentas mexicanas"
paste input "mejores imprentas en cdmx"
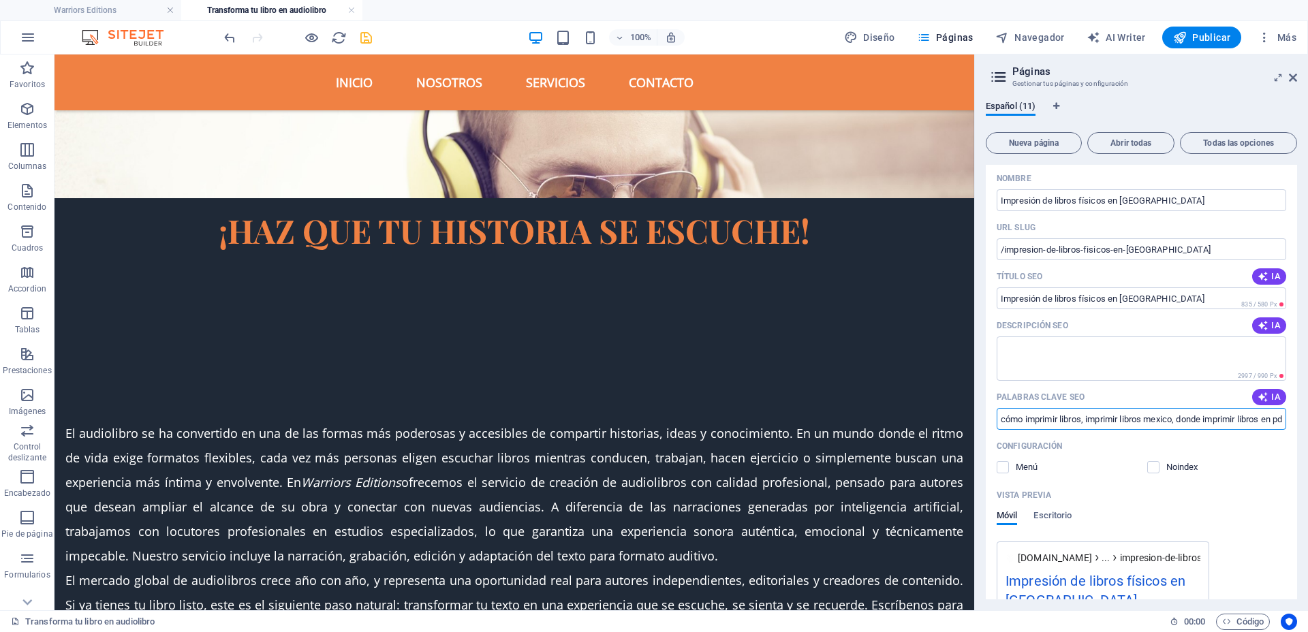
paste input "imprentas de mexico"
paste input "imprentas en mexico df"
paste input "las mejores imprentas de mexico"
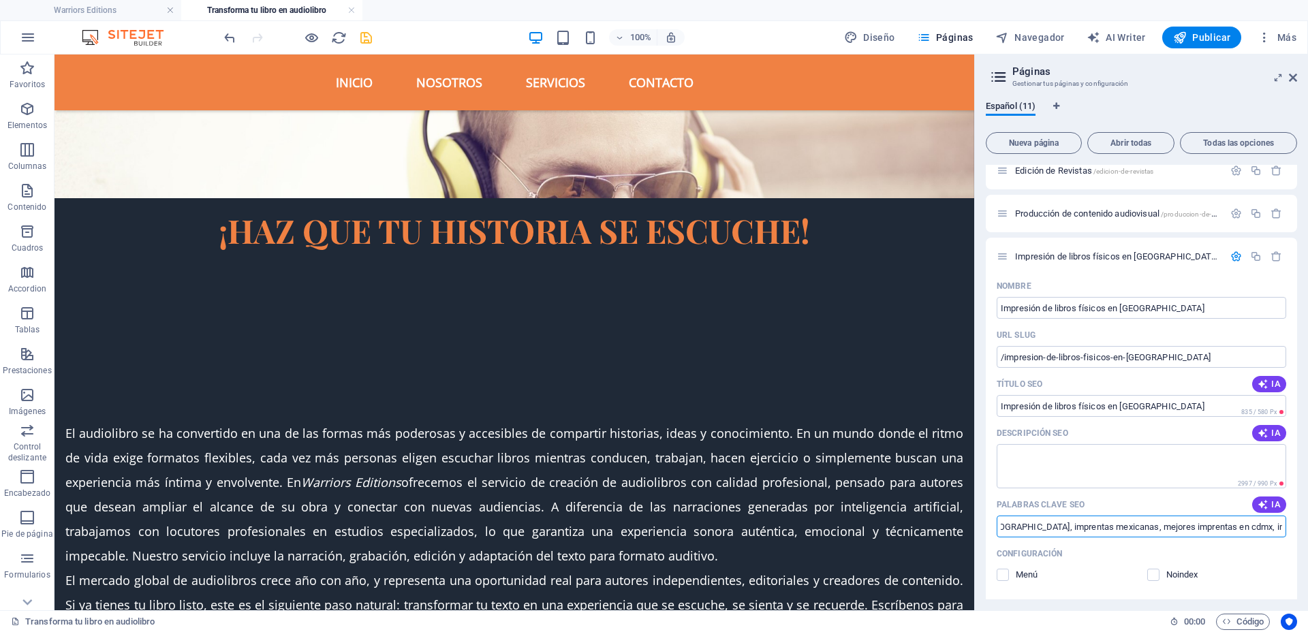
scroll to position [123, 0]
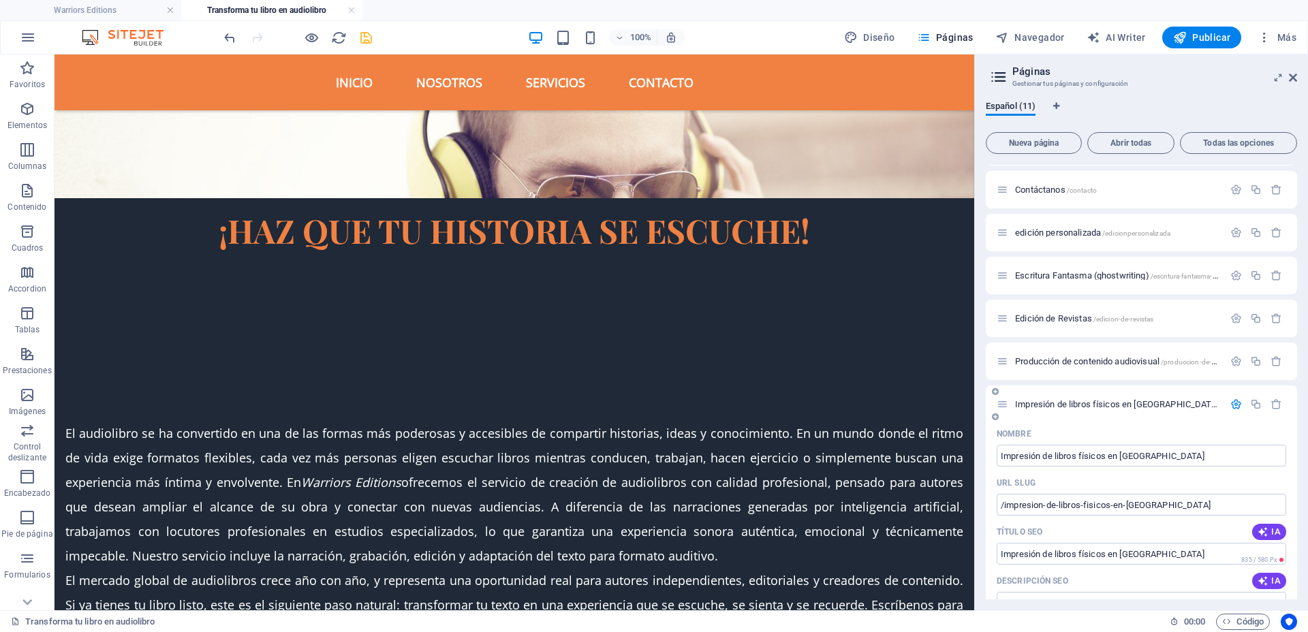
type input "cómo imprimir libros, imprimir libros mexico, donde imprimir libros en pdf cdmx…"
click at [1234, 401] on icon "button" at bounding box center [1236, 405] width 12 height 12
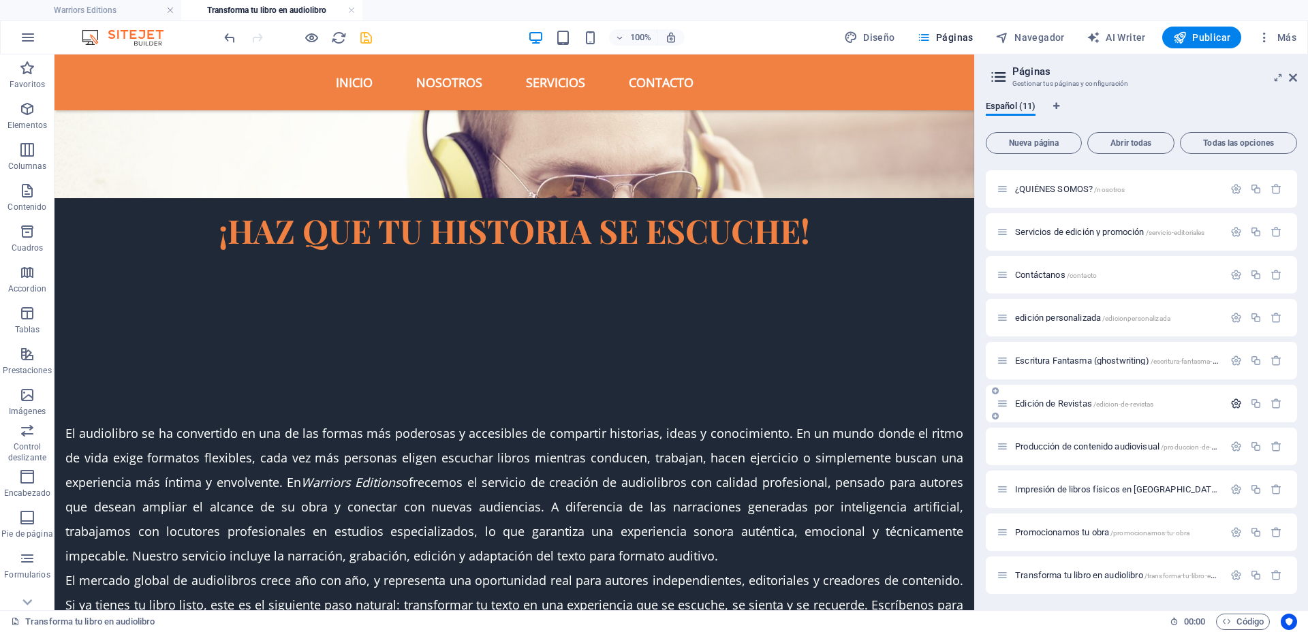
scroll to position [37, 0]
click at [1236, 486] on icon "button" at bounding box center [1236, 490] width 12 height 12
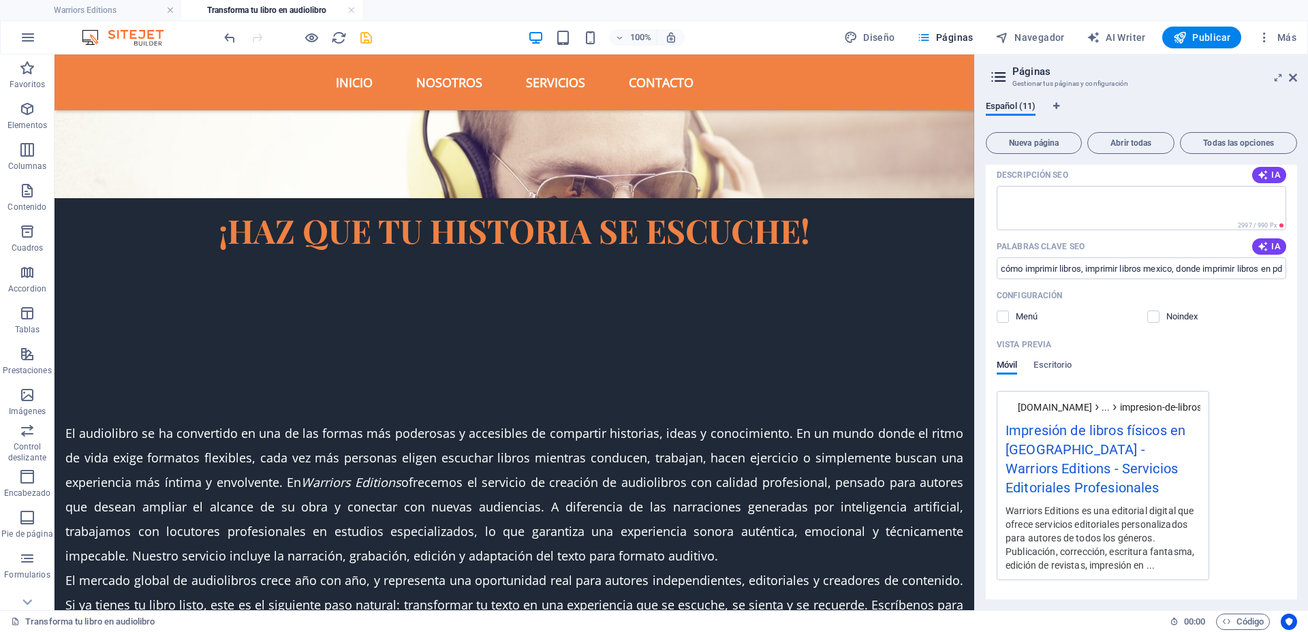
scroll to position [548, 0]
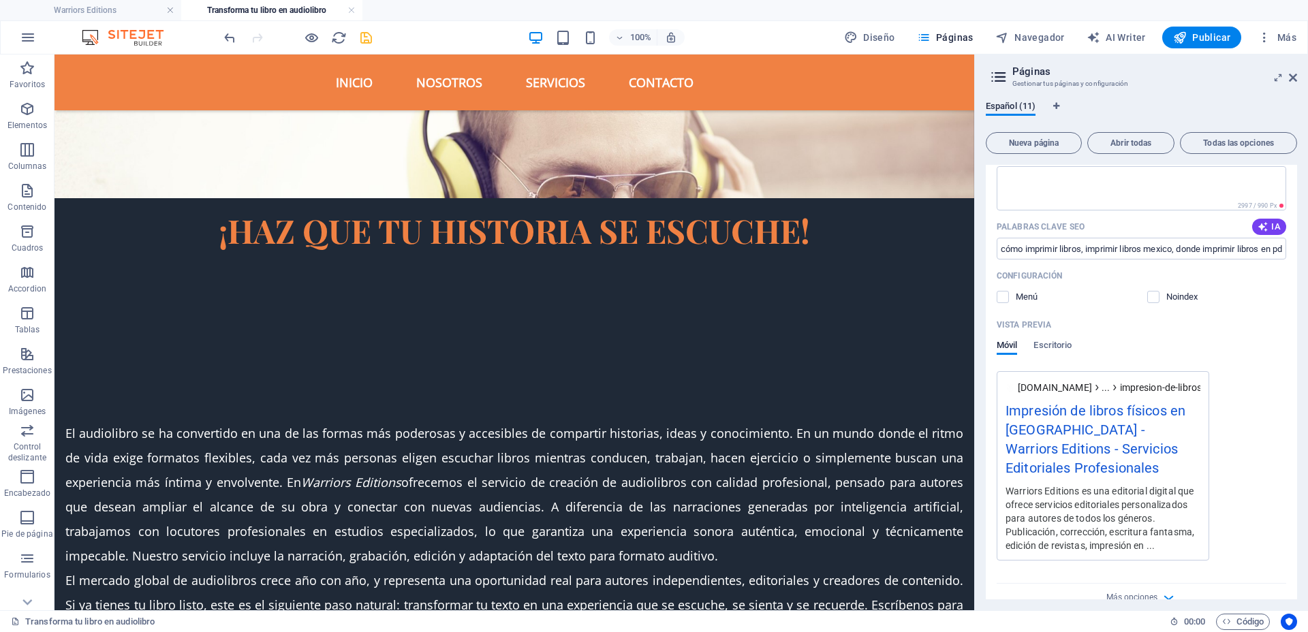
click at [1248, 422] on div "www.example.com ... impresion-de-libros-fisicos-en-mexico Impresión de libros f…" at bounding box center [1142, 465] width 290 height 189
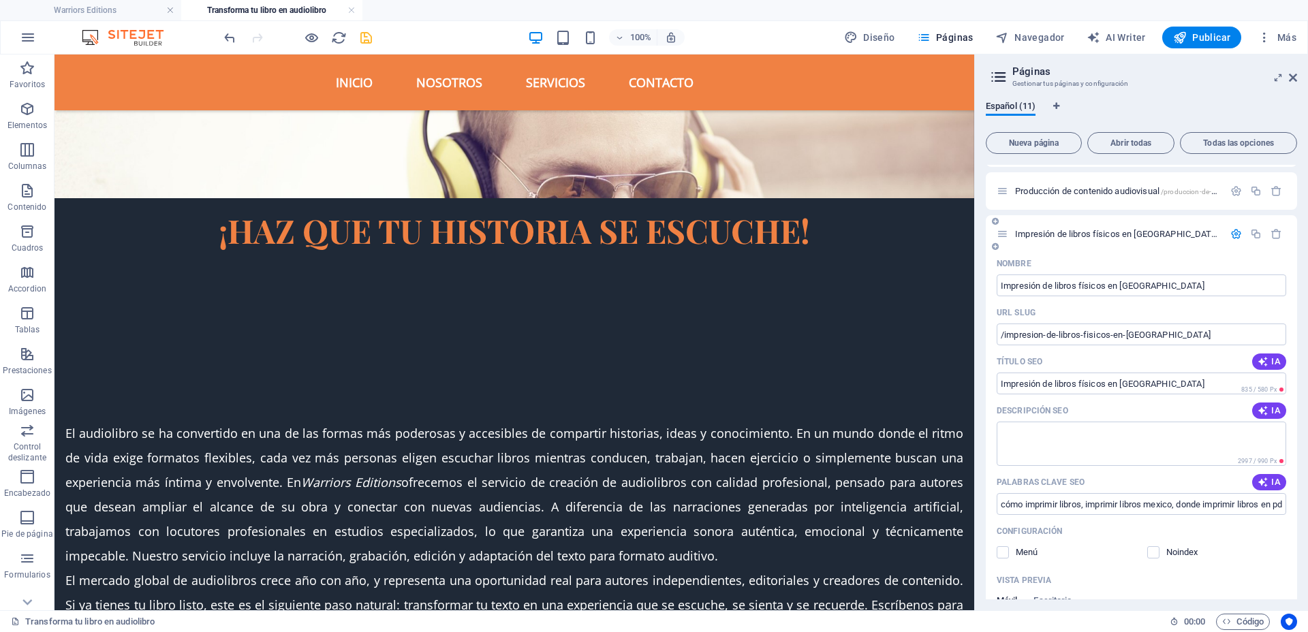
scroll to position [208, 0]
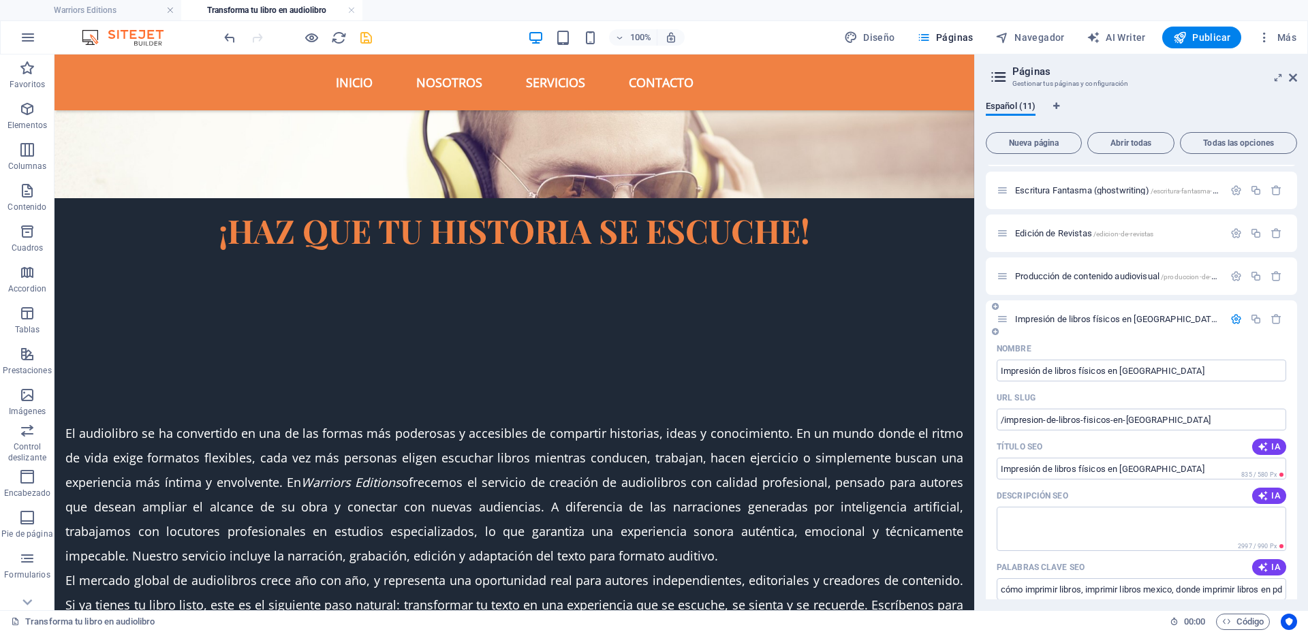
click at [1234, 320] on icon "button" at bounding box center [1236, 319] width 12 height 12
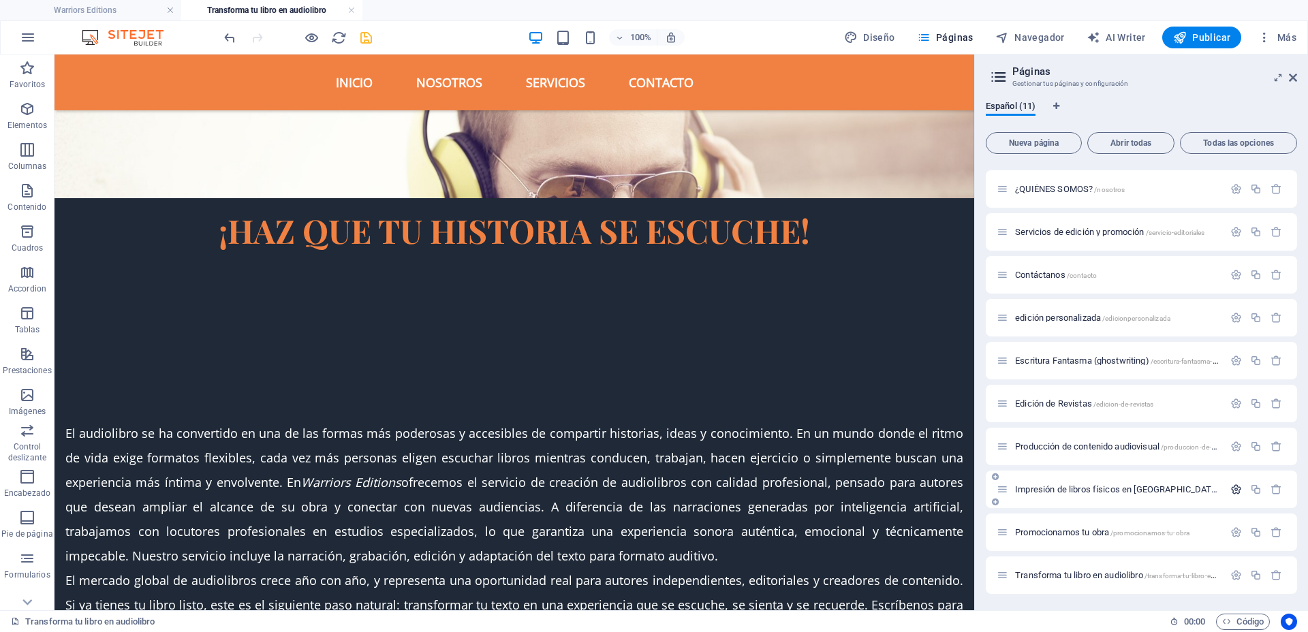
scroll to position [37, 0]
click at [1230, 527] on icon "button" at bounding box center [1236, 533] width 12 height 12
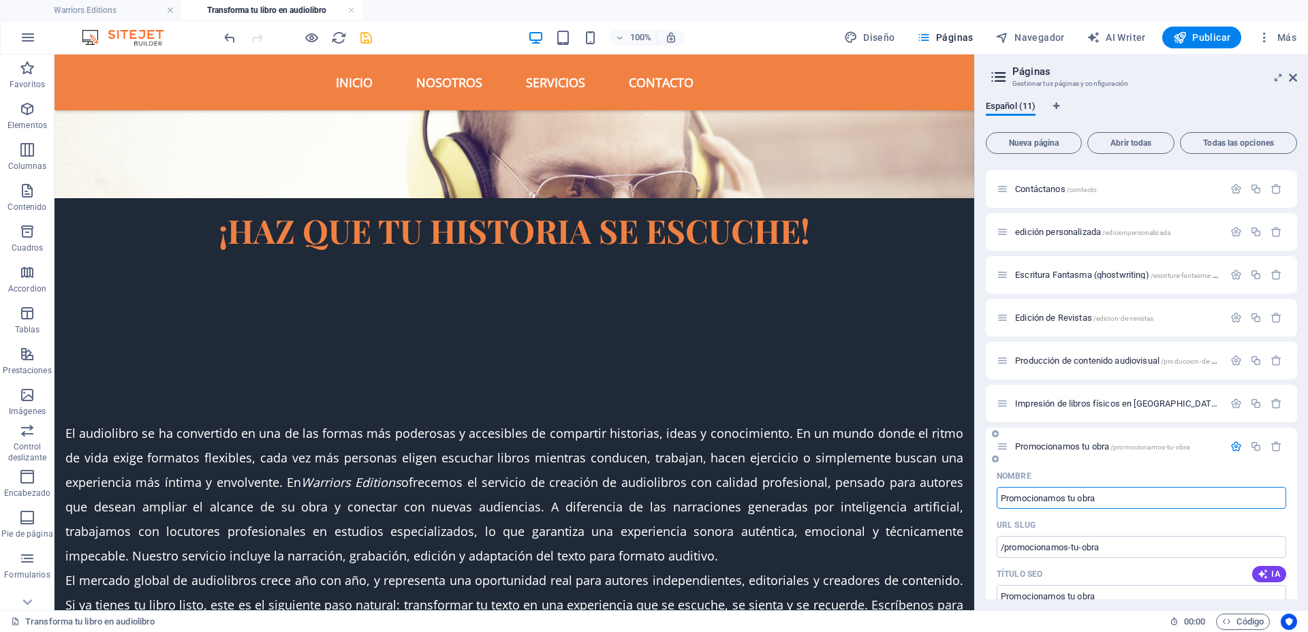
scroll to position [123, 0]
click at [1236, 443] on icon "button" at bounding box center [1236, 447] width 12 height 12
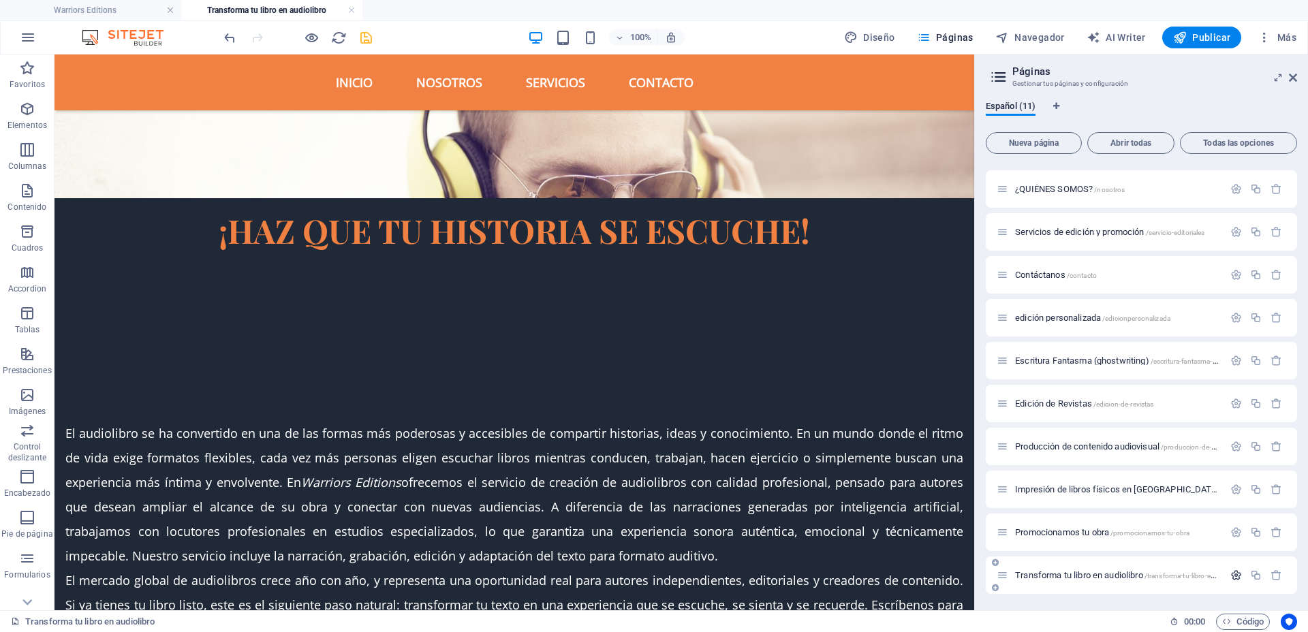
click at [1239, 570] on button "button" at bounding box center [1236, 576] width 20 height 12
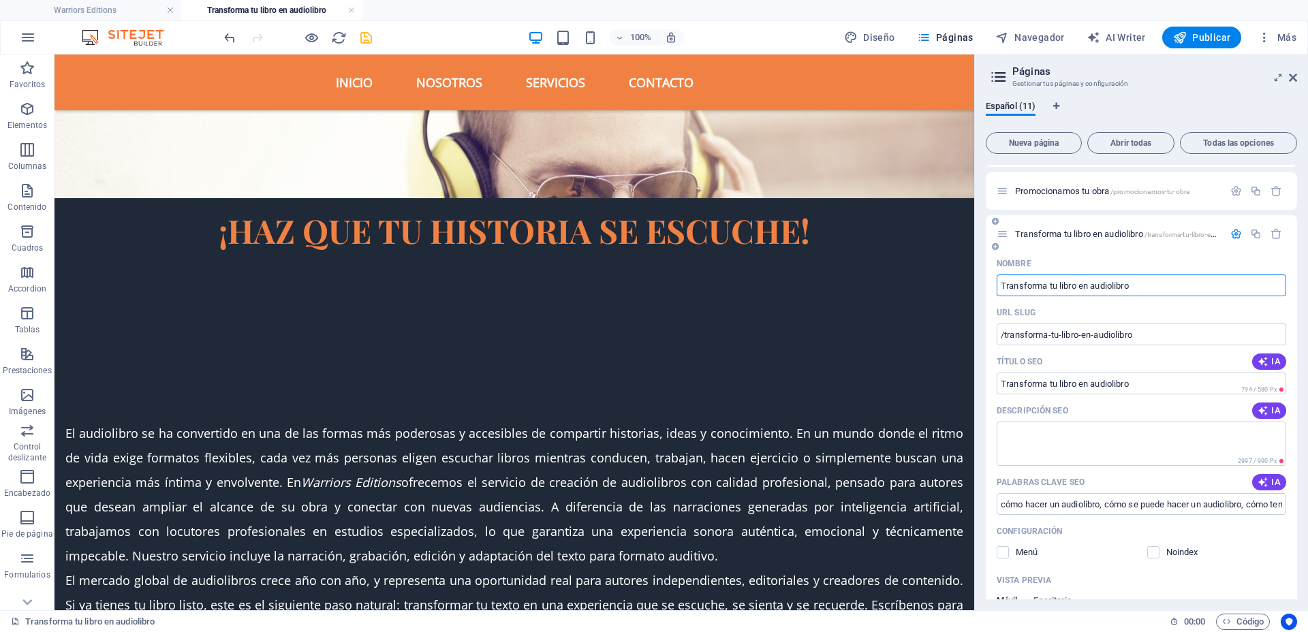
scroll to position [538, 0]
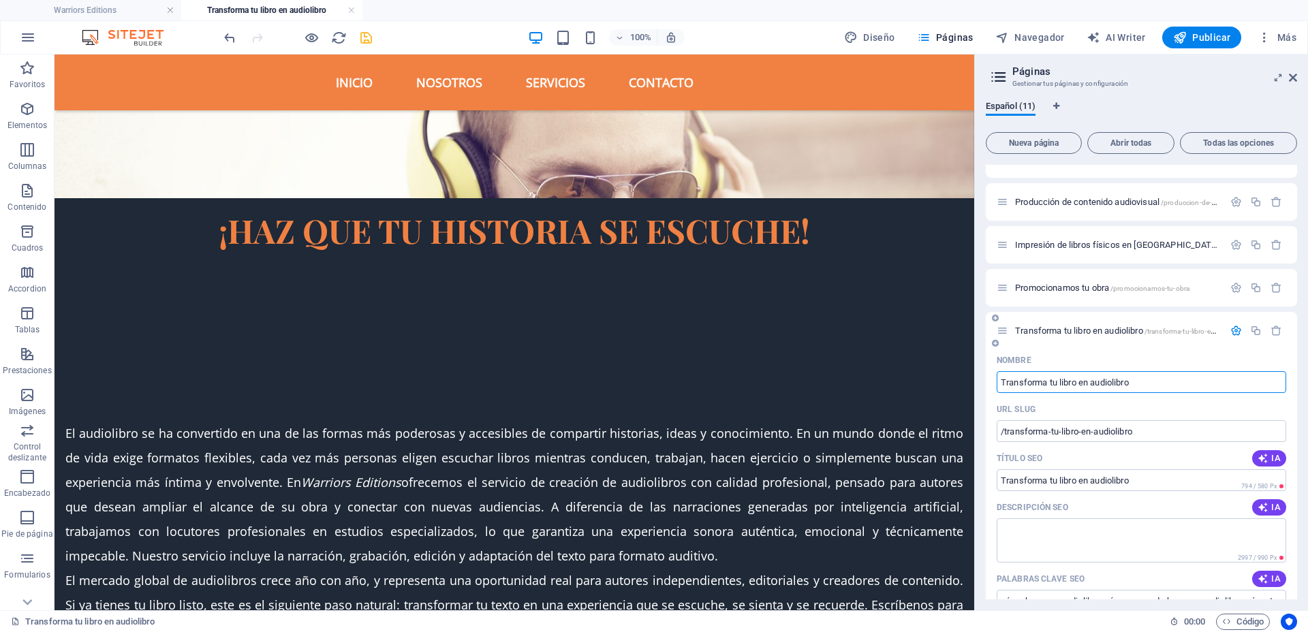
click at [1233, 335] on icon "button" at bounding box center [1236, 331] width 12 height 12
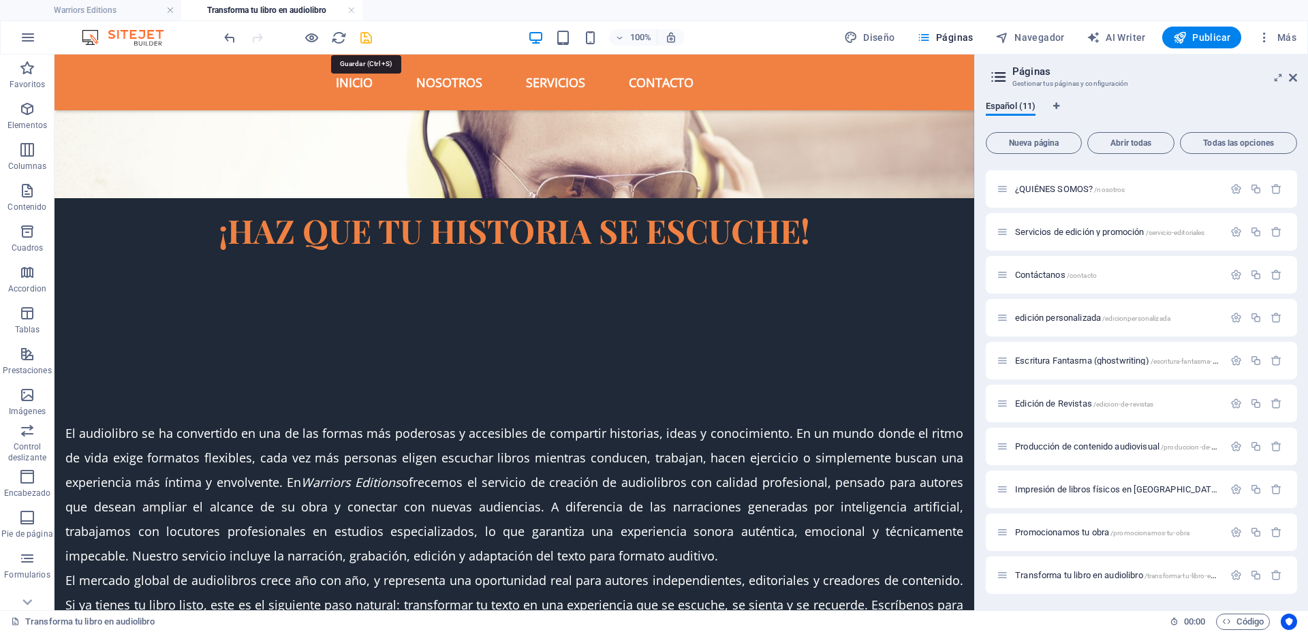
click at [366, 35] on icon "save" at bounding box center [366, 38] width 16 height 16
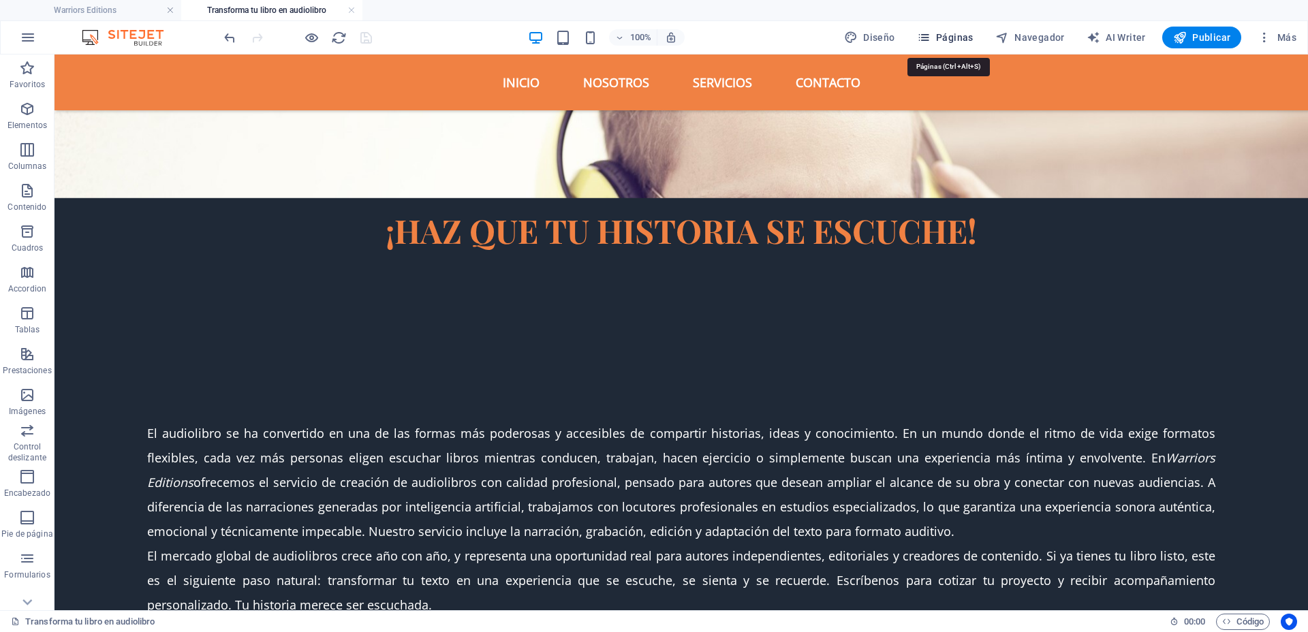
click at [924, 32] on icon "button" at bounding box center [924, 38] width 14 height 14
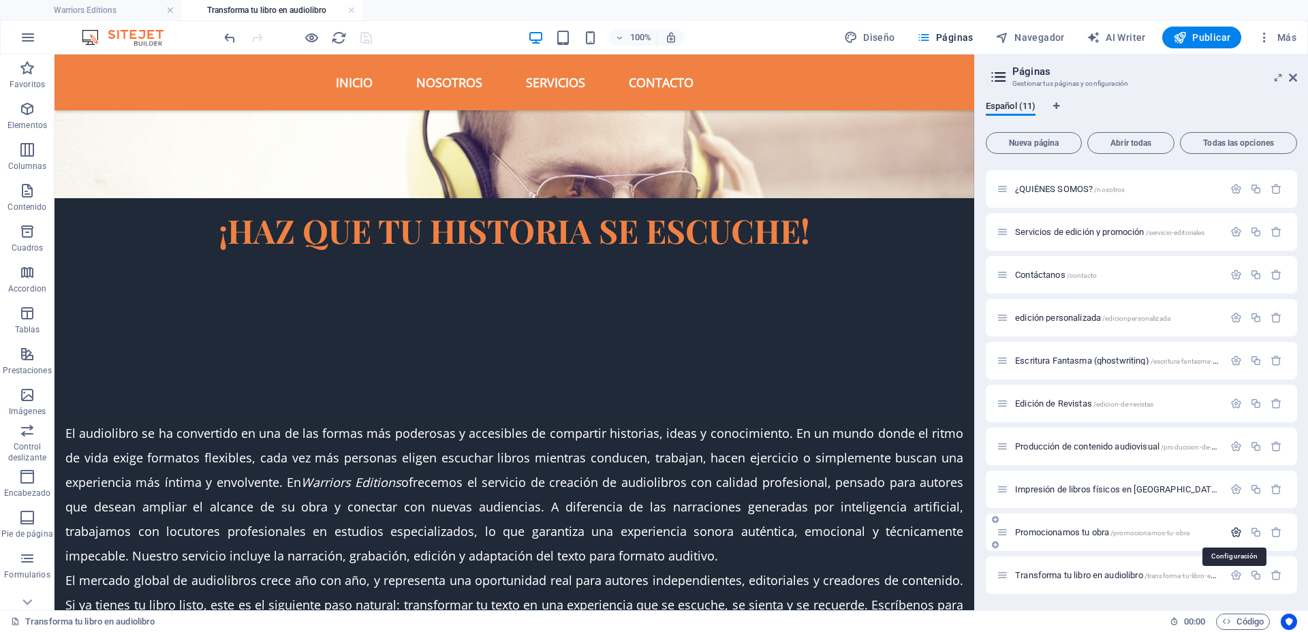
click at [1230, 529] on icon "button" at bounding box center [1236, 533] width 12 height 12
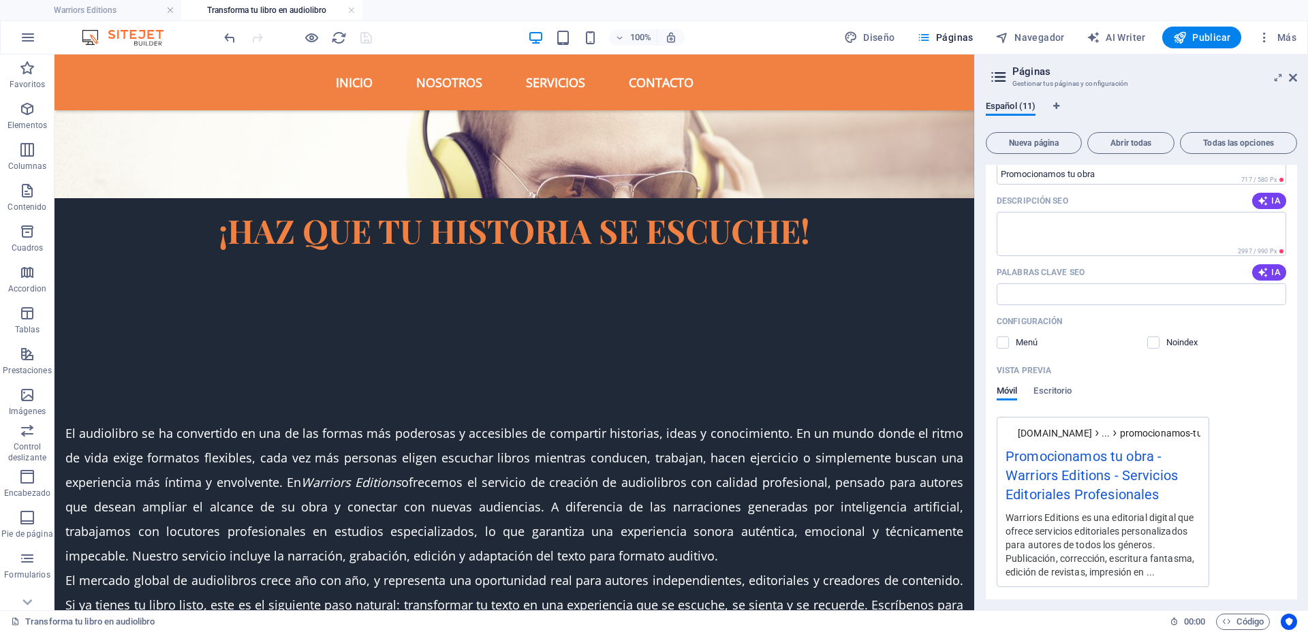
scroll to position [548, 0]
click at [1099, 292] on input "Palabras clave SEO" at bounding box center [1142, 292] width 290 height 22
paste input "mejores revistas literarias en español"
paste input "revistas literarias"
paste input "mejores revistas arte"
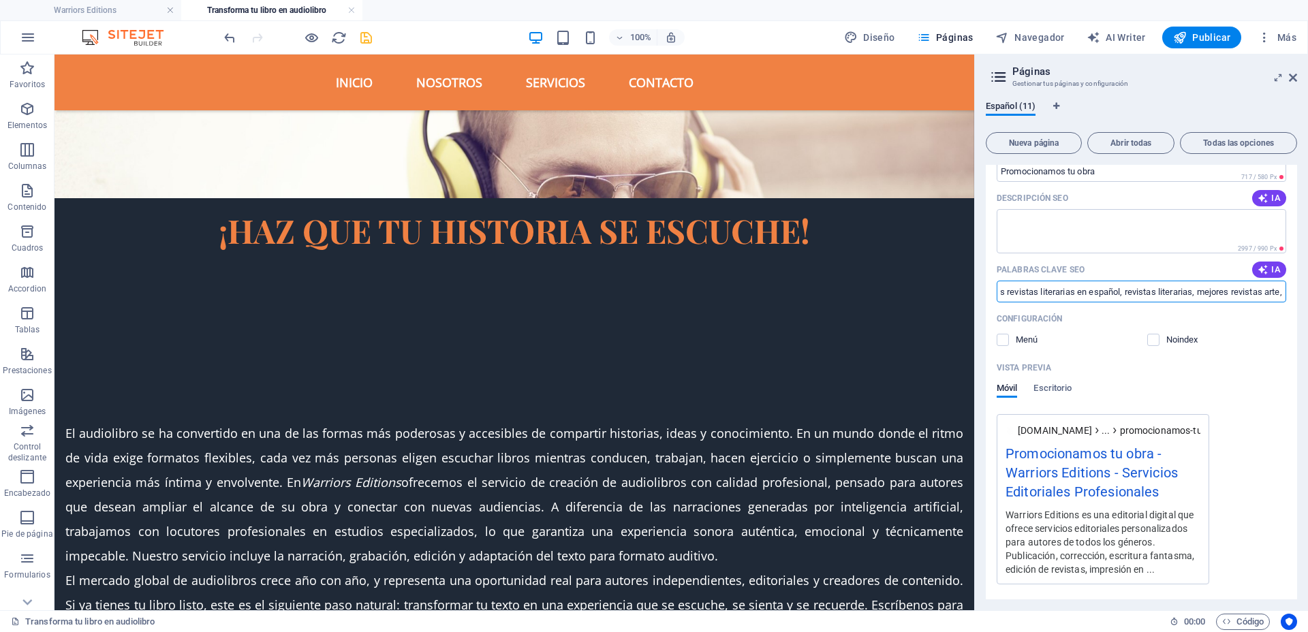
scroll to position [0, 0]
paste input "revistas literarias que aceptan colaboraciones"
paste input "las mejores revistas"
paste input "revistas literarias para publicar"
paste input "revistas literarias para colaborar"
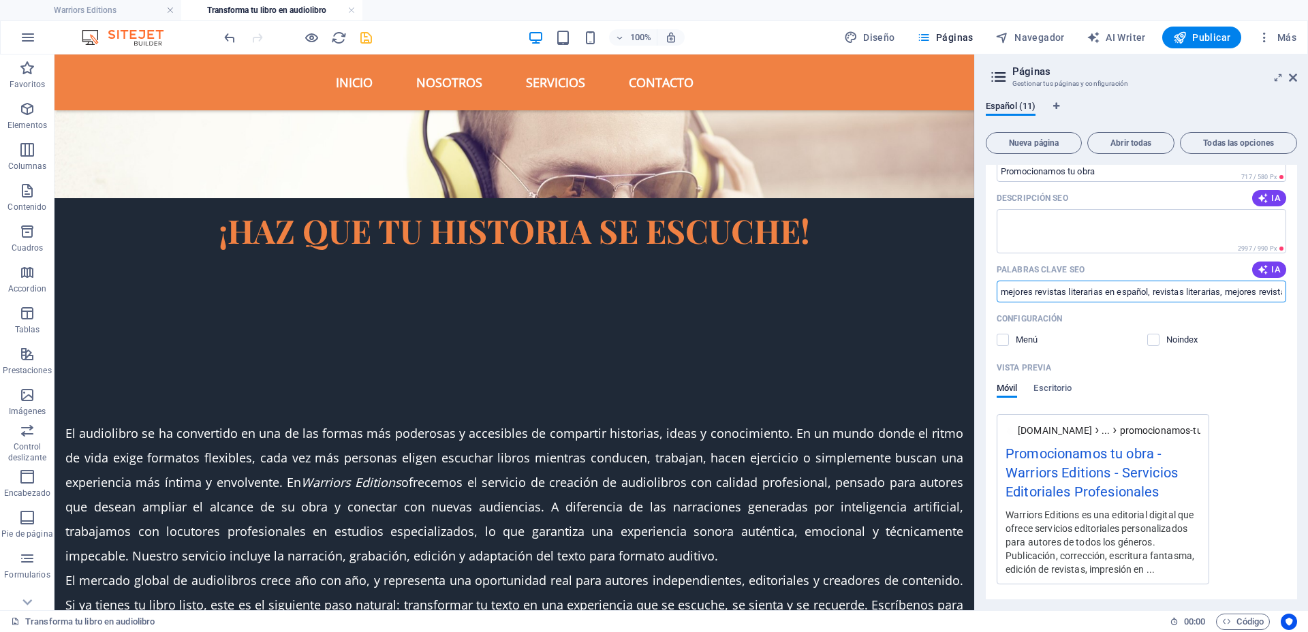
paste input "revistas que publican relatos"
paste input "magazines art"
paste input "mejores revistas de poesía en español"
click at [1277, 288] on input "mejores revistas literarias en español, revistas literarias, mejores revistas a…" at bounding box center [1142, 292] width 290 height 22
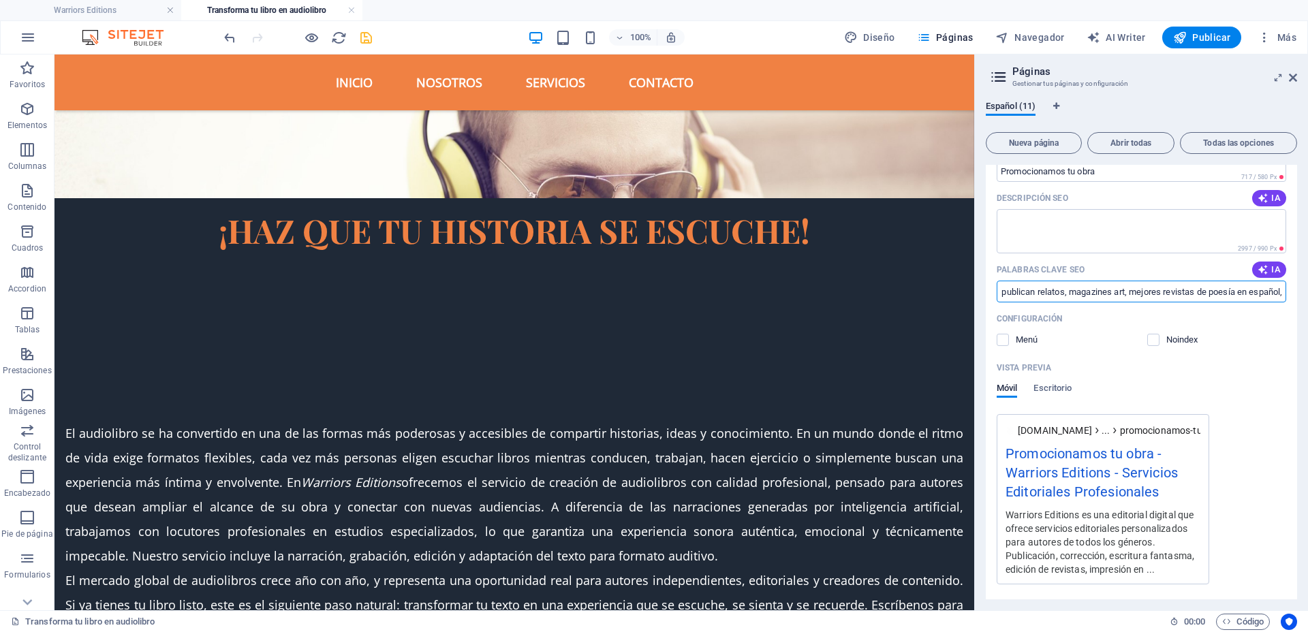
scroll to position [0, 0]
paste input "revistas de poesía"
type input "mejores revistas literarias en español, revistas literarias, mejores revistas a…"
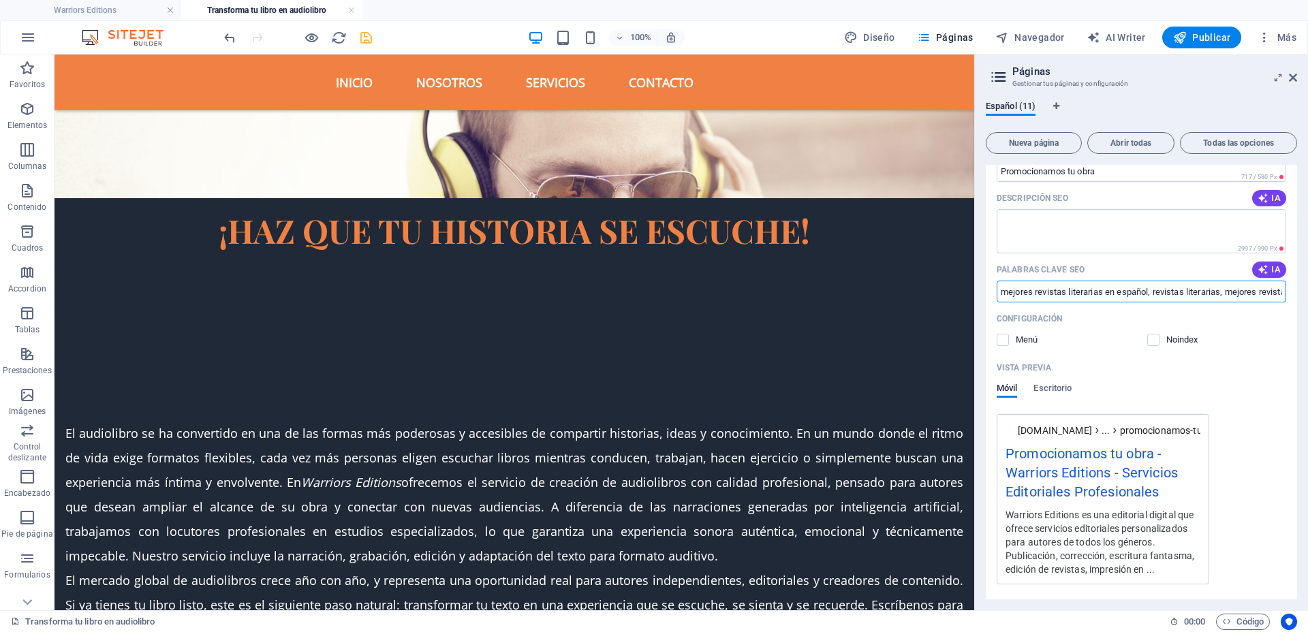
click at [371, 40] on icon "save" at bounding box center [366, 38] width 16 height 16
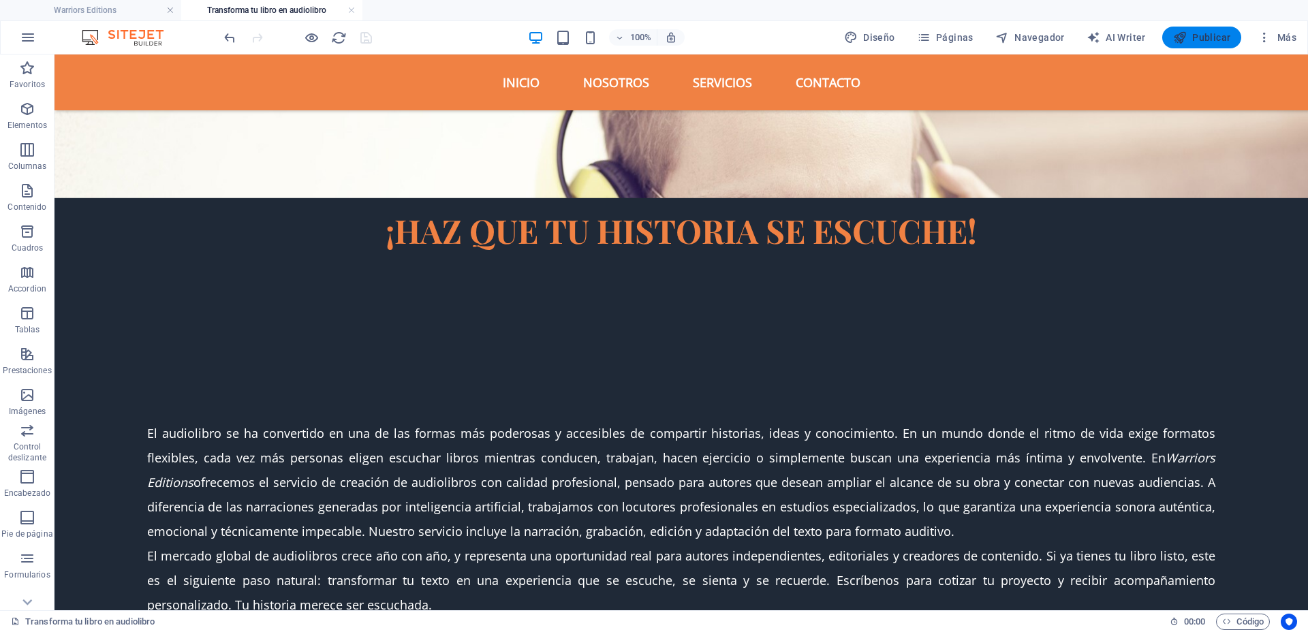
click at [1187, 33] on icon "button" at bounding box center [1180, 38] width 14 height 14
